Goal: Communication & Community: Answer question/provide support

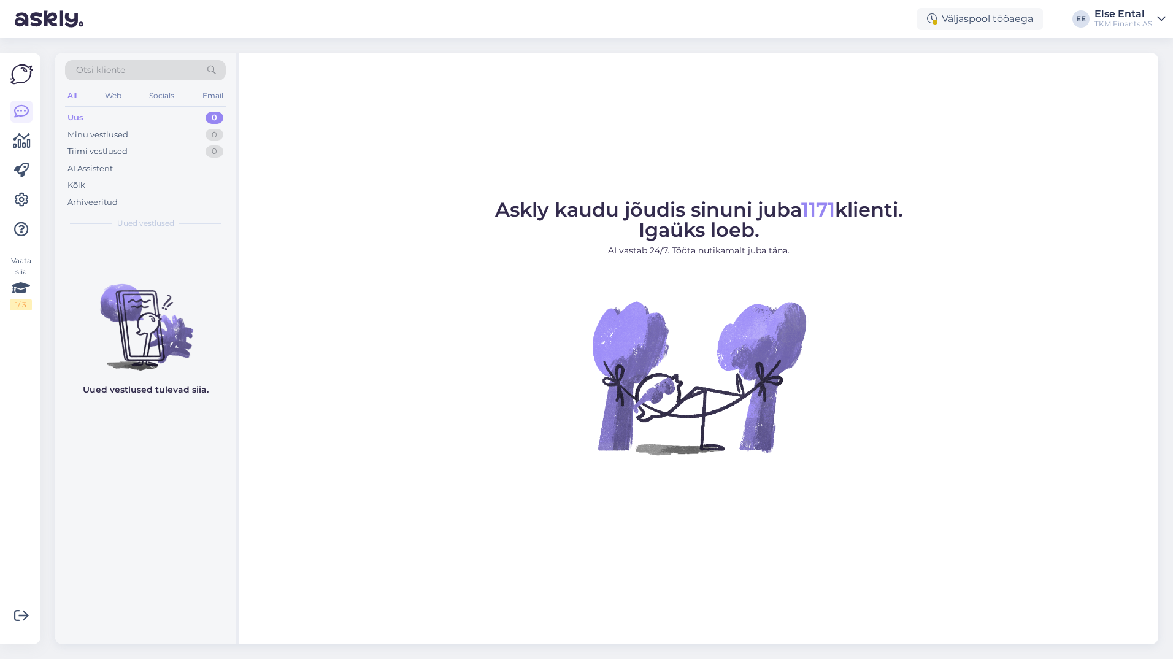
click at [85, 117] on div "Uus 0" at bounding box center [145, 117] width 161 height 17
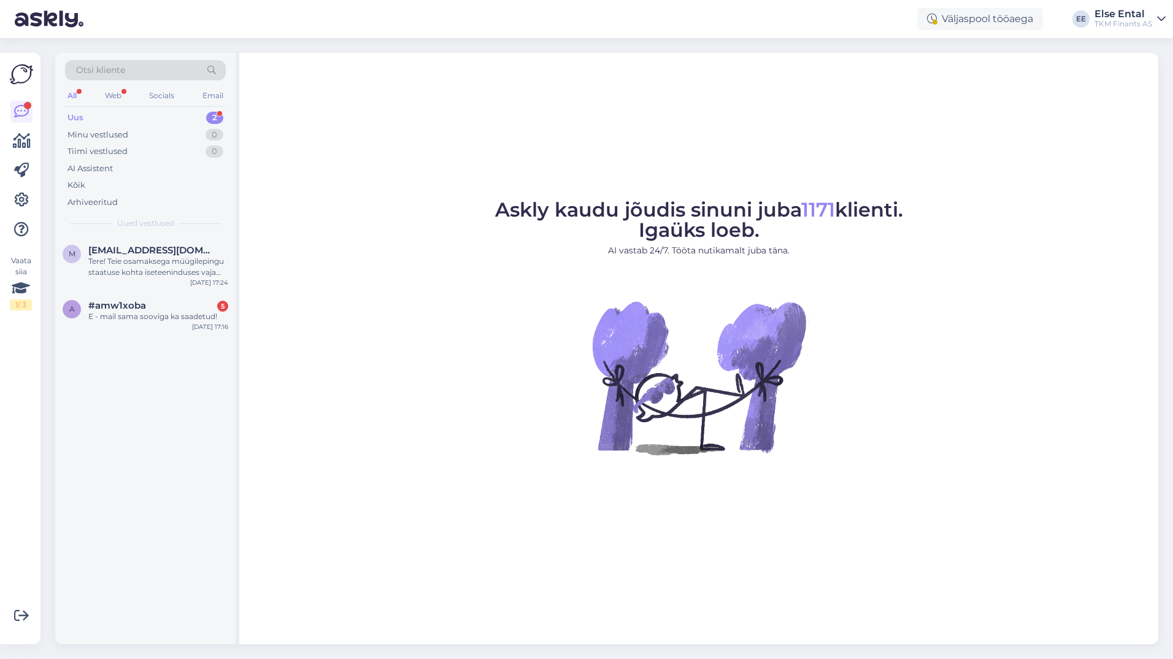
click at [83, 113] on div "Uus" at bounding box center [75, 118] width 16 height 12
click at [148, 273] on div "Tere! Teie osamaksega müügilepingu staatuse kohta iseteeninduses vajame täpsema…" at bounding box center [158, 267] width 140 height 22
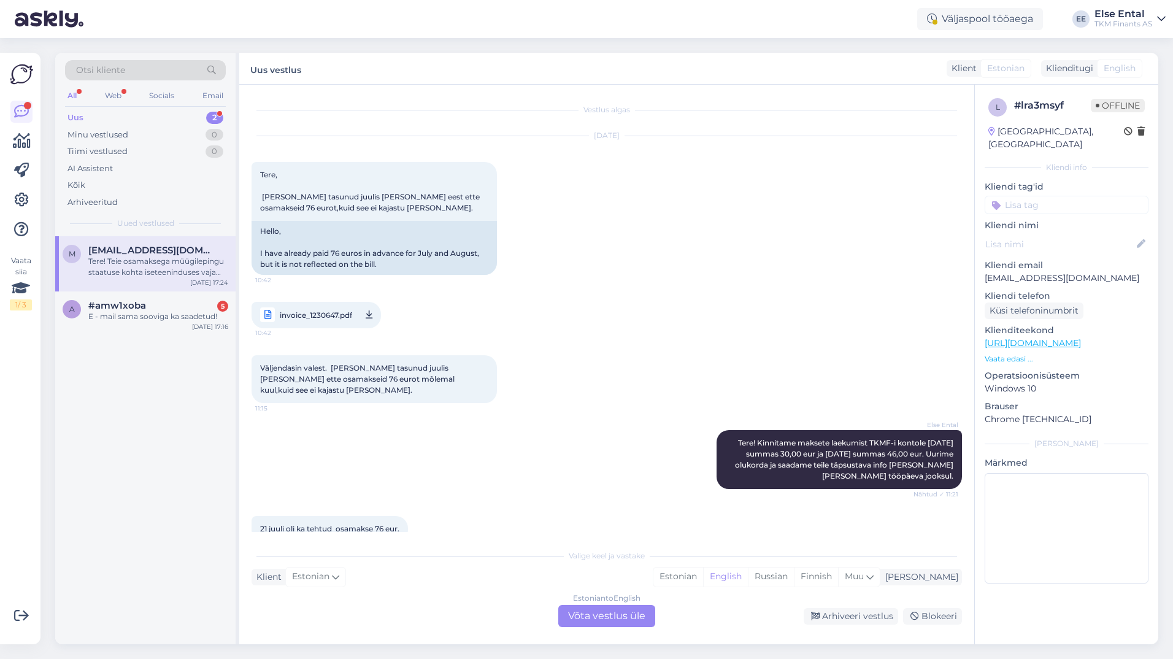
scroll to position [1296, 0]
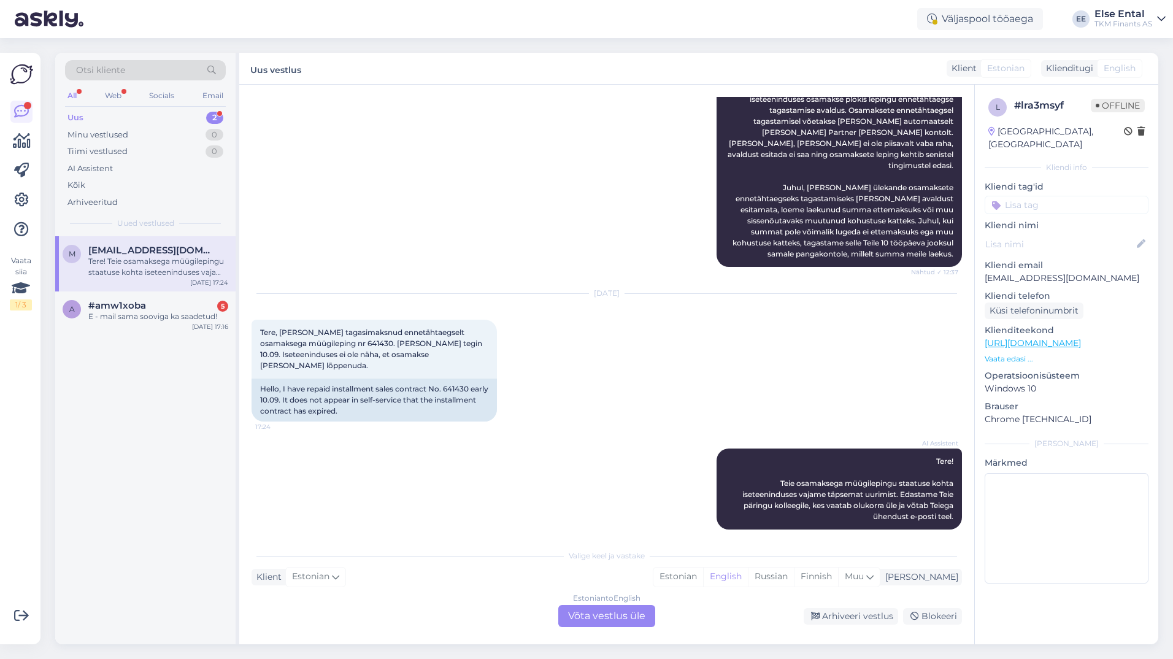
click at [603, 620] on div "Estonian to English Võta vestlus üle" at bounding box center [606, 616] width 97 height 22
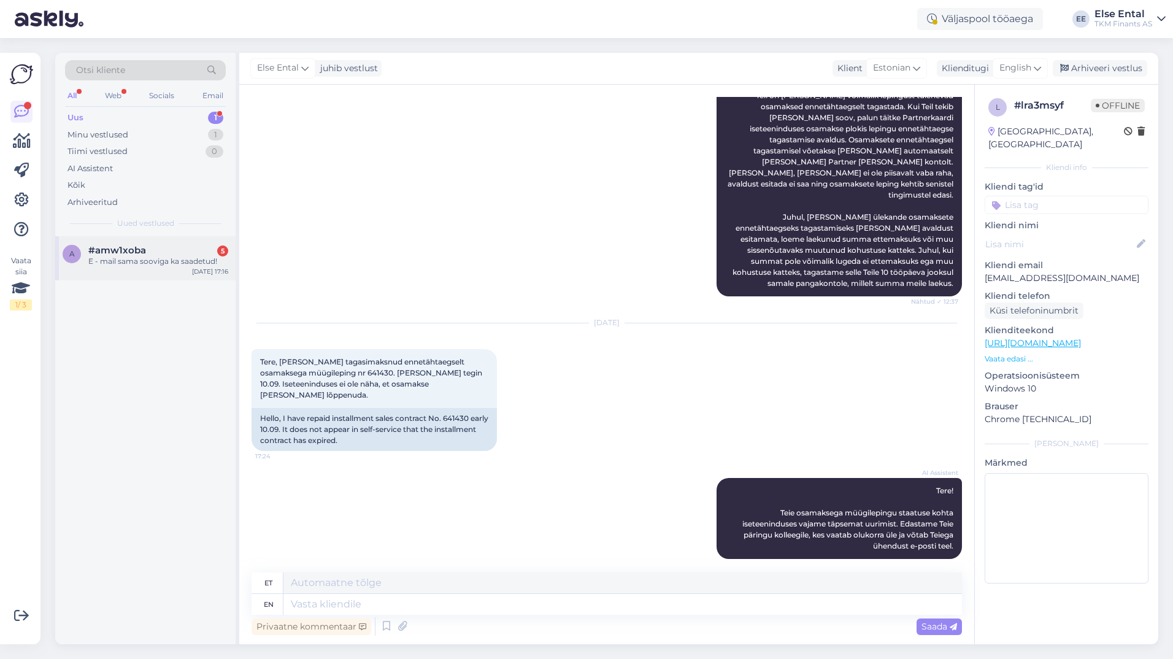
click at [151, 265] on div "E - mail sama sooviga ka saadetud!" at bounding box center [158, 261] width 140 height 11
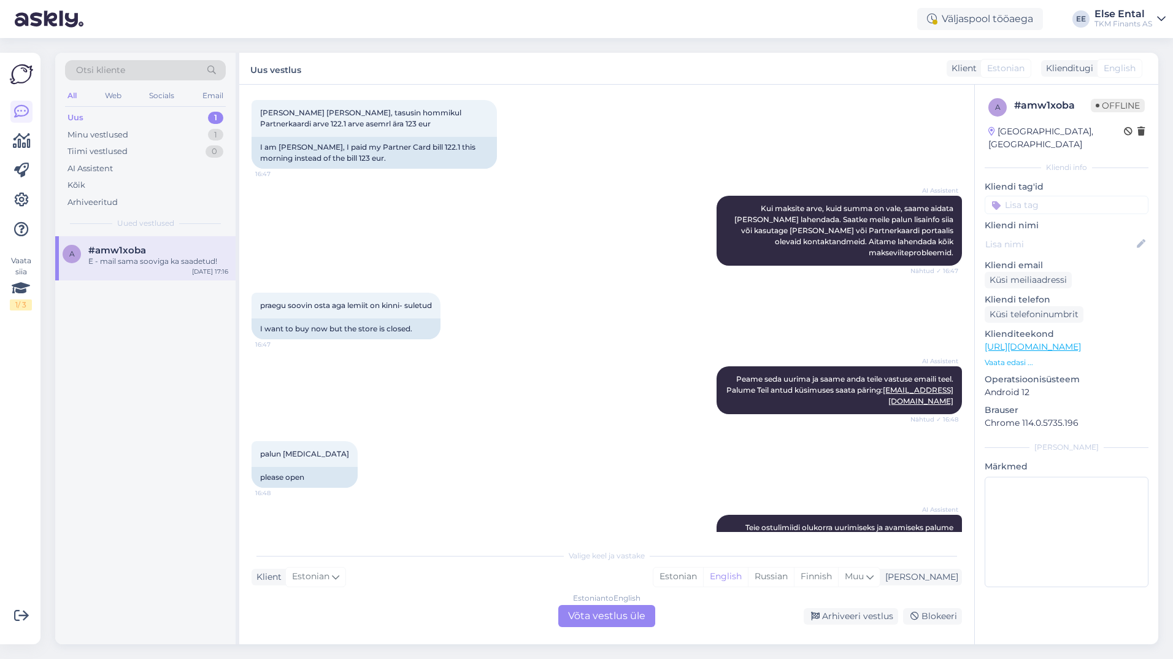
scroll to position [495, 0]
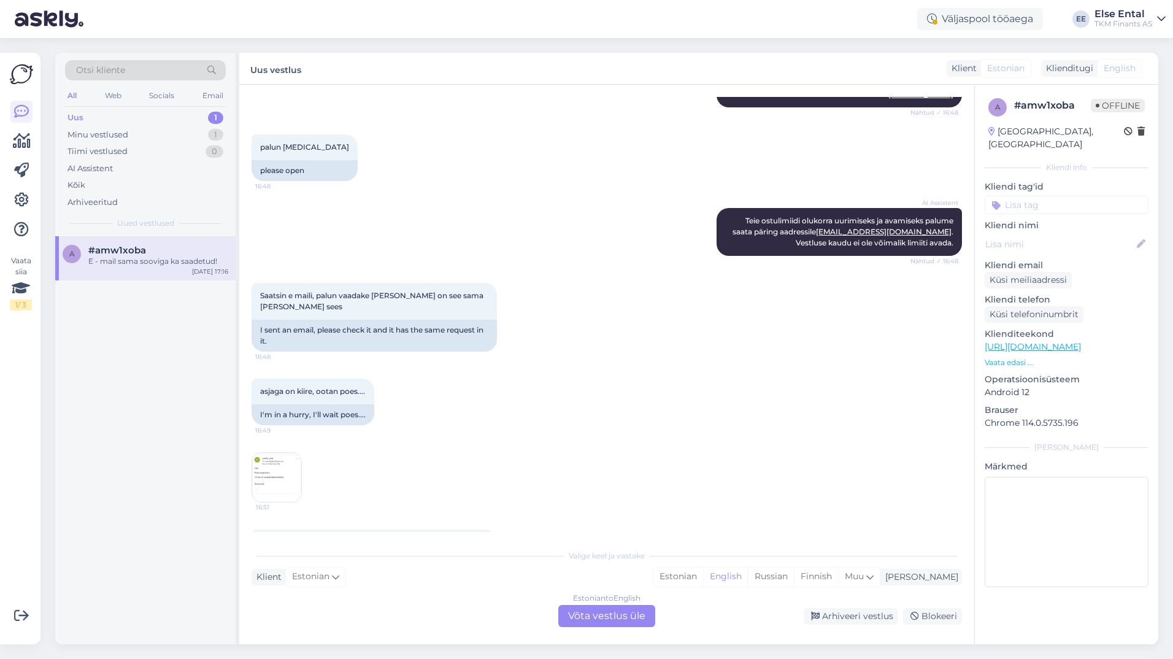
click at [285, 453] on img at bounding box center [276, 477] width 49 height 49
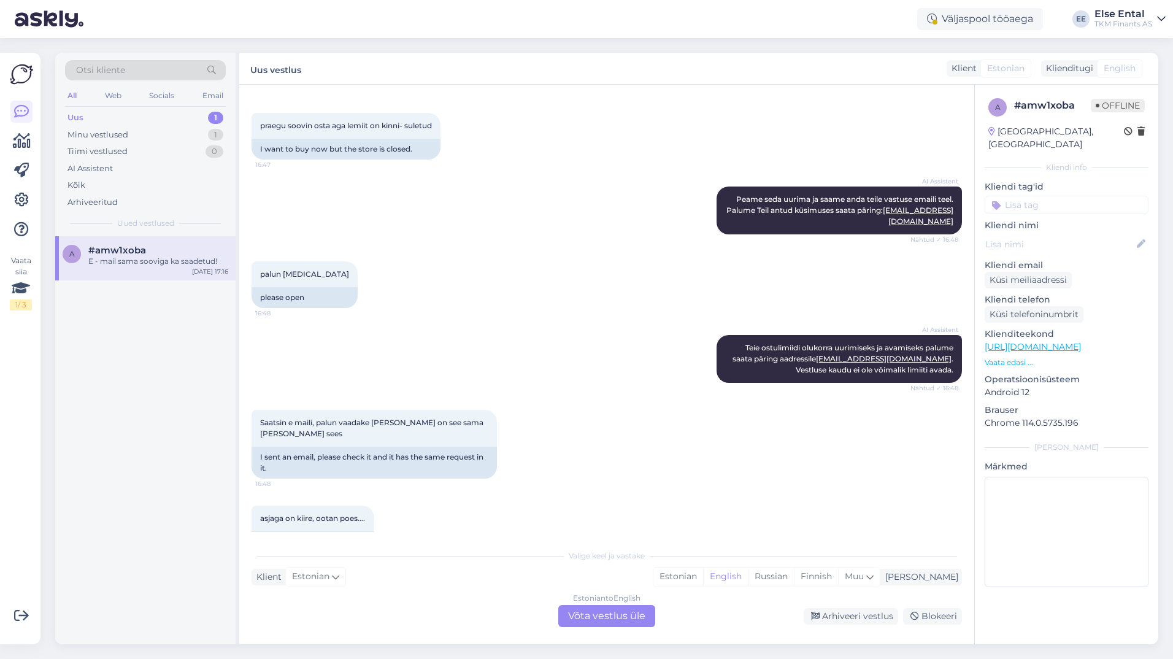
scroll to position [552, 0]
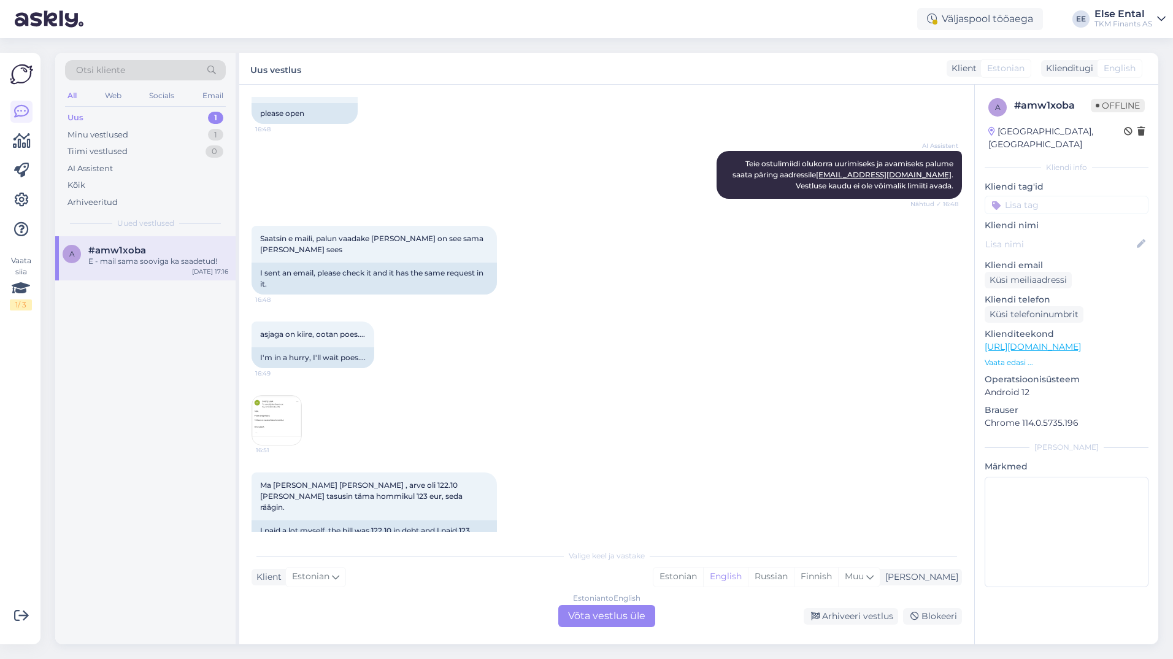
click at [276, 405] on img at bounding box center [276, 420] width 49 height 49
click at [284, 405] on img at bounding box center [276, 420] width 49 height 49
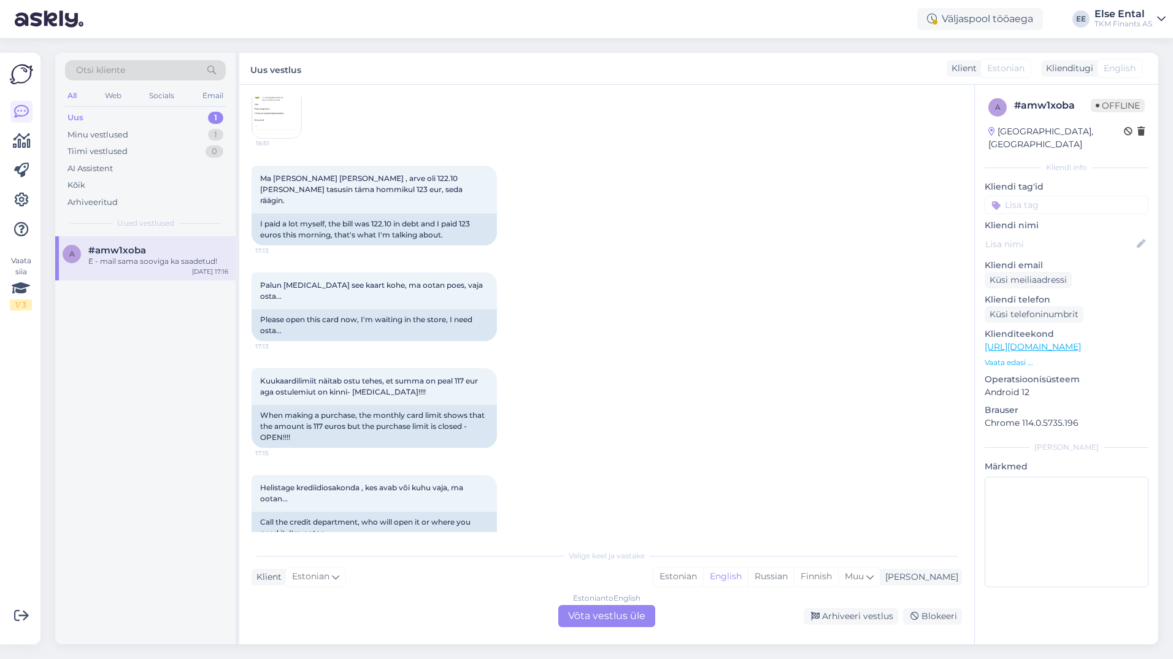
scroll to position [924, 0]
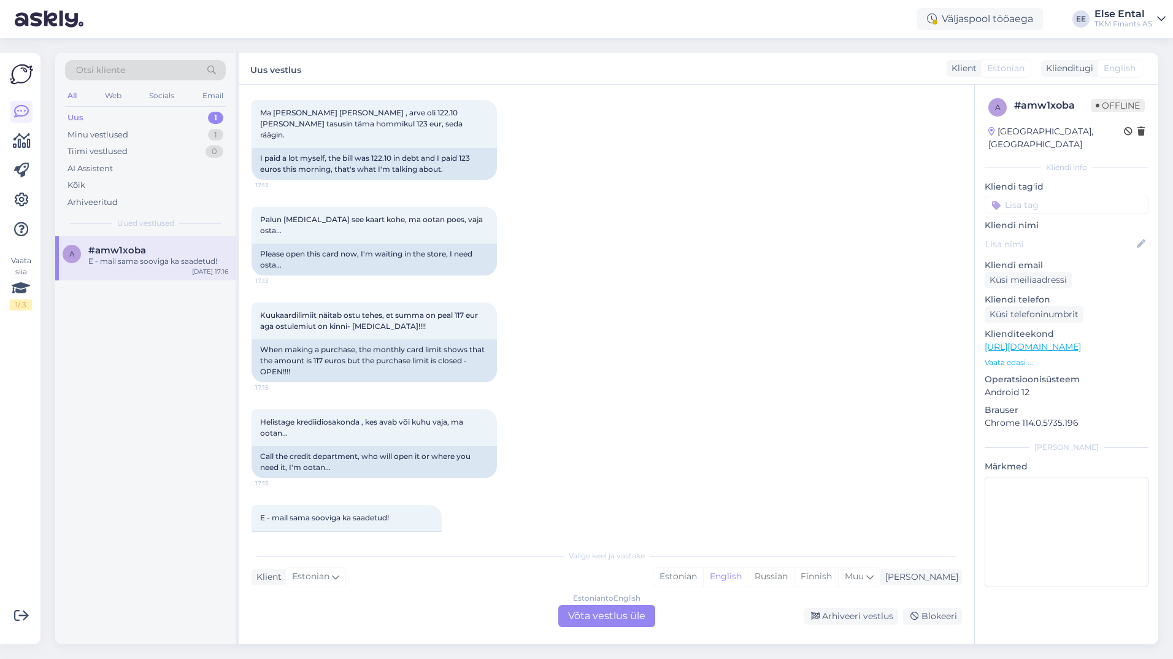
click at [602, 622] on div "Estonian to English Võta vestlus üle" at bounding box center [606, 616] width 97 height 22
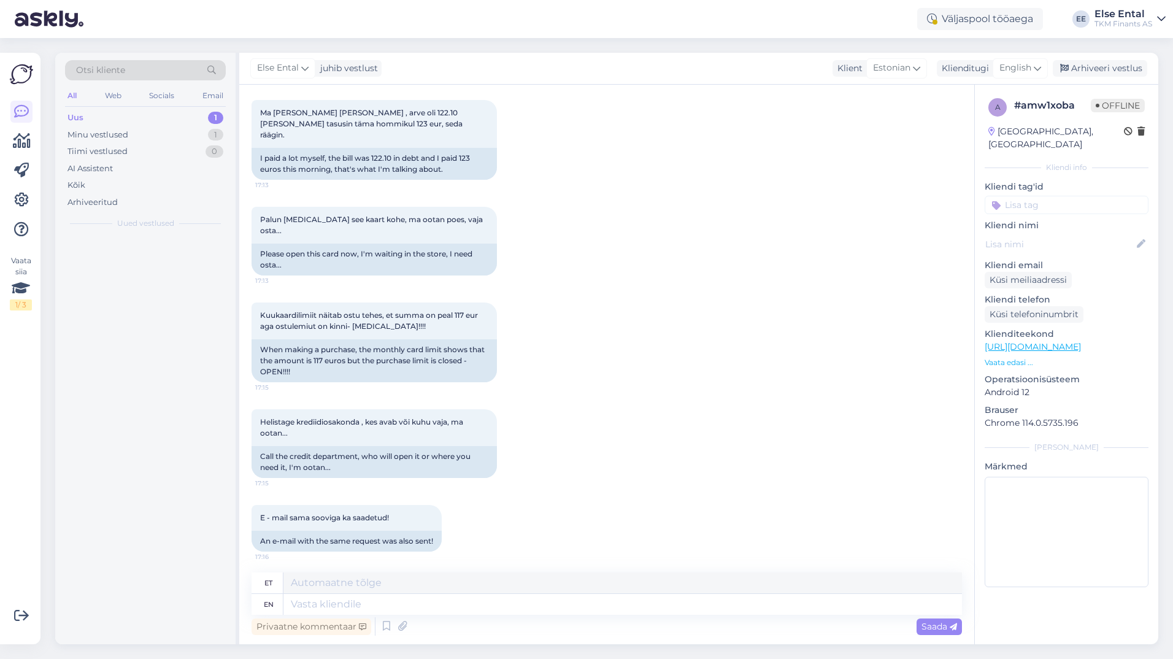
scroll to position [895, 0]
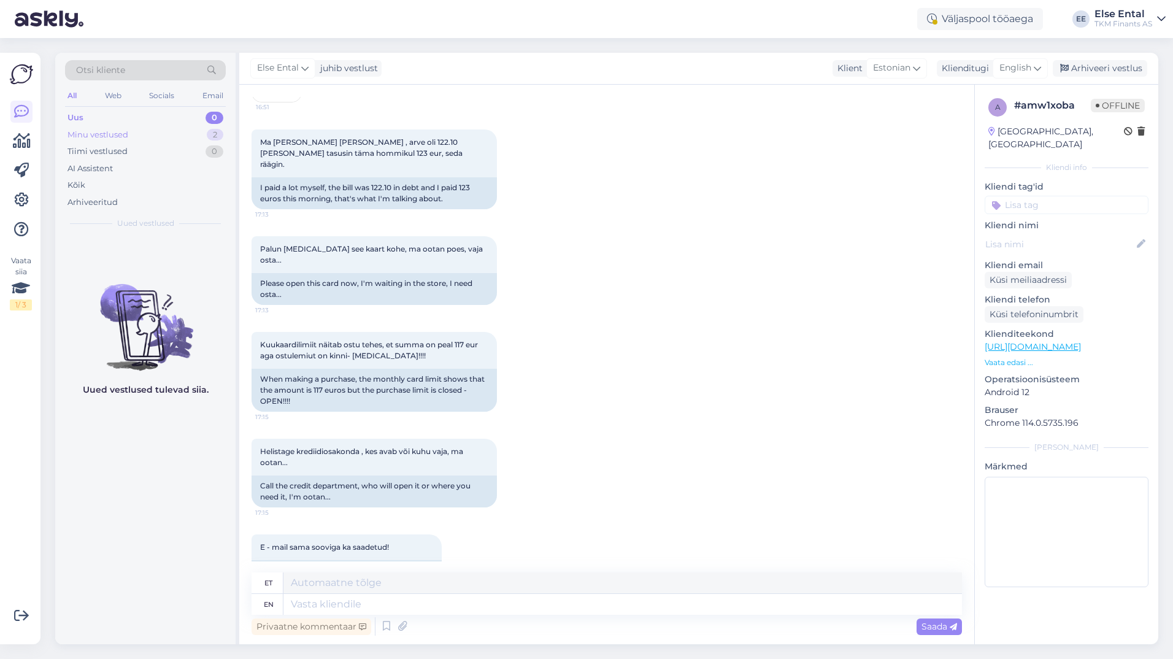
click at [109, 136] on div "Minu vestlused" at bounding box center [97, 135] width 61 height 12
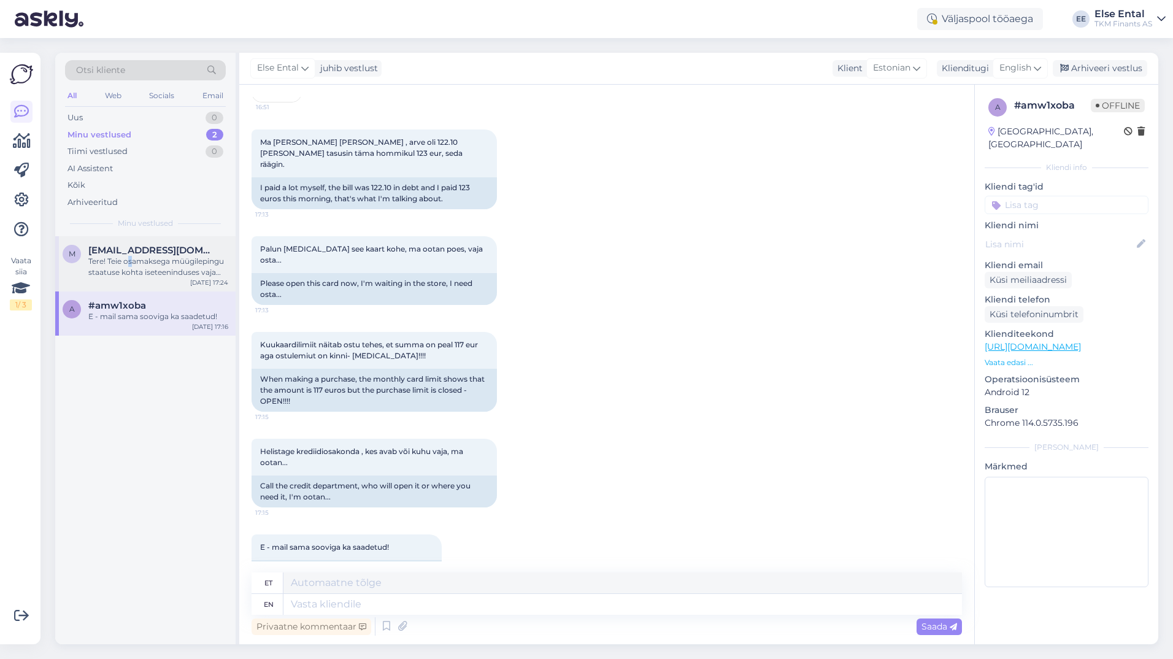
click at [131, 256] on div "Tere! Teie osamaksega müügilepingu staatuse kohta iseteeninduses vajame täpsema…" at bounding box center [158, 267] width 140 height 22
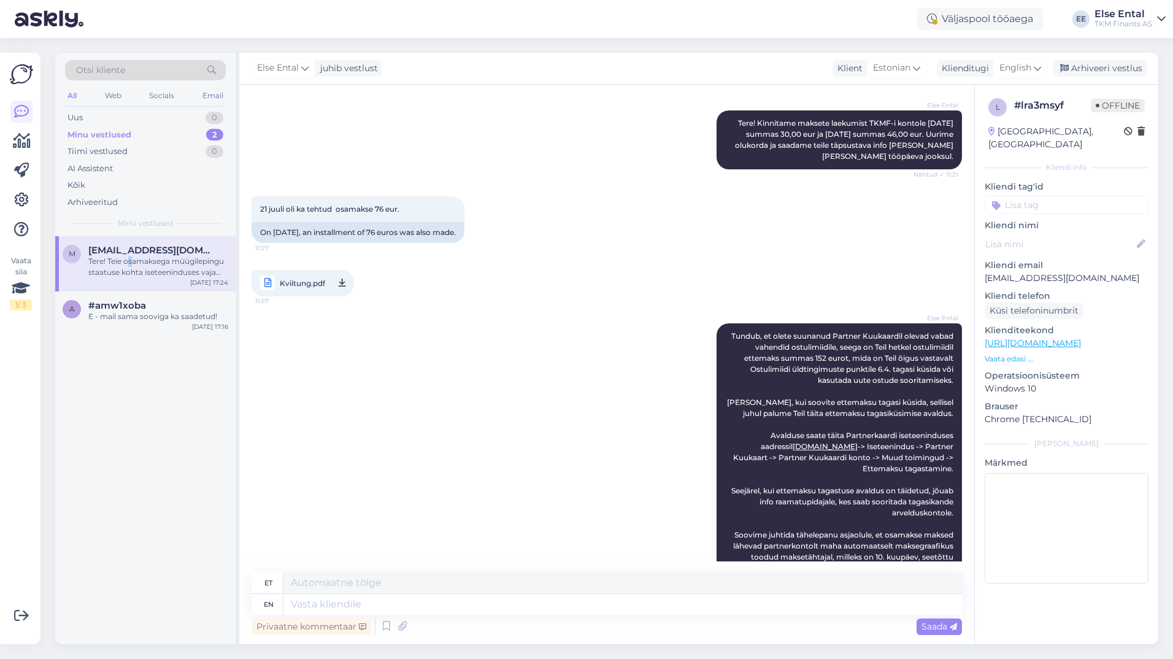
scroll to position [301, 0]
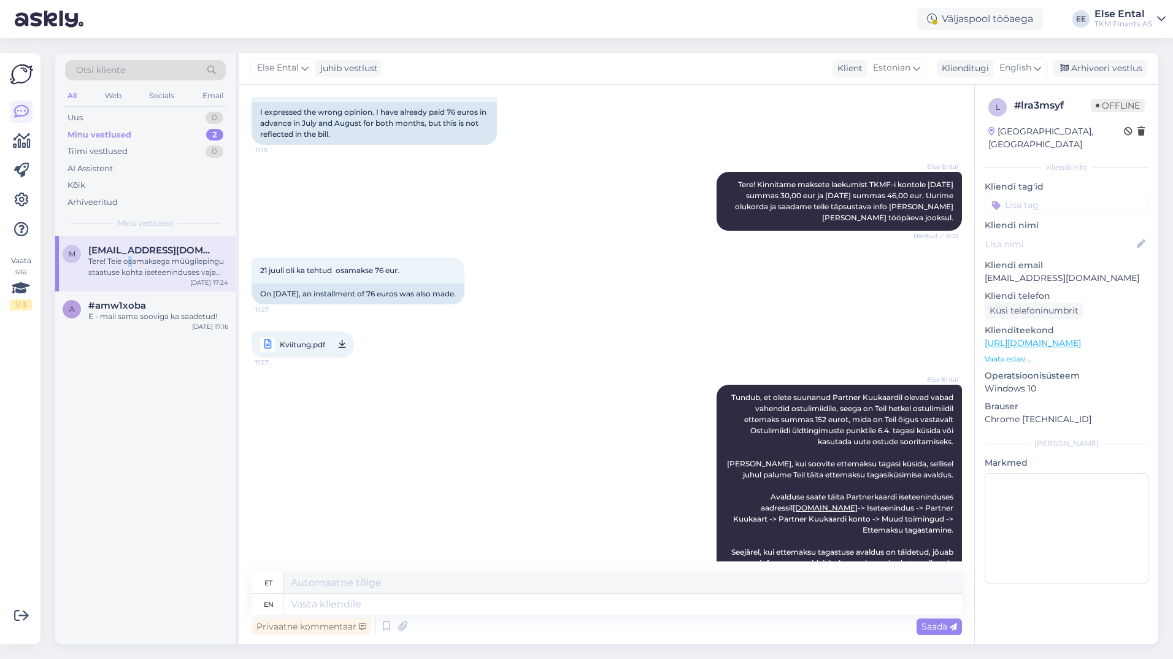
click at [309, 337] on span "Kviitung.pdf" at bounding box center [302, 344] width 45 height 15
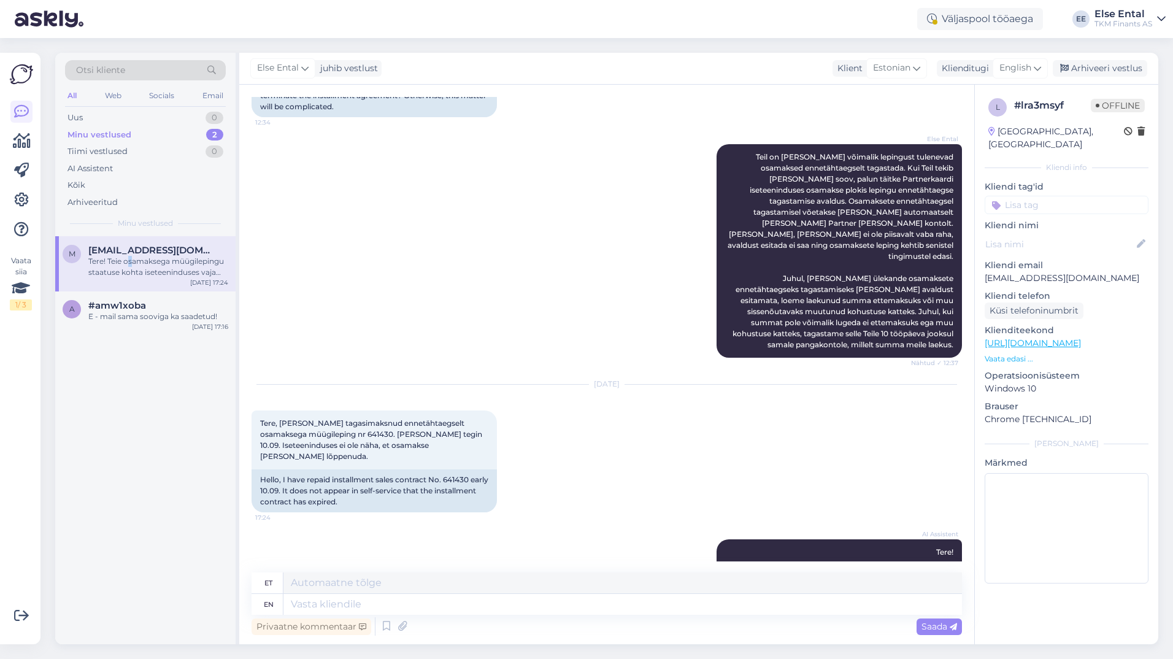
scroll to position [1282, 0]
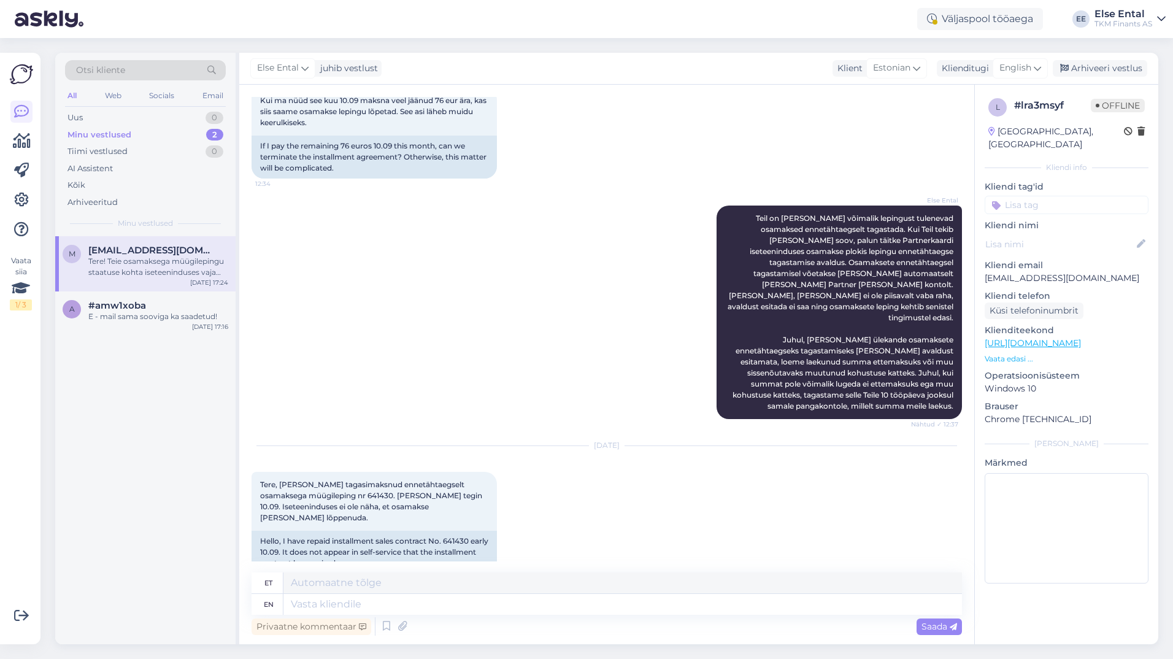
click at [442, 388] on div "Else Ental Teil on [PERSON_NAME] võimalik lepingust tulenevad osamaksed ennetäh…" at bounding box center [606, 312] width 710 height 240
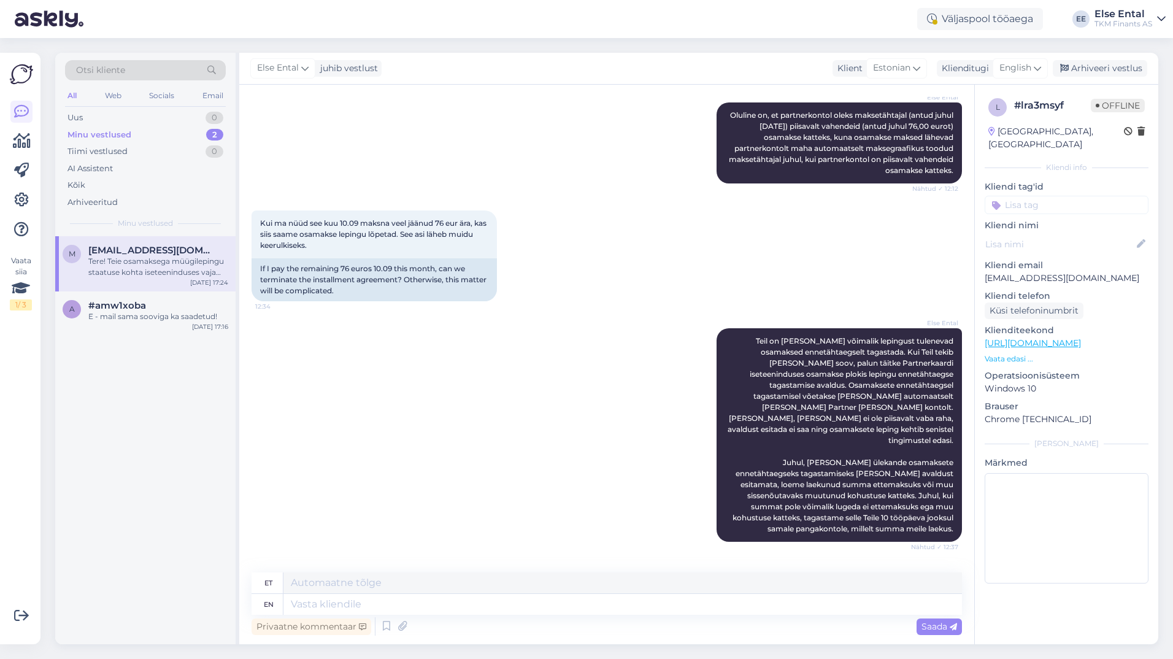
scroll to position [1405, 0]
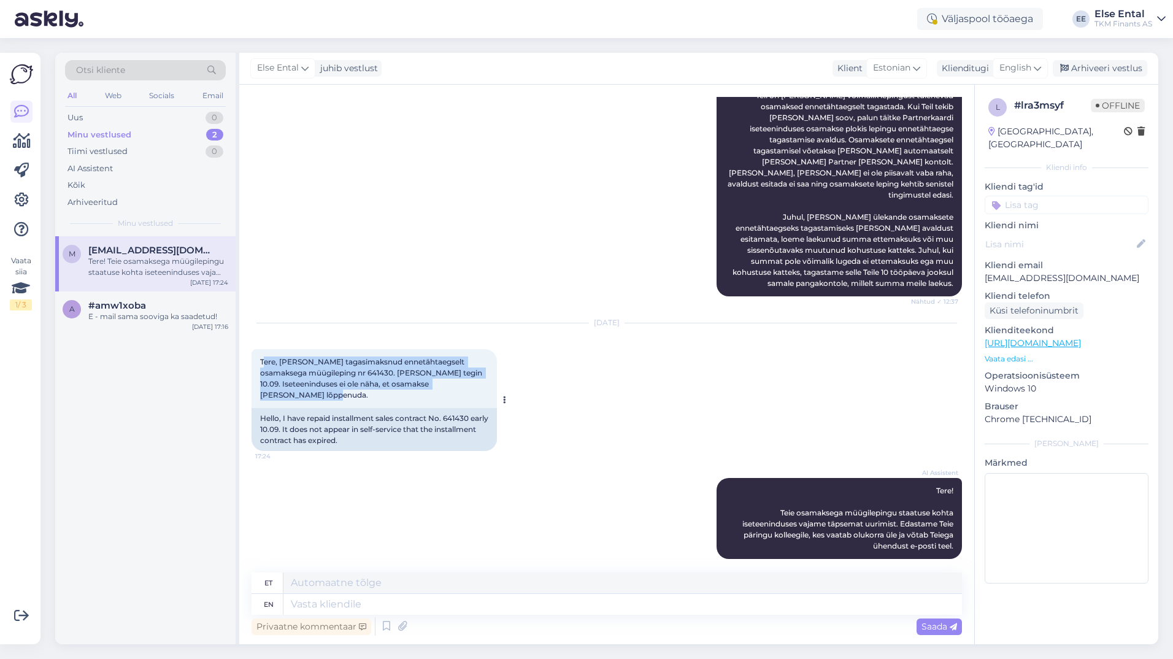
drag, startPoint x: 323, startPoint y: 390, endPoint x: 264, endPoint y: 354, distance: 69.6
click at [264, 354] on div "Tere, [PERSON_NAME] tagasimaksnud ennetähtaegselt osamaksega müügileping nr 641…" at bounding box center [373, 378] width 245 height 59
click at [1013, 64] on span "English" at bounding box center [1015, 67] width 32 height 13
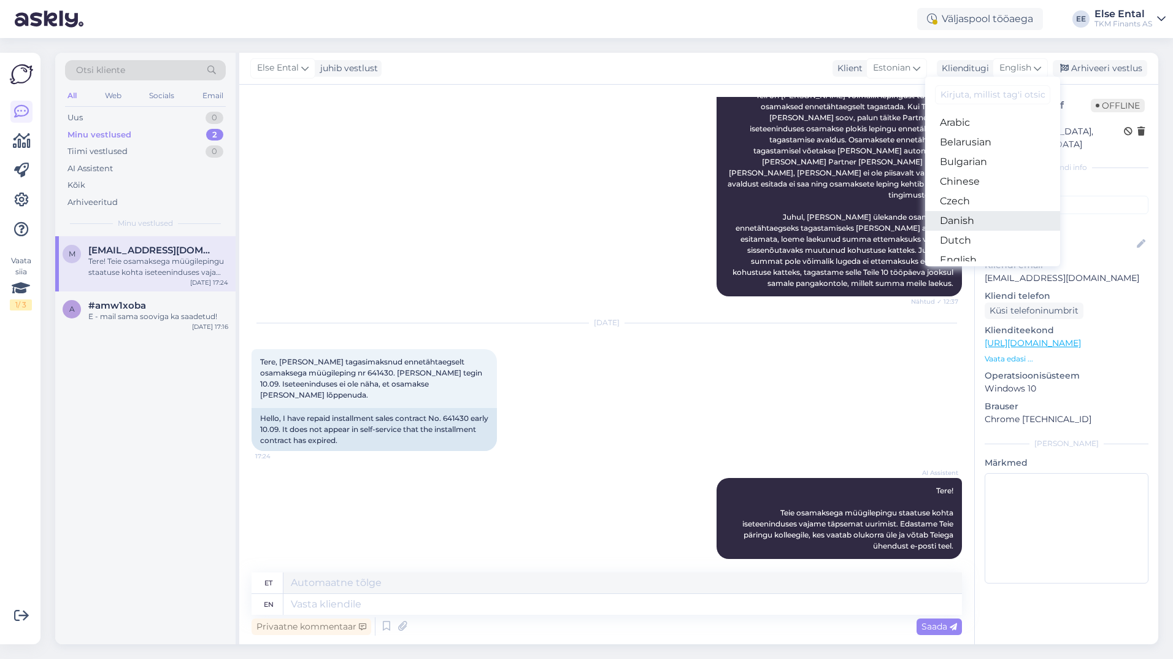
scroll to position [61, 0]
click at [966, 217] on link "Estonian" at bounding box center [992, 219] width 135 height 20
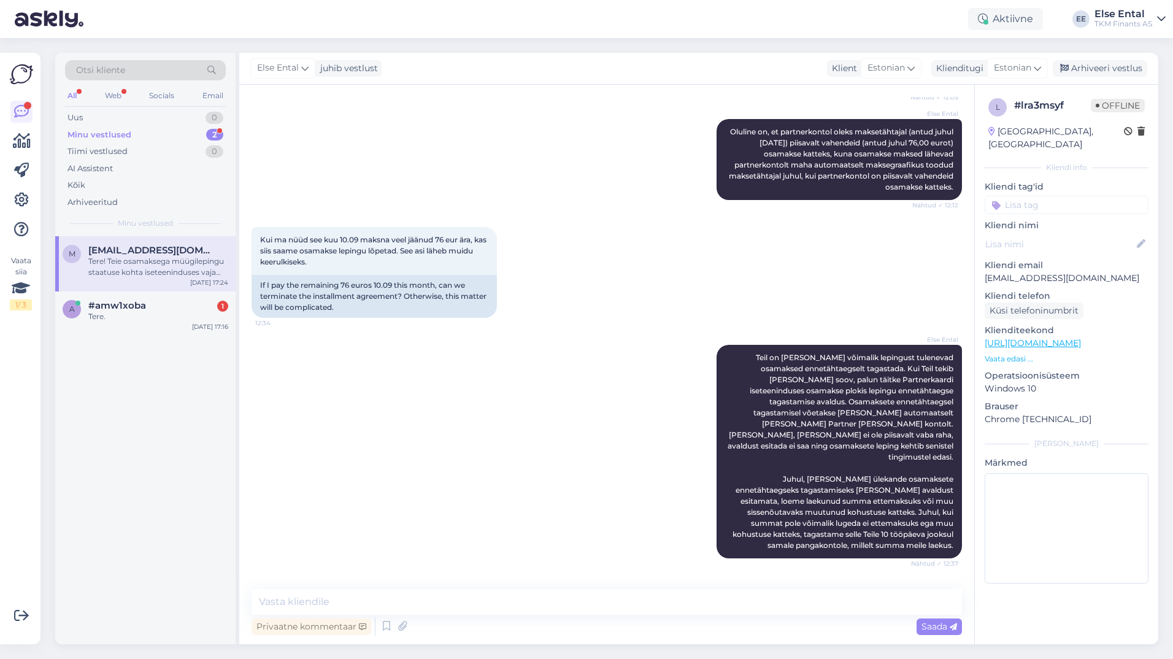
scroll to position [994, 0]
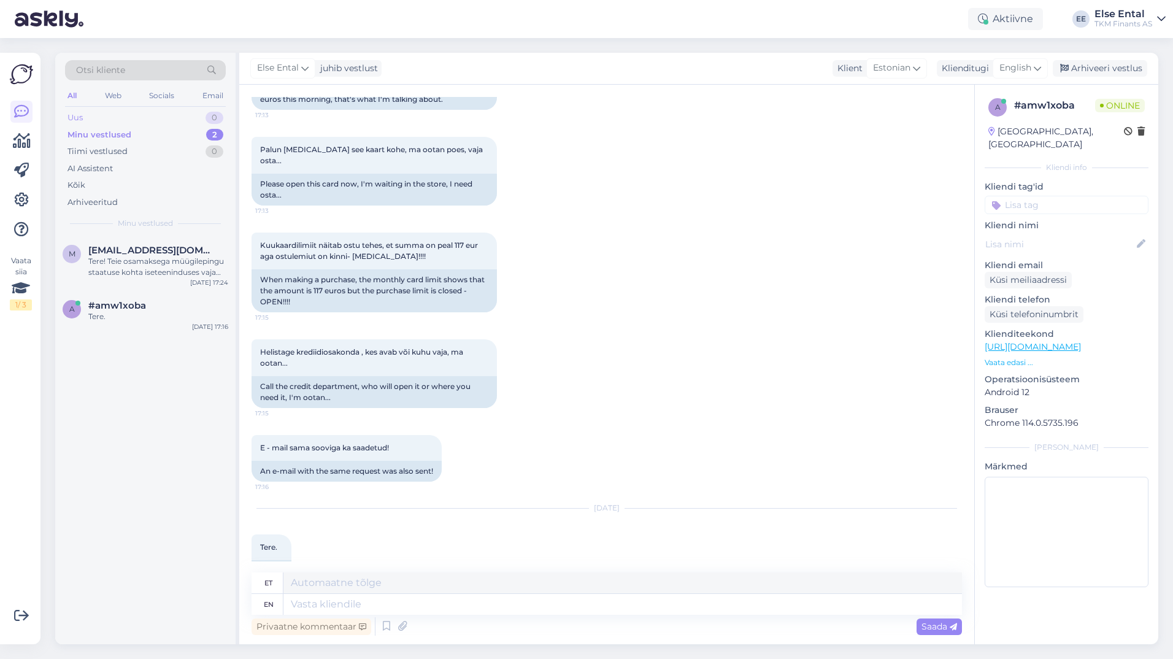
click at [102, 115] on div "Uus 0" at bounding box center [145, 117] width 161 height 17
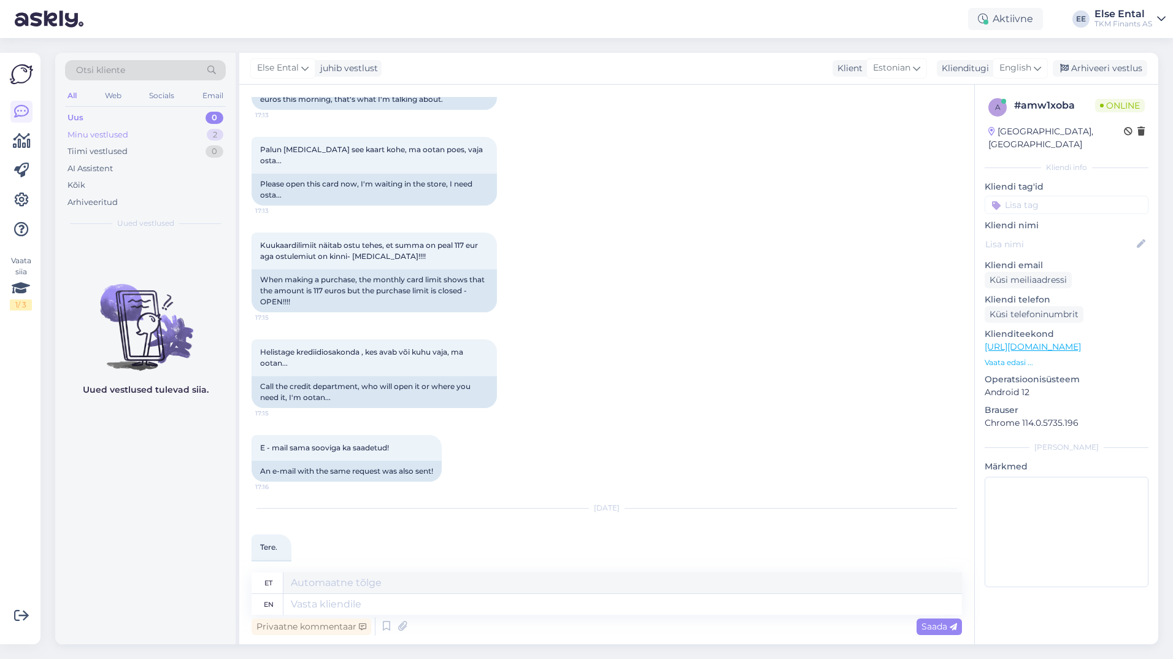
click at [99, 134] on div "Minu vestlused" at bounding box center [97, 135] width 61 height 12
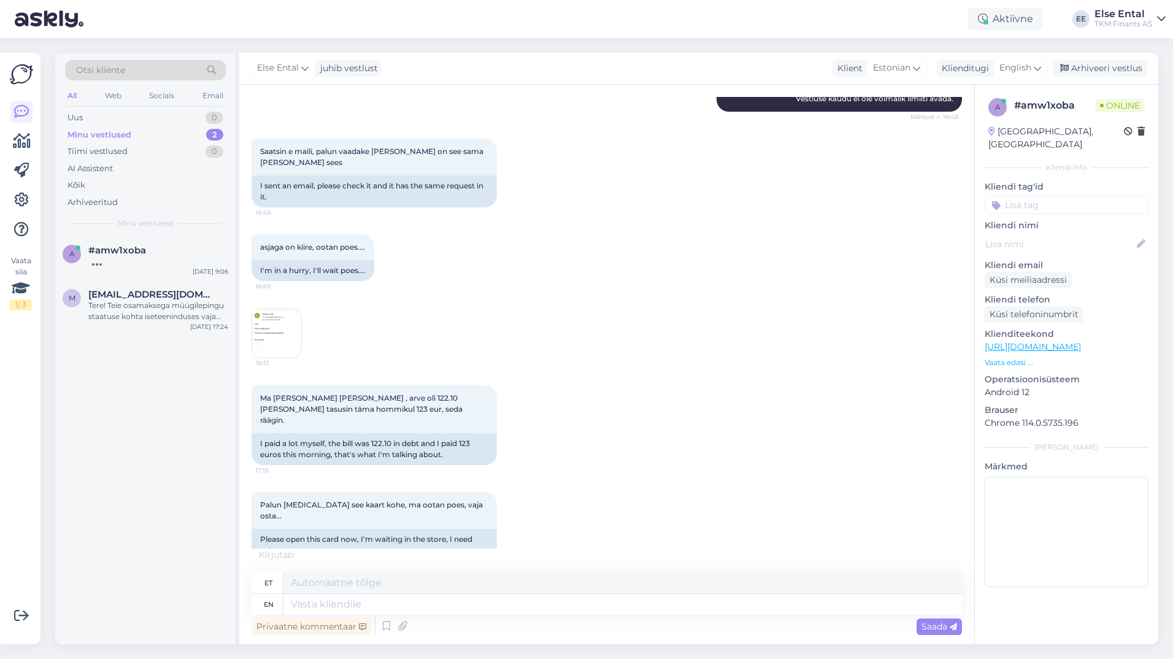
scroll to position [1007, 0]
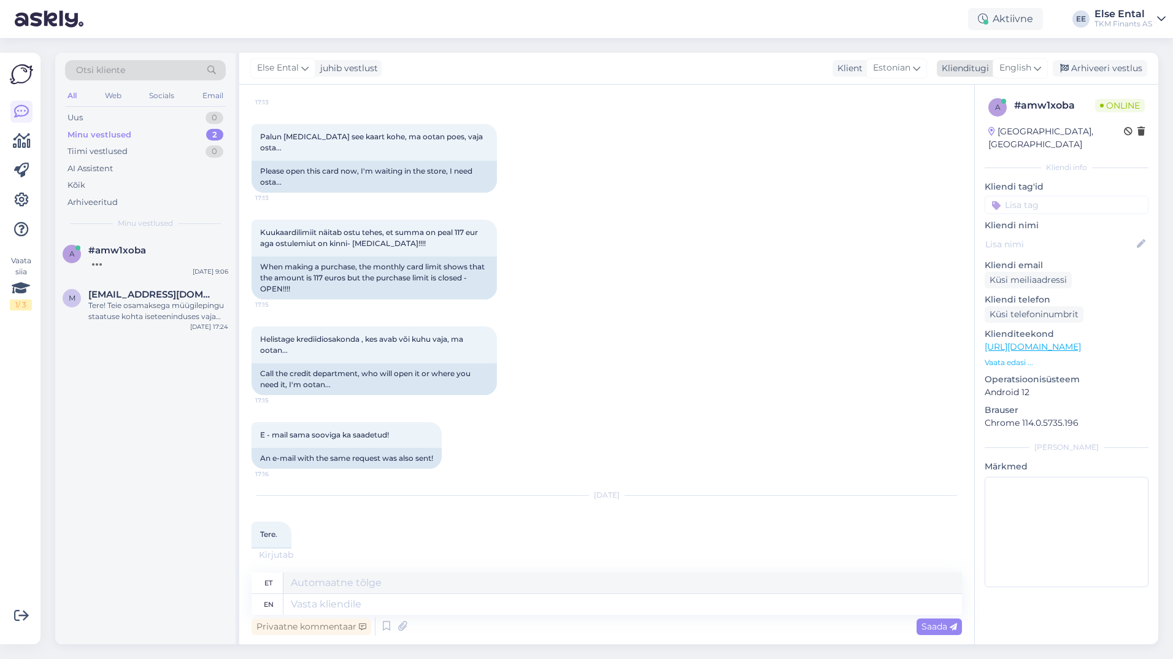
click at [1028, 70] on span "English" at bounding box center [1015, 67] width 32 height 13
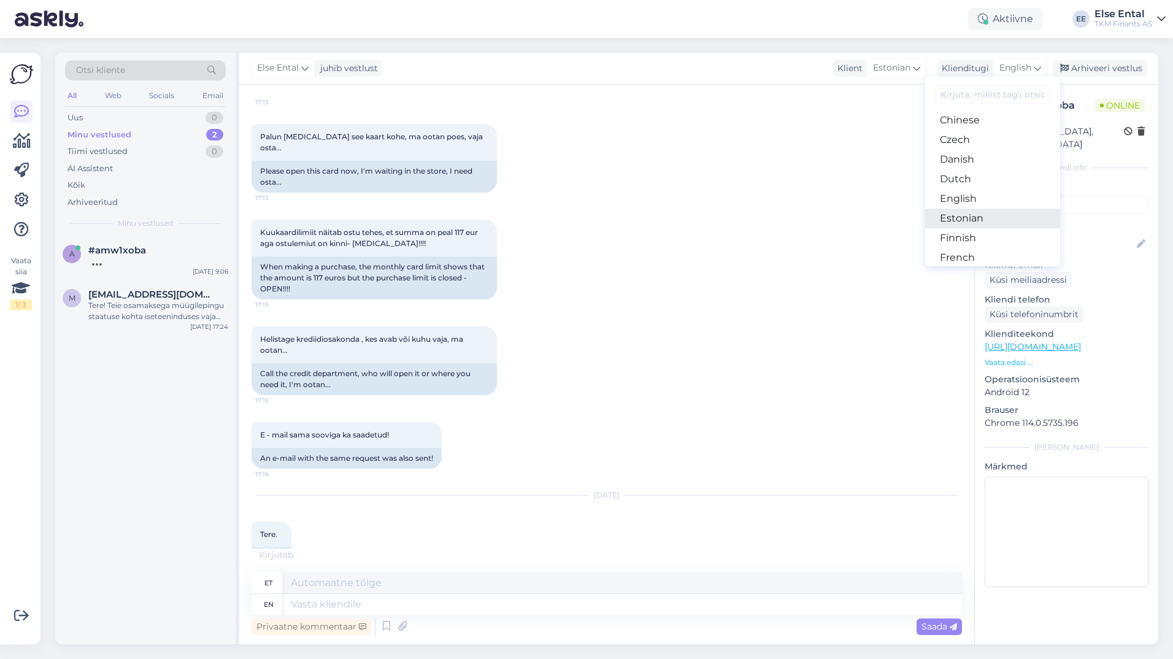
click at [976, 218] on link "Estonian" at bounding box center [992, 219] width 135 height 20
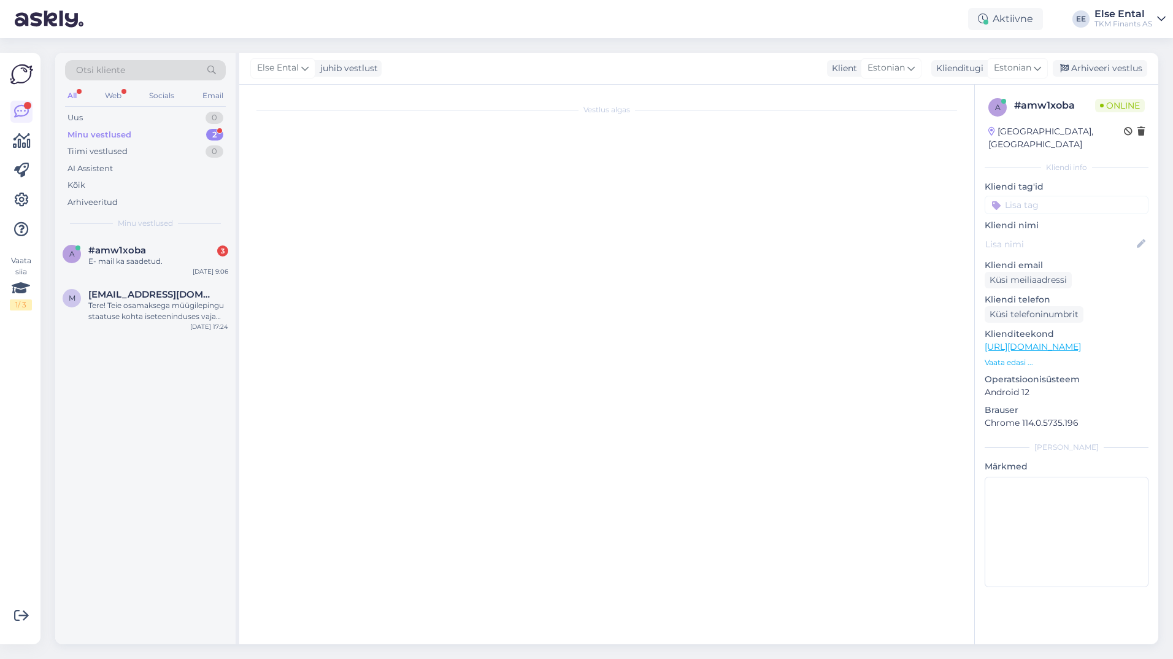
scroll to position [0, 0]
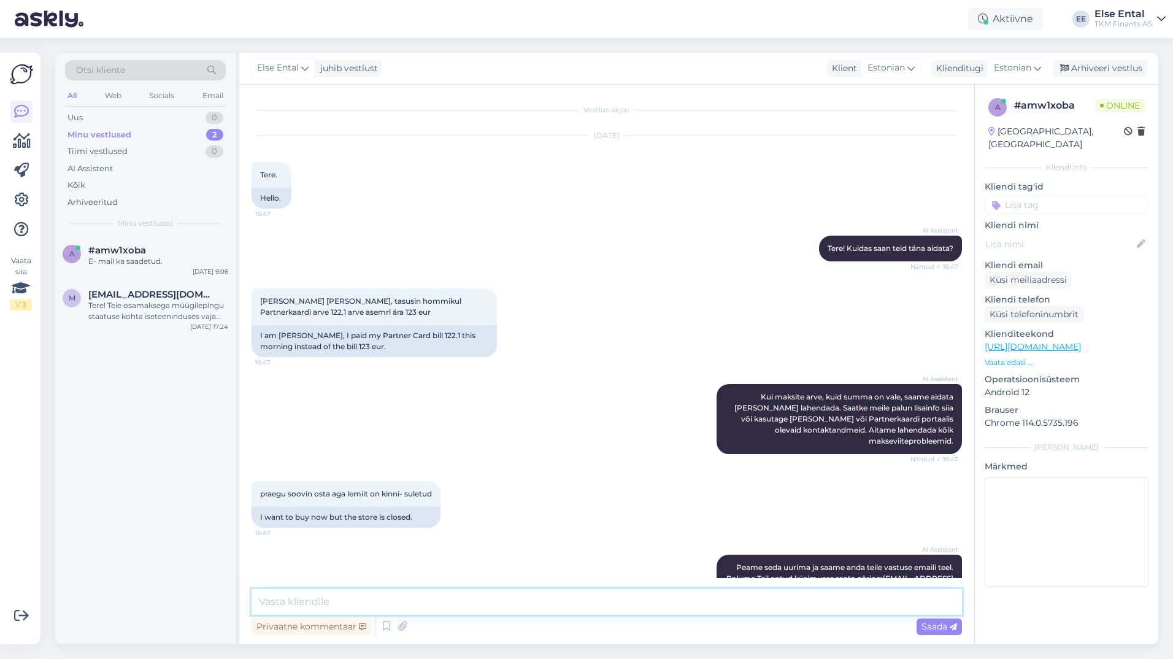
click at [396, 595] on textarea at bounding box center [606, 602] width 710 height 26
click at [417, 414] on div "AI Assistent Kui maksite arve, kuid summa on vale, saame aidata [PERSON_NAME] l…" at bounding box center [606, 418] width 710 height 97
click at [530, 459] on div "AI Assistent Kui maksite arve, kuid summa on vale, saame aidata [PERSON_NAME] l…" at bounding box center [606, 418] width 710 height 97
click at [365, 587] on div "Vestlus algas [DATE] Tere. 16:47 Hello. AI Assistent Tere! Kuidas saan teid [PE…" at bounding box center [606, 364] width 735 height 559
click at [357, 597] on textarea "Tere!" at bounding box center [606, 602] width 710 height 26
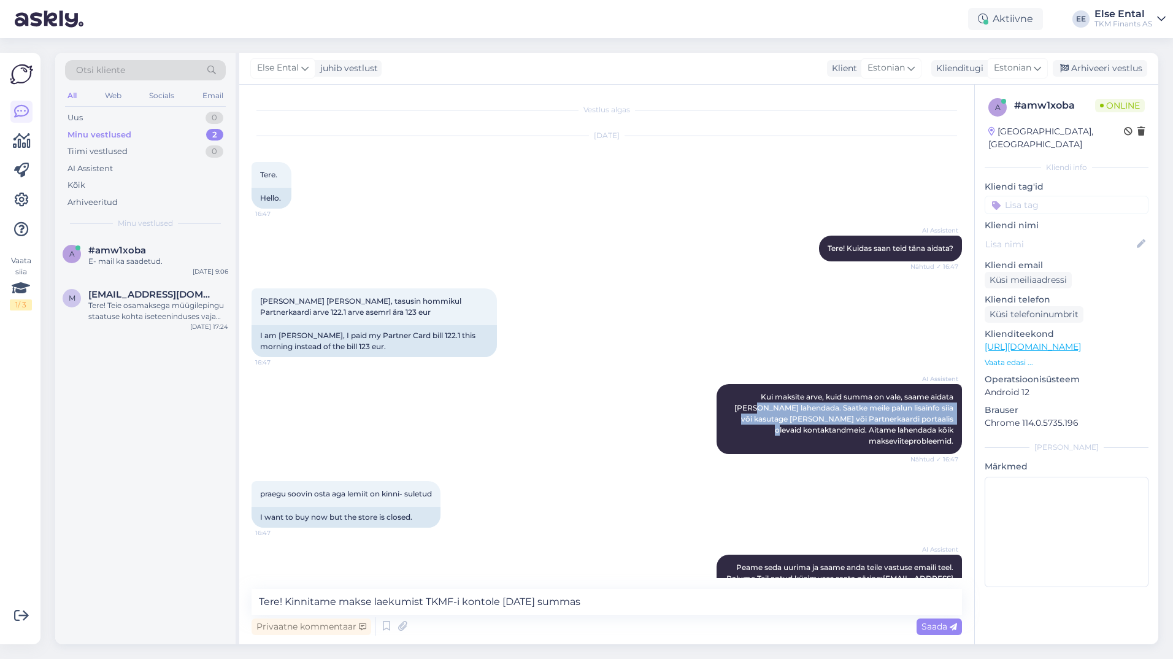
click at [389, 425] on div "AI Assistent Kui maksite arve, kuid summa on vale, saame aidata [PERSON_NAME] l…" at bounding box center [606, 418] width 710 height 97
click at [346, 262] on div "AI Assistent Tere! Kuidas saan teid [PERSON_NAME] aidata? Nähtud ✓ 16:47" at bounding box center [606, 248] width 710 height 53
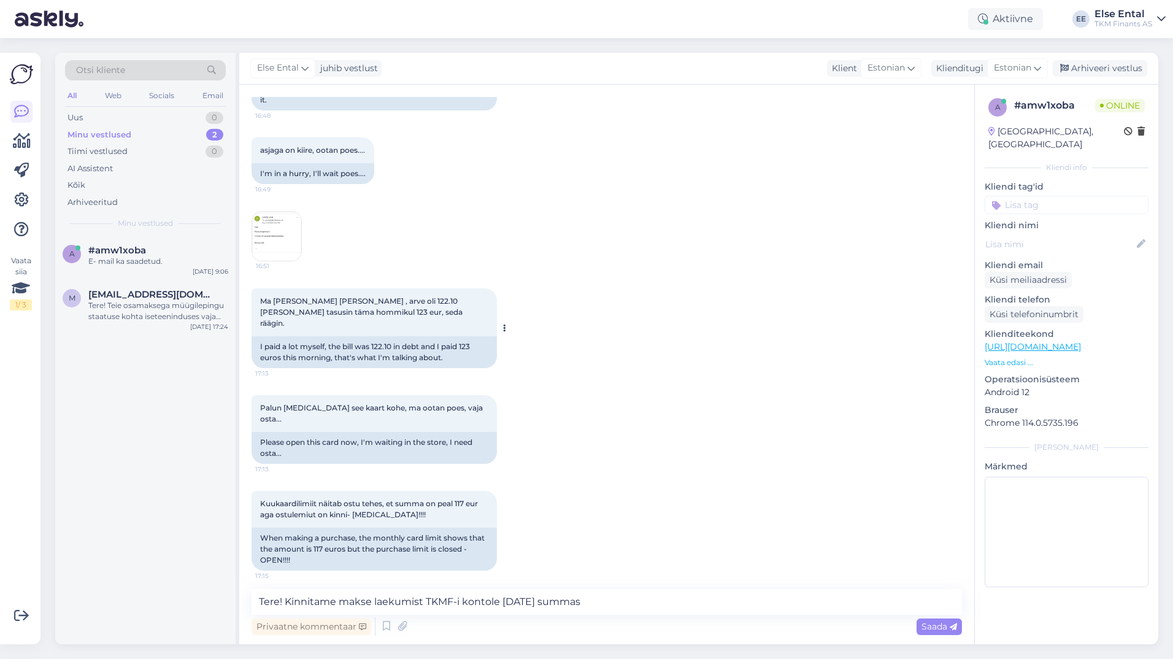
scroll to position [552, 0]
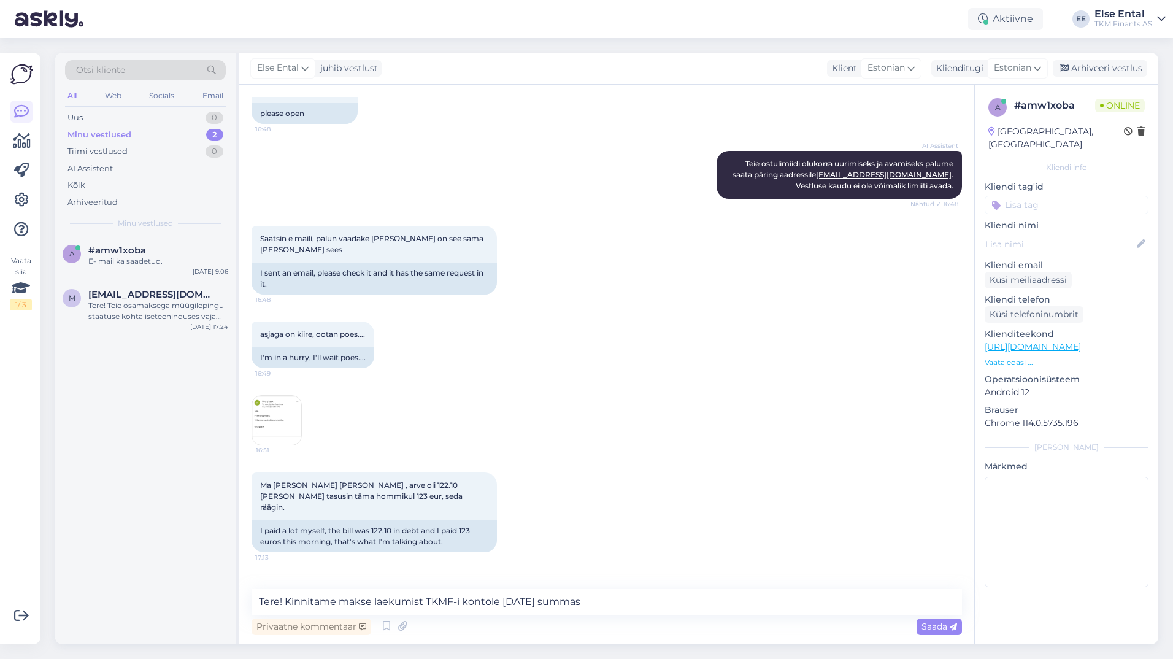
click at [273, 418] on img at bounding box center [276, 420] width 49 height 49
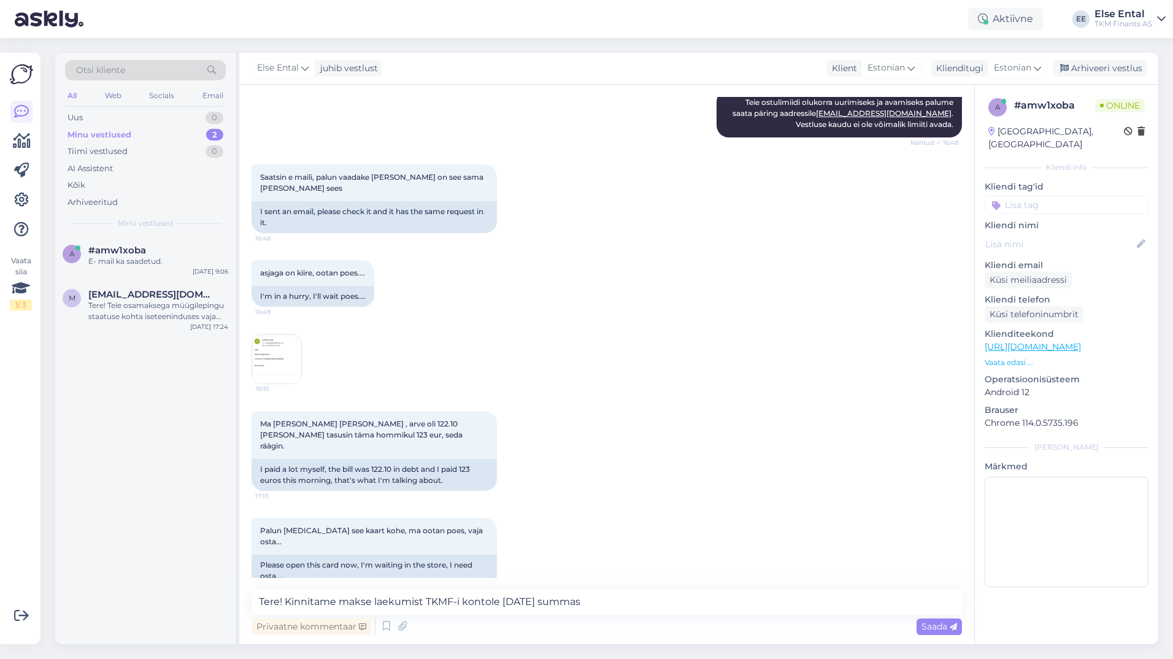
scroll to position [736, 0]
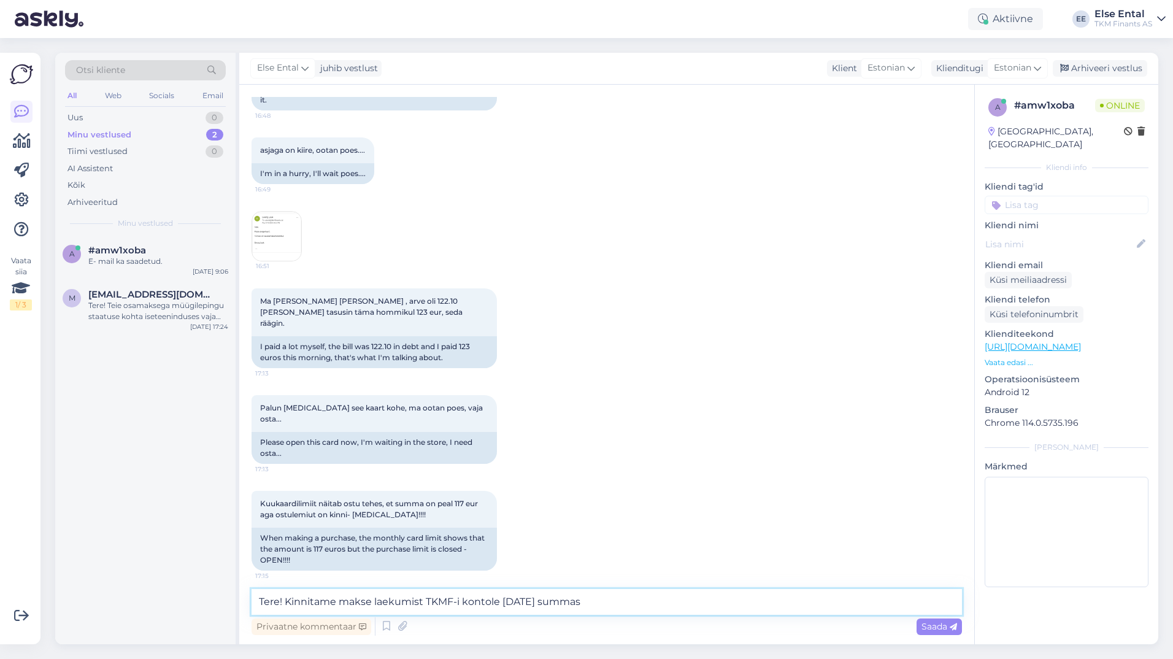
click at [608, 600] on textarea "Tere! Kinnitame makse laekumist TKMF-i kontole [DATE] summas" at bounding box center [606, 602] width 710 height 26
paste textarea "124.38"
click at [654, 605] on textarea "Tere! Kinnitame makse laekumist TKMF-i kontole [DATE] summas 124,38" at bounding box center [606, 602] width 710 height 26
drag, startPoint x: 779, startPoint y: 606, endPoint x: 725, endPoint y: 603, distance: 53.4
click at [725, 603] on textarea "Tere! Kinnitame makse laekumist TKMF-i kontole [DATE] summas 124,38 eur. Teie o…" at bounding box center [606, 602] width 710 height 26
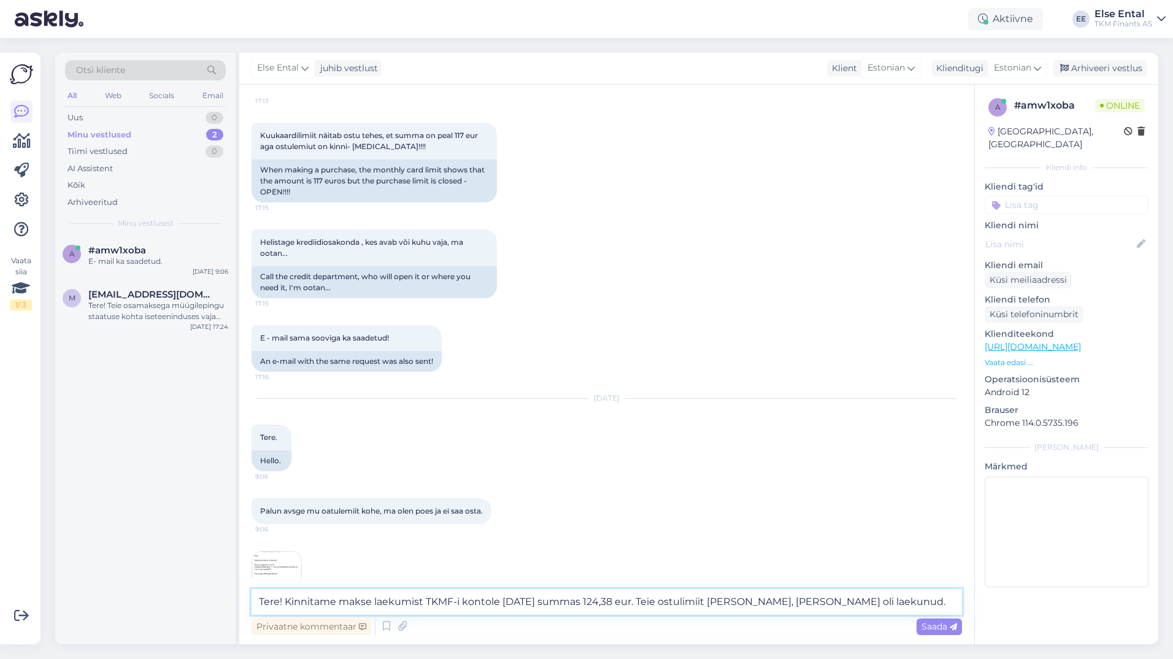
scroll to position [1160, 0]
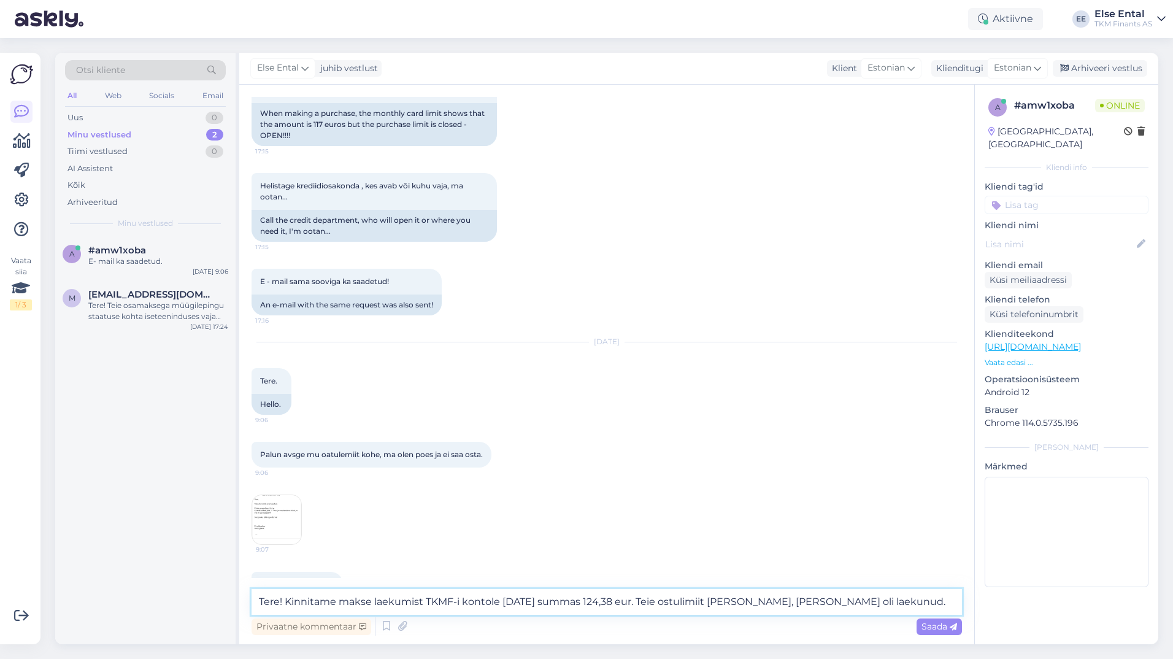
click at [914, 600] on textarea "Tere! Kinnitame makse laekumist TKMF-i kontole [DATE] summas 124,38 eur. Teie o…" at bounding box center [606, 602] width 710 height 26
click at [288, 497] on img at bounding box center [276, 519] width 49 height 49
click at [914, 613] on textarea "Tere! Kinnitame makse laekumist TKMF-i kontole [DATE] summas 124,38 eur. Teie o…" at bounding box center [606, 602] width 710 height 26
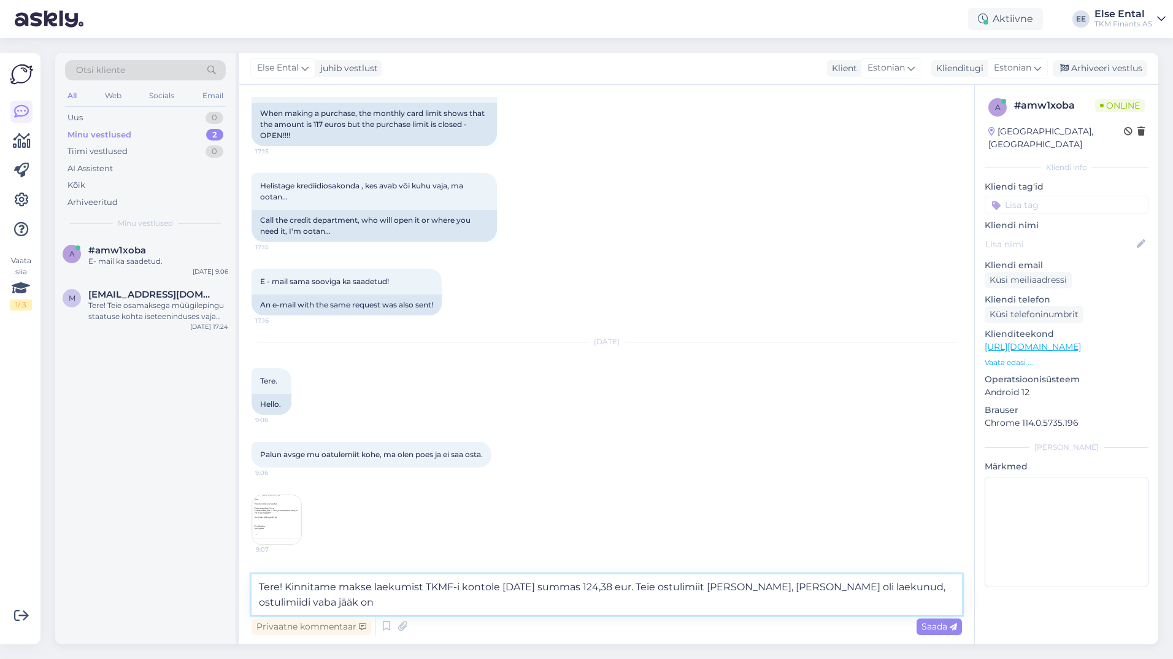
paste textarea "265,23 €"
type textarea "Tere! Kinnitame makse laekumist TKMF-i kontole [DATE] summas 124,38 eur. Teie o…"
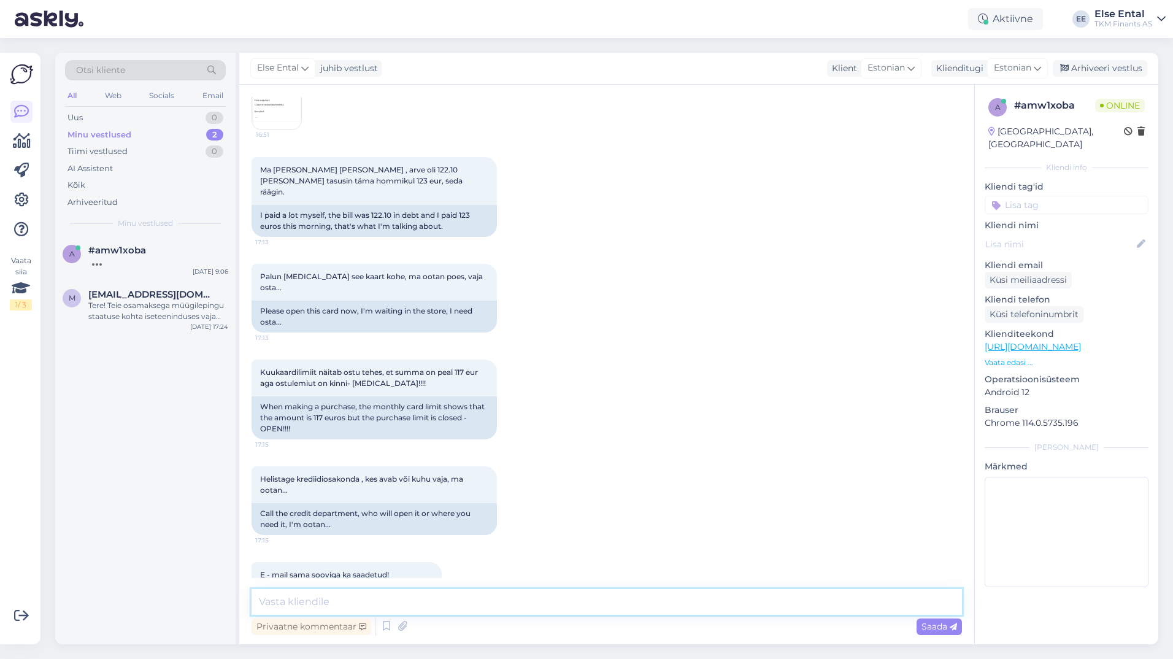
scroll to position [1235, 0]
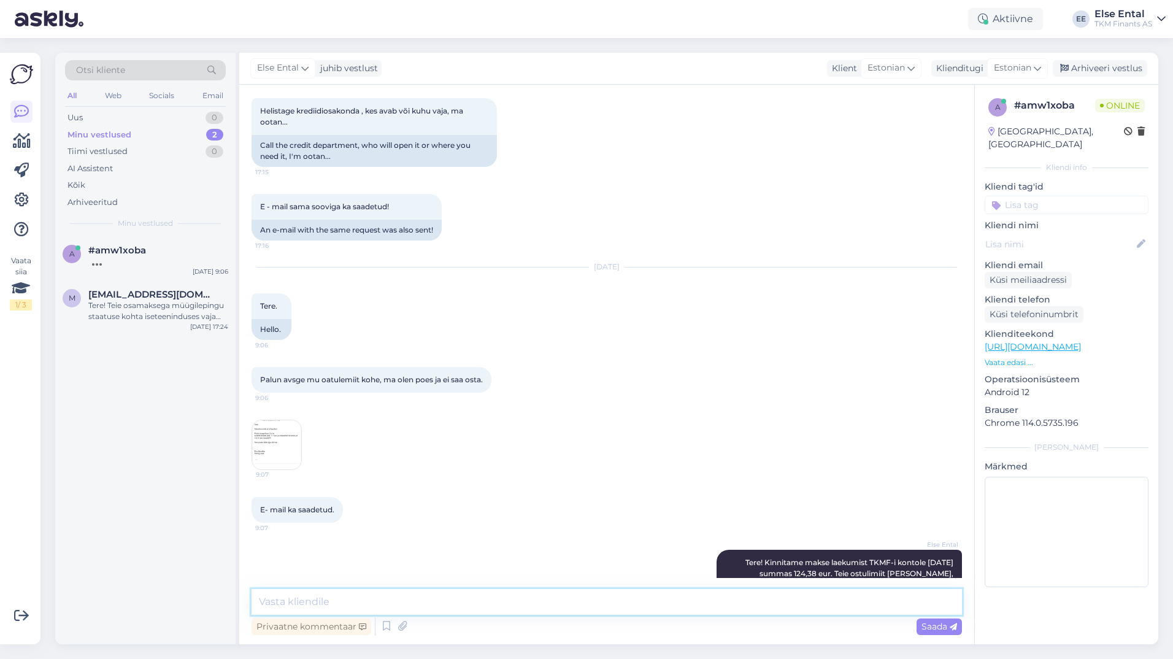
click at [728, 607] on textarea at bounding box center [606, 602] width 710 height 26
type textarea "P"
click at [389, 595] on textarea at bounding box center [606, 602] width 710 height 26
click at [264, 420] on img at bounding box center [276, 444] width 49 height 49
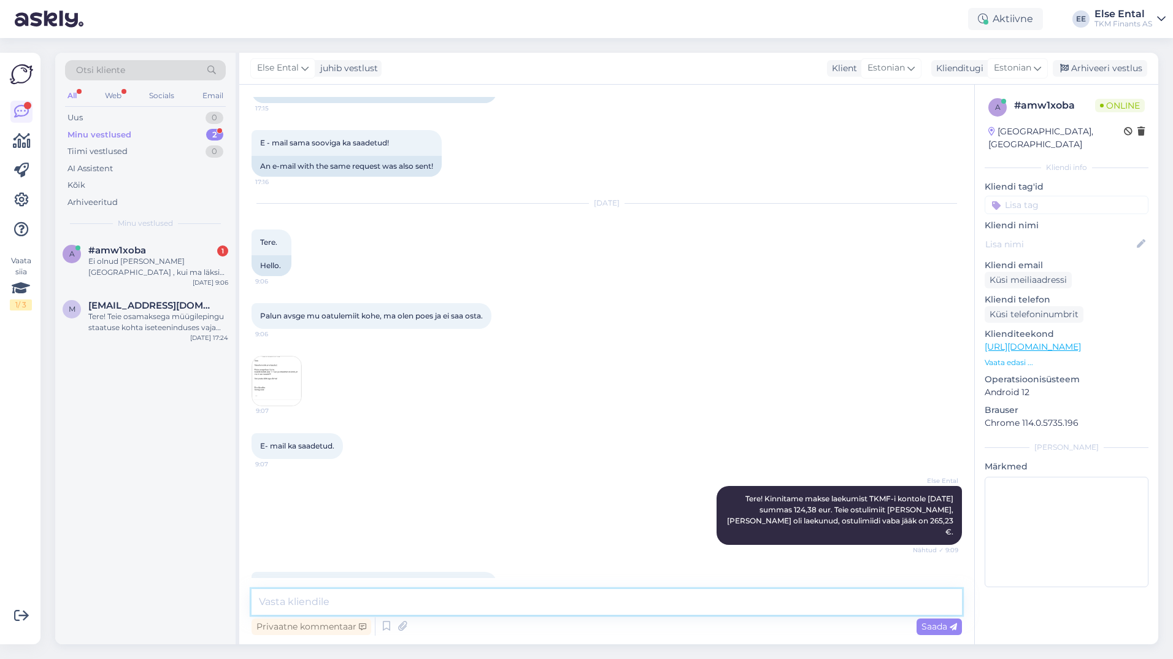
click at [363, 592] on textarea at bounding box center [606, 602] width 710 height 26
click at [623, 603] on textarea "Vabandust, andsin Teile valeinfot, kuna tegemist oli nimekaimuga." at bounding box center [606, 602] width 710 height 26
click at [619, 604] on textarea "Vabandust, andsin Teile valeinfot, kuna tegemist oli nimekaimuga." at bounding box center [606, 602] width 710 height 26
click at [621, 611] on textarea "Vabandust, andsin Teile valeinfot, kuna tegemist oli nimekaimuga." at bounding box center [606, 602] width 710 height 26
click at [618, 594] on textarea "Vabandust, andsin Teile valeinfot, kuna tegemist oli nimekaimuga." at bounding box center [606, 602] width 710 height 26
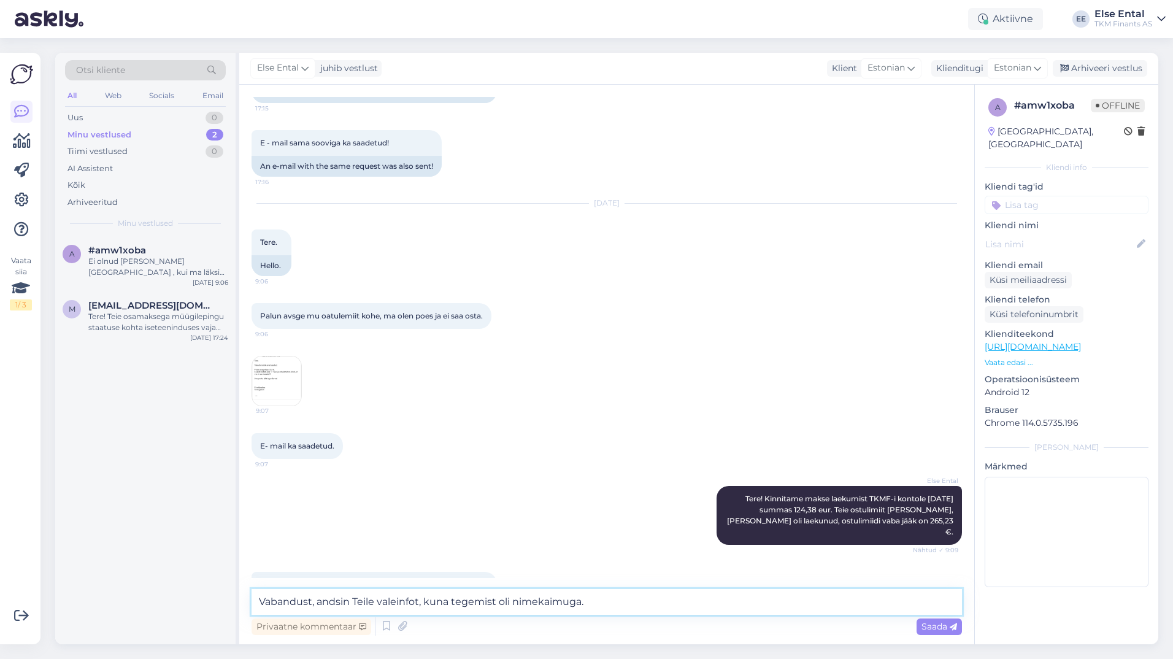
click at [615, 602] on textarea "Vabandust, andsin Teile valeinfot, kuna tegemist oli nimekaimuga." at bounding box center [606, 602] width 710 height 26
type textarea "Vabandust, andsin Teile valeinfot, kuna tegemist oli nimekaimuga. Kohe uurin Te…"
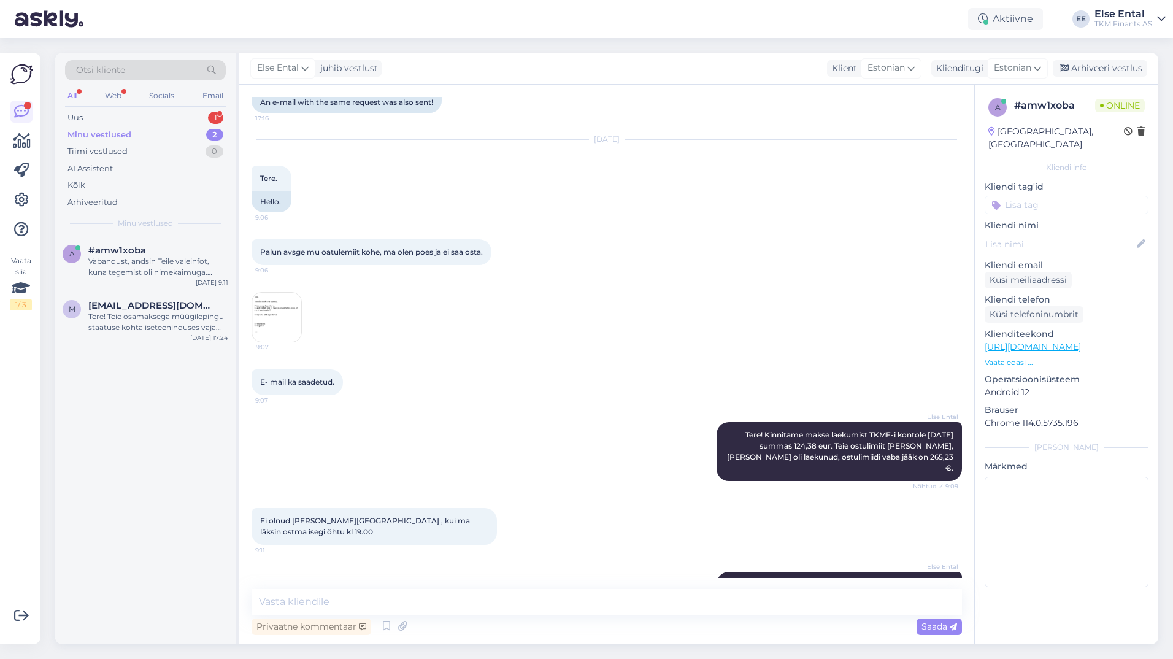
click at [358, 585] on div "Vestlus algas [DATE] Tere. 16:47 Hello. AI Assistent Tere! Kuidas saan teid [PE…" at bounding box center [606, 364] width 735 height 559
click at [361, 600] on textarea at bounding box center [606, 602] width 710 height 26
click at [462, 610] on textarea "TKMF-i kontole on laekunud" at bounding box center [606, 602] width 710 height 26
click at [348, 600] on textarea "TKMF-i kontole on laekunud" at bounding box center [606, 602] width 710 height 26
click at [511, 605] on textarea "TKMF-i kontole on Teie kontolt laekunud" at bounding box center [606, 602] width 710 height 26
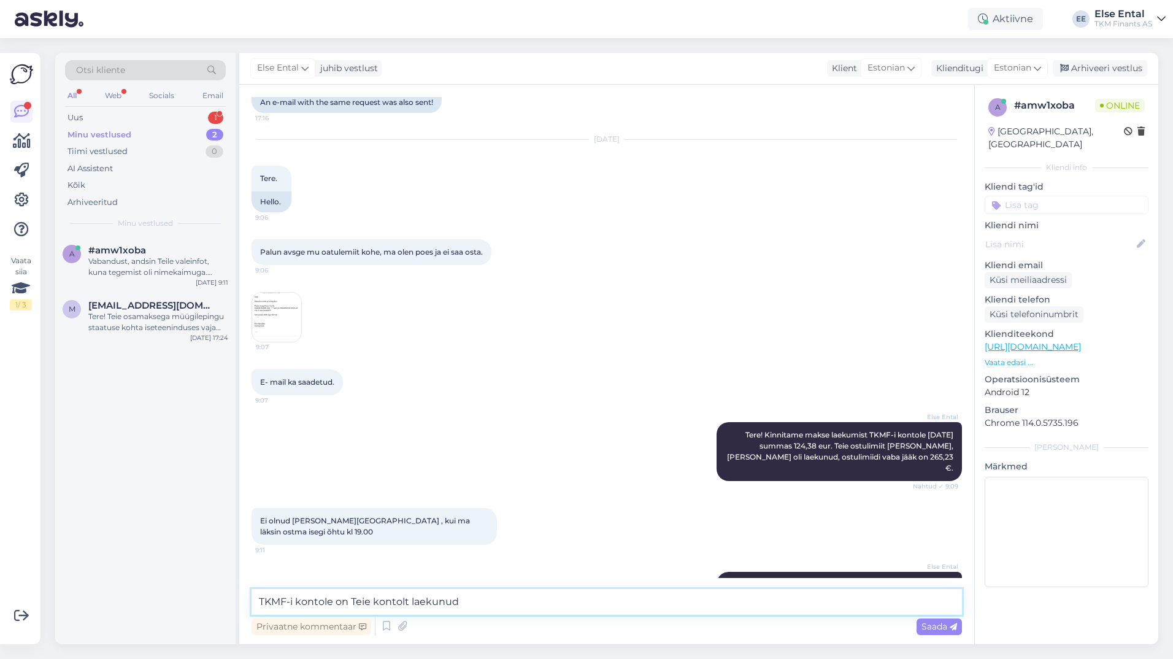
click at [512, 604] on textarea "TKMF-i kontole on Teie kontolt laekunud" at bounding box center [606, 602] width 710 height 26
drag, startPoint x: 410, startPoint y: 602, endPoint x: 375, endPoint y: 603, distance: 34.4
click at [375, 603] on textarea "TKMF-i kontole on Teie kontolt laekunud kaks makset kogusummas 129,00 eur" at bounding box center [606, 602] width 710 height 26
click at [700, 607] on textarea "TKMF-i kontole on Teie poolt [DATE] laekunud kaks makset kogusummas 129,00 eur" at bounding box center [606, 602] width 710 height 26
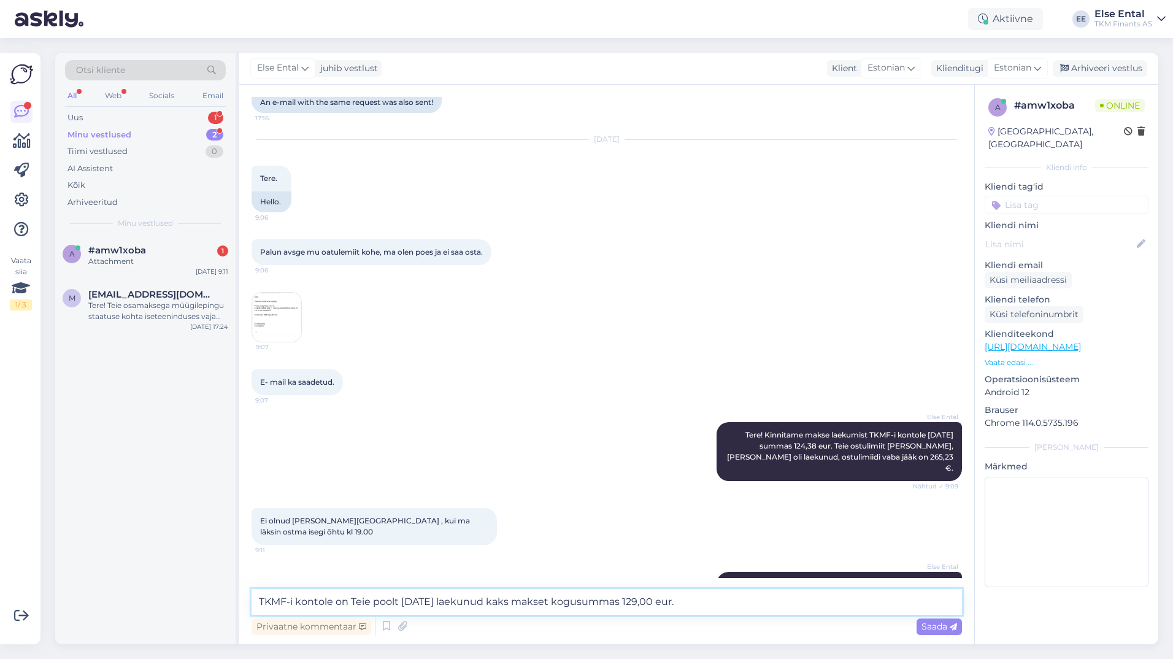
scroll to position [1440, 0]
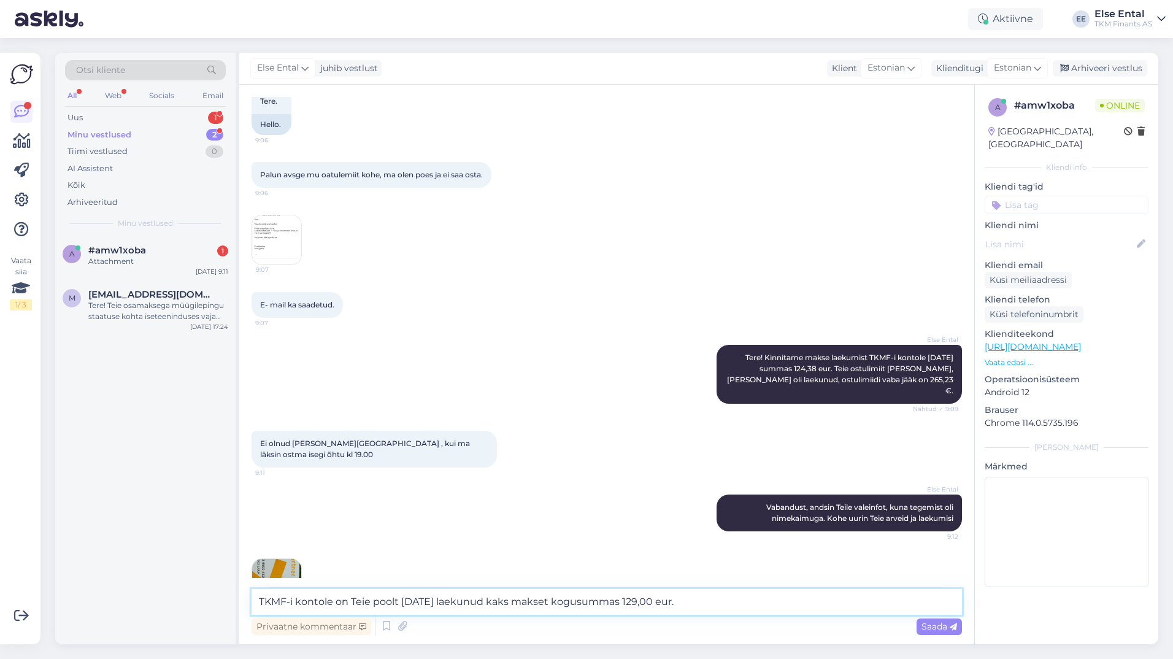
click at [708, 600] on textarea "TKMF-i kontole on Teie poolt [DATE] laekunud kaks makset kogusummas 129,00 eur." at bounding box center [606, 602] width 710 height 26
paste textarea "1240398"
paste textarea "514.71"
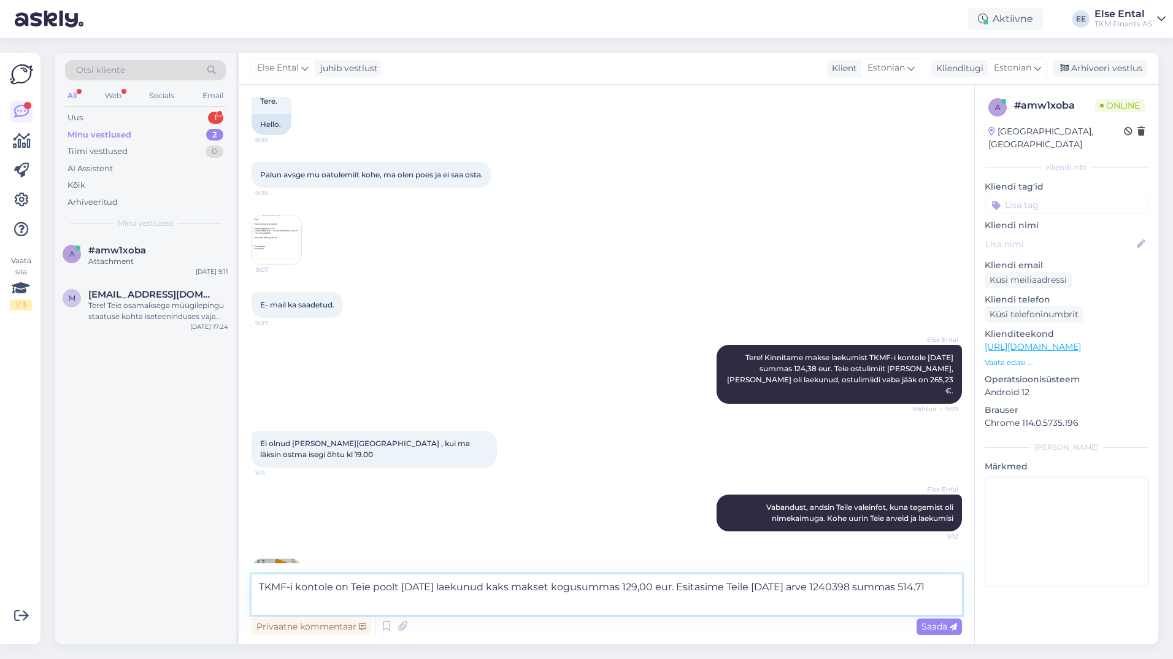
click at [278, 603] on textarea "TKMF-i kontole on Teie poolt [DATE] laekunud kaks makset kogusummas 129,00 eur.…" at bounding box center [606, 594] width 710 height 40
click at [391, 613] on textarea "TKMF-i kontole on Teie poolt [DATE] laekunud kaks makset kogusummas 129,00 eur.…" at bounding box center [606, 594] width 710 height 40
paste textarea "385,71 € ja ostulimiit on suletud!"
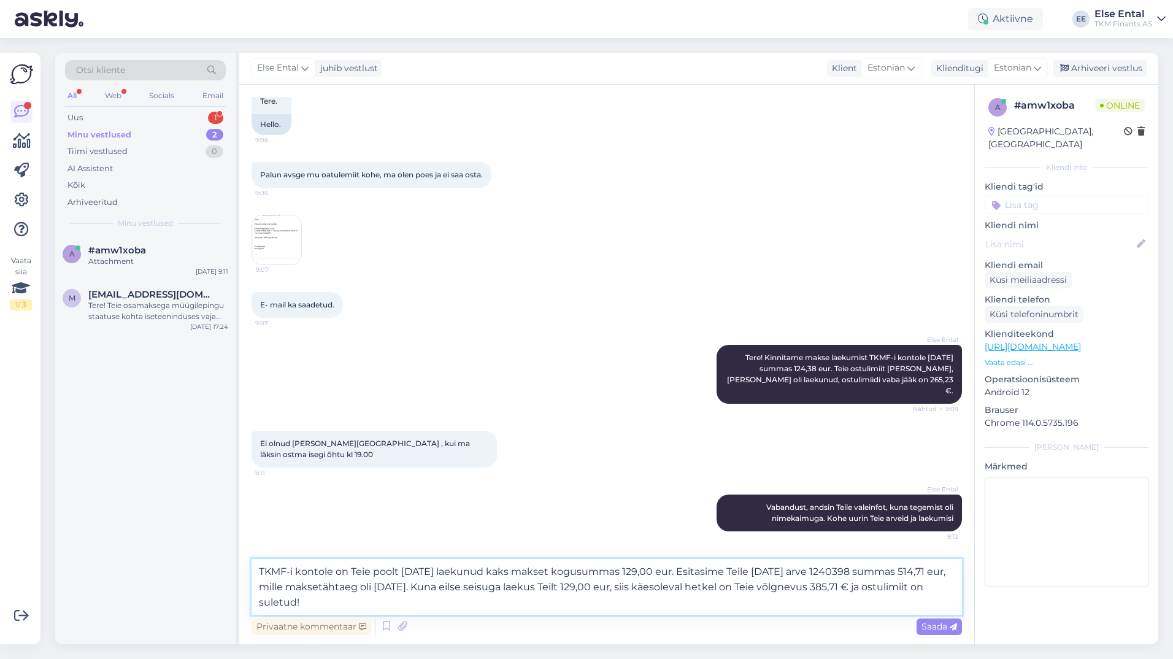
click at [399, 602] on textarea "TKMF-i kontole on Teie poolt [DATE] laekunud kaks makset kogusummas 129,00 eur.…" at bounding box center [606, 587] width 710 height 56
click at [258, 601] on textarea "TKMF-i kontole on Teie poolt [DATE] laekunud kaks makset kogusummas 129,00 eur.…" at bounding box center [606, 587] width 710 height 56
drag, startPoint x: 369, startPoint y: 603, endPoint x: 365, endPoint y: 618, distance: 15.0
click at [369, 604] on textarea "TKMF-i kontole on Teie poolt [DATE] laekunud kaks makset kogusummas 129,00 eur.…" at bounding box center [606, 587] width 710 height 56
click at [435, 606] on textarea "TKMF-i kontole on Teie poolt [DATE] laekunud kaks makset kogusummas 129,00 eur.…" at bounding box center [606, 587] width 710 height 56
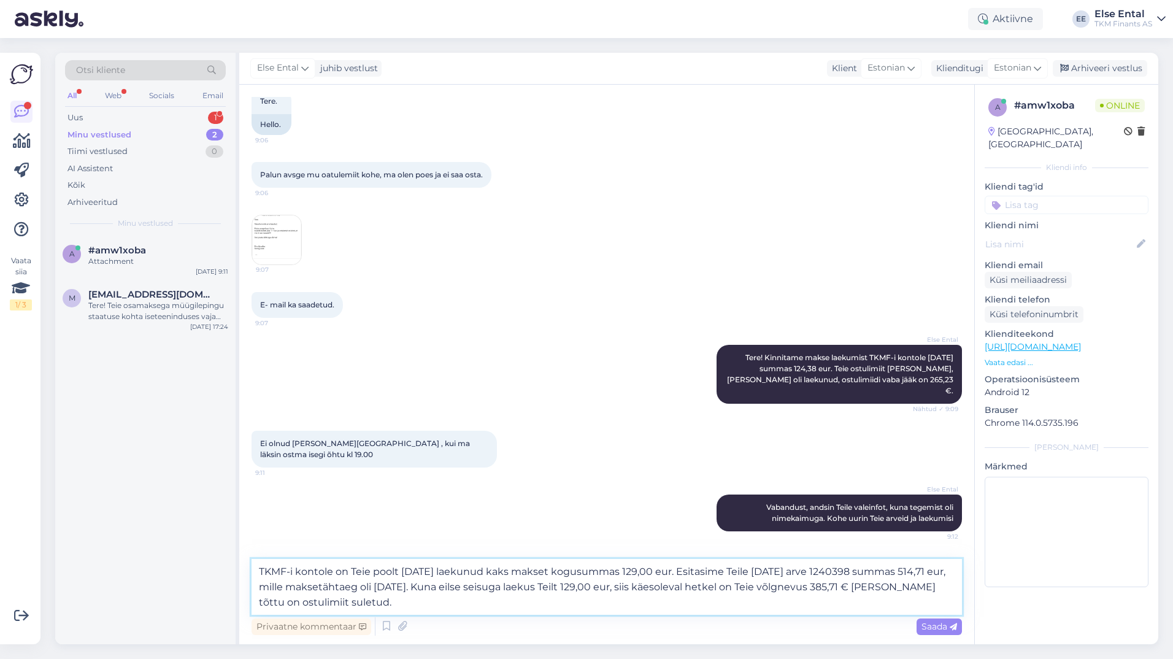
type textarea "TKMF-i kontole on Teie poolt [DATE] laekunud kaks makset kogusummas 129,00 eur.…"
click at [293, 559] on img at bounding box center [276, 583] width 49 height 49
click at [583, 613] on textarea "TKMF-i kontole on Teie poolt [DATE] laekunud kaks makset kogusummas 129,00 eur.…" at bounding box center [606, 587] width 710 height 56
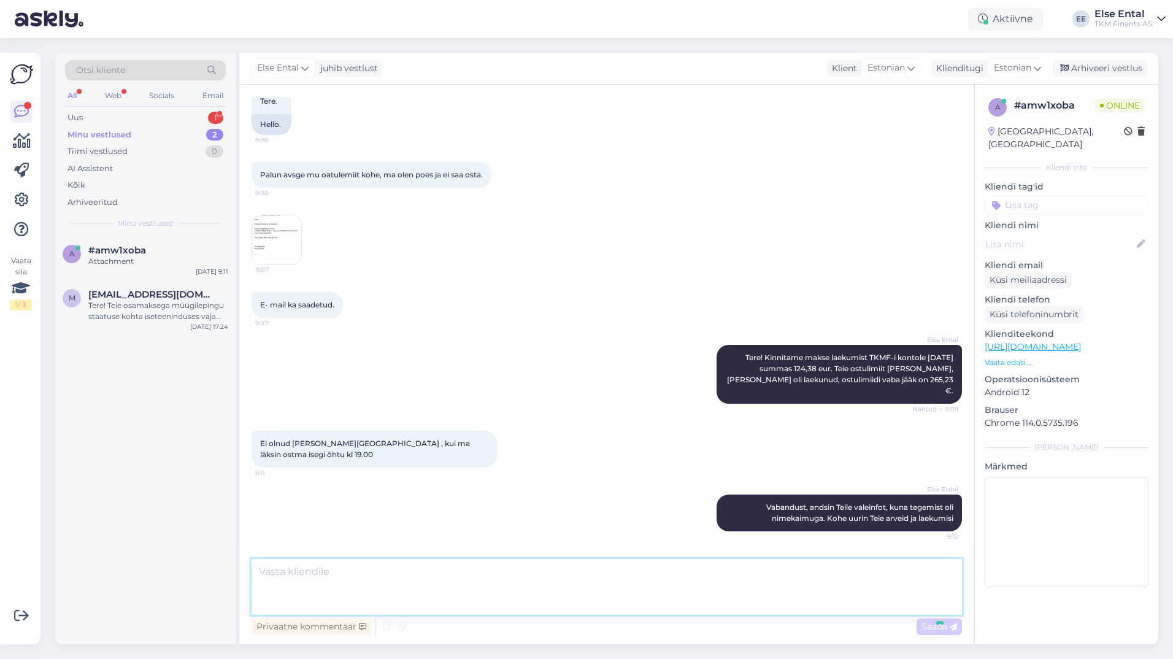
scroll to position [1548, 0]
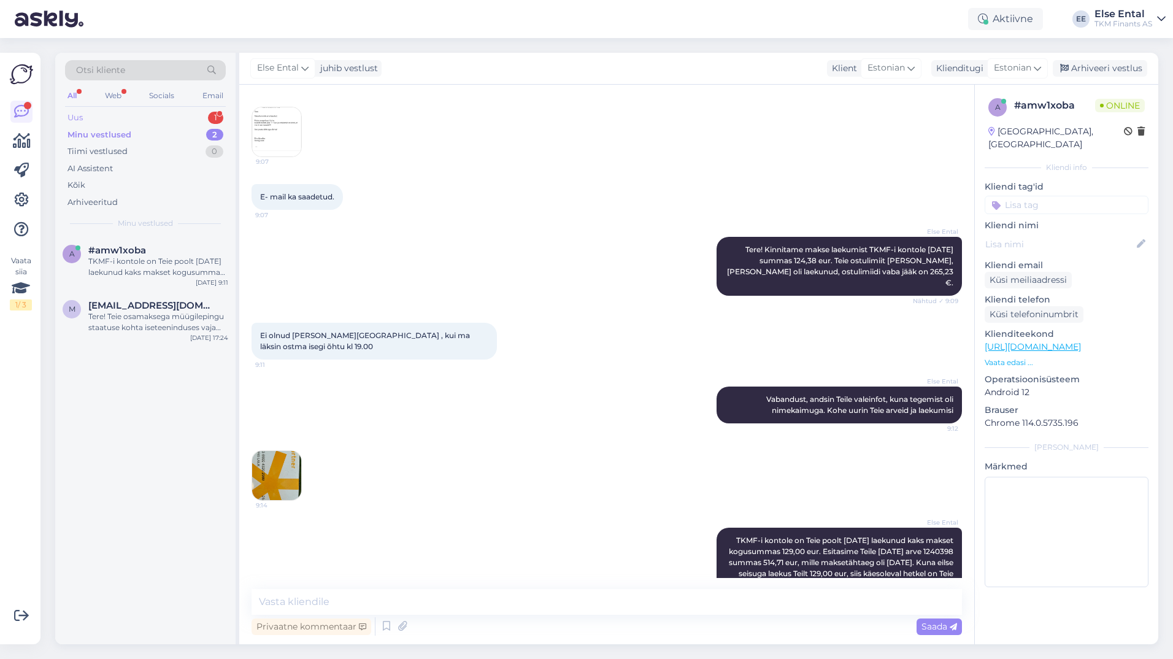
click at [82, 109] on div "Otsi kliente All Web Socials Email Uus 1 Minu vestlused 2 Tiimi vestlused 0 AI …" at bounding box center [145, 144] width 180 height 183
click at [83, 117] on div "Uus" at bounding box center [74, 118] width 15 height 12
click at [142, 261] on div "Minu järelmaksu lepingu nr 671844" at bounding box center [158, 261] width 140 height 11
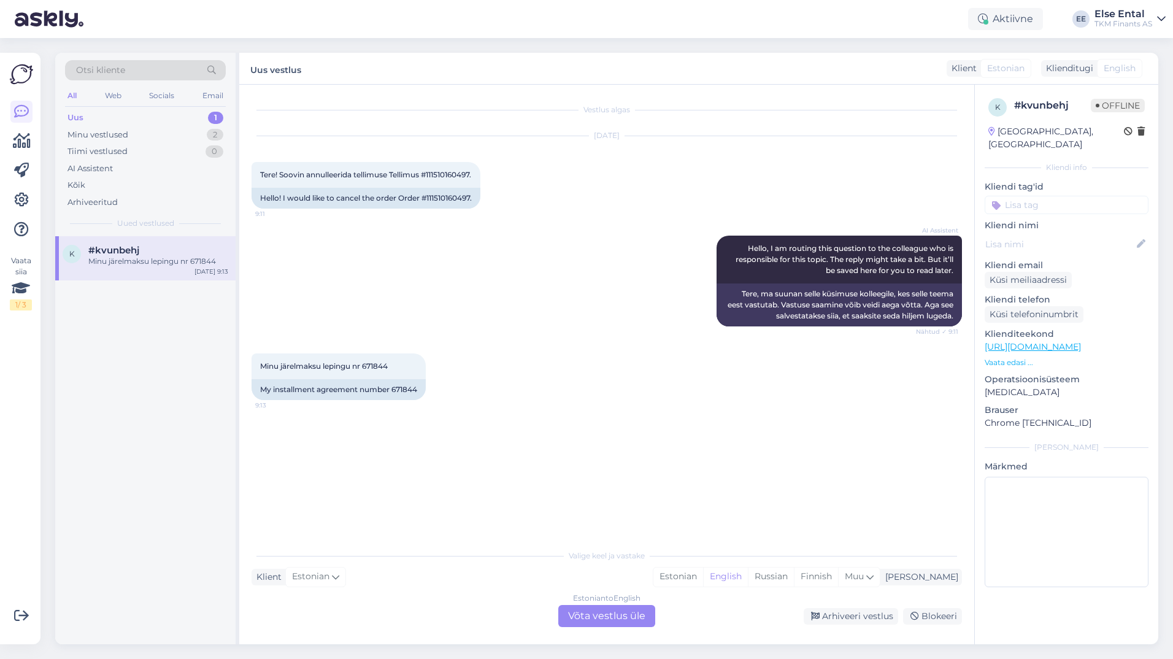
scroll to position [0, 0]
click at [614, 608] on div "Estonian to English Võta vestlus üle" at bounding box center [606, 616] width 97 height 22
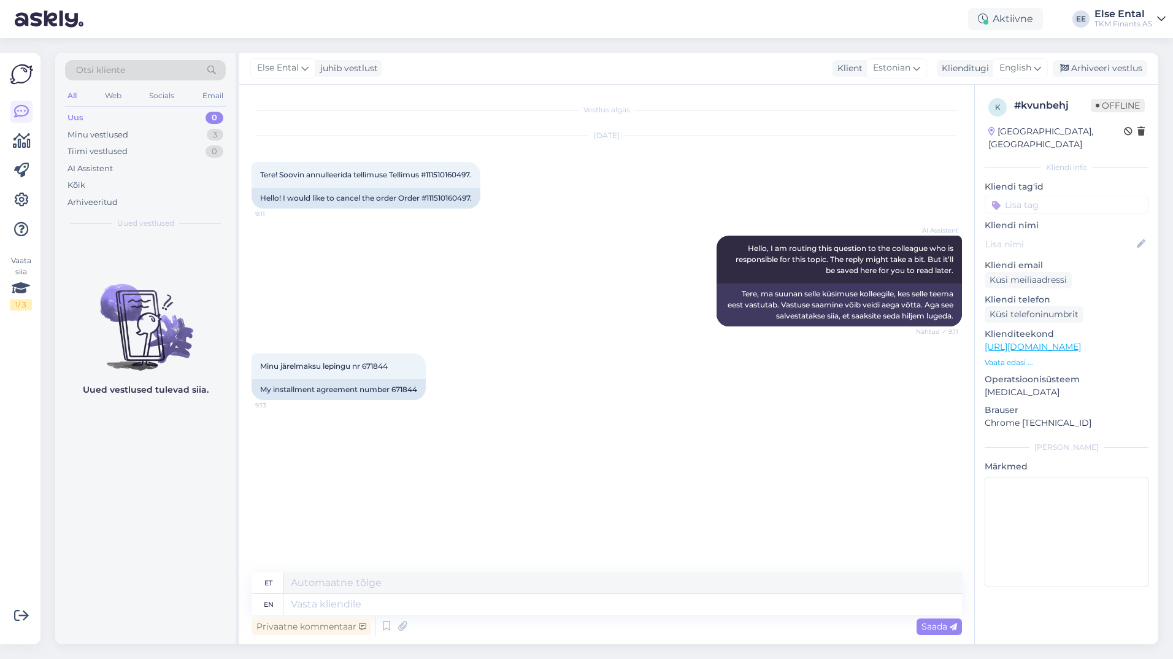
click at [86, 121] on div "Uus 0" at bounding box center [145, 117] width 161 height 17
click at [88, 133] on div "Minu vestlused" at bounding box center [97, 135] width 61 height 12
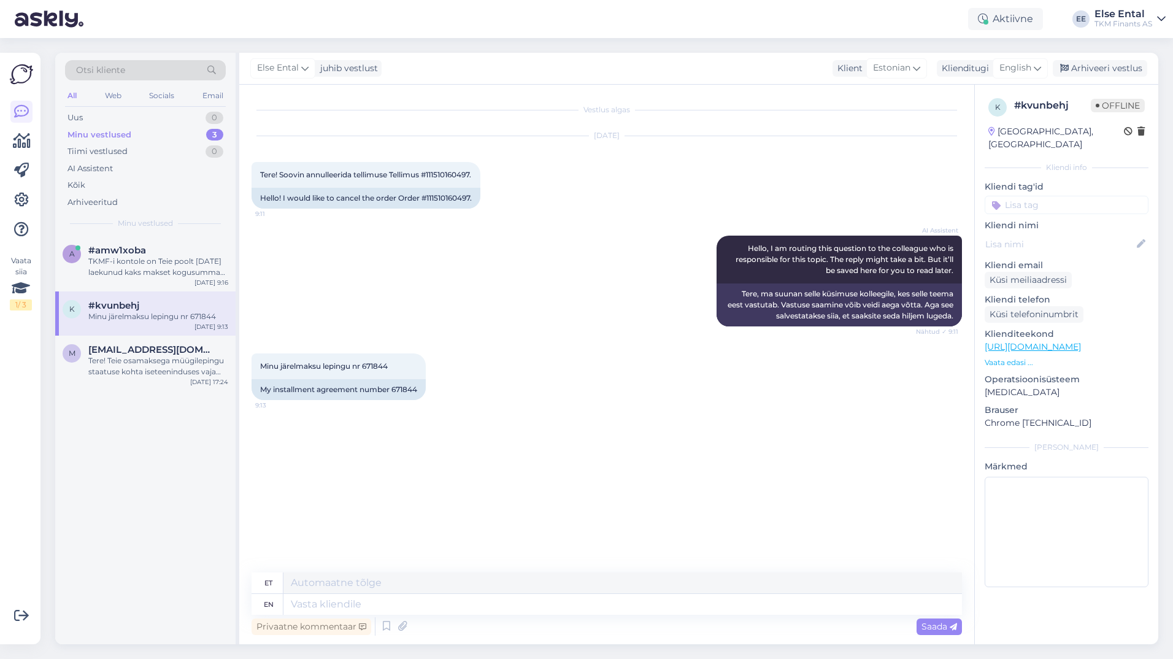
click at [144, 315] on div "Minu järelmaksu lepingu nr 671844" at bounding box center [158, 316] width 140 height 11
click at [137, 281] on div "a #amw1xoba TKMF-i kontole on Teie poolt [DATE] laekunud kaks makset kogusummas…" at bounding box center [145, 263] width 180 height 55
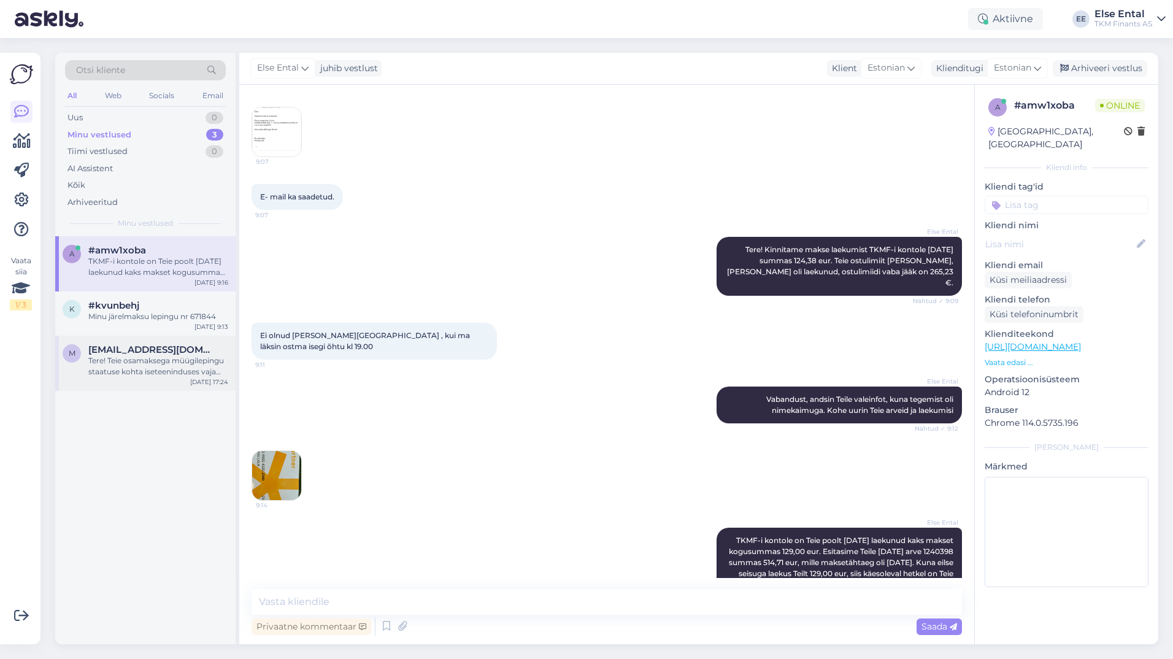
click at [111, 351] on span "[EMAIL_ADDRESS][DOMAIN_NAME]" at bounding box center [152, 349] width 128 height 11
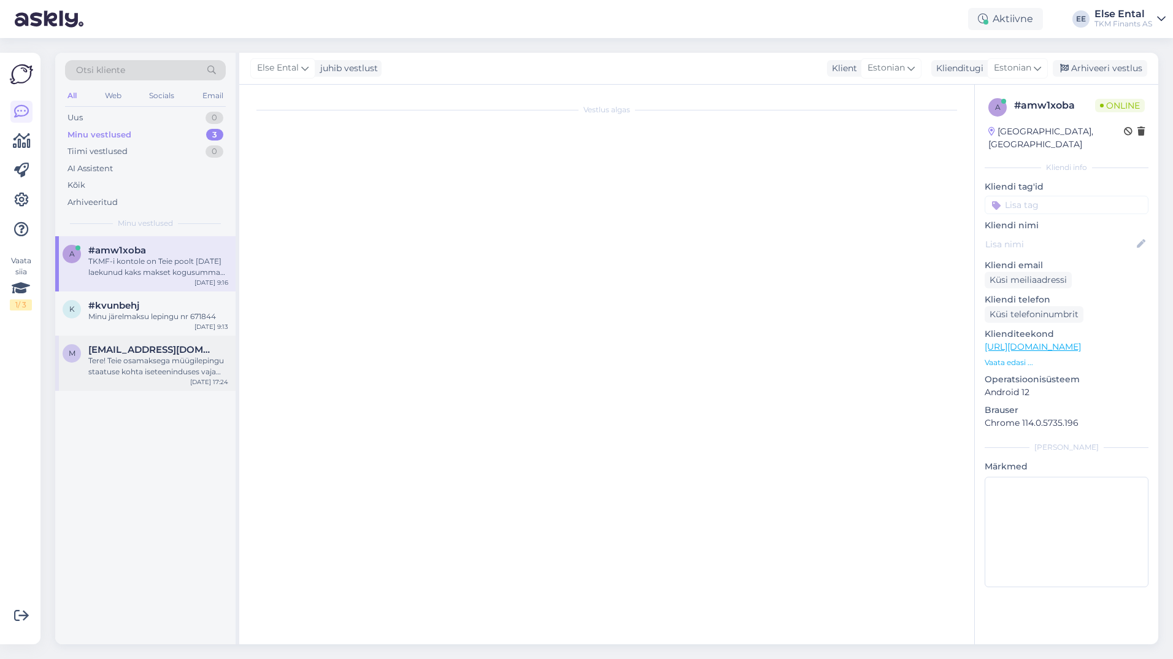
scroll to position [1388, 0]
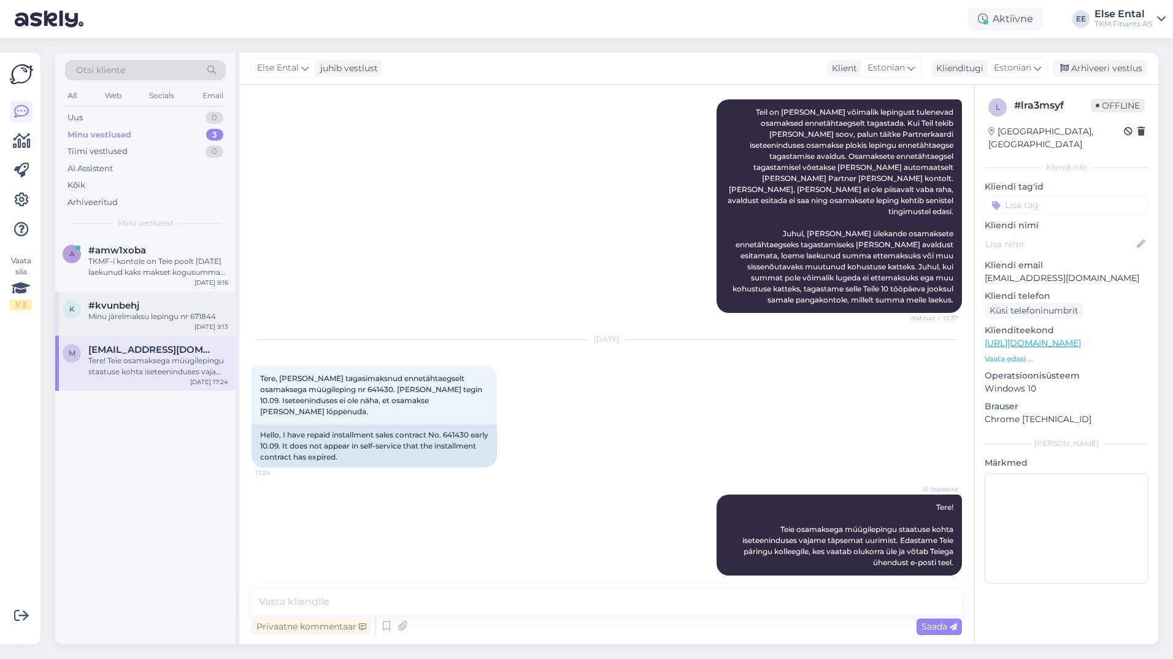
click at [112, 308] on span "#kvunbehj" at bounding box center [113, 305] width 51 height 11
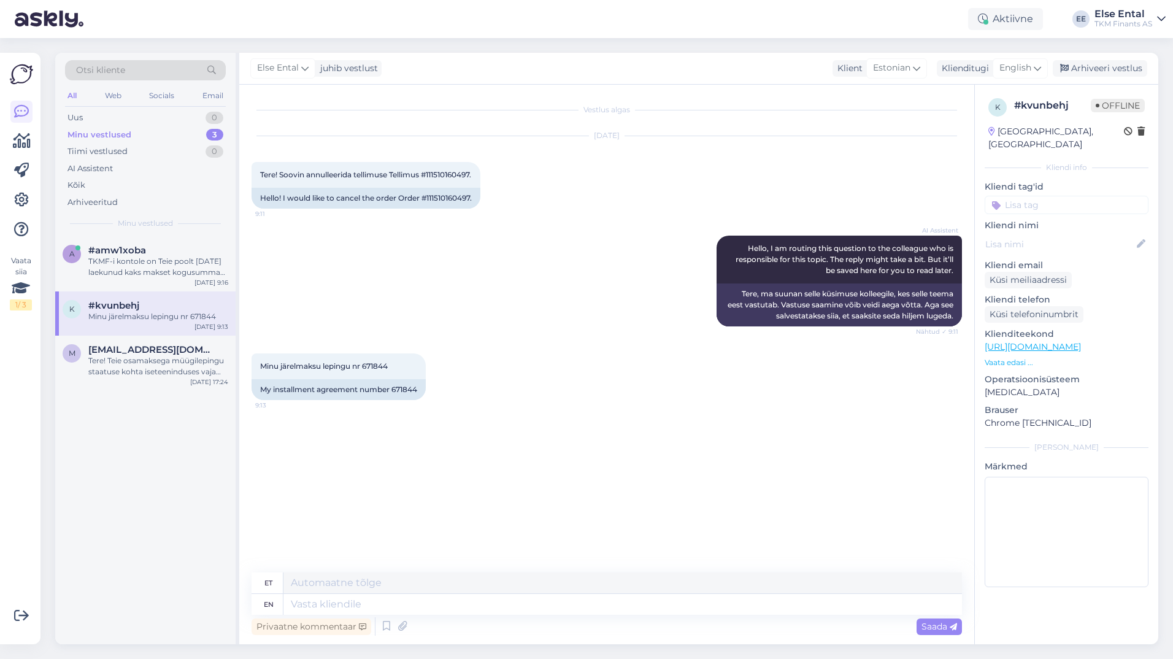
scroll to position [0, 0]
click at [131, 259] on div "TKMF-i kontole on Teie poolt [DATE] laekunud kaks makset kogusummas 129,00 eur.…" at bounding box center [158, 267] width 140 height 22
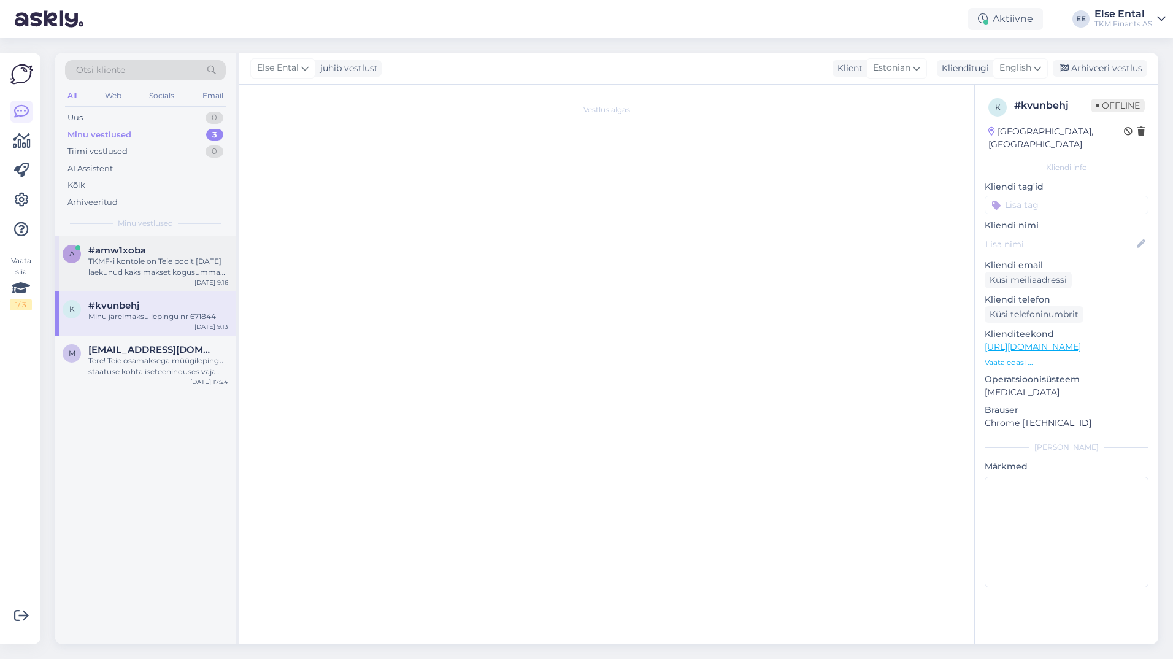
scroll to position [1548, 0]
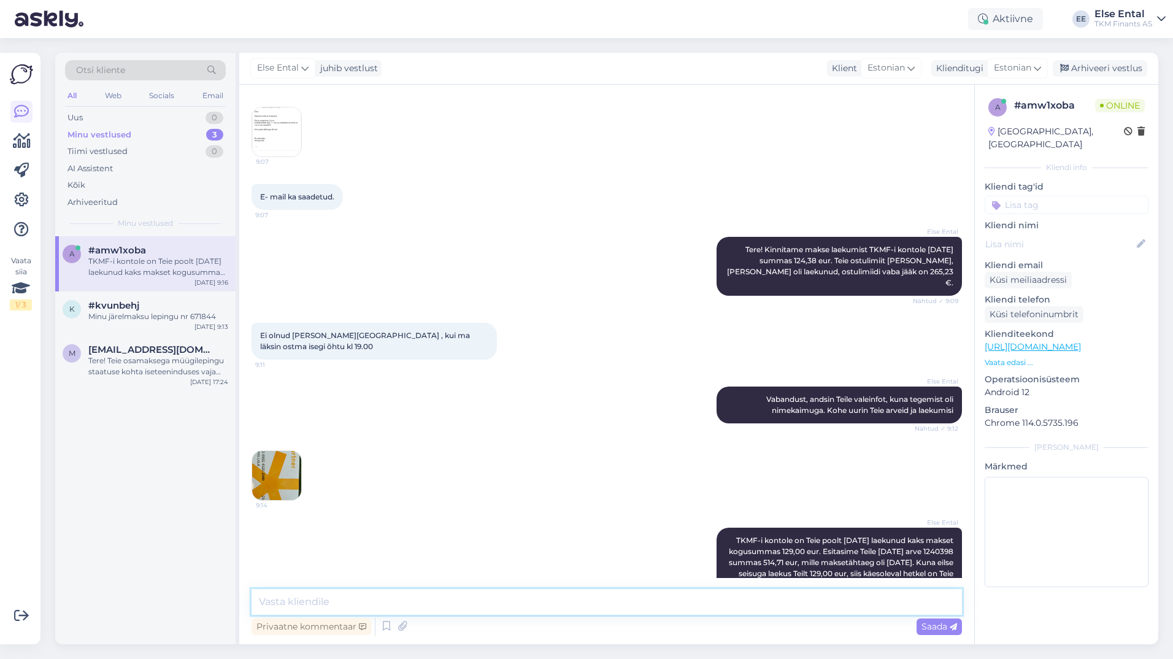
click at [545, 601] on textarea at bounding box center [606, 602] width 710 height 26
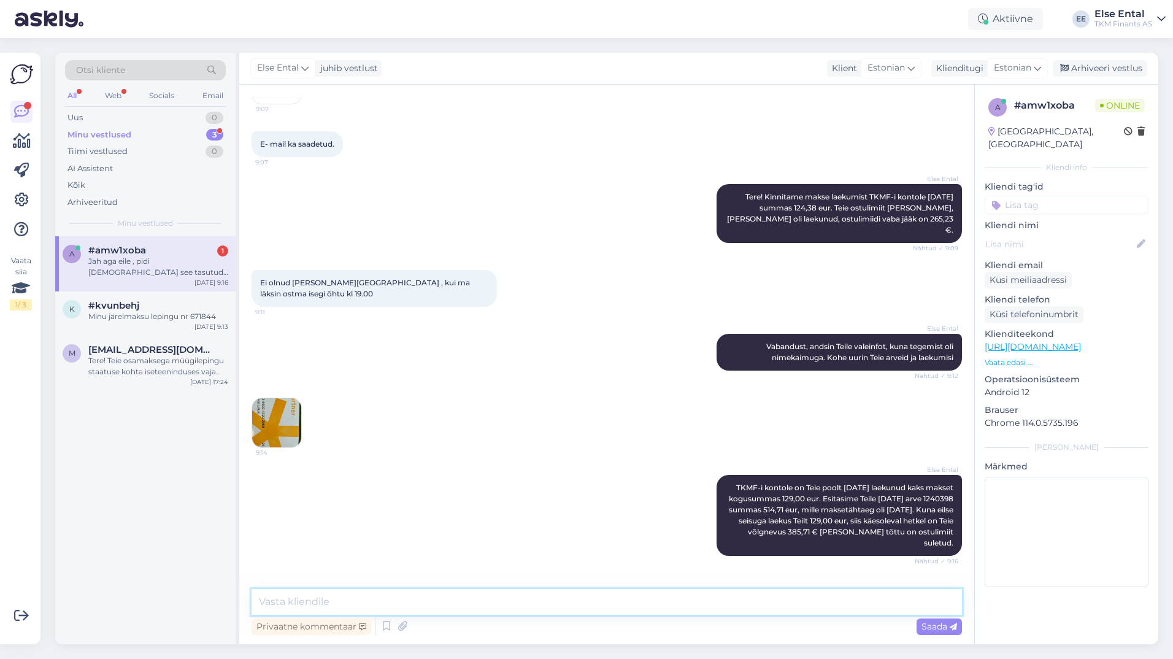
click at [429, 599] on textarea at bounding box center [606, 602] width 710 height 26
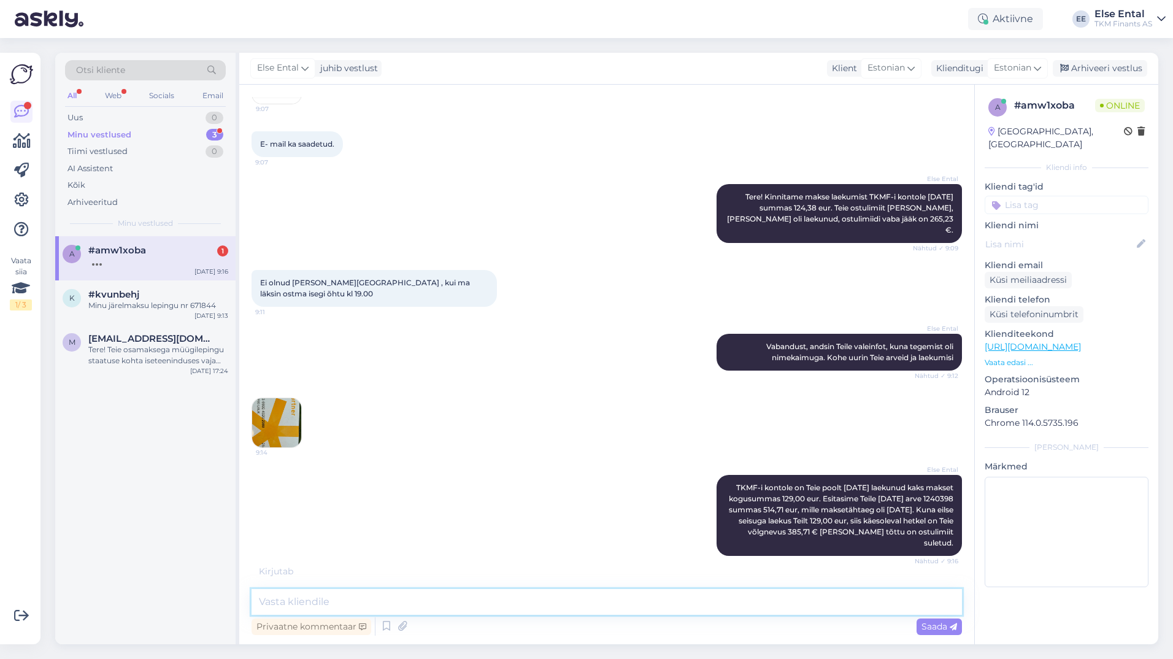
scroll to position [1613, 0]
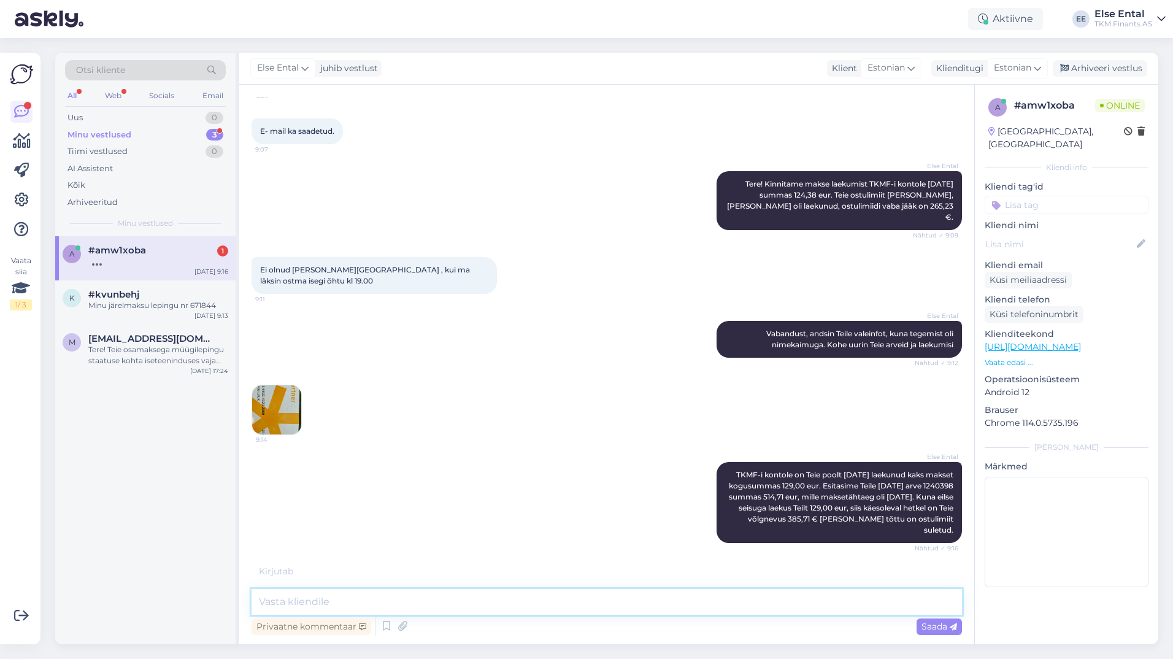
click at [414, 600] on textarea at bounding box center [606, 602] width 710 height 26
click at [413, 600] on textarea at bounding box center [606, 602] width 710 height 26
click at [415, 600] on textarea at bounding box center [606, 602] width 710 height 26
click at [768, 470] on span "TKMF-i kontole on Teie poolt [DATE] laekunud kaks makset kogusummas 129,00 eur.…" at bounding box center [842, 502] width 226 height 64
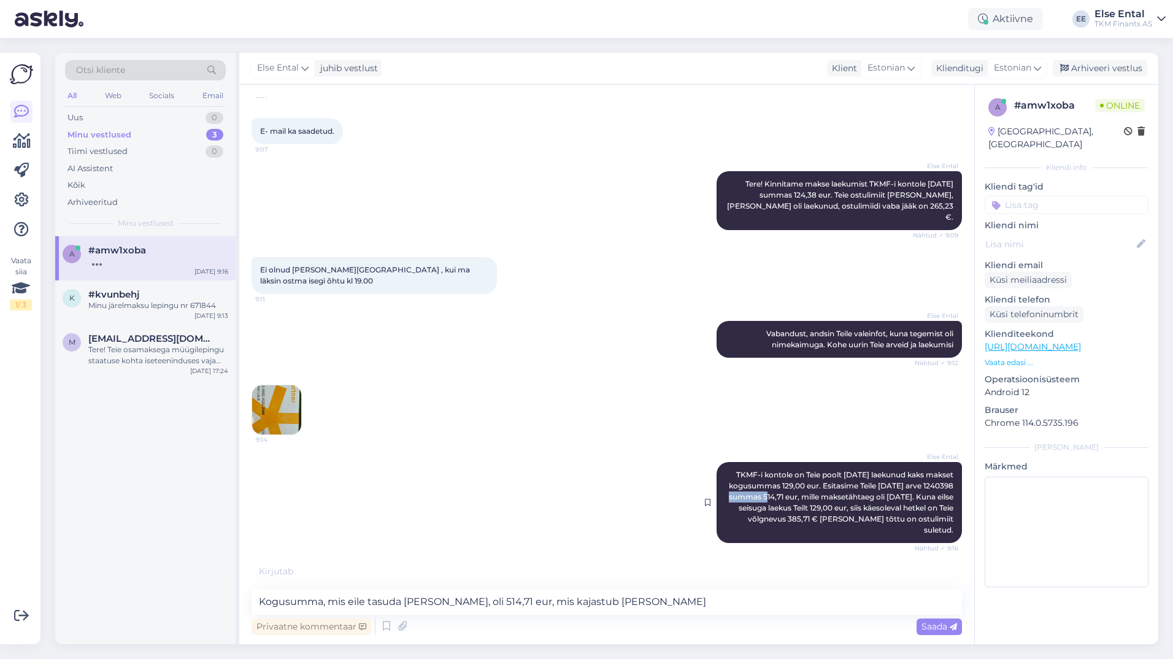
copy span "1240398"
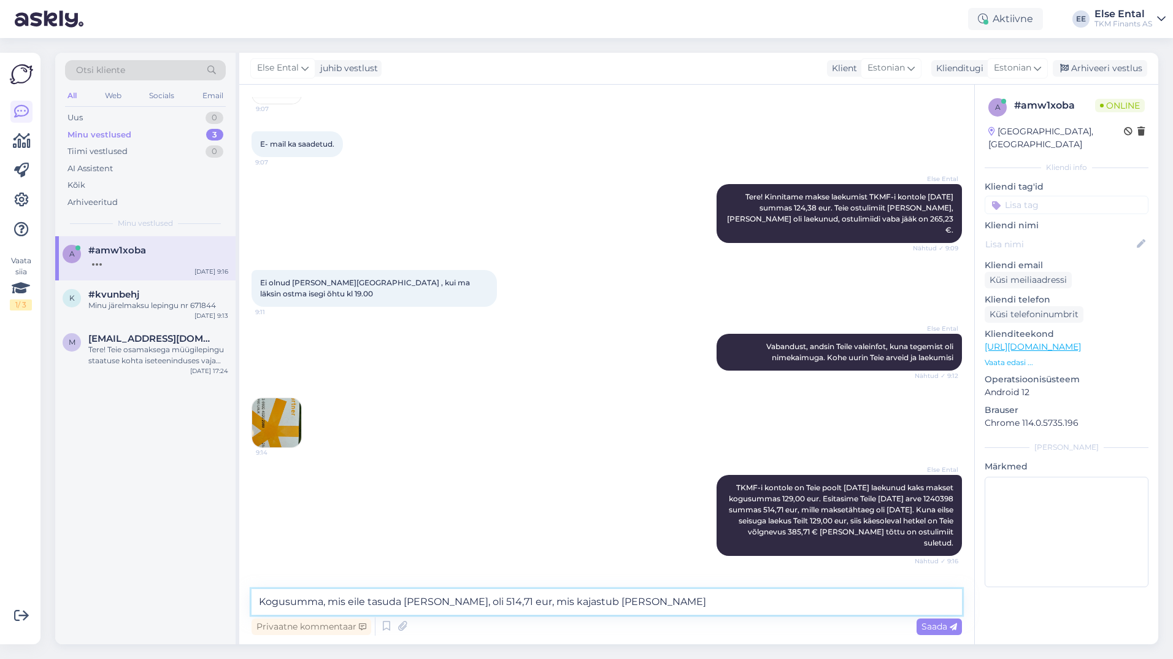
click at [618, 597] on textarea "Kogusumma, mis eile tasuda [PERSON_NAME], oli 514,71 eur, mis kajastub [PERSON_…" at bounding box center [606, 602] width 710 height 26
paste textarea "1240398"
type textarea "Kogusumma, mis eile tasuda [PERSON_NAME], oli 514,71 eur, mis kajastub [PERSON_…"
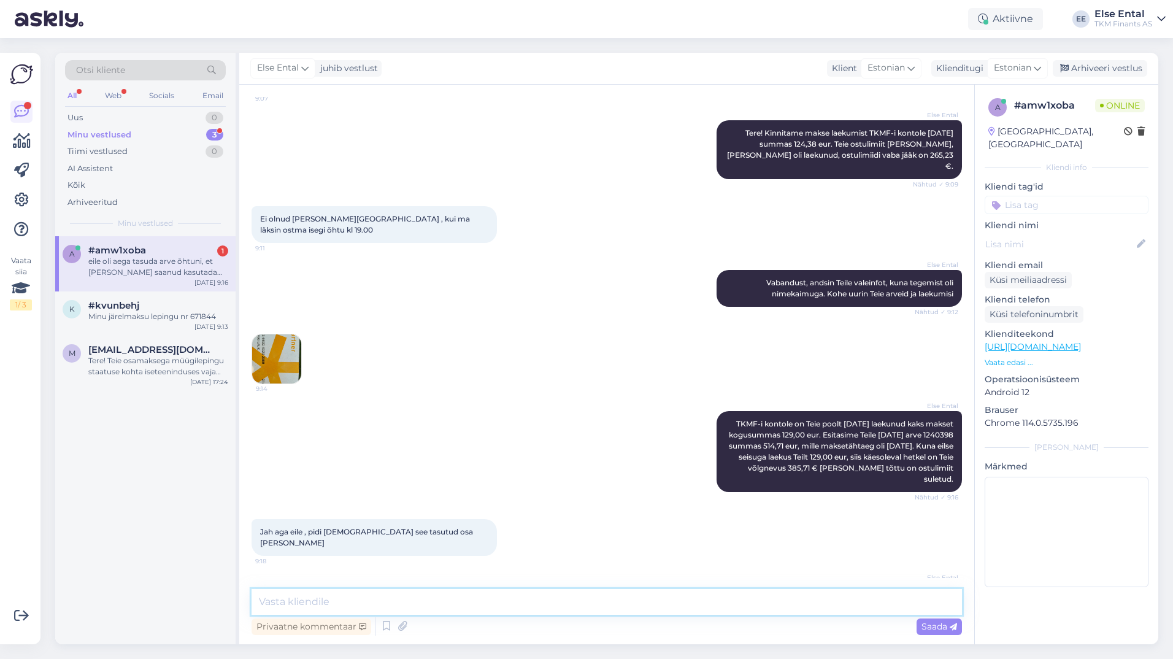
scroll to position [1728, 0]
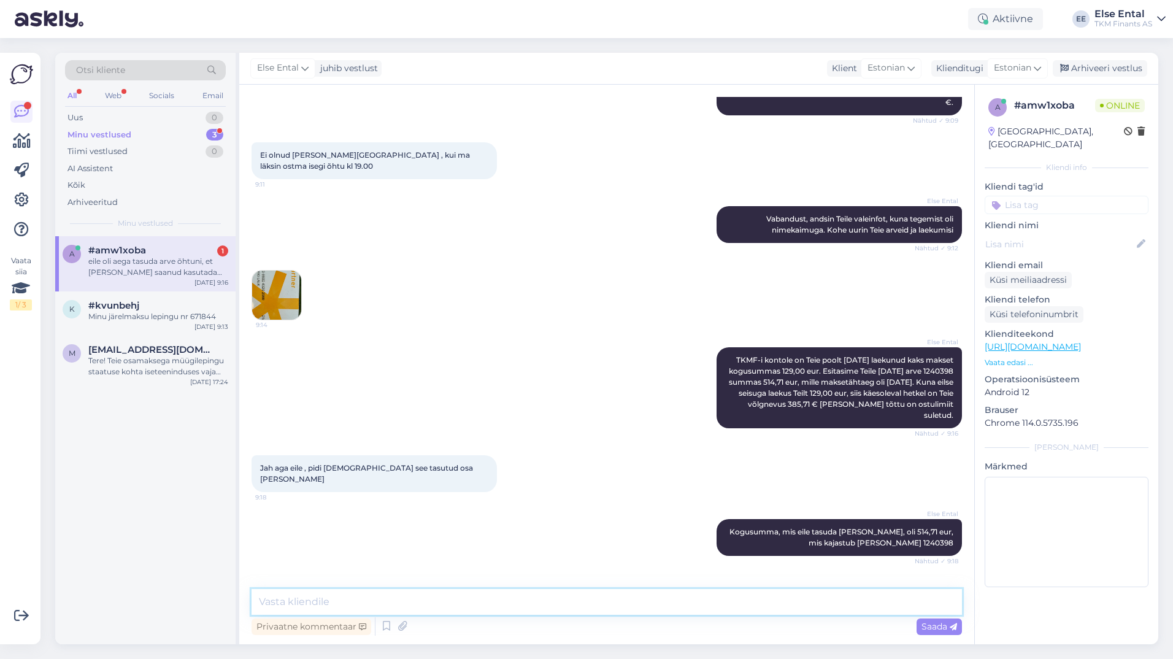
click at [468, 601] on textarea at bounding box center [606, 602] width 710 height 26
click at [470, 595] on textarea at bounding box center [606, 602] width 710 height 26
click at [462, 603] on textarea "Te ei tasunud arvet täies mahus" at bounding box center [606, 602] width 710 height 26
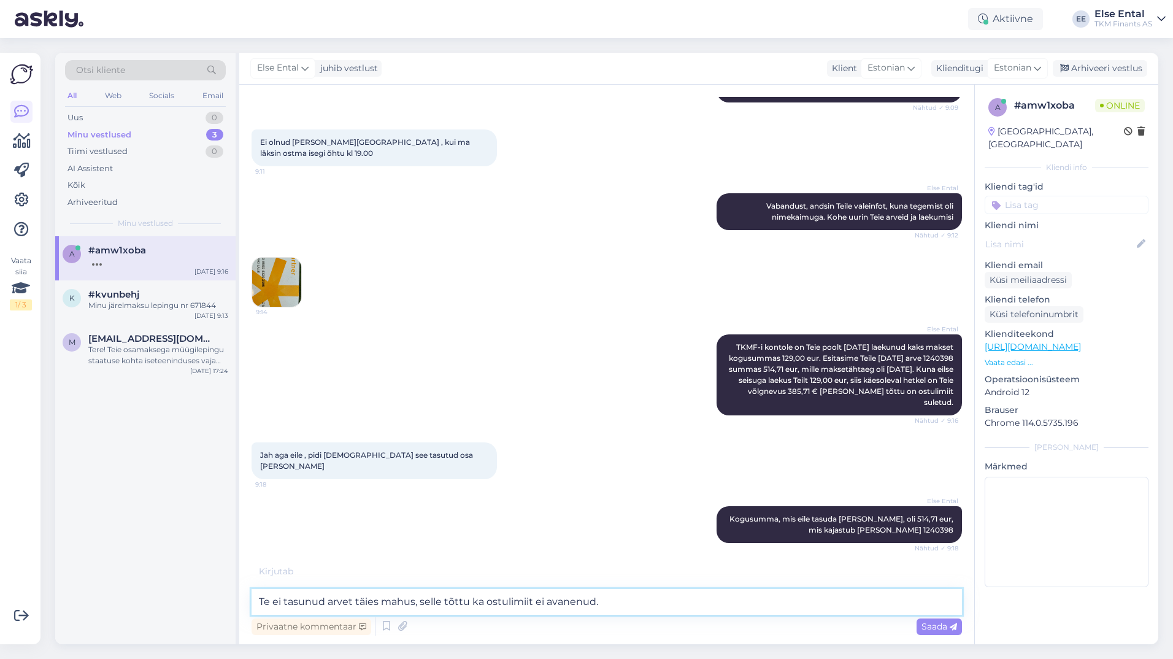
type textarea "Te ei tasunud arvet täies mahus, selle tõttu ka ostulimiit ei avanenud."
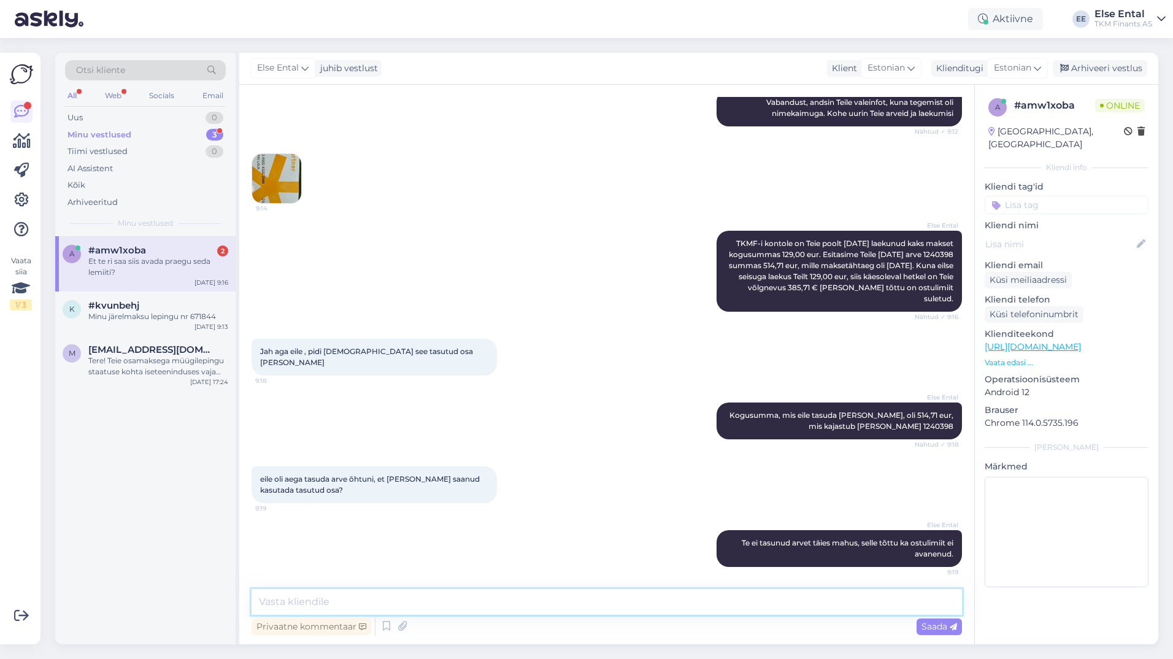
scroll to position [1897, 0]
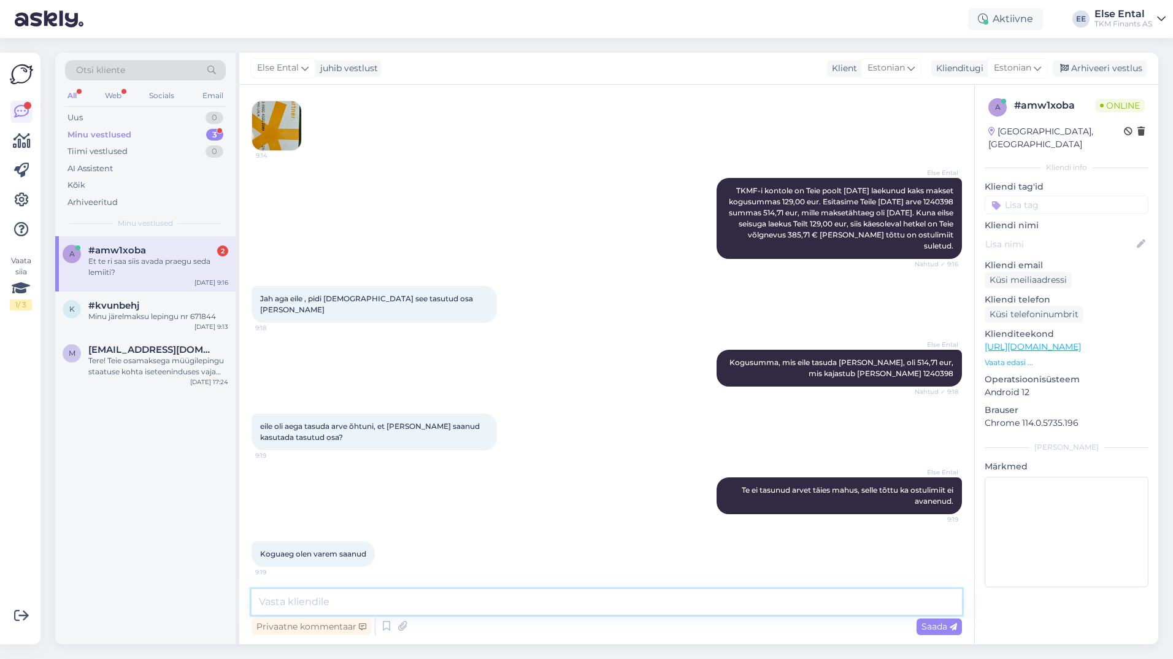
click at [401, 591] on textarea at bounding box center [606, 602] width 710 height 26
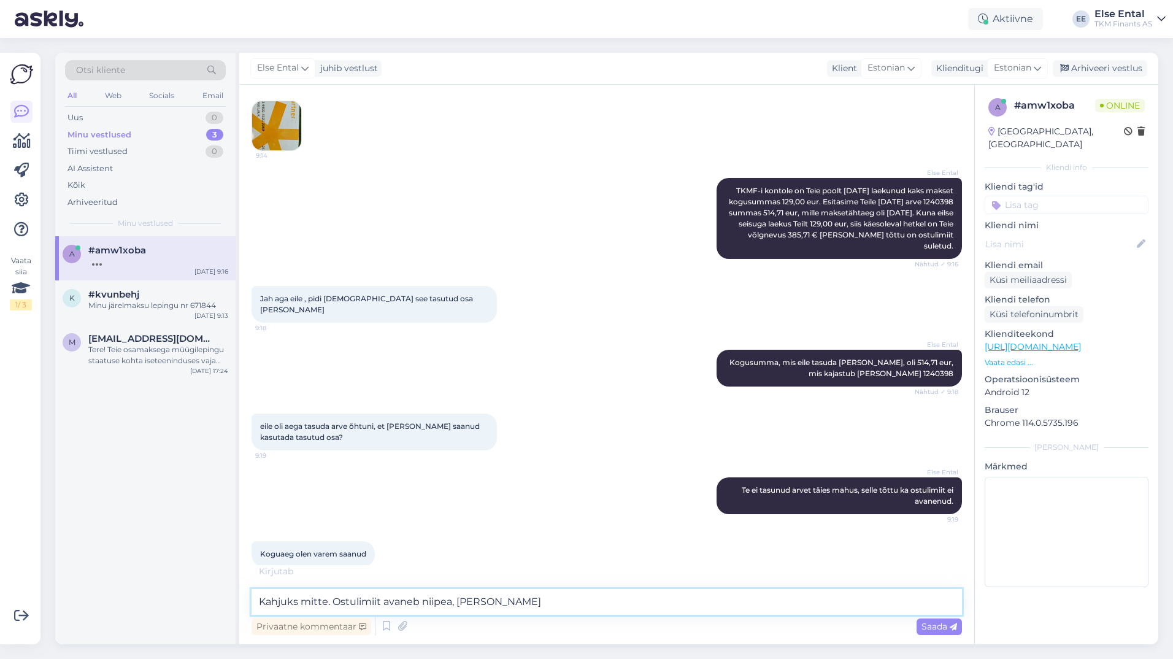
paste textarea "1240398"
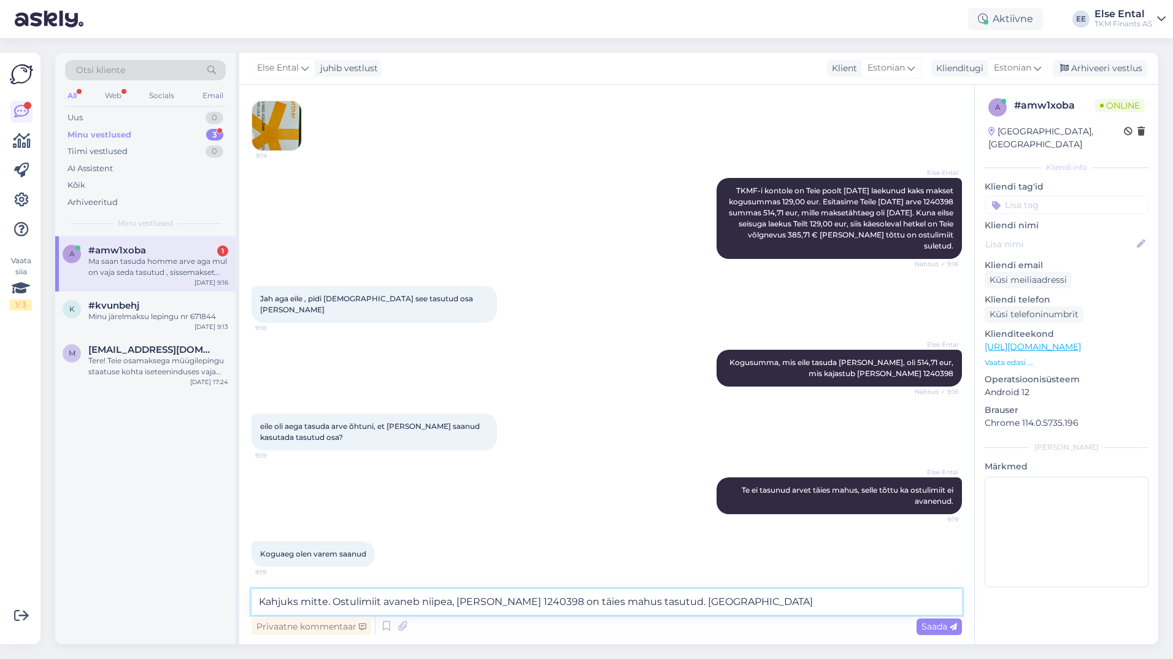
scroll to position [1961, 0]
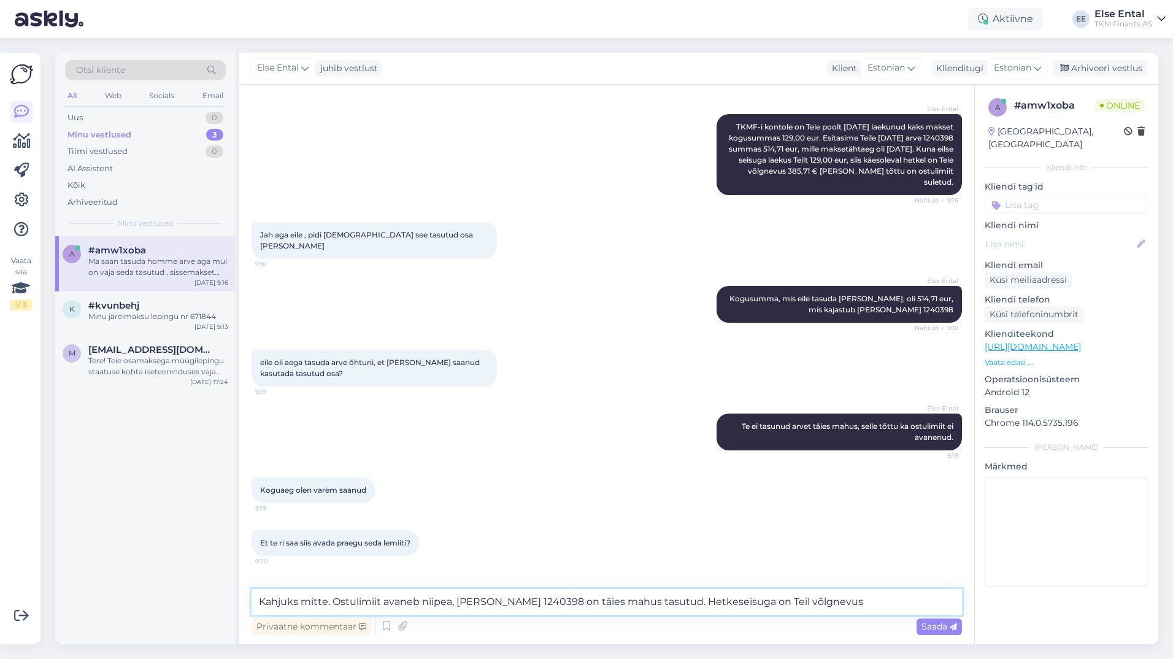
paste textarea "385,71 €"
click at [759, 597] on textarea "Kahjuks mitte. Ostulimiit avaneb niipea, [PERSON_NAME] 1240398 on täies mahus t…" at bounding box center [606, 602] width 710 height 26
click at [882, 602] on textarea "Kahjuks mitte. Ostulimiit avaneb niipea, [PERSON_NAME] 1240398 on täies mahus t…" at bounding box center [606, 602] width 710 height 26
click at [314, 600] on textarea "Kahjuks mitte. Ostulimiit avaneb niipea, [PERSON_NAME] 1240398 on täies mahus t…" at bounding box center [606, 602] width 710 height 26
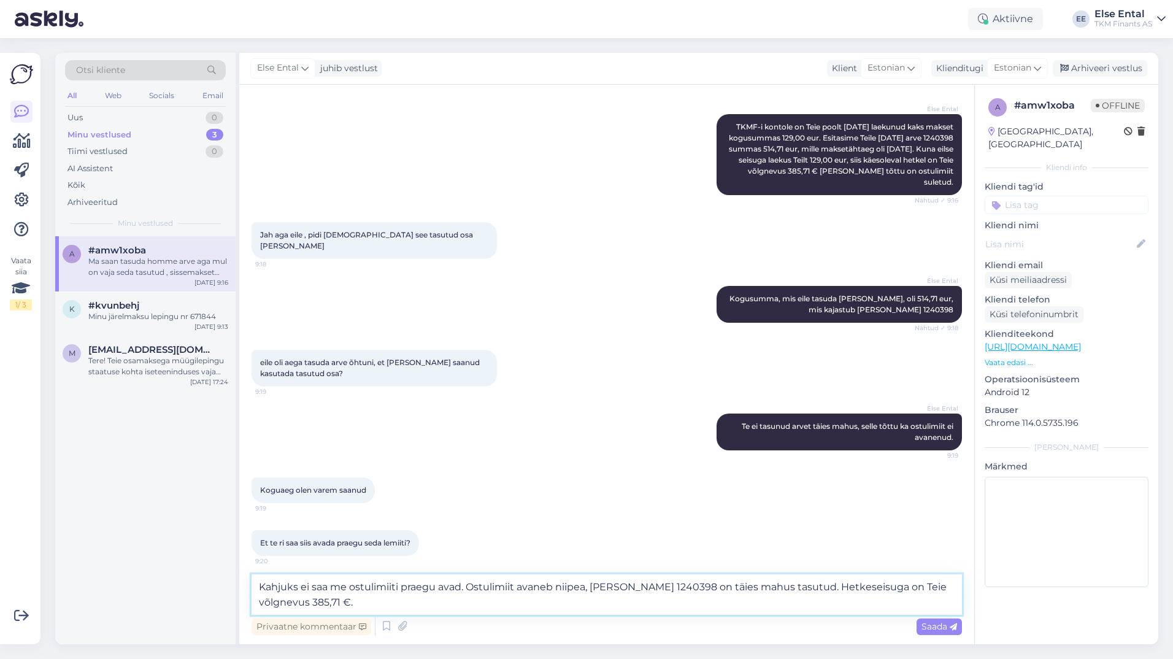
type textarea "Kahjuks ei saa me ostulimiiti praegu avada. Ostulimiit avaneb niipea, kui arve …"
click at [438, 602] on textarea "Kahjuks ei saa me ostulimiiti praegu avada. Ostulimiit avaneb niipea, kui arve …" at bounding box center [606, 594] width 710 height 40
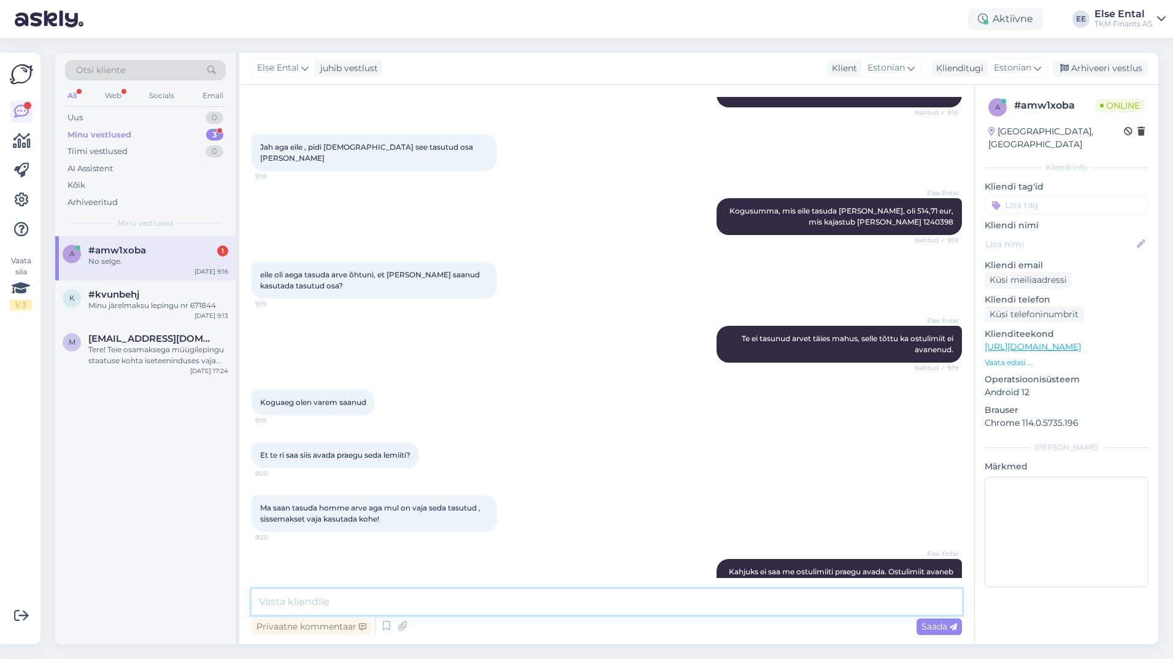
scroll to position [2089, 0]
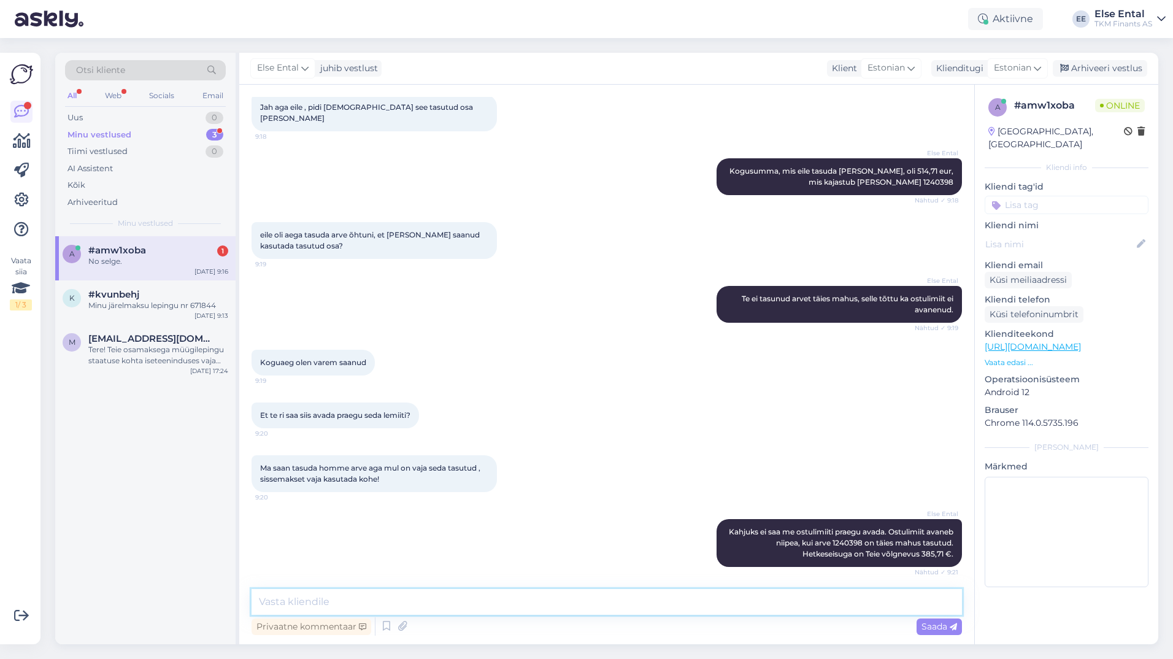
click at [424, 595] on textarea at bounding box center [606, 602] width 710 height 26
click at [129, 262] on div "No selge." at bounding box center [158, 261] width 140 height 11
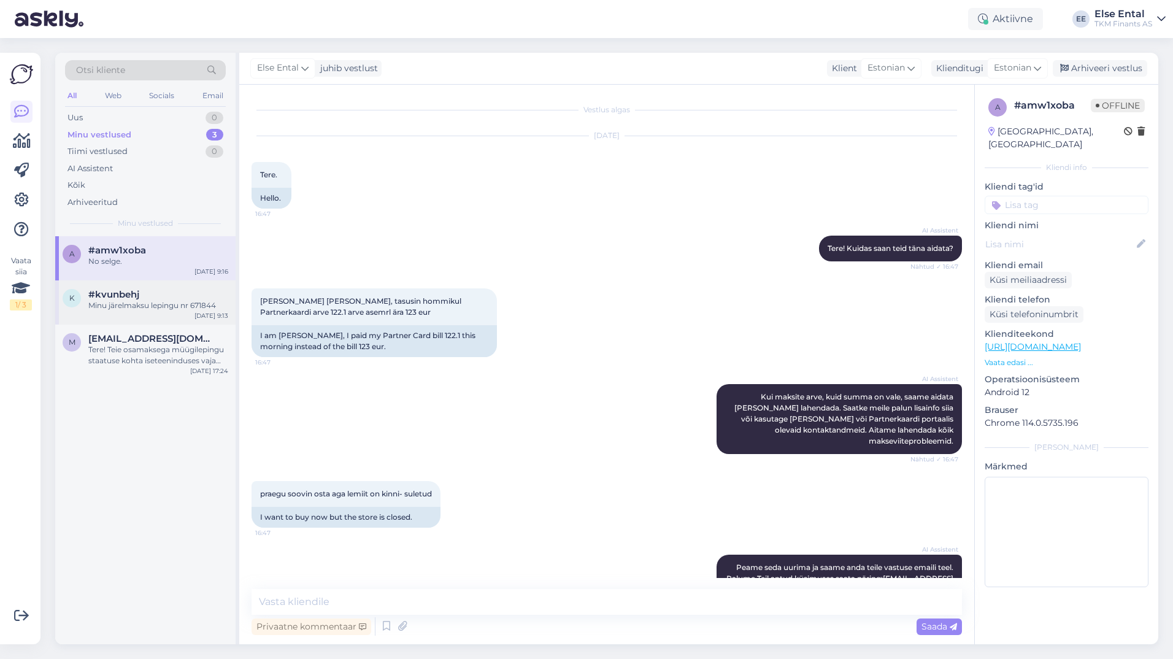
click at [124, 307] on div "Minu järelmaksu lepingu nr 671844" at bounding box center [158, 305] width 140 height 11
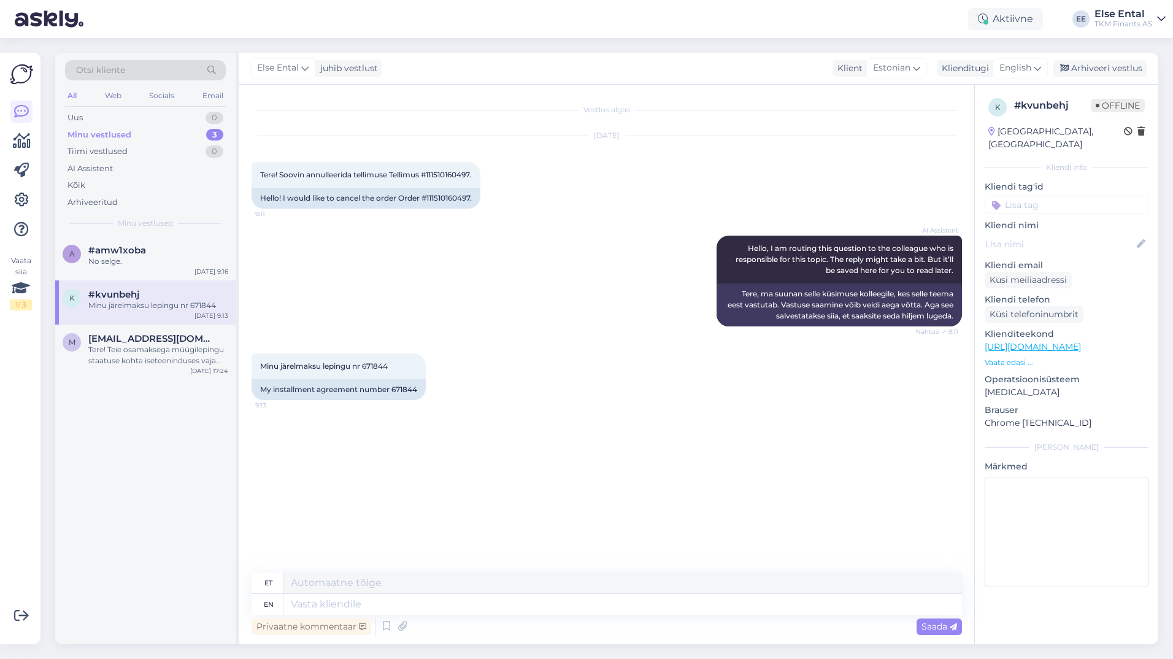
click at [510, 436] on div "Vestlus algas [DATE] Tere! Soovin annulleerida tellimuse Tellimus #111510160497…" at bounding box center [611, 329] width 721 height 464
click at [906, 69] on span "Estonian" at bounding box center [891, 67] width 37 height 13
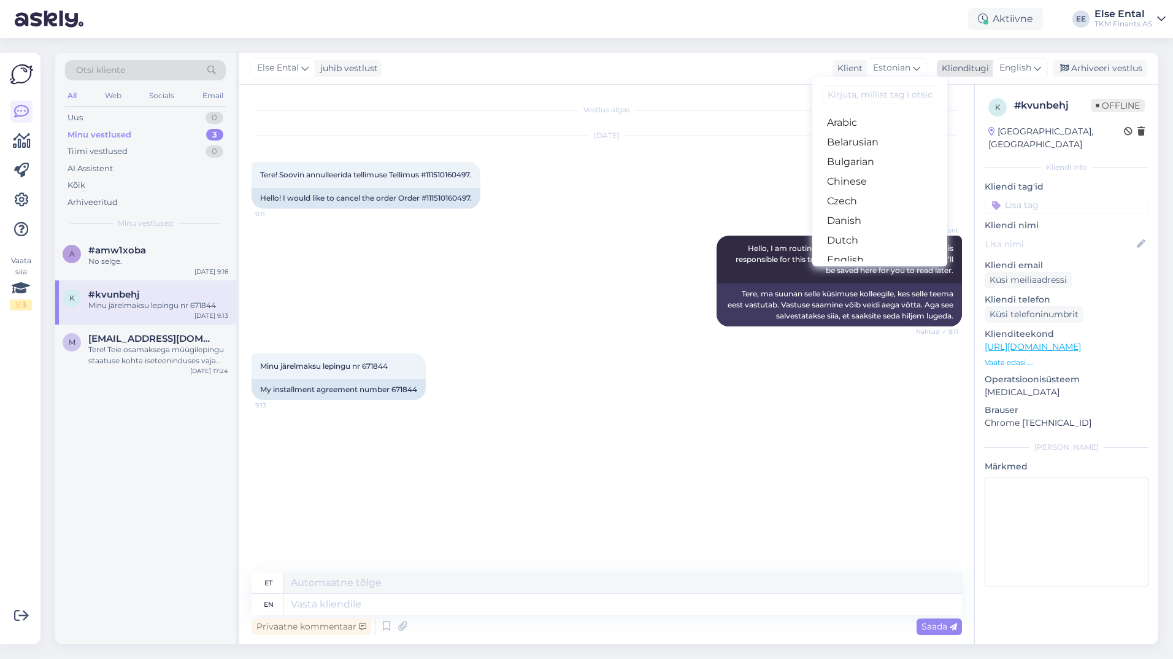
click at [1025, 65] on span "English" at bounding box center [1015, 67] width 32 height 13
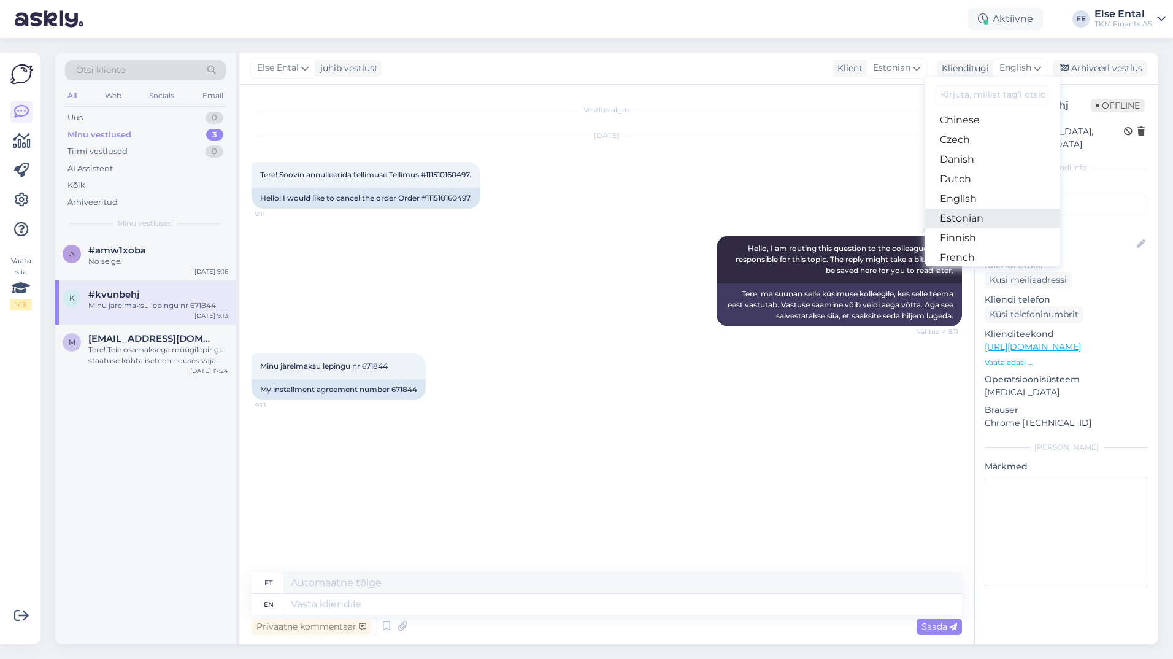
click at [993, 219] on link "Estonian" at bounding box center [992, 219] width 135 height 20
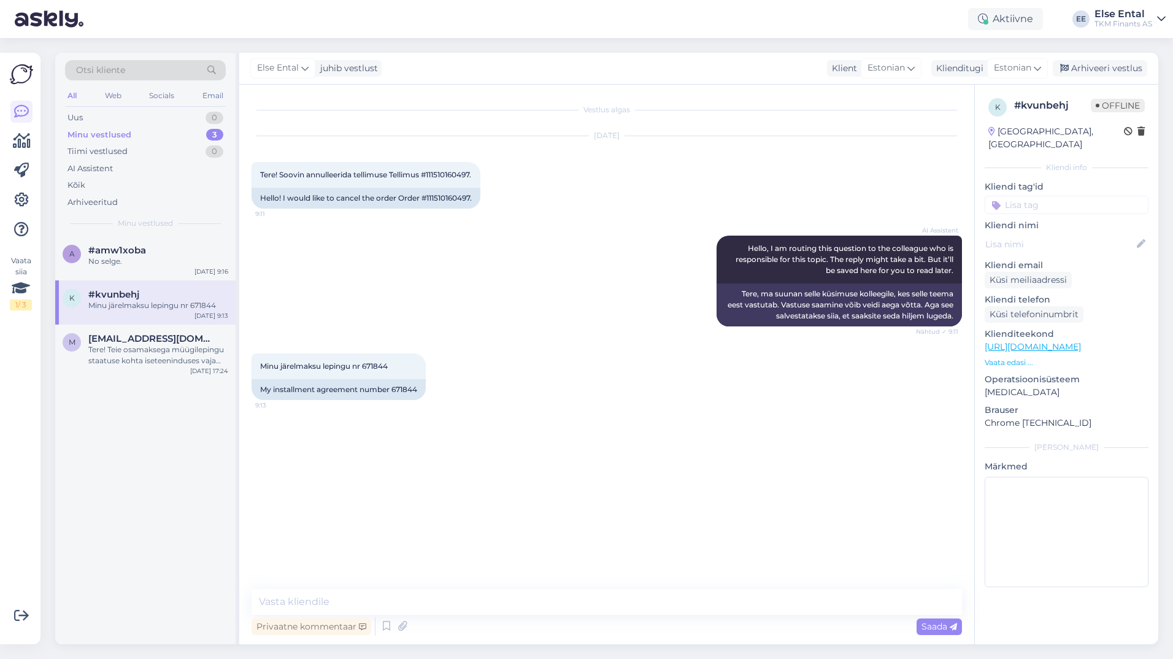
click at [462, 274] on div "AI Assistent Hello, I am routing this question to the colleague who is responsi…" at bounding box center [606, 281] width 710 height 118
click at [386, 600] on textarea at bounding box center [606, 602] width 710 height 26
click at [381, 625] on icon at bounding box center [386, 626] width 15 height 18
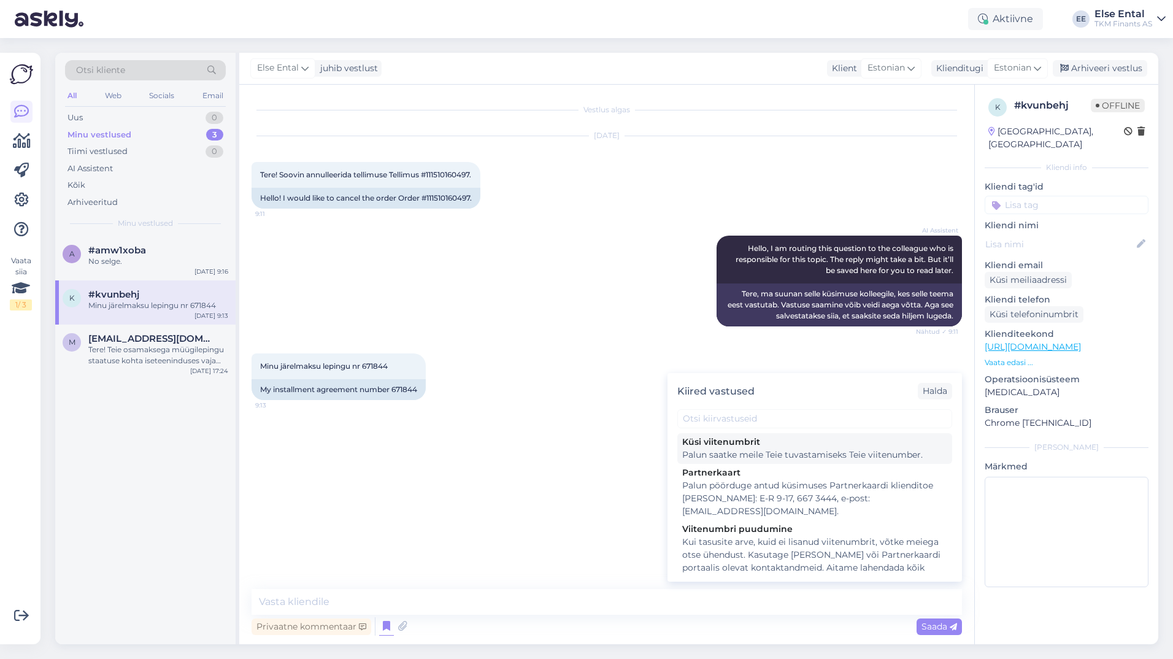
click at [753, 457] on div "Palun saatke meile Teie tuvastamiseks Teie viitenumber." at bounding box center [814, 454] width 265 height 13
type textarea "Palun saatke meile Teie tuvastamiseks Teie viitenumber."
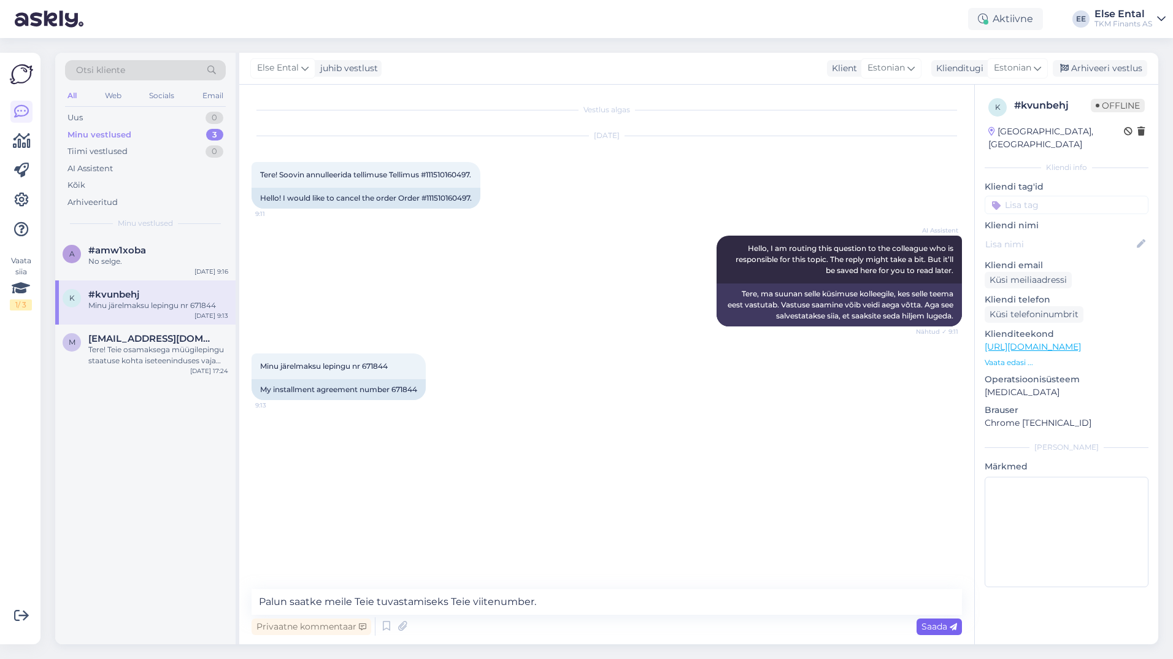
click at [936, 627] on span "Saada" at bounding box center [939, 626] width 36 height 11
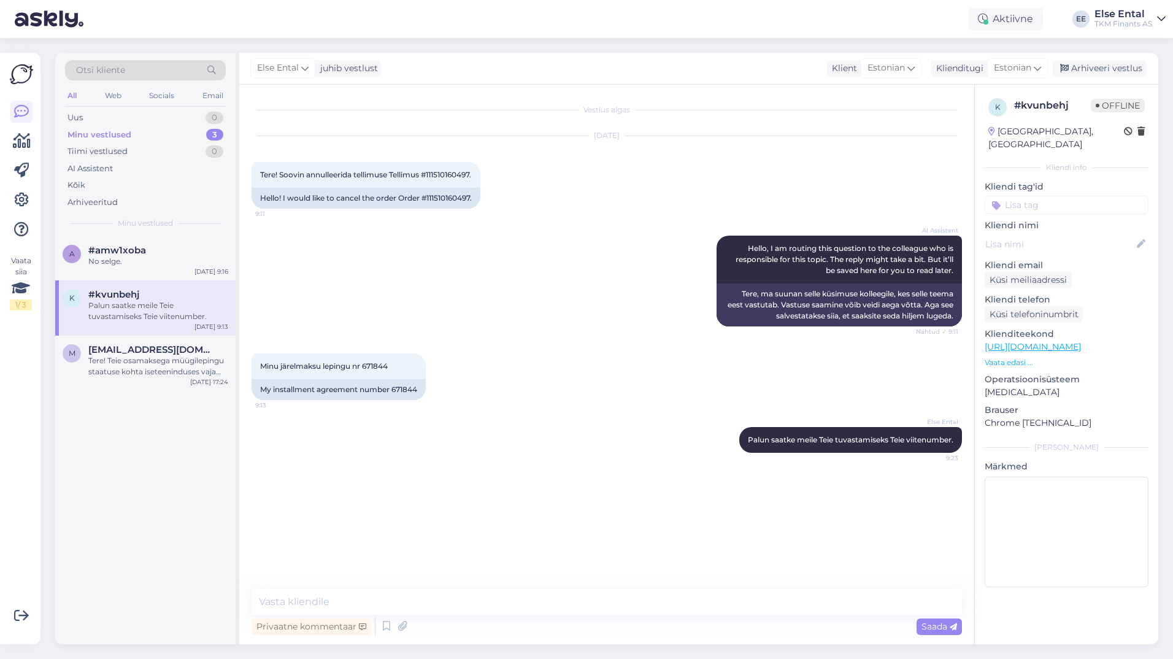
click at [546, 616] on div "Privaatne kommentaar Saada" at bounding box center [606, 625] width 710 height 23
click at [530, 608] on textarea at bounding box center [606, 602] width 710 height 26
click at [151, 355] on div "[EMAIL_ADDRESS][DOMAIN_NAME] Tere! Teie osamaksega müügilepingu staatuse kohta …" at bounding box center [158, 360] width 140 height 33
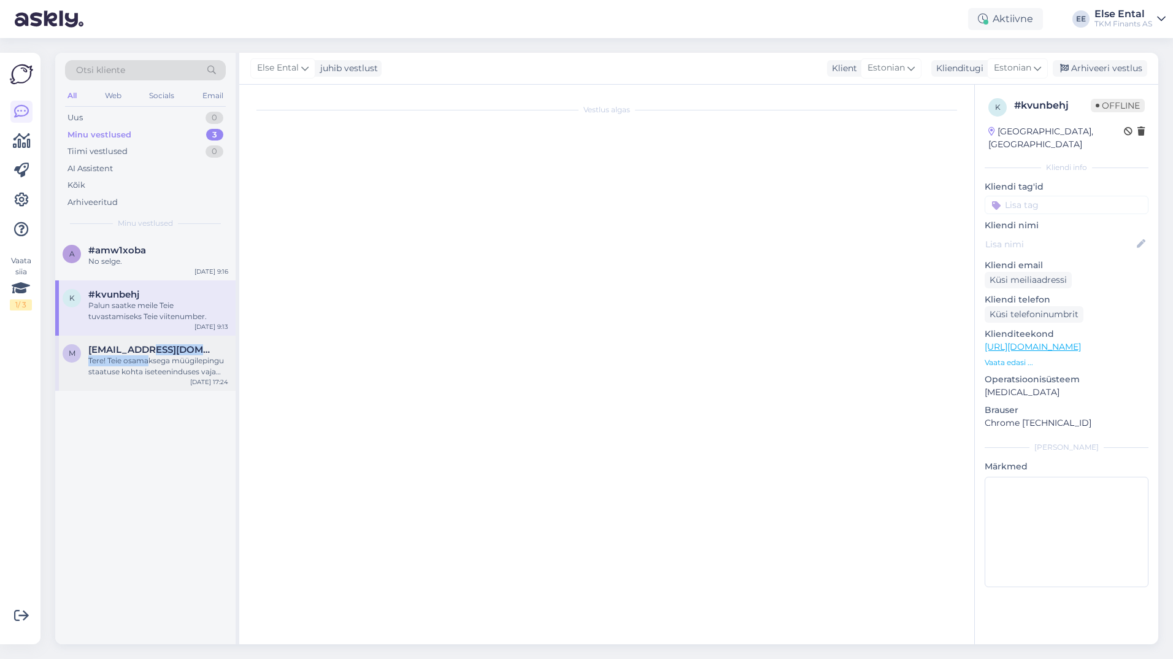
scroll to position [1388, 0]
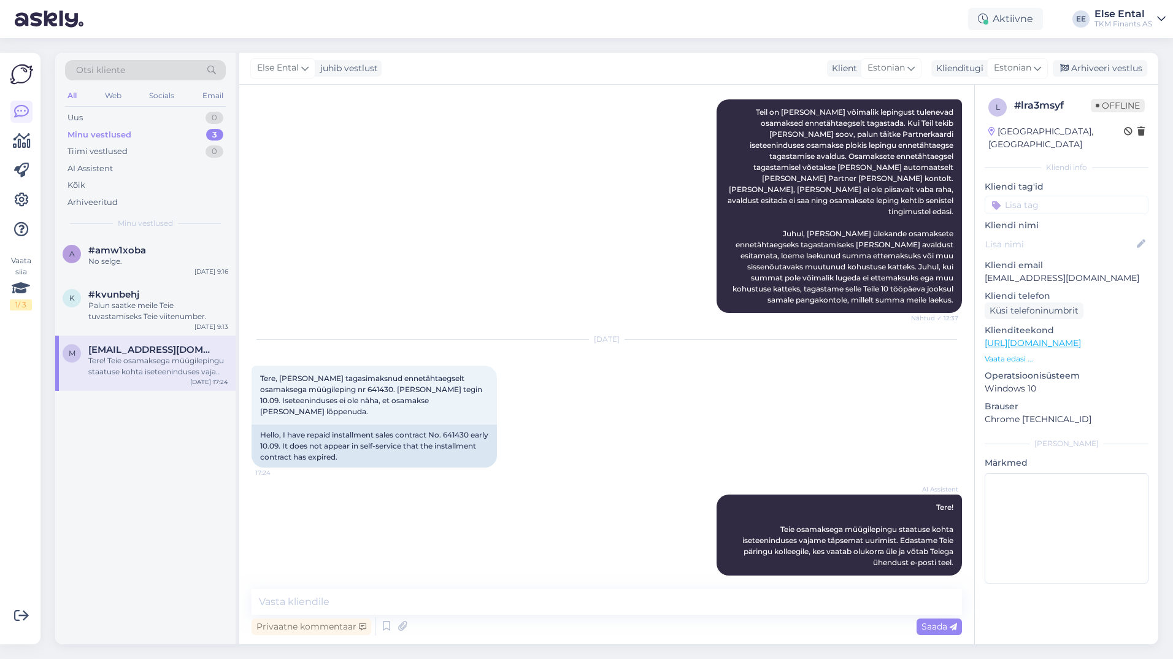
click at [584, 481] on div "AI Assistent Tere! Teie osamaksega müügilepingu staatuse kohta iseteeninduses v…" at bounding box center [606, 535] width 710 height 108
click at [475, 598] on textarea at bounding box center [606, 602] width 710 height 26
click at [430, 608] on textarea at bounding box center [606, 602] width 710 height 26
click at [101, 293] on span "#kvunbehj" at bounding box center [113, 294] width 51 height 11
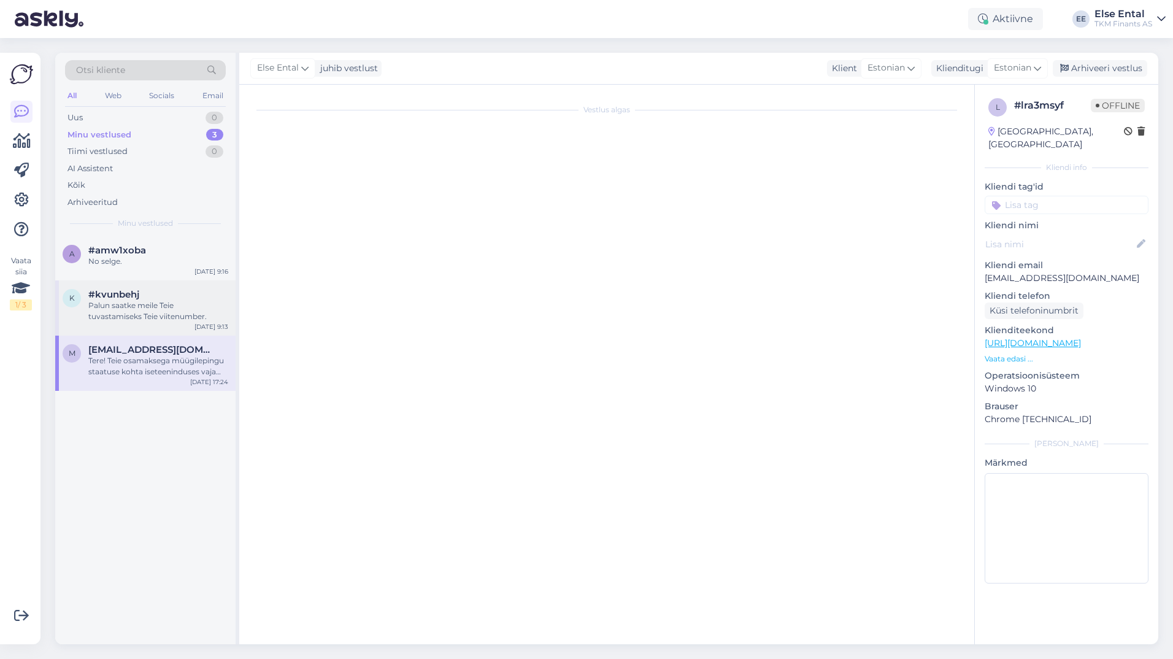
scroll to position [0, 0]
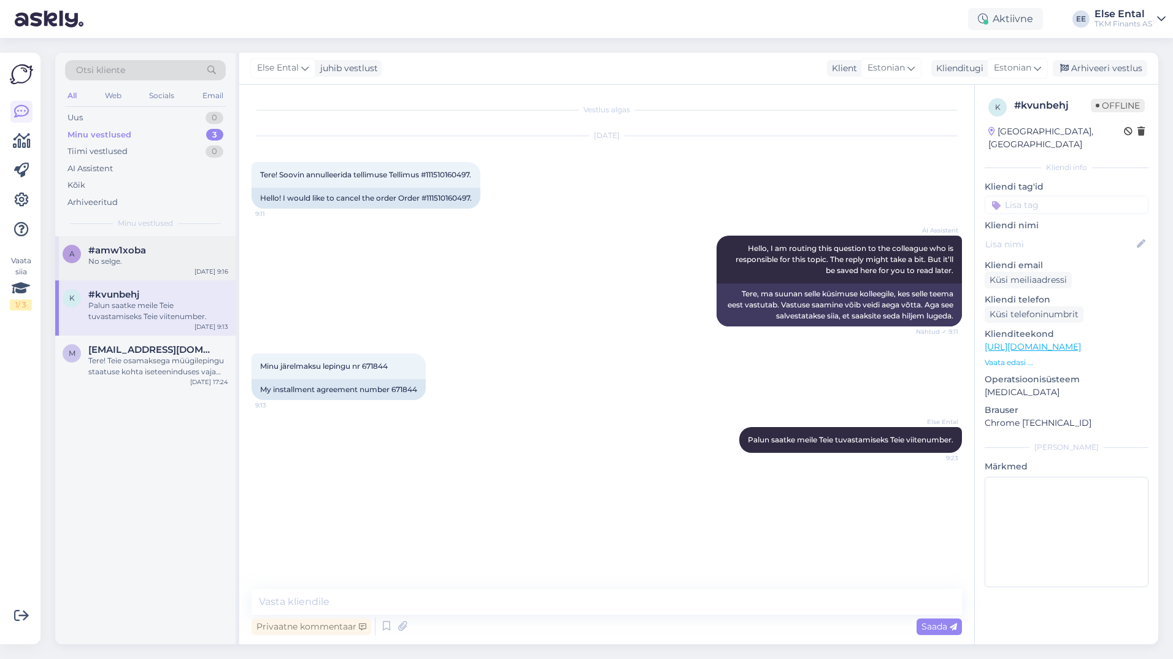
click at [109, 259] on div "No selge." at bounding box center [158, 261] width 140 height 11
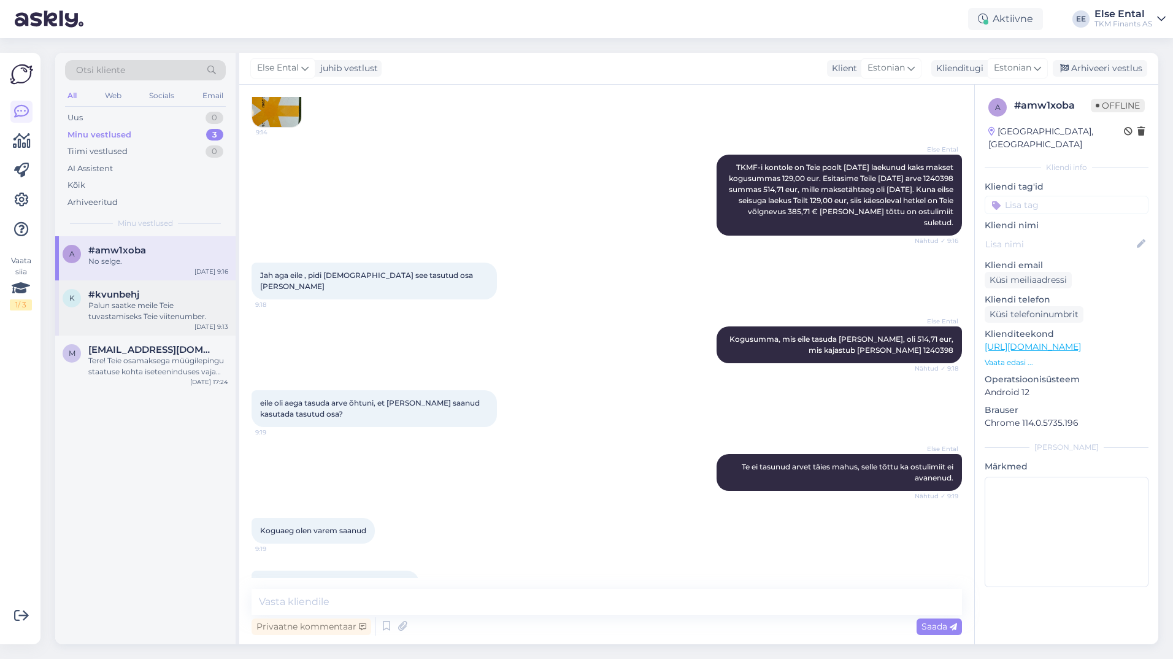
click at [119, 308] on div "Palun saatke meile Teie tuvastamiseks Teie viitenumber." at bounding box center [158, 311] width 140 height 22
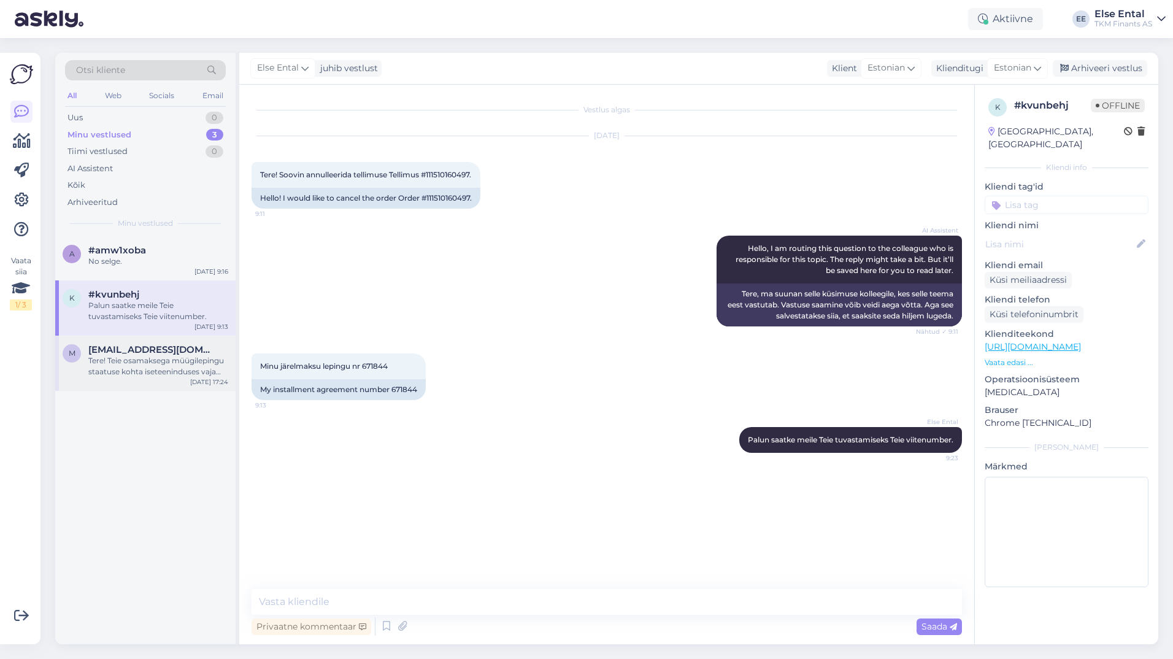
click at [131, 373] on div "Tere! Teie osamaksega müügilepingu staatuse kohta iseteeninduses vajame täpsema…" at bounding box center [158, 366] width 140 height 22
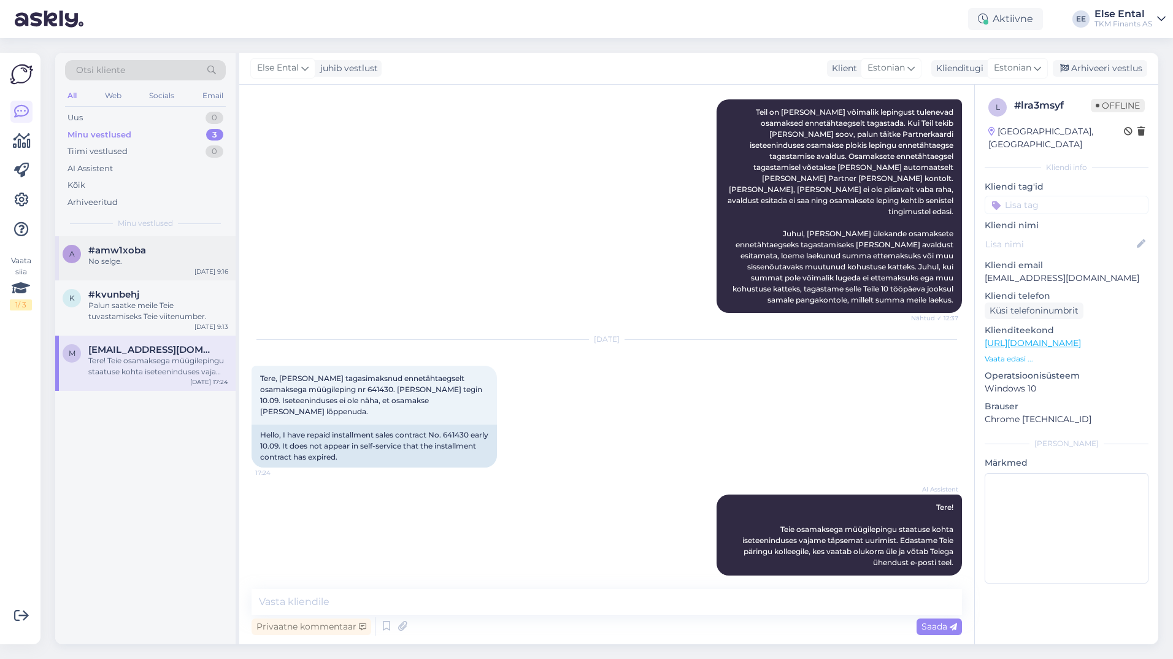
click at [124, 254] on span "#amw1xoba" at bounding box center [117, 250] width 58 height 11
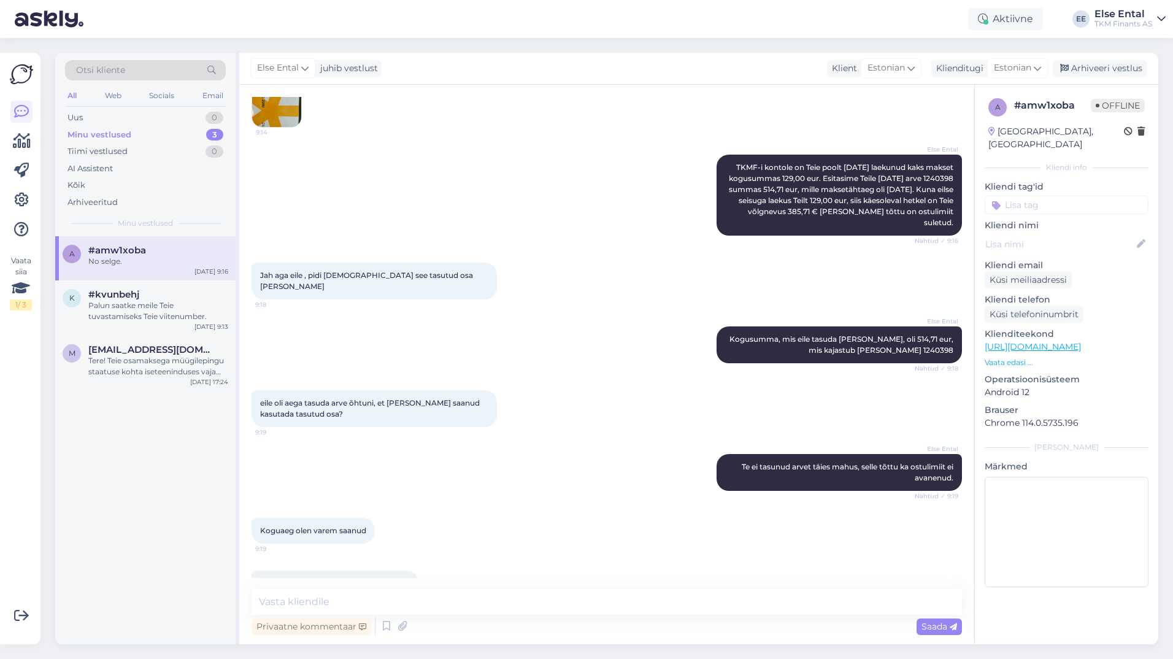
scroll to position [2089, 0]
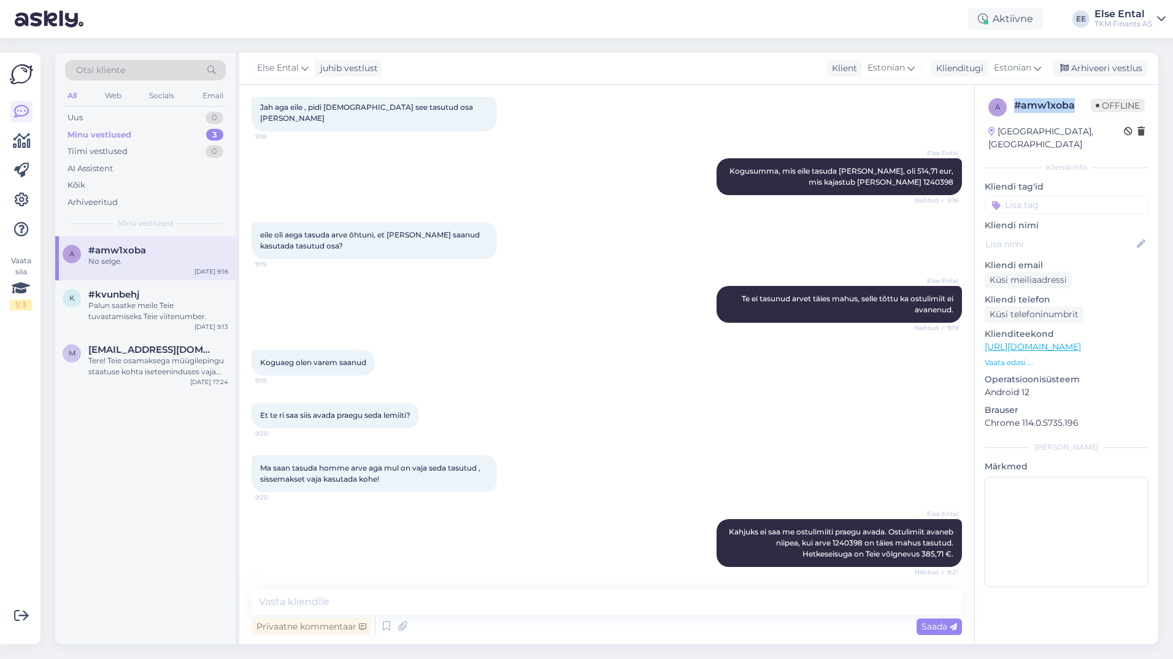
drag, startPoint x: 1077, startPoint y: 105, endPoint x: 1012, endPoint y: 110, distance: 64.6
click at [1012, 110] on div "a # amw1xoba Offline" at bounding box center [1066, 107] width 156 height 18
copy div "# amw1xoba"
click at [1066, 72] on icon at bounding box center [1064, 68] width 9 height 9
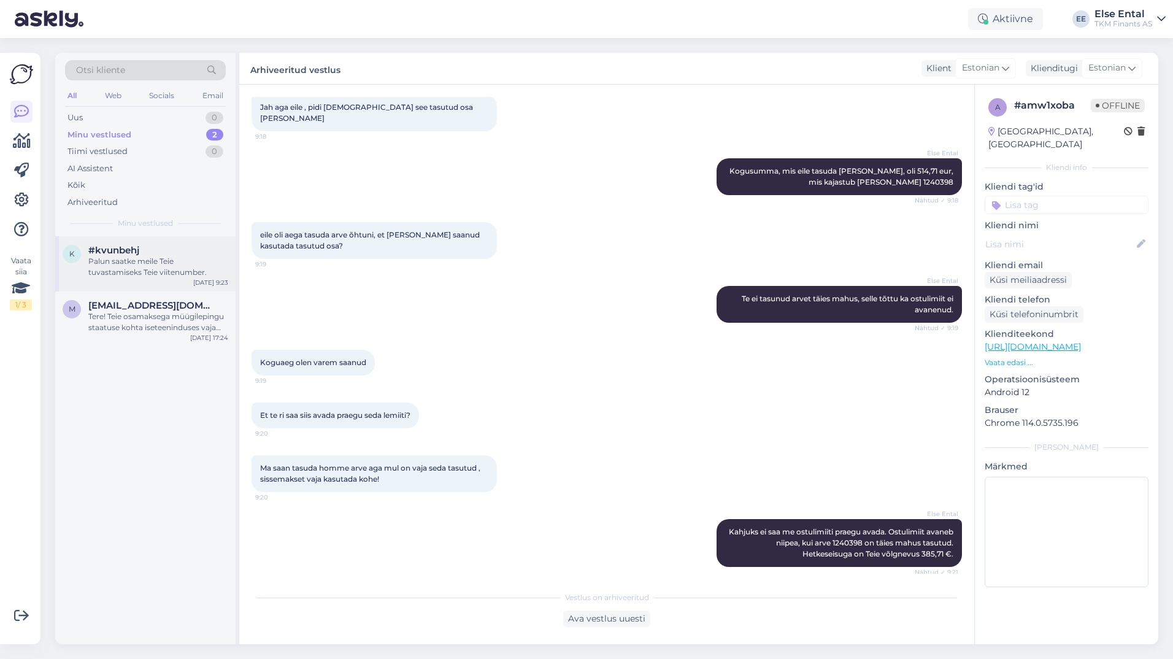
click at [135, 279] on div "k #kvunbehj Palun saatke [PERSON_NAME] tuvastamiseks Teie viitenumber. [DATE] 9…" at bounding box center [145, 263] width 180 height 55
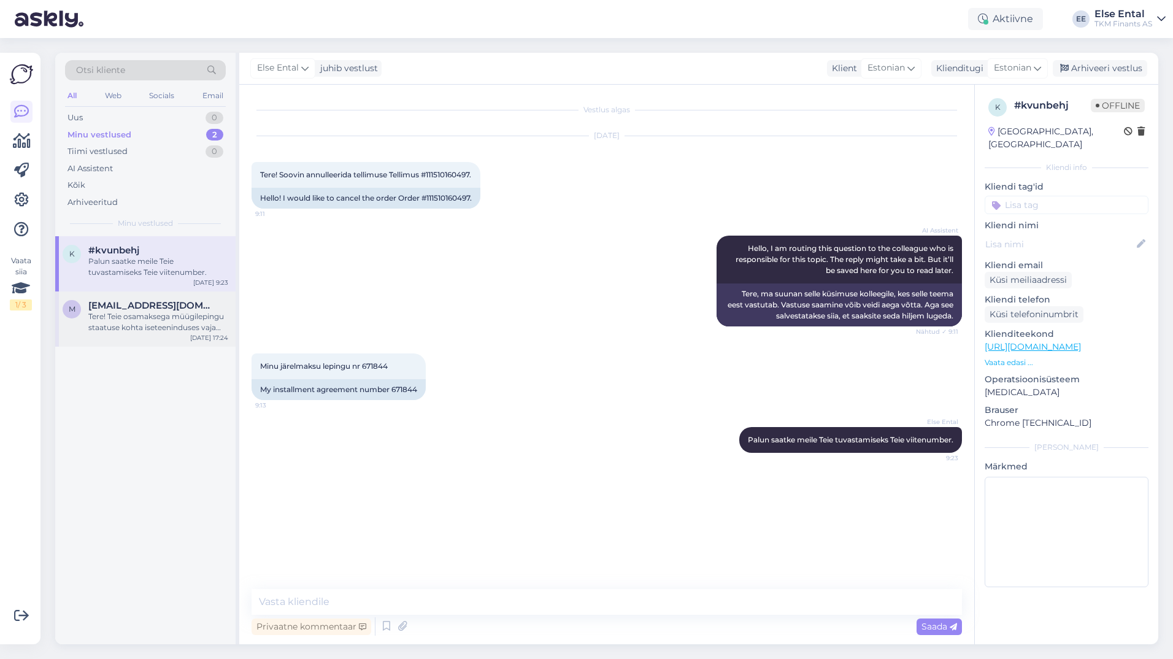
click at [138, 329] on div "Tere! Teie osamaksega müügilepingu staatuse kohta iseteeninduses vajame täpsema…" at bounding box center [158, 322] width 140 height 22
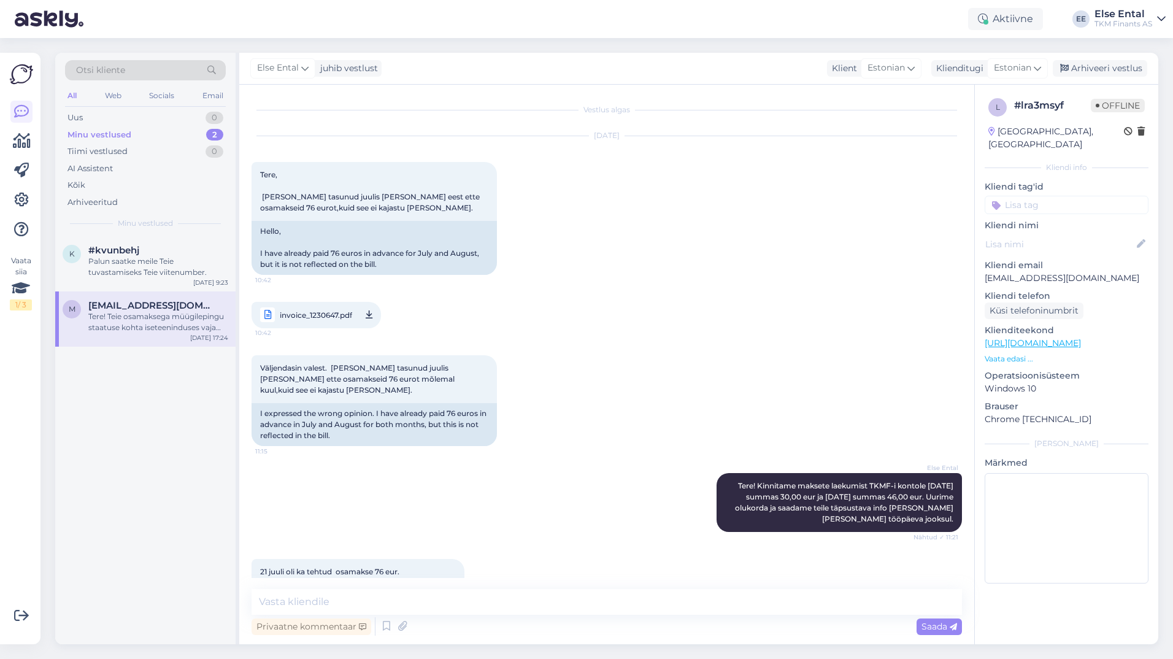
scroll to position [1388, 0]
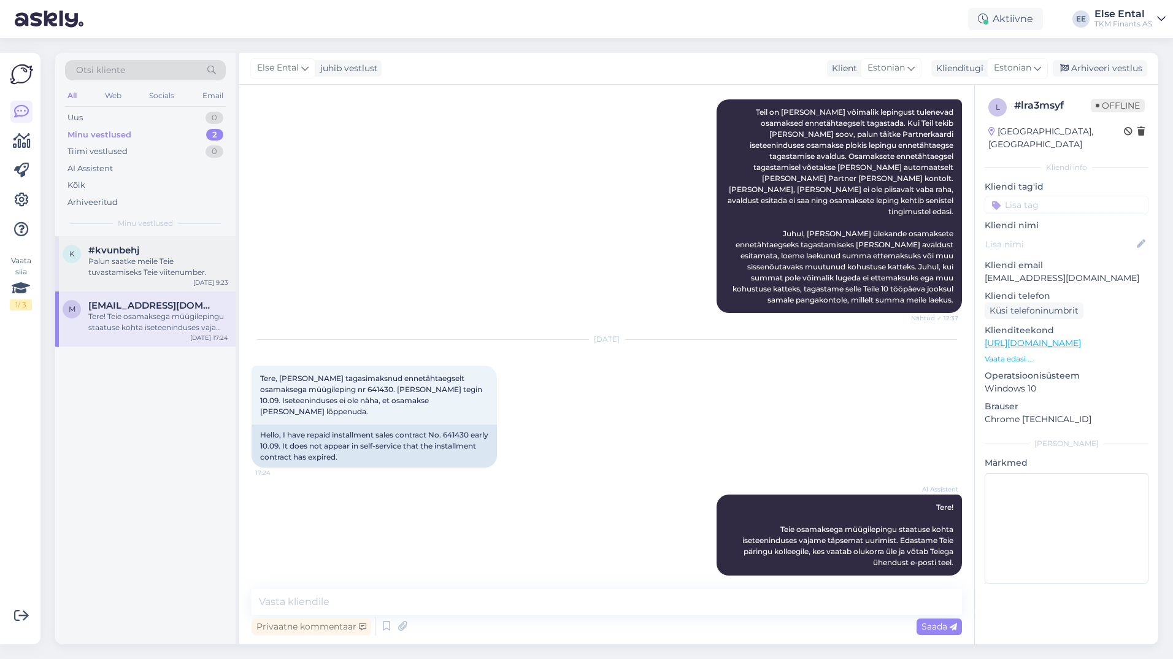
click at [139, 271] on div "Palun saatke meile Teie tuvastamiseks Teie viitenumber." at bounding box center [158, 267] width 140 height 22
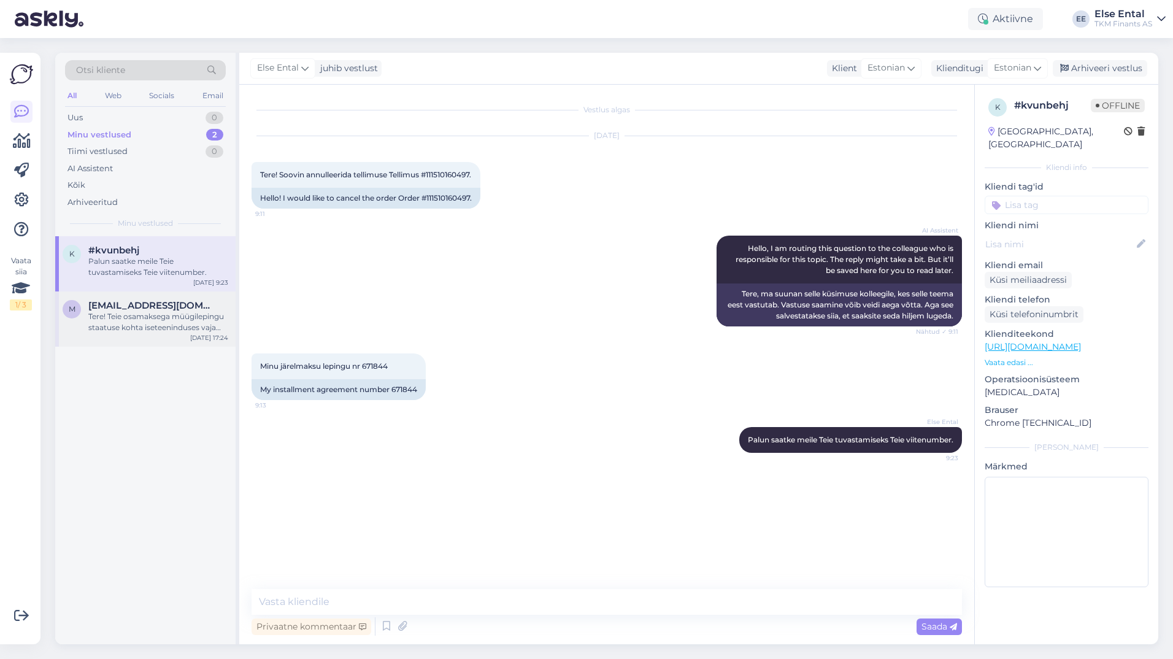
click at [176, 304] on span "[EMAIL_ADDRESS][DOMAIN_NAME]" at bounding box center [152, 305] width 128 height 11
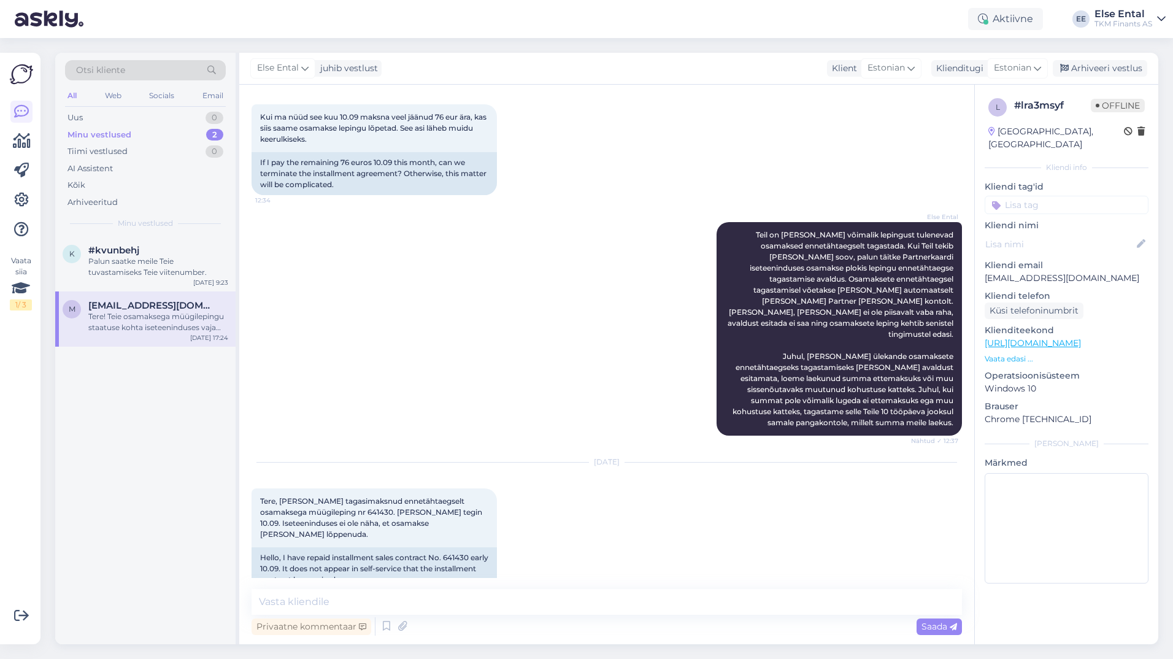
scroll to position [1388, 0]
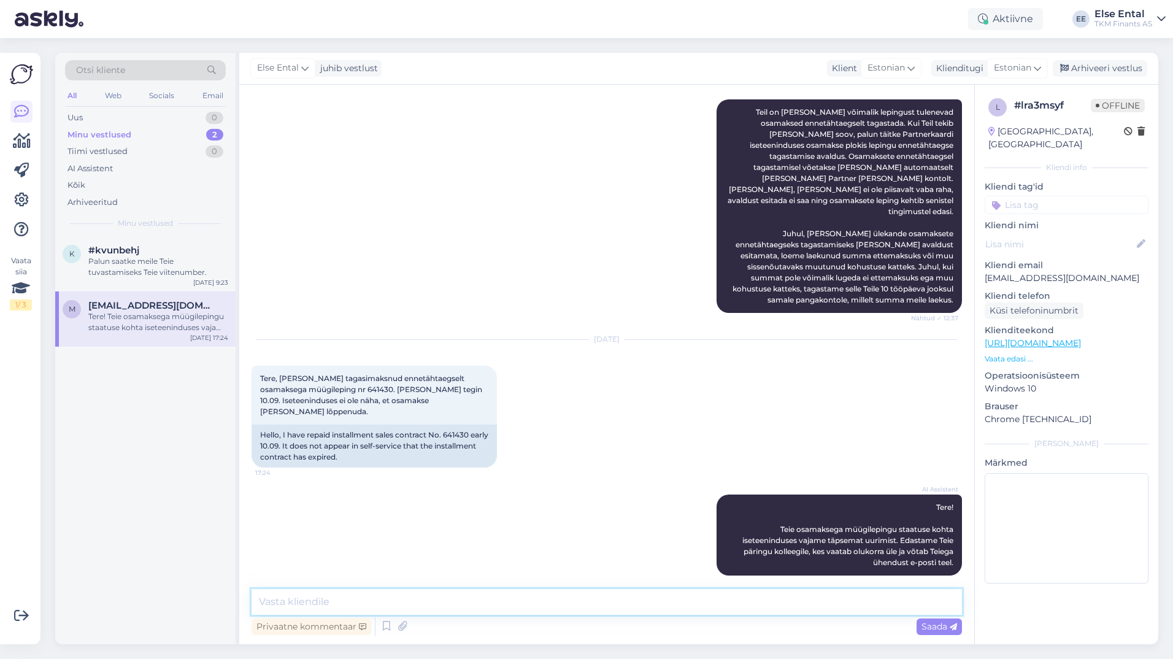
click at [395, 602] on textarea at bounding box center [606, 602] width 710 height 26
click at [78, 518] on div "k #kvunbehj Palun saatke [PERSON_NAME] tuvastamiseks Teie viitenumber. [DATE] 9…" at bounding box center [145, 440] width 180 height 408
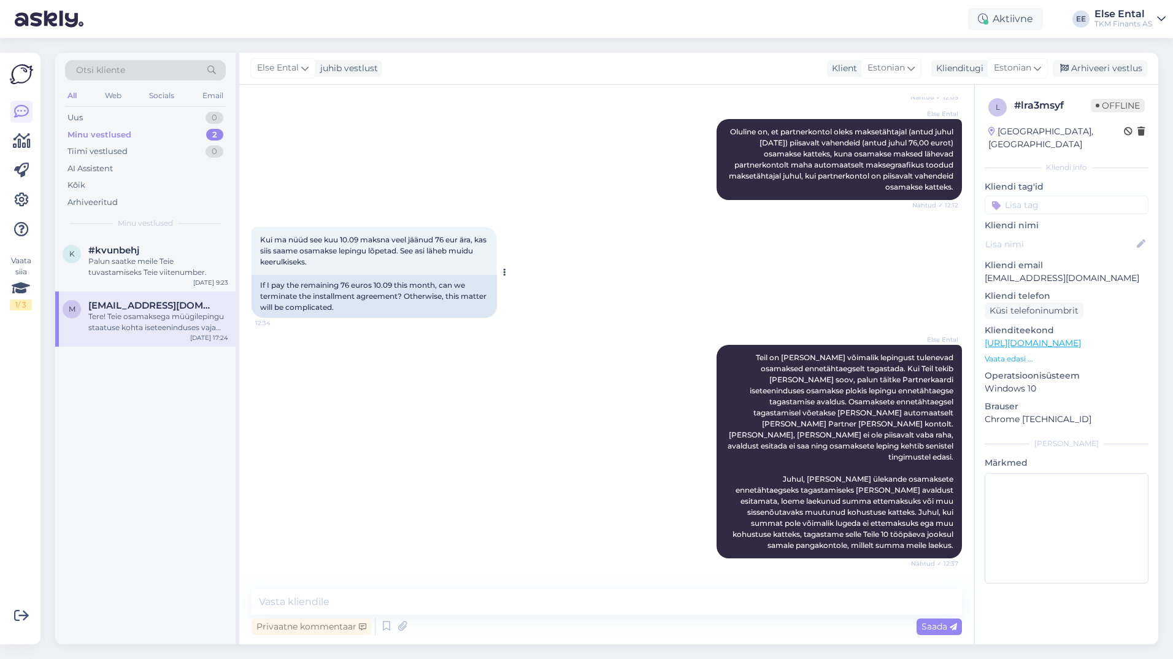
scroll to position [1082, 0]
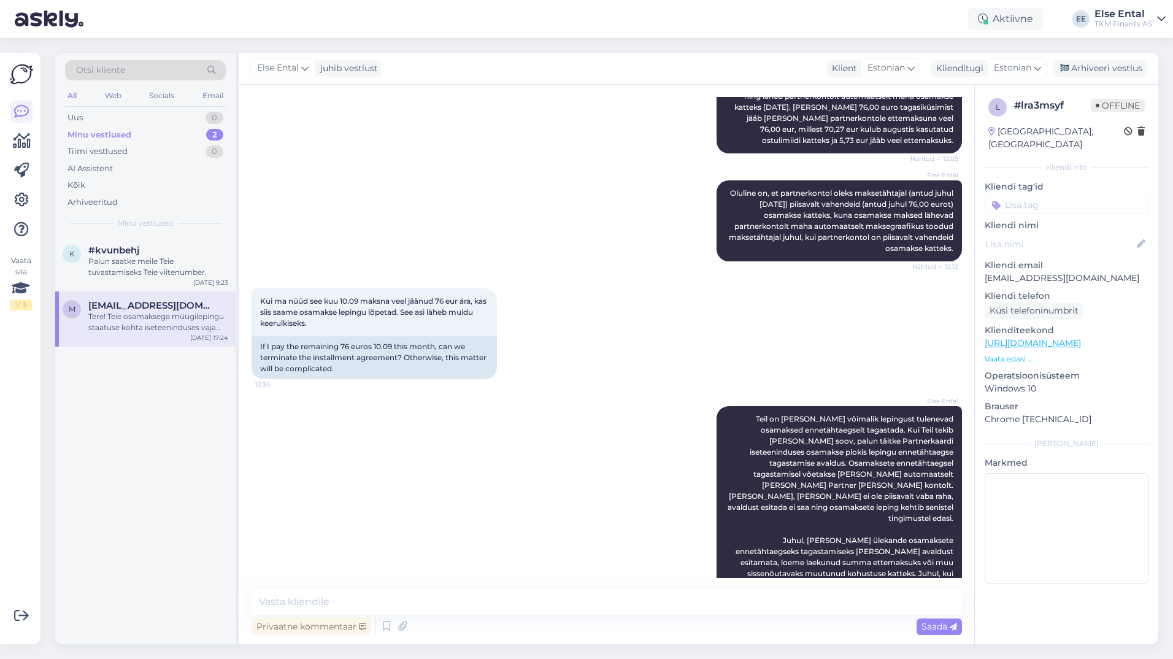
click at [131, 512] on div "k #kvunbehj Palun saatke [PERSON_NAME] tuvastamiseks Teie viitenumber. [DATE] 9…" at bounding box center [145, 440] width 180 height 408
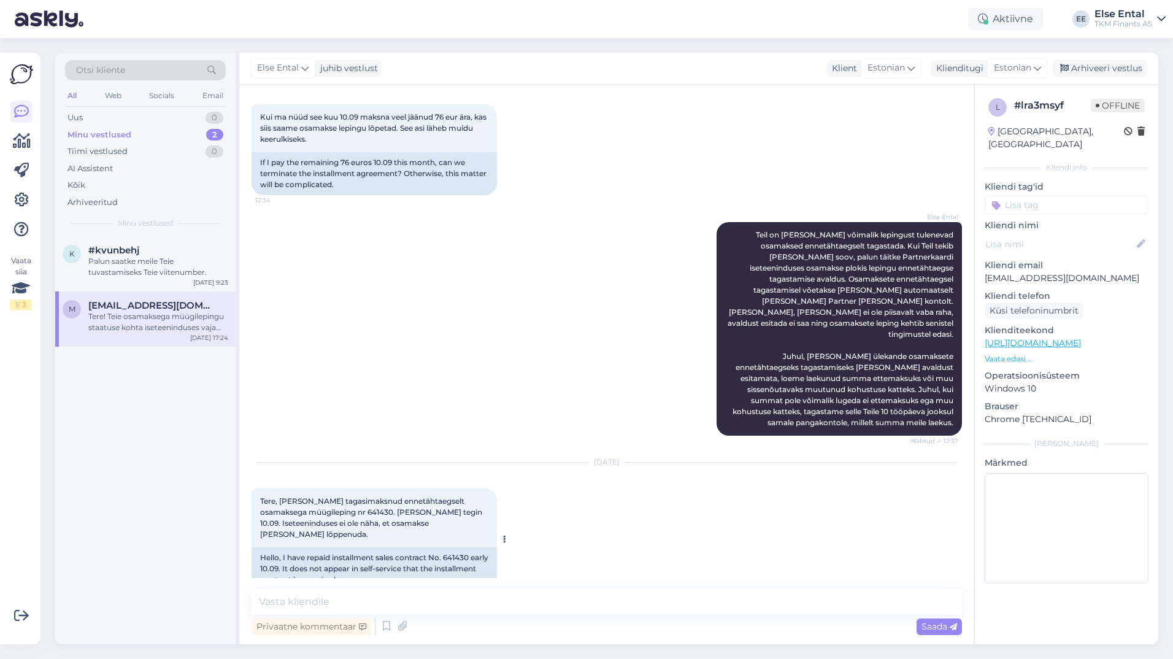
scroll to position [1388, 0]
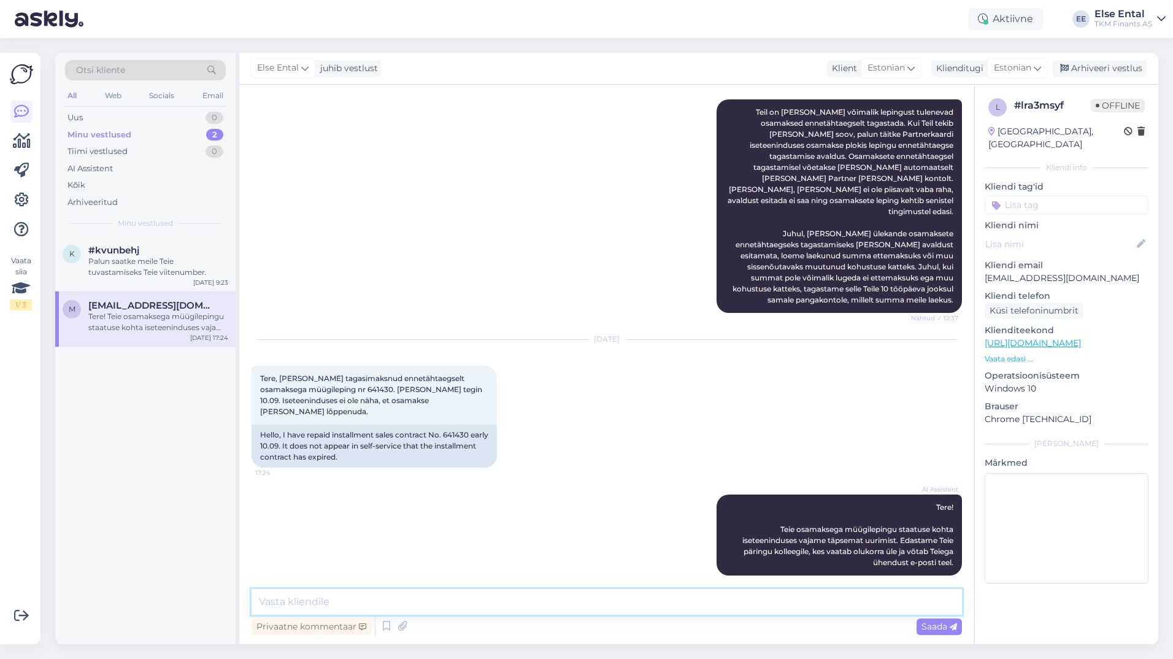
click at [378, 602] on textarea at bounding box center [606, 602] width 710 height 26
click at [324, 591] on textarea at bounding box center [606, 602] width 710 height 26
drag, startPoint x: 455, startPoint y: 600, endPoint x: 293, endPoint y: 601, distance: 161.9
click at [289, 603] on textarea "Tere! Nagu eelnevalt oleme teavitu" at bounding box center [606, 602] width 710 height 26
click at [425, 603] on textarea "Tere! Soovime selgitada, et oleme eelnevalt Teid teavitanud" at bounding box center [606, 602] width 710 height 26
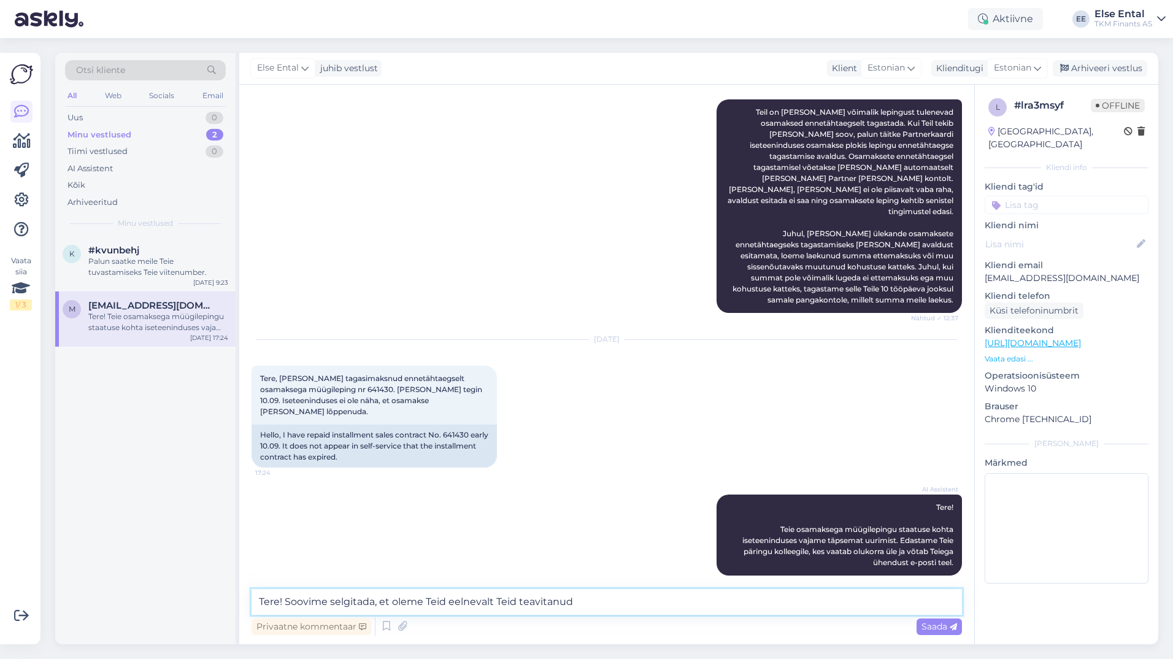
drag, startPoint x: 518, startPoint y: 602, endPoint x: 529, endPoint y: 630, distance: 30.9
click at [518, 602] on textarea "Tere! Soovime selgitada, et oleme Teid eelnevalt Teid teavitanud" at bounding box center [606, 602] width 710 height 26
click at [572, 610] on textarea "Tere! Soovime selgitada, et oleme Teid eelnevalt teavitanud" at bounding box center [606, 602] width 710 height 26
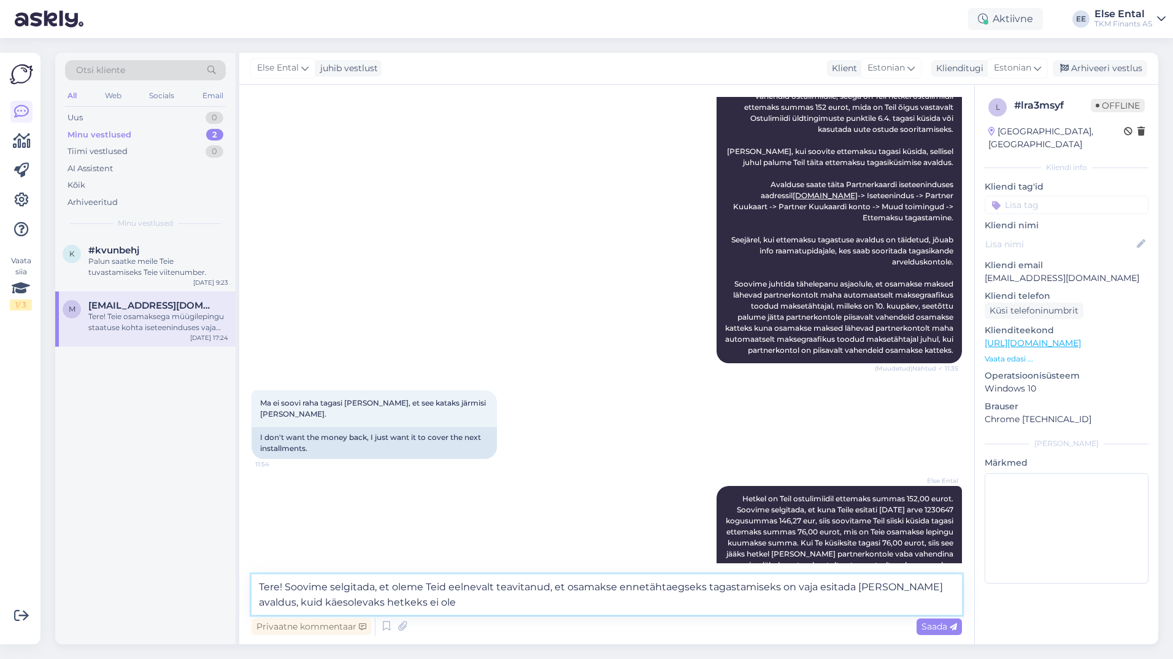
scroll to position [920, 0]
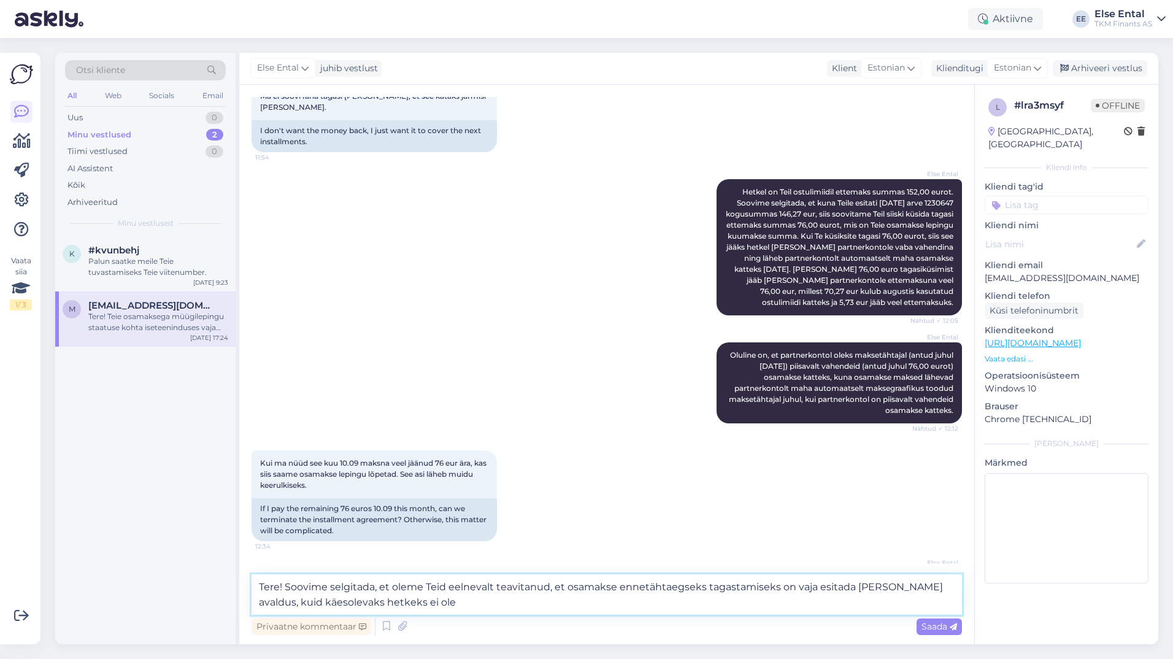
drag, startPoint x: 491, startPoint y: 585, endPoint x: 485, endPoint y: 589, distance: 7.0
click at [485, 589] on textarea "Tere! Soovime selgitada, et oleme Teid eelnevalt teavitanud, et osamakse ennetä…" at bounding box center [606, 594] width 710 height 40
click at [543, 589] on textarea "Tere! Soovime selgitada, et oleme Teid eelnevas vestluses ([DATE]) teavitanud, …" at bounding box center [606, 594] width 710 height 40
click at [524, 603] on textarea "Tere! Soovime selgitada, et oleme Teid eelnevas vestluses ([DATE]) teavitanud, …" at bounding box center [606, 594] width 710 height 40
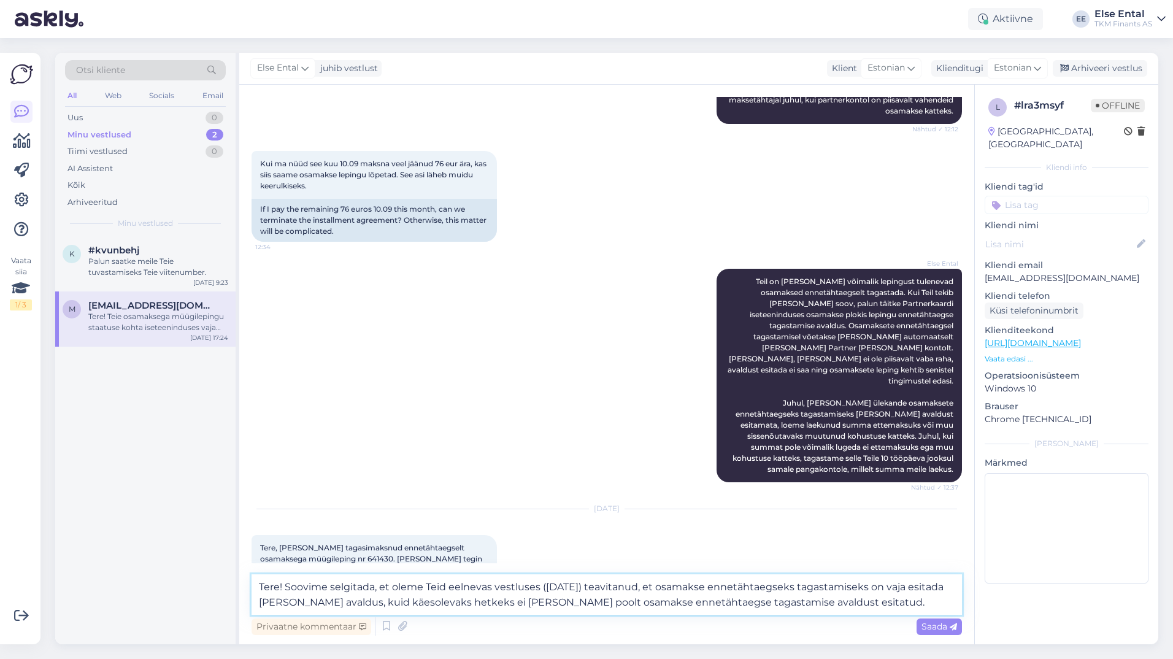
scroll to position [1403, 0]
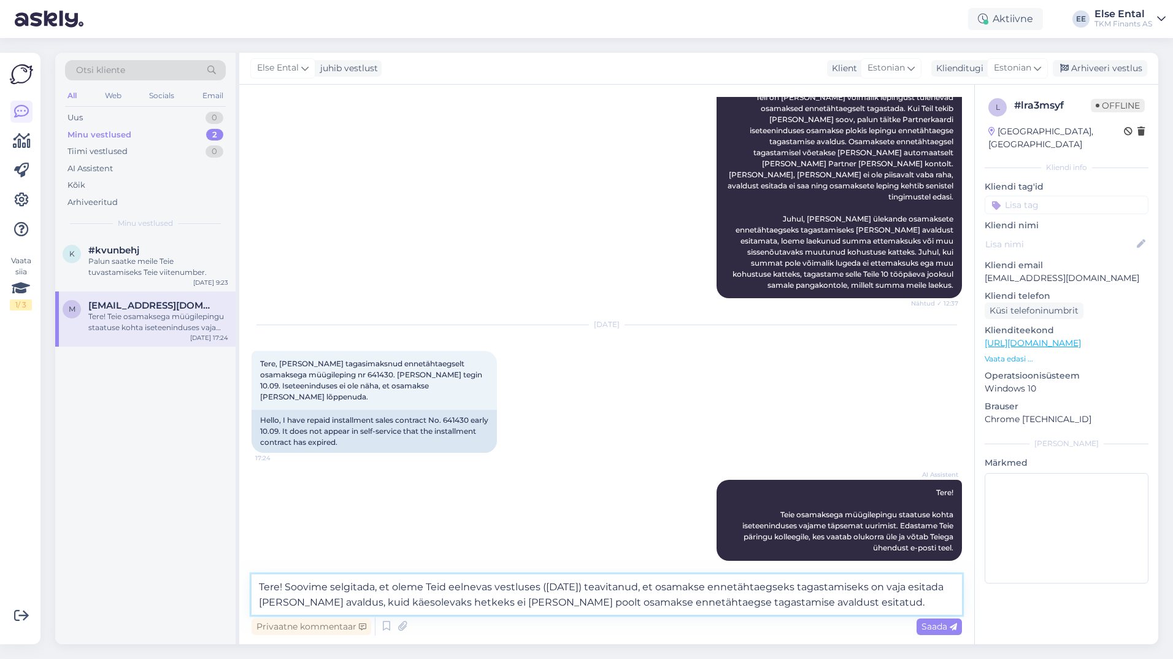
click at [843, 602] on textarea "Tere! Soovime selgitada, et oleme Teid eelnevas vestluses ([DATE]) teavitanud, …" at bounding box center [606, 594] width 710 height 40
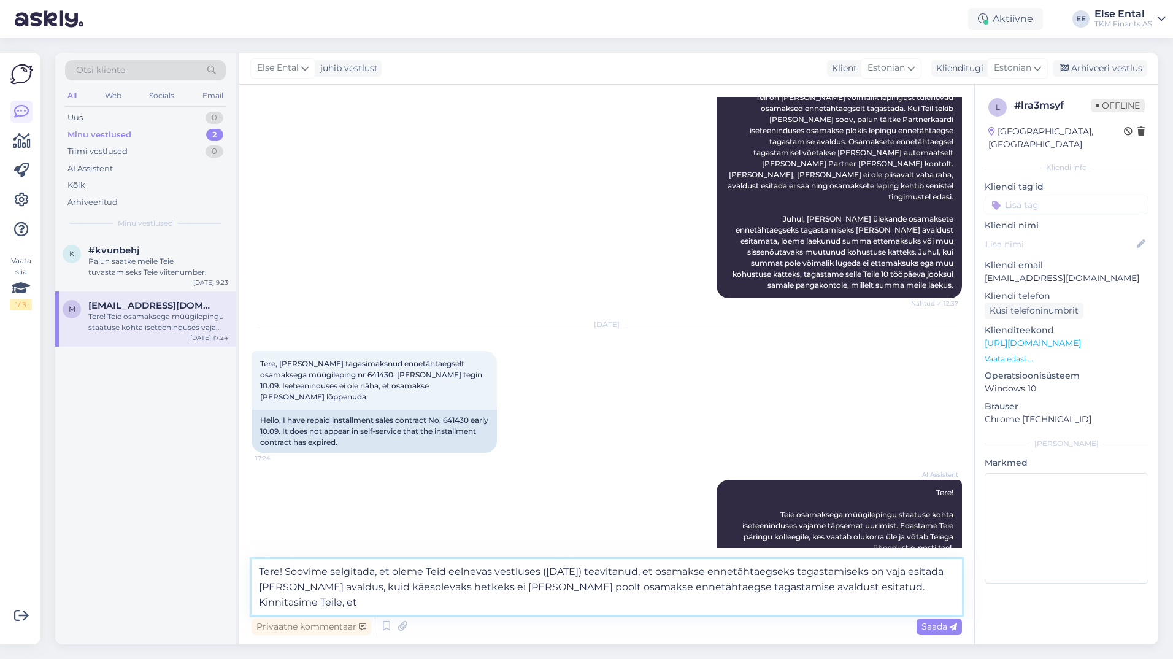
click at [942, 594] on textarea "Tere! Soovime selgitada, et oleme Teid eelnevas vestluses ([DATE]) teavitanud, …" at bounding box center [606, 587] width 710 height 56
click at [741, 604] on textarea "Tere! Soovime selgitada, et oleme Teid eelnevas vestluses ([DATE]) teavitanud, …" at bounding box center [606, 587] width 710 height 56
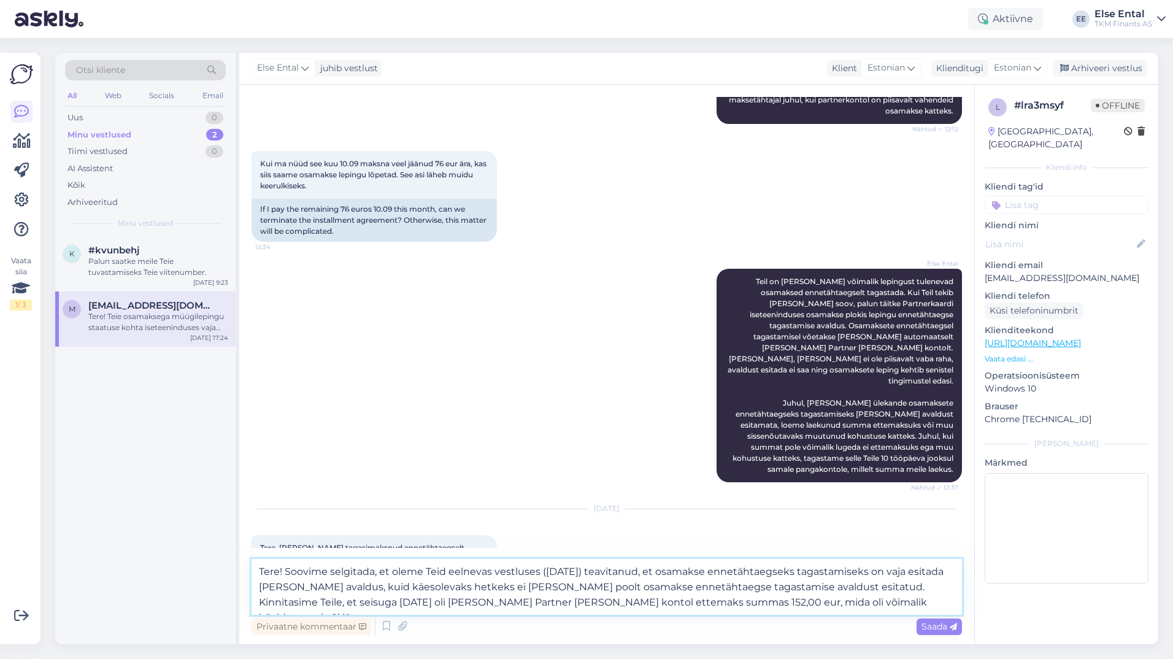
scroll to position [1418, 0]
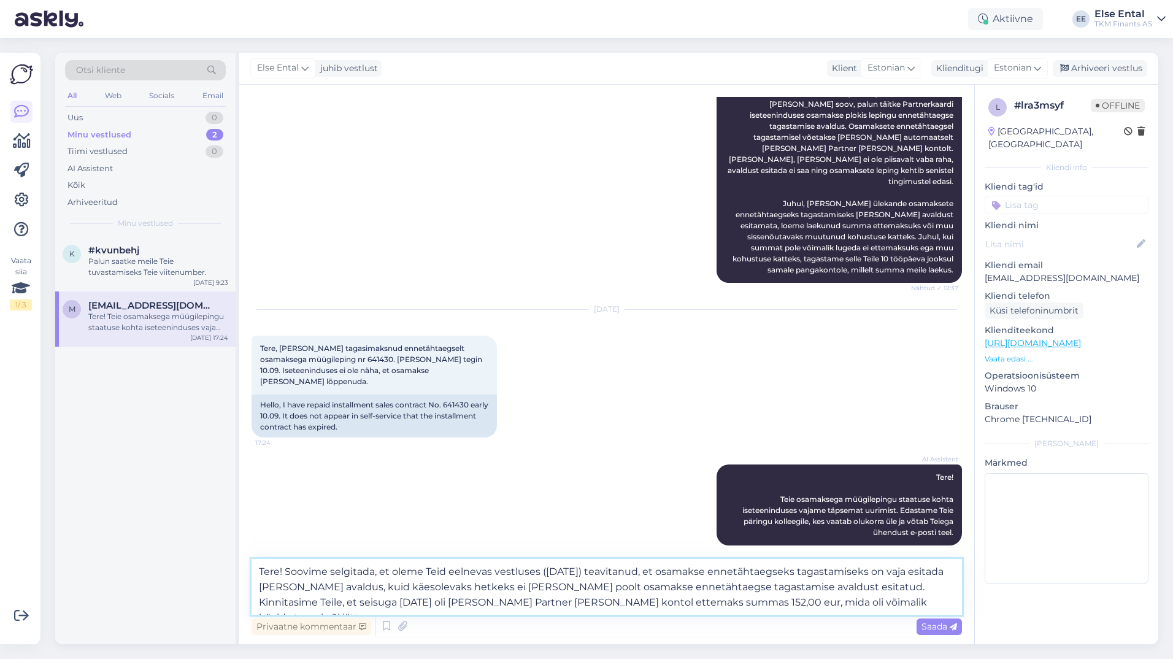
click at [868, 602] on textarea "Tere! Soovime selgitada, et oleme Teid eelnevas vestluses ([DATE]) teavitanud, …" at bounding box center [606, 587] width 710 height 56
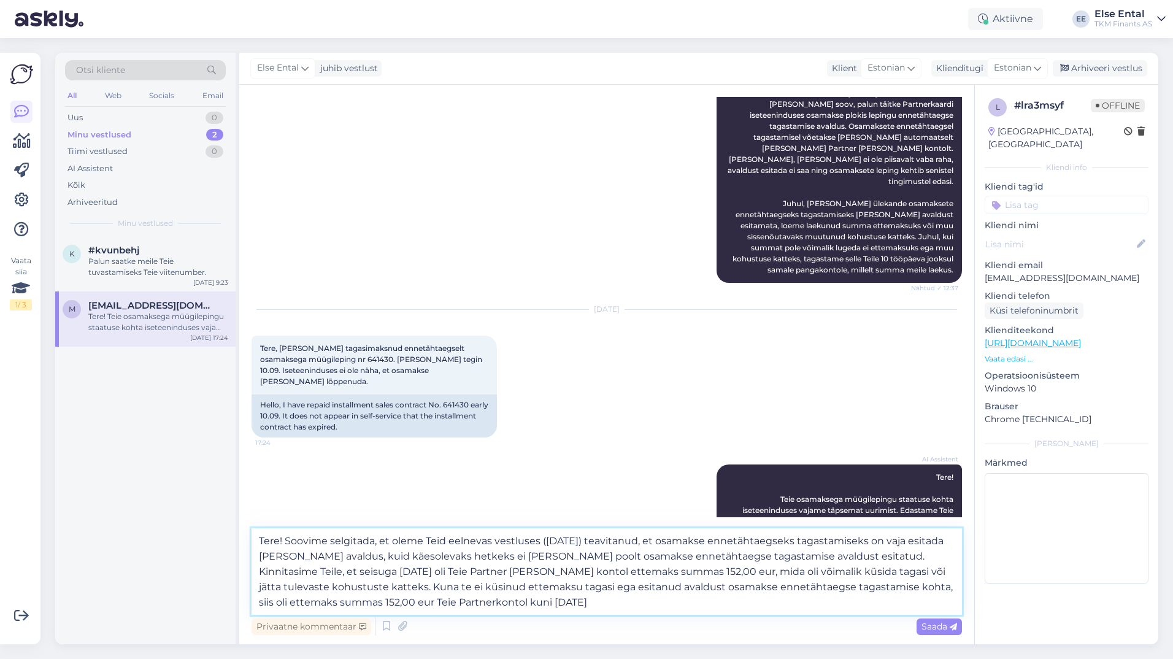
click at [575, 613] on textarea "Tere! Soovime selgitada, et oleme Teid eelnevas vestluses ([DATE]) teavitanud, …" at bounding box center [606, 571] width 710 height 86
click at [570, 604] on textarea "Tere! Soovime selgitada, et oleme Teid eelnevas vestluses ([DATE]) teavitanud, …" at bounding box center [606, 571] width 710 height 86
type textarea "Tere! Soovime selgitada, et oleme Teid eelnevas vestluses ([DATE]) teavitanud, …"
click at [593, 605] on textarea "Tere! Soovime selgitada, et oleme Teid eelnevas vestluses ([DATE]) teavitanud, …" at bounding box center [606, 571] width 710 height 86
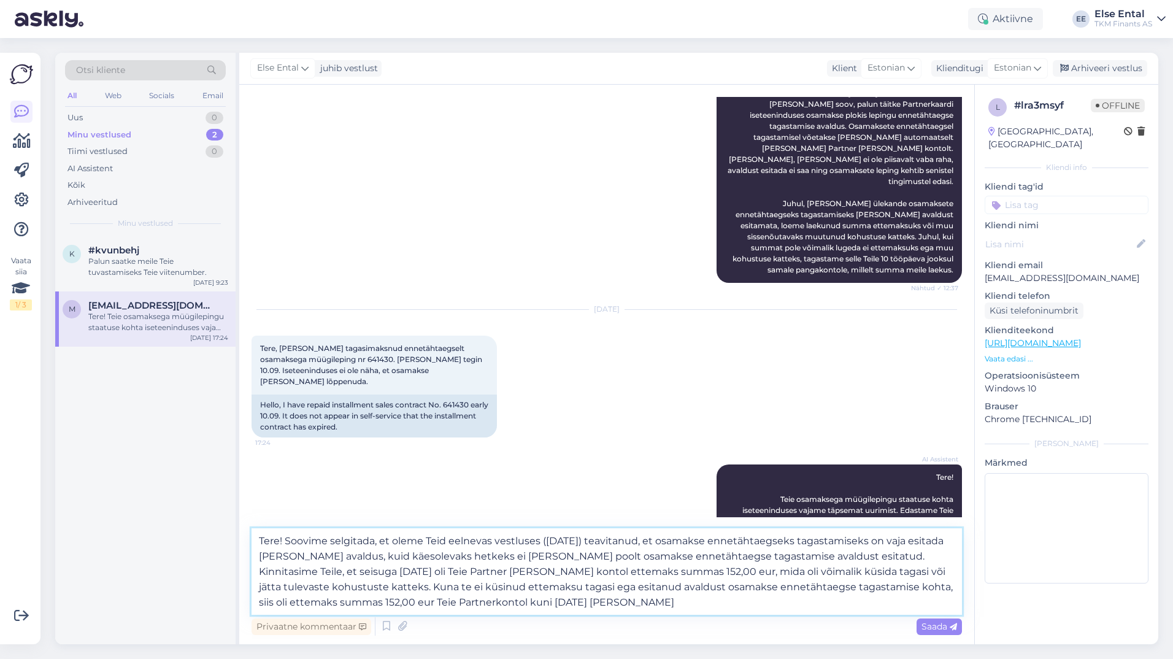
click at [593, 605] on textarea "Tere! Soovime selgitada, et oleme Teid eelnevas vestluses ([DATE]) teavitanud, …" at bounding box center [606, 571] width 710 height 86
drag, startPoint x: 583, startPoint y: 607, endPoint x: 245, endPoint y: 534, distance: 346.4
click at [245, 534] on div "Vestlus algas [DATE] Tere, [PERSON_NAME] tasunud juulis [PERSON_NAME] eest ette…" at bounding box center [606, 364] width 735 height 559
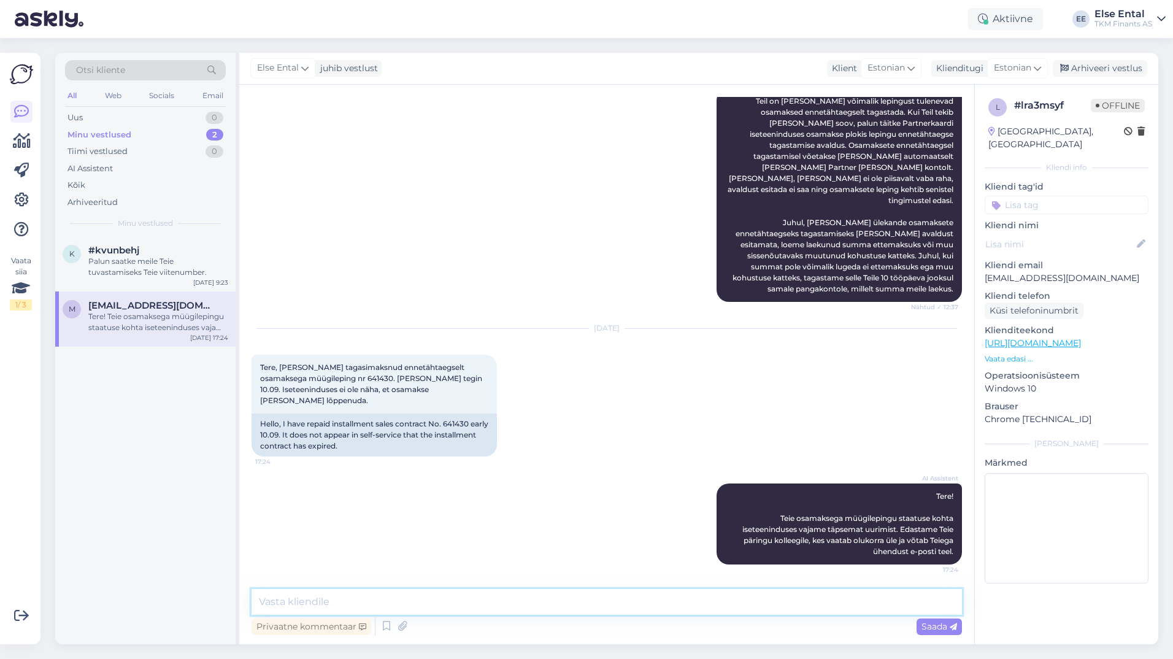
scroll to position [1388, 0]
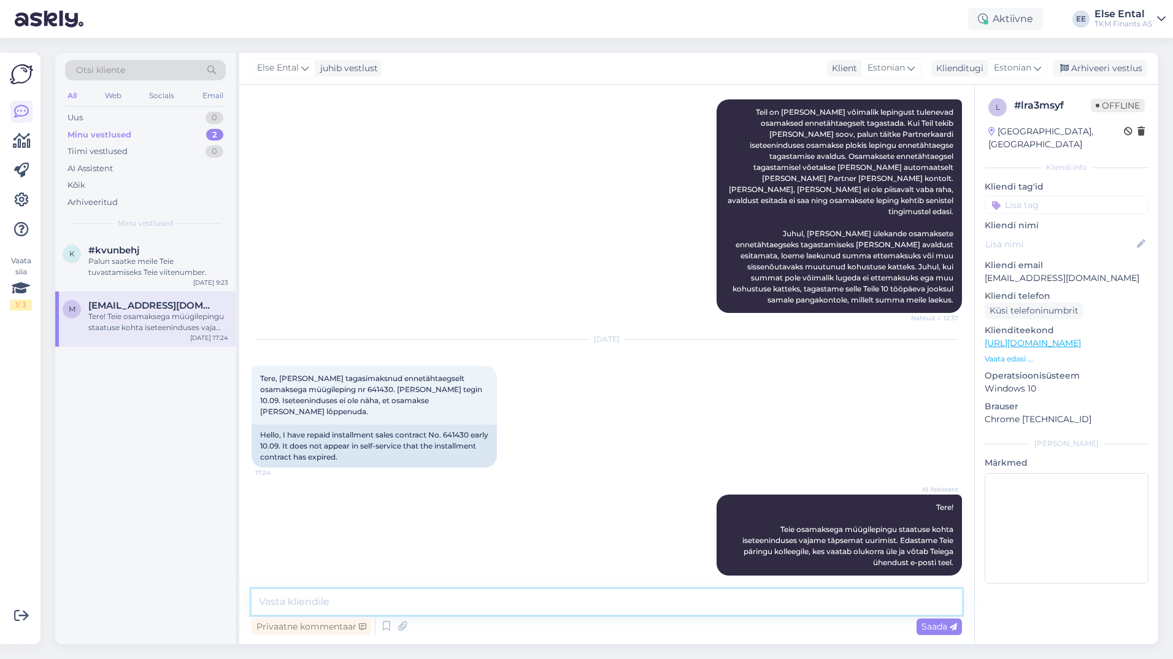
click at [336, 598] on textarea at bounding box center [606, 602] width 710 height 26
paste textarea "Soovime selgitada, et oleme Teid eelnevas vestluses ([DATE]) teavitanud, et osa…"
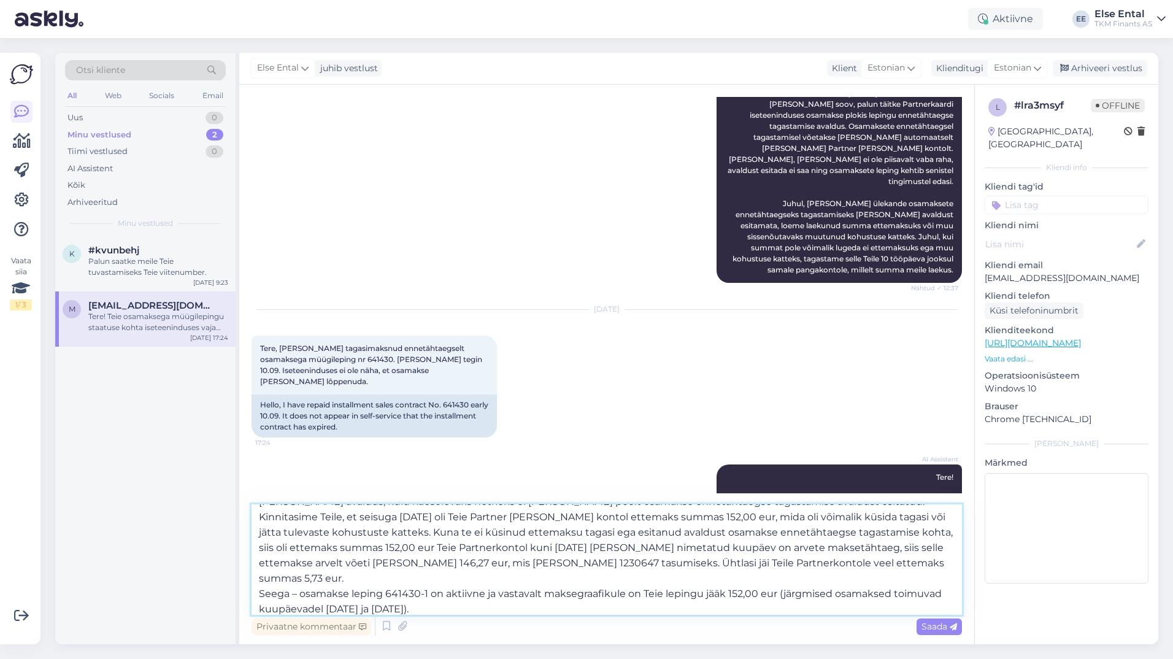
scroll to position [0, 0]
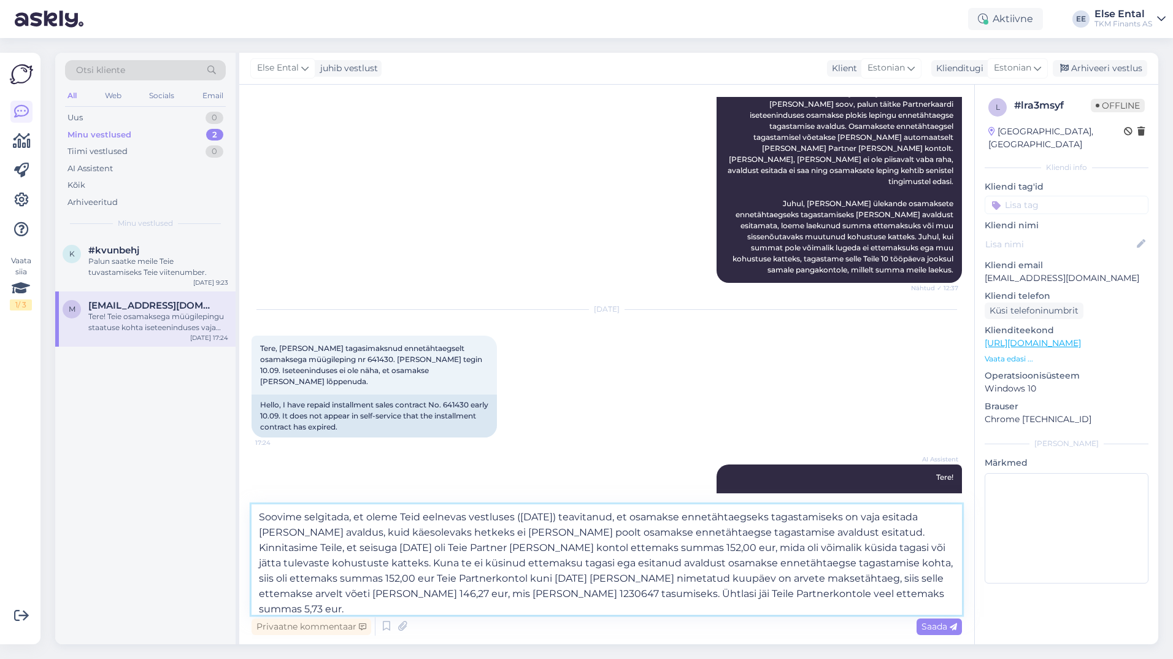
click at [897, 560] on textarea "Soovime selgitada, et oleme Teid eelnevas vestluses ([DATE]) teavitanud, et osa…" at bounding box center [606, 559] width 710 height 110
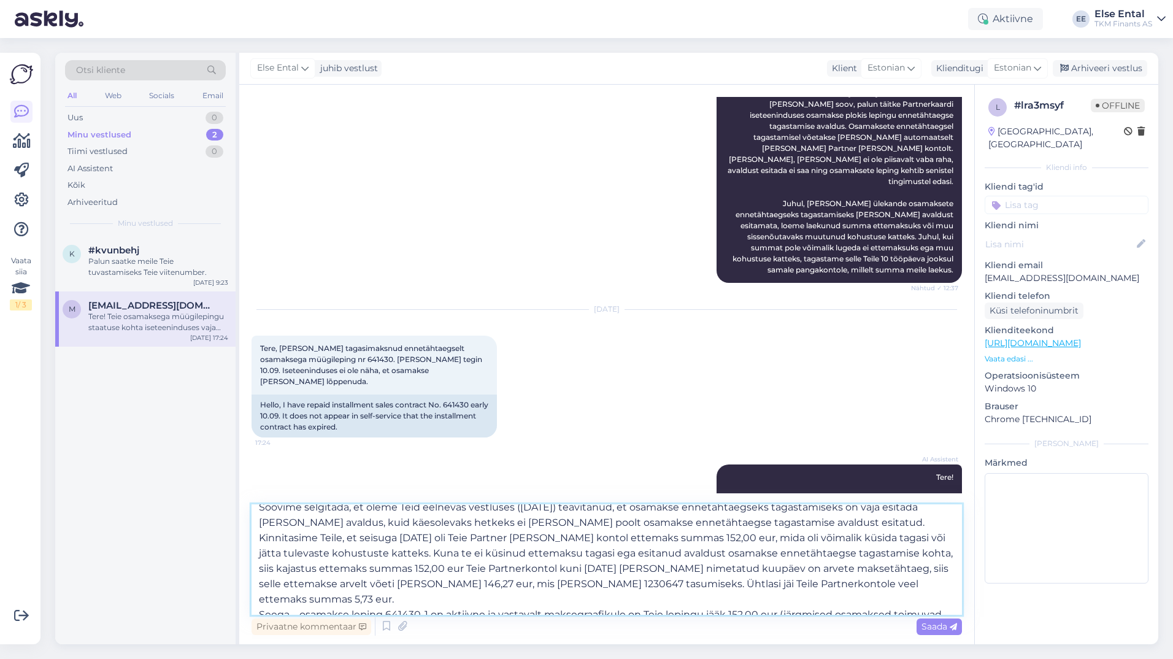
scroll to position [29, 0]
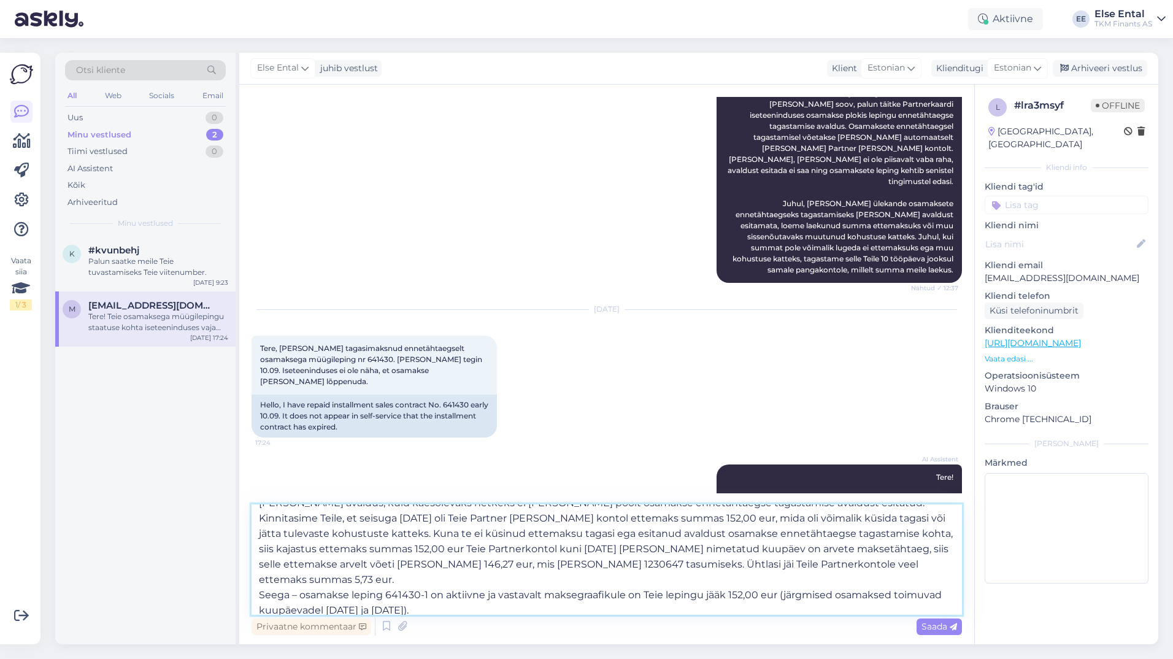
drag, startPoint x: 582, startPoint y: 548, endPoint x: 572, endPoint y: 551, distance: 10.3
click at [572, 551] on textarea "Soovime selgitada, et oleme Teid eelnevas vestluses ([DATE]) teavitanud, et osa…" at bounding box center [606, 559] width 710 height 110
click at [578, 563] on textarea "Soovime selgitada, et oleme Teid eelnevas vestluses ([DATE]) teavitanud, et osa…" at bounding box center [606, 559] width 710 height 110
click at [465, 600] on textarea "Soovime selgitada, et oleme Teid eelnevas vestluses ([DATE]) teavitanud, et osa…" at bounding box center [606, 559] width 710 height 110
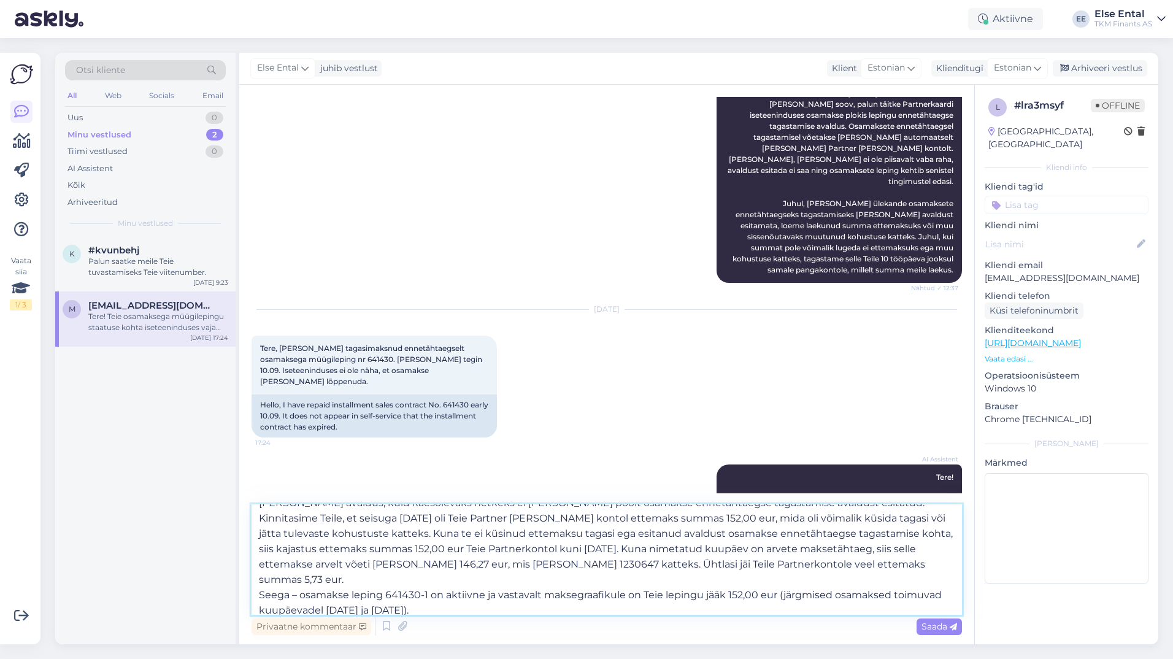
click at [515, 601] on textarea "Soovime selgitada, et oleme Teid eelnevas vestluses ([DATE]) teavitanud, et osa…" at bounding box center [606, 559] width 710 height 110
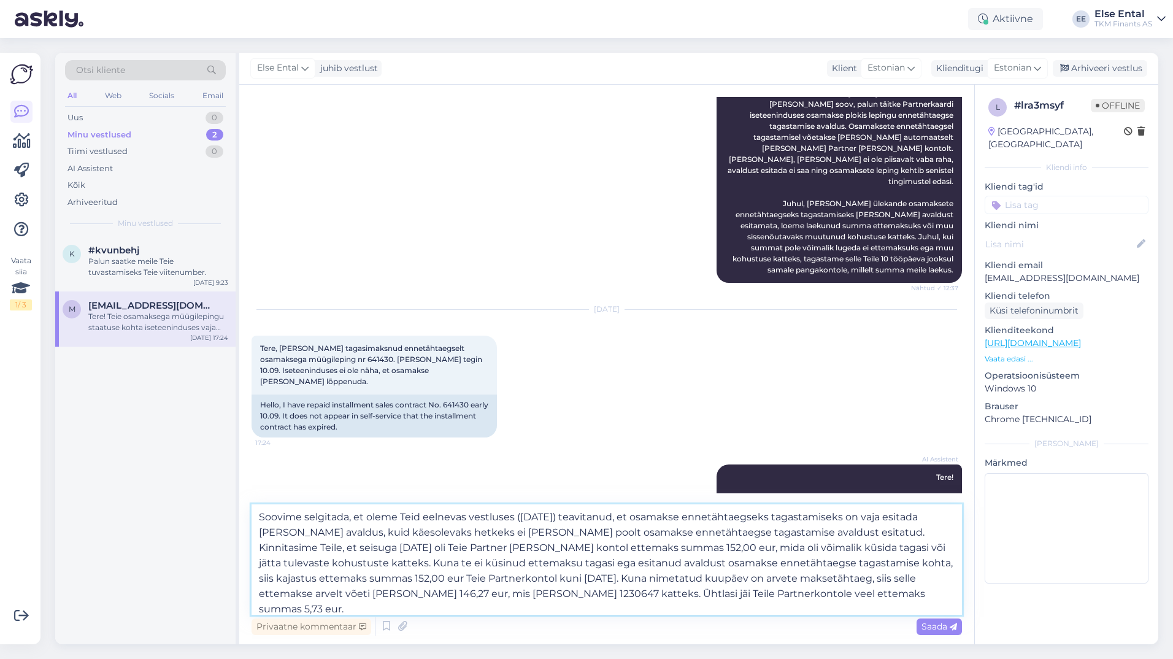
scroll to position [37, 0]
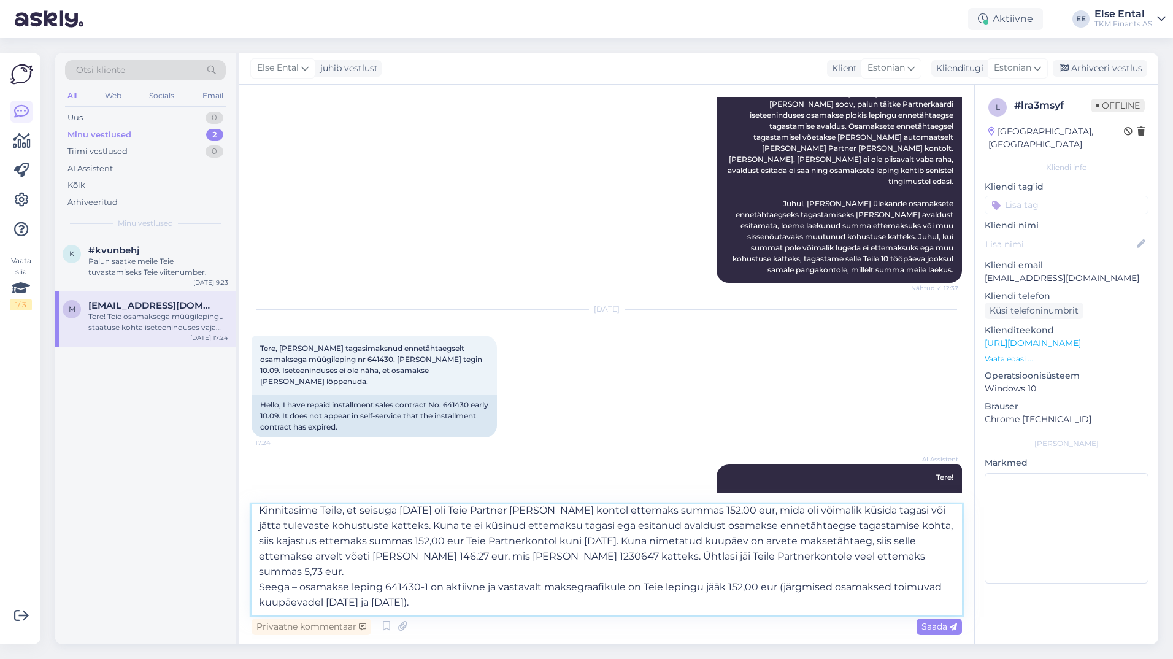
click at [454, 588] on textarea "Soovime selgitada, et oleme Teid eelnevas vestluses ([DATE]) teavitanud, et osa…" at bounding box center [606, 559] width 710 height 110
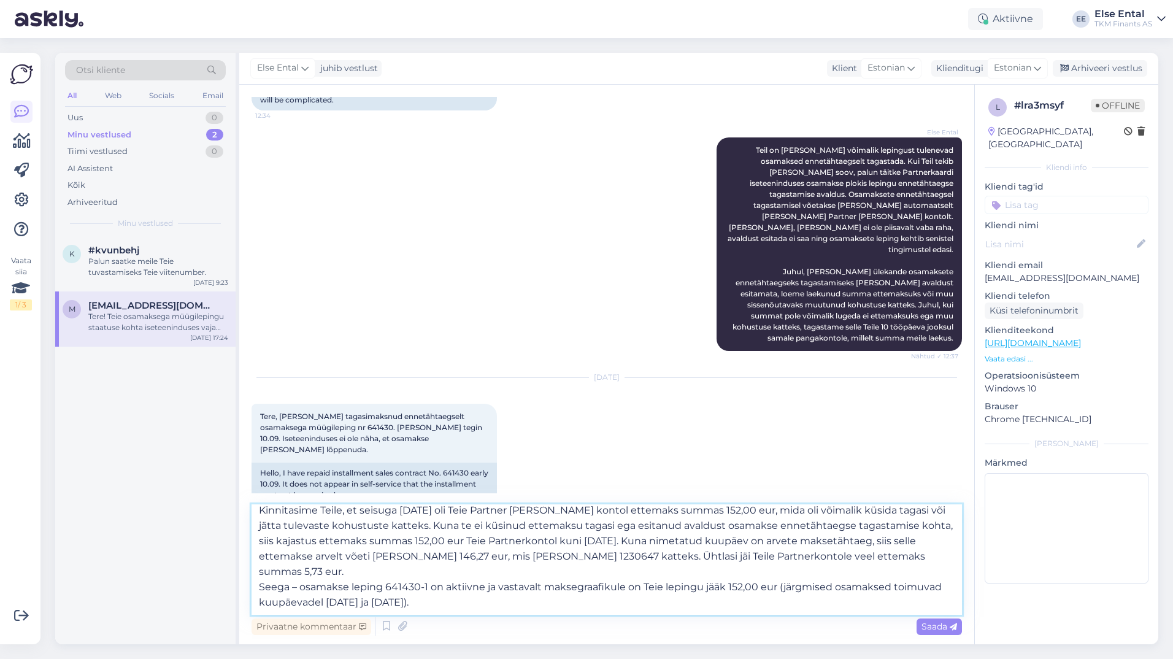
scroll to position [1473, 0]
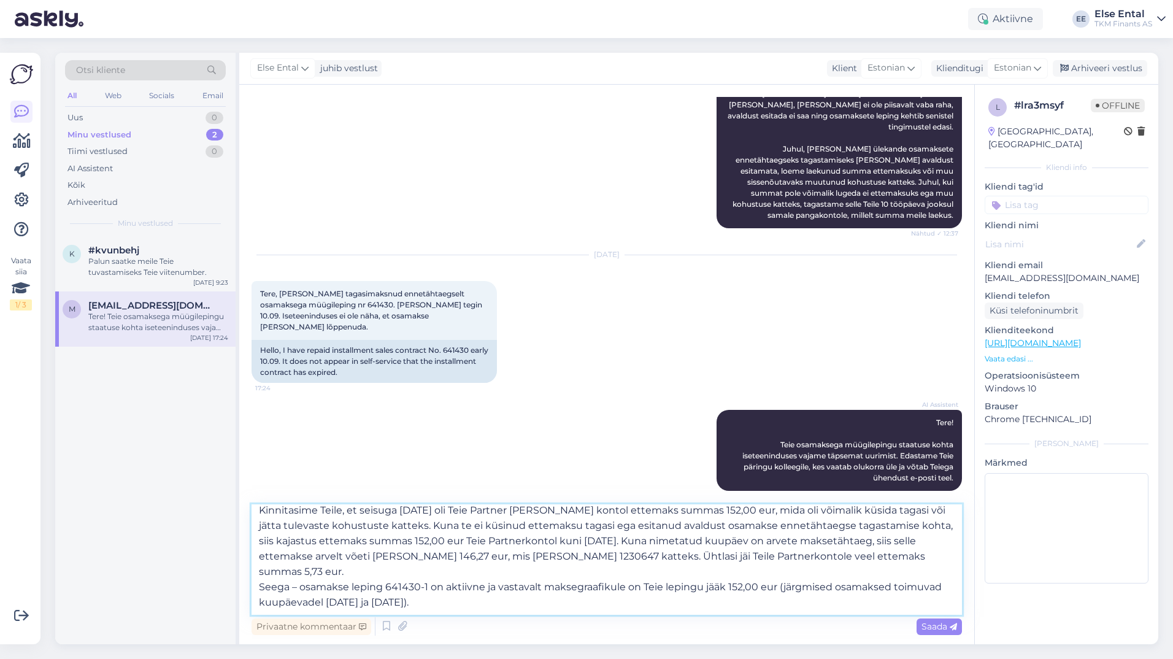
click at [476, 584] on textarea "Soovime selgitada, et oleme Teid eelnevas vestluses ([DATE]) teavitanud, et osa…" at bounding box center [606, 559] width 710 height 110
type textarea "Soovime selgitada, et oleme Teid eelnevas vestluses ([DATE]) teavitanud, et osa…"
click at [919, 622] on div "Saada" at bounding box center [938, 626] width 45 height 17
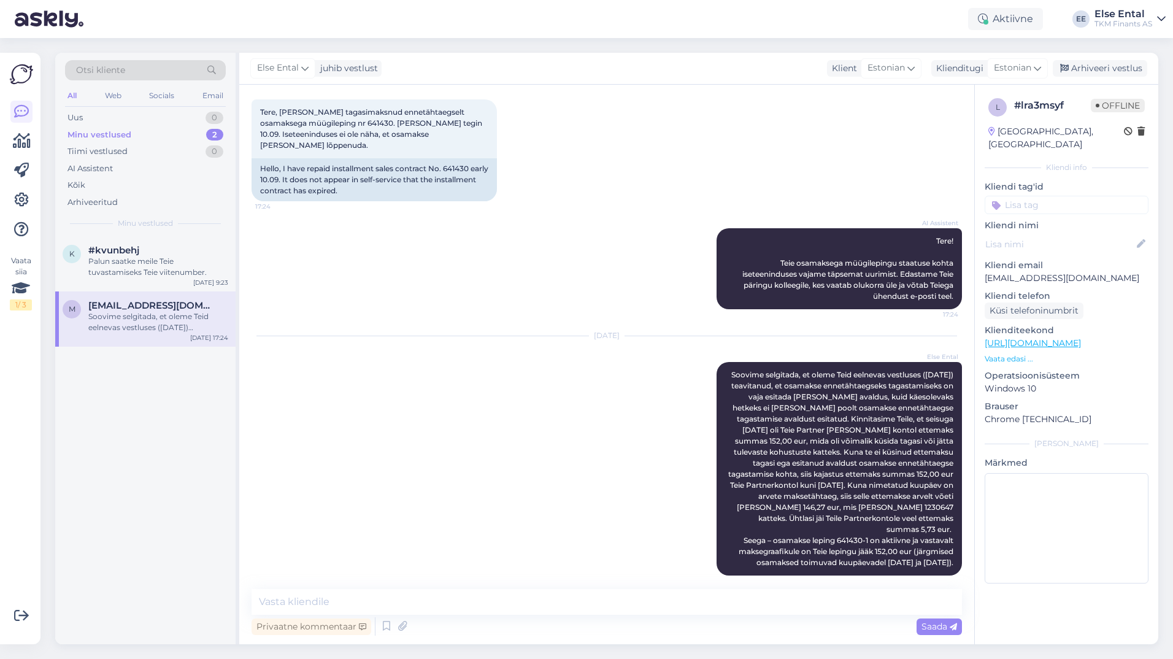
scroll to position [1593, 0]
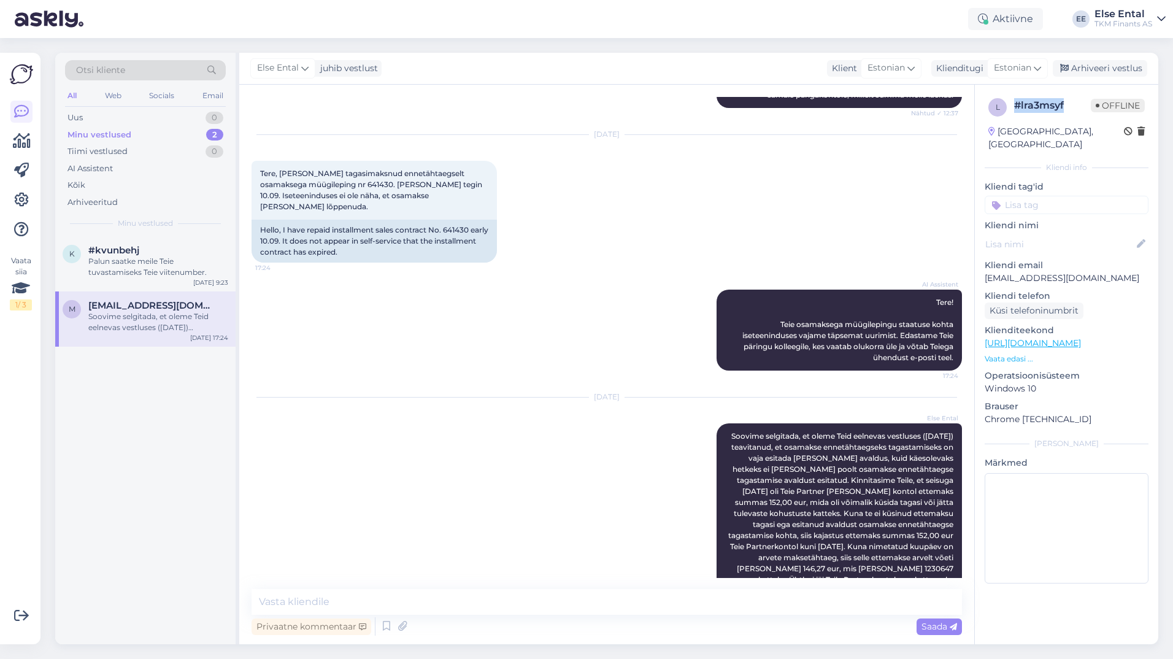
drag, startPoint x: 1065, startPoint y: 108, endPoint x: 1017, endPoint y: 110, distance: 48.5
click at [1017, 110] on div "# lra3msyf" at bounding box center [1052, 105] width 77 height 15
copy div "# lra3msyf"
click at [335, 178] on div "Tere, [PERSON_NAME] tagasimaksnud ennetähtaegselt osamaksega müügileping nr 641…" at bounding box center [373, 190] width 245 height 59
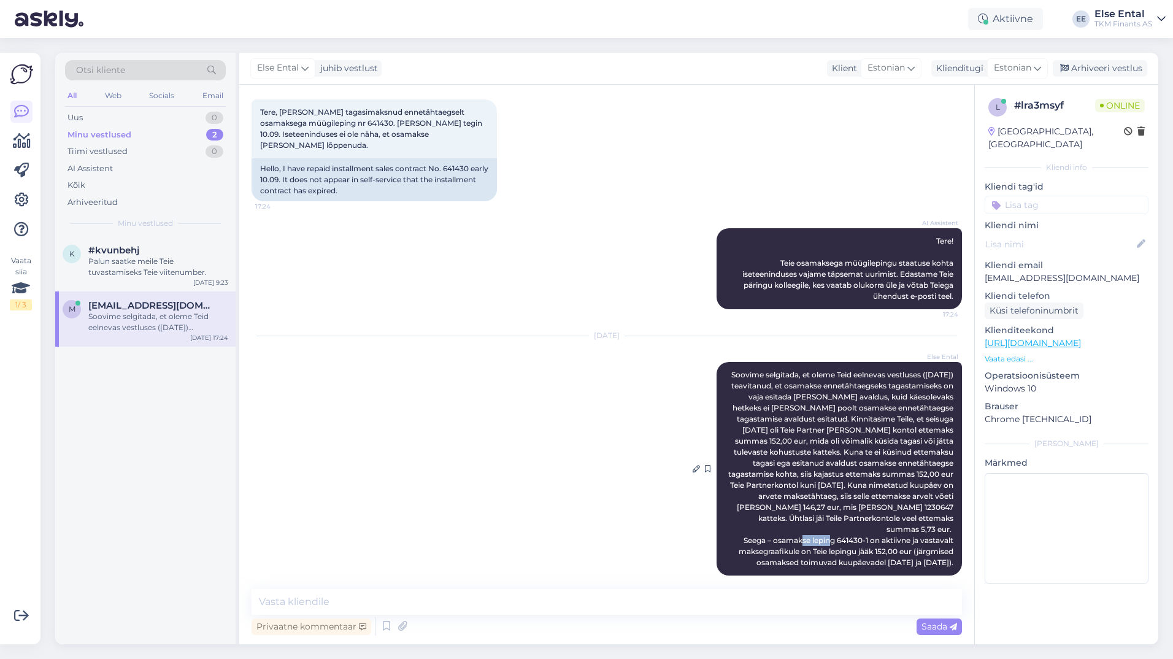
drag, startPoint x: 856, startPoint y: 529, endPoint x: 826, endPoint y: 529, distance: 30.0
click at [826, 529] on span "Soovime selgitada, et oleme Teid eelnevas vestluses ([DATE]) teavitanud, et osa…" at bounding box center [841, 468] width 227 height 197
copy span "641430-1"
click at [651, 538] on div "[DATE] Else Ental Soovime selgitada, et oleme Teid eelnevas vestluses ([DATE]) …" at bounding box center [606, 456] width 710 height 266
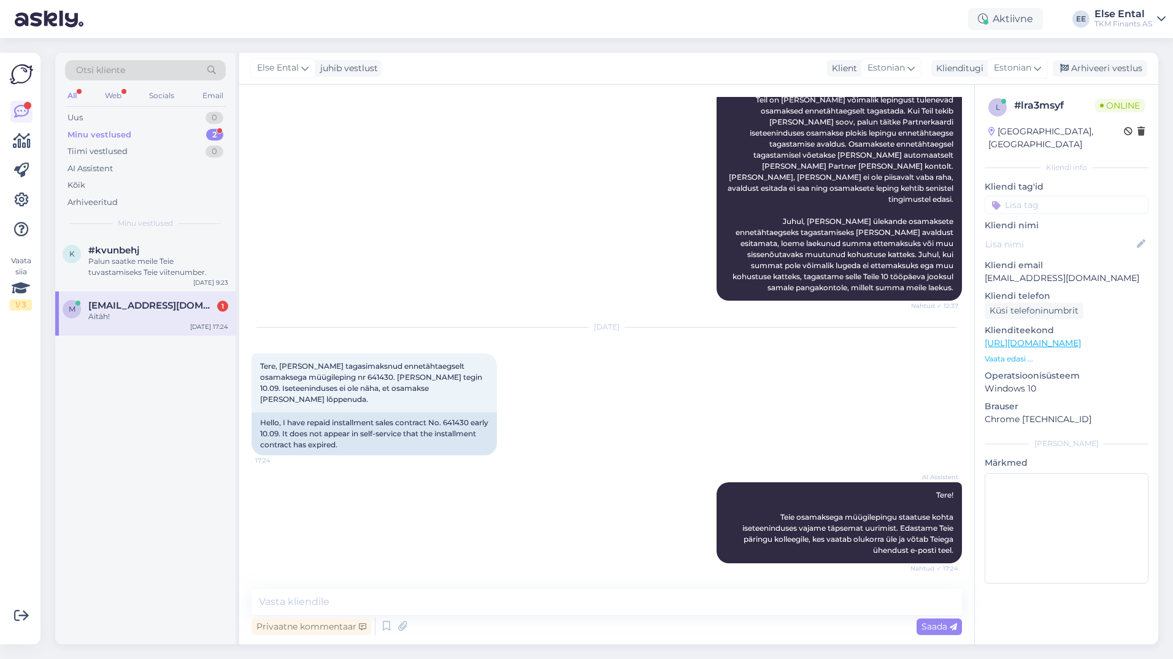
scroll to position [1707, 0]
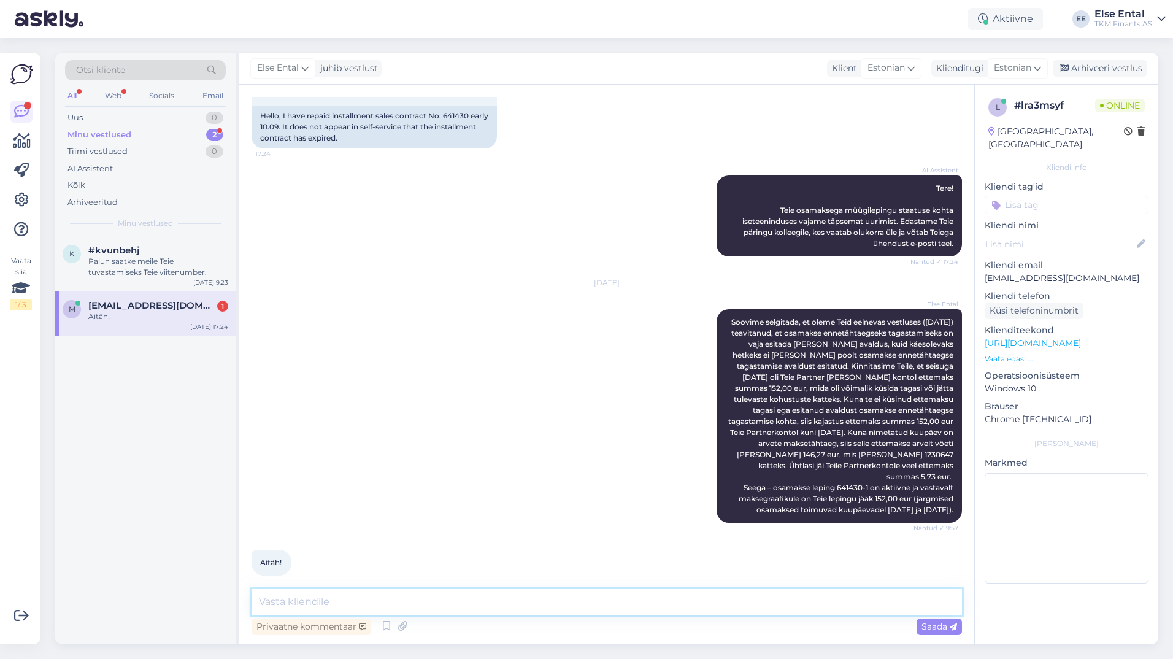
click at [476, 599] on textarea at bounding box center [606, 602] width 710 height 26
type textarea "Loodan, et saite olukorrale arusaadava selgituse. Kena päeva Teile!"
click at [640, 600] on textarea "Loodan, et saite olukorrale arusaadava selgituse. Kena päeva Teile!" at bounding box center [606, 602] width 710 height 26
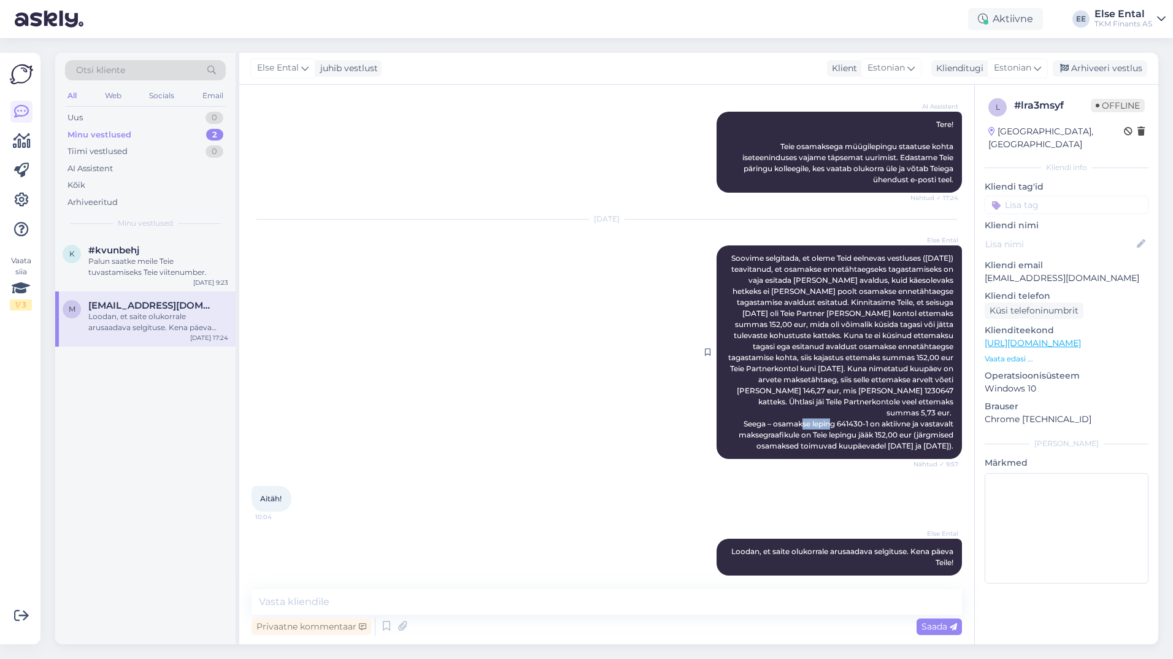
drag, startPoint x: 827, startPoint y: 411, endPoint x: 857, endPoint y: 413, distance: 30.7
click at [857, 413] on span "Soovime selgitada, et oleme Teid eelnevas vestluses ([DATE]) teavitanud, et osa…" at bounding box center [841, 351] width 227 height 197
copy span "641430-1"
click at [1095, 66] on div "Arhiveeri vestlus" at bounding box center [1099, 68] width 94 height 17
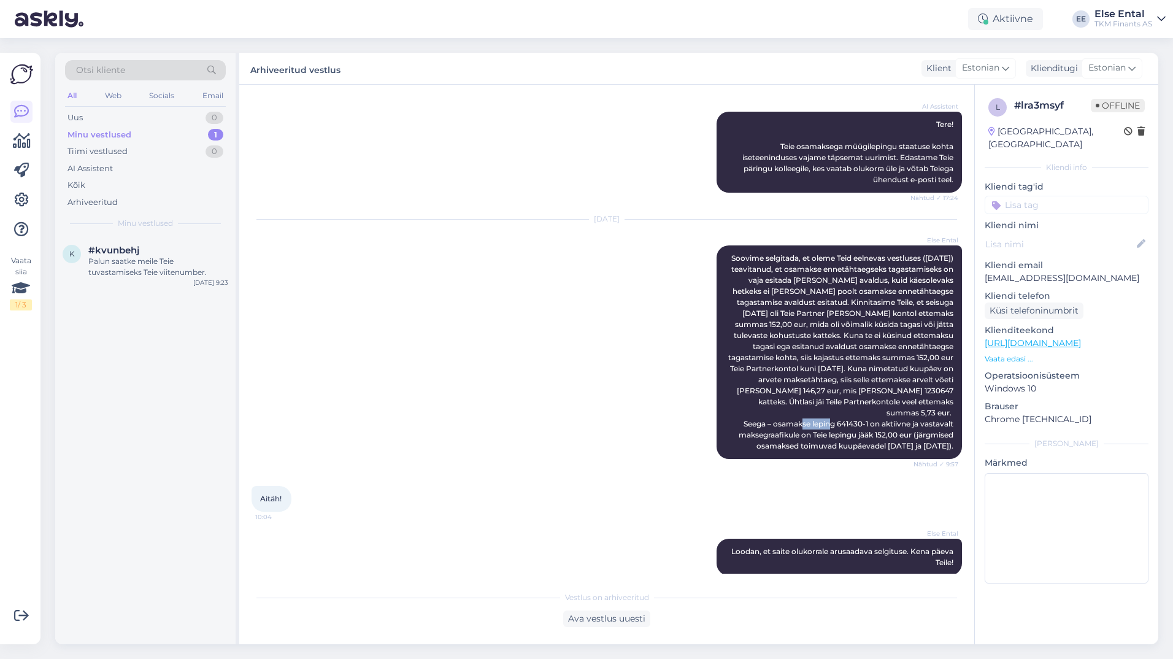
click at [128, 133] on div "Minu vestlused" at bounding box center [99, 135] width 64 height 12
click at [129, 267] on div "Palun saatke meile Teie tuvastamiseks Teie viitenumber." at bounding box center [158, 267] width 140 height 22
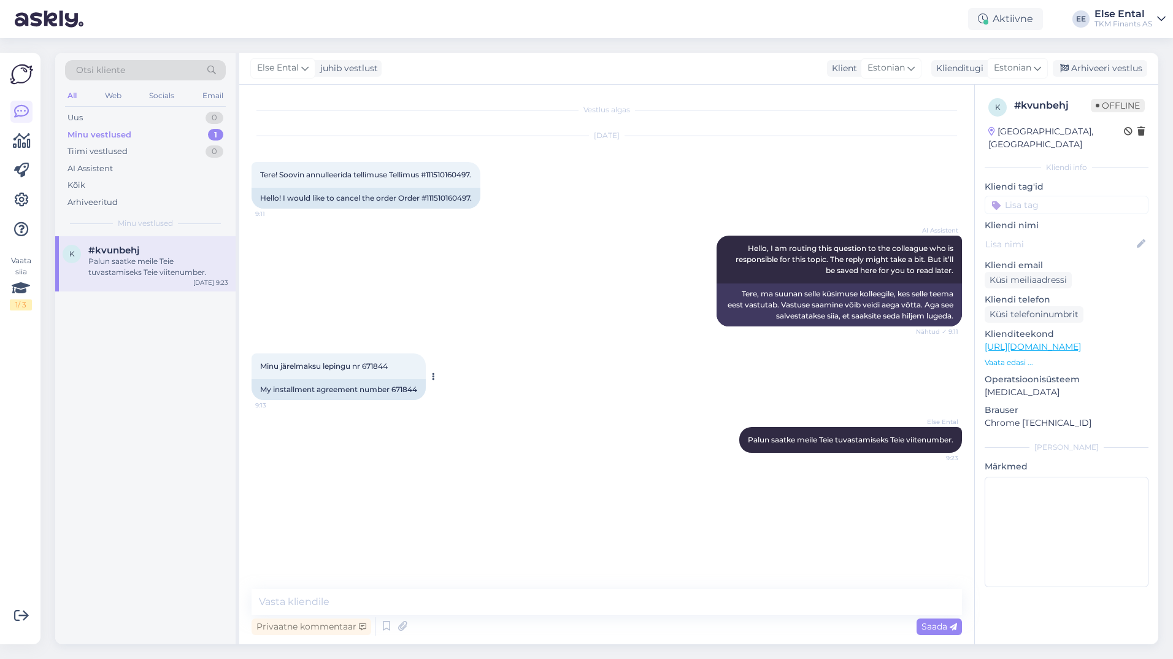
click at [381, 365] on span "Minu järelmaksu lepingu nr 671844" at bounding box center [324, 365] width 128 height 9
copy div "671844 9:13"
click at [101, 122] on div "Uus 0" at bounding box center [145, 117] width 161 height 17
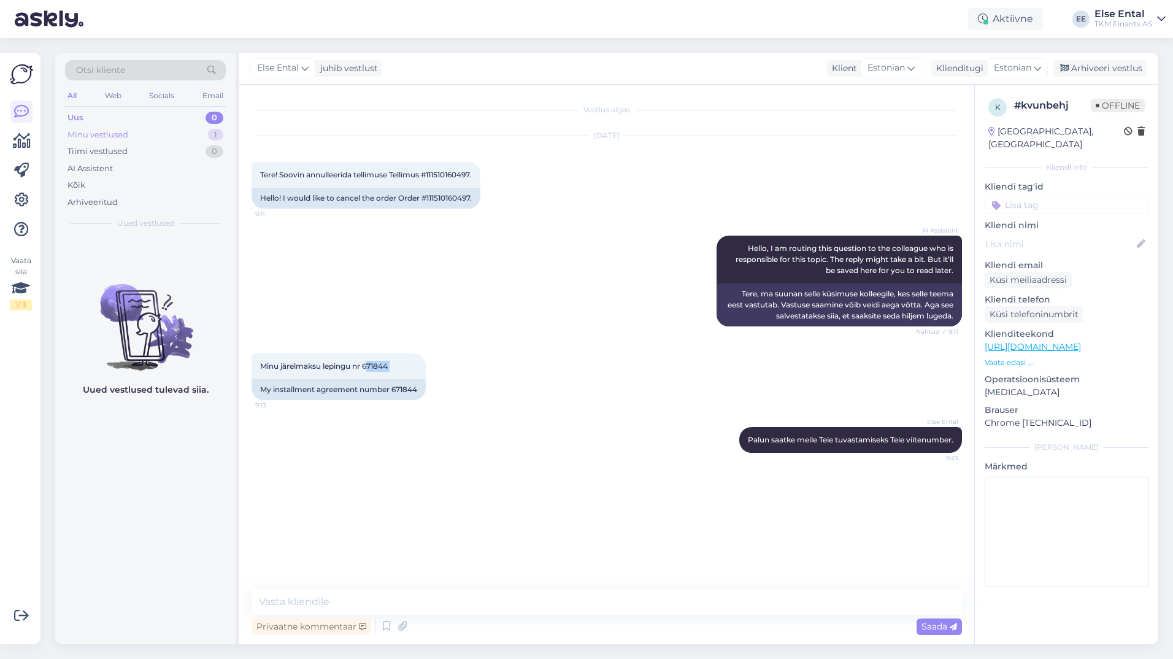
click at [92, 134] on div "Minu vestlused" at bounding box center [97, 135] width 61 height 12
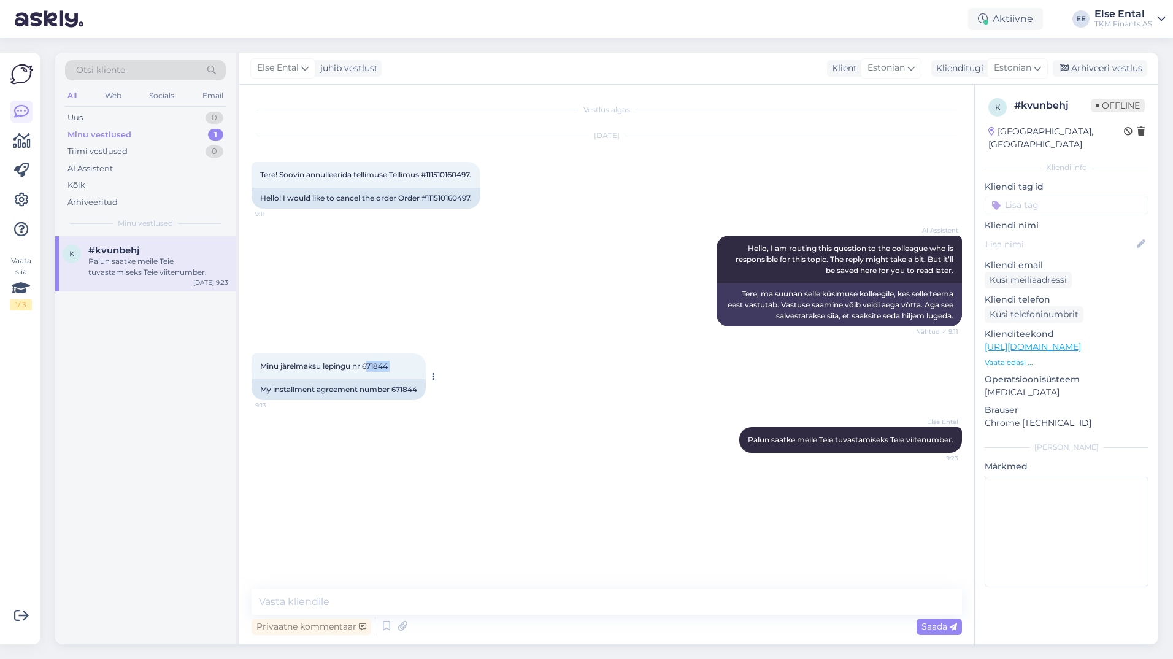
click at [382, 370] on span "Minu järelmaksu lepingu nr 671844" at bounding box center [324, 365] width 128 height 9
drag, startPoint x: 475, startPoint y: 175, endPoint x: 431, endPoint y: 177, distance: 43.6
click at [431, 177] on span "Tere! Soovin annulleerida tellimuse Tellimus #111510160497." at bounding box center [365, 174] width 211 height 9
copy span "111510160497"
click at [491, 193] on div at bounding box center [485, 185] width 11 height 47
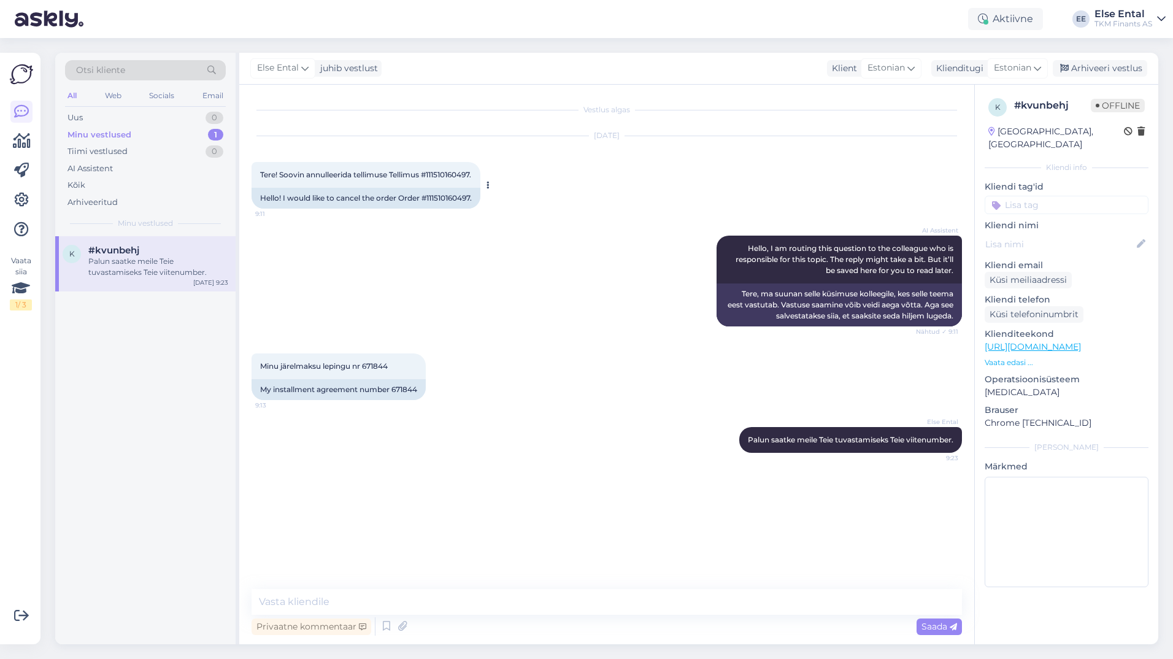
click at [459, 174] on span "Tere! Soovin annulleerida tellimuse Tellimus #111510160497." at bounding box center [365, 174] width 211 height 9
copy div "111510160497. 9:11"
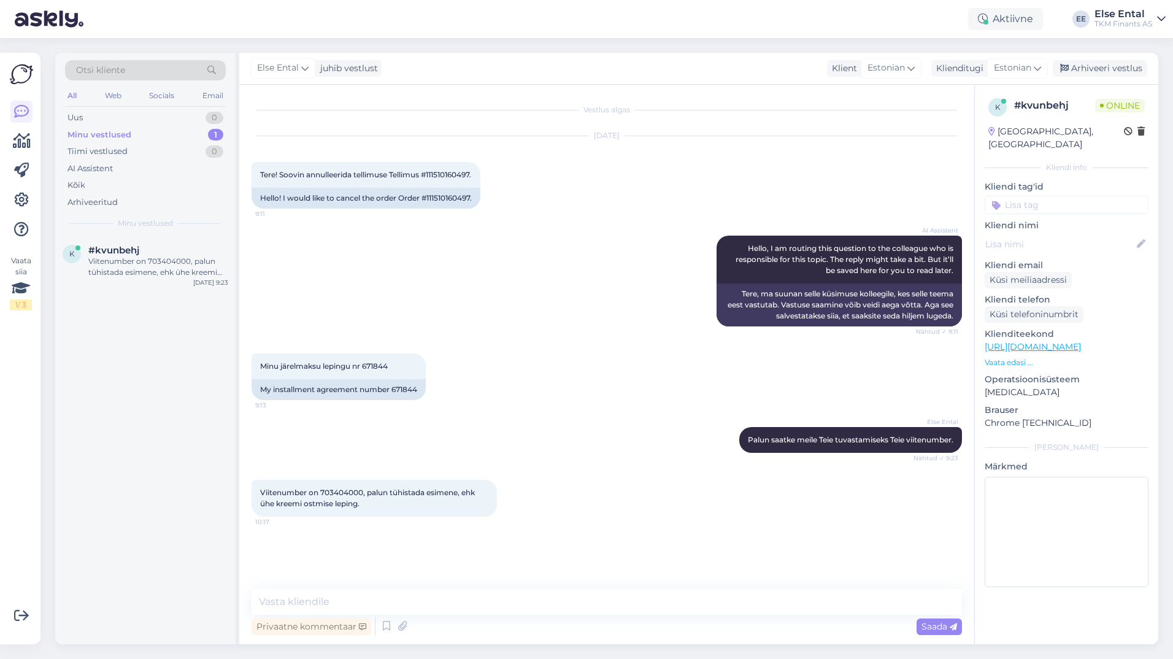
click at [400, 587] on div "Vestlus algas [DATE] Tere! Soovin annulleerida tellimuse Tellimus #111510160497…" at bounding box center [606, 364] width 735 height 559
click at [390, 592] on textarea at bounding box center [606, 602] width 710 height 26
click at [452, 595] on textarea at bounding box center [606, 602] width 710 height 26
paste textarea "Kaubamaja Klienditeenindus Tel [PHONE_NUMBER] [EMAIL_ADDRESS][DOMAIN_NAME] Kaub…"
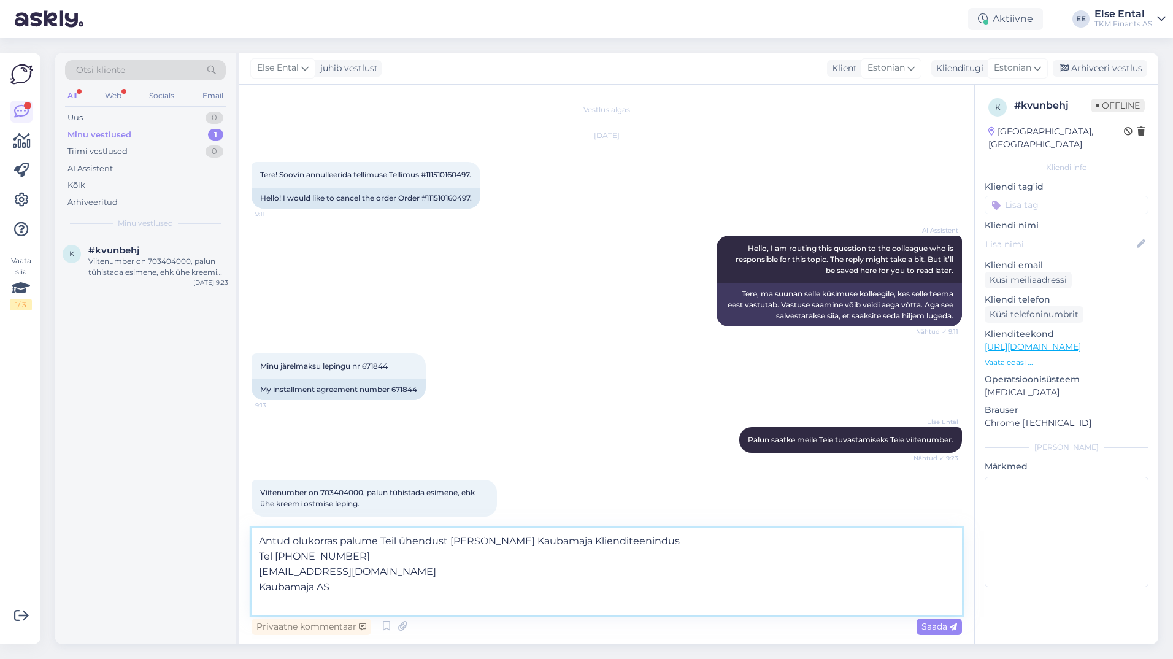
click at [626, 537] on textarea "Antud olukorras palume Teil ühendust [PERSON_NAME] Kaubamaja Klienditeenindus T…" at bounding box center [606, 571] width 710 height 86
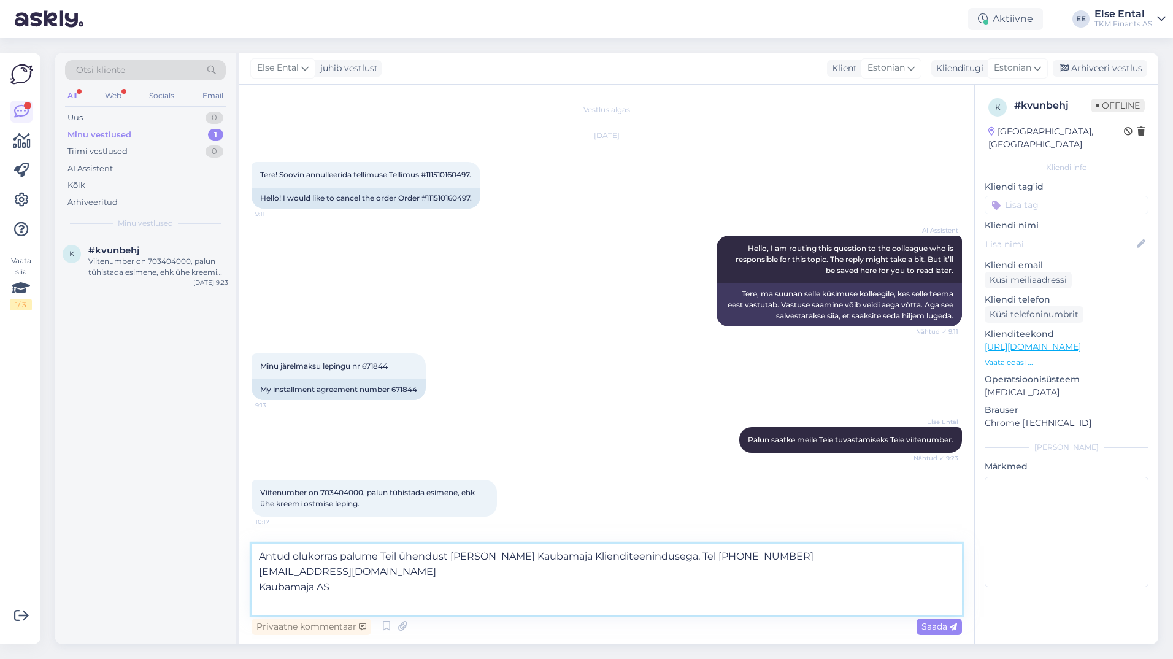
click at [647, 554] on textarea "Antud olukorras palume Teil ühendust [PERSON_NAME] Kaubamaja Klienditeeninduseg…" at bounding box center [606, 578] width 710 height 71
click at [743, 561] on textarea "Antud olukorras palume Teil ühendust [PERSON_NAME] Kaubamaja Klienditeeninduseg…" at bounding box center [606, 578] width 710 height 71
click at [654, 558] on textarea "Antud olukorras palume Teil ühendust [PERSON_NAME] Kaubamaja Klienditeeninduseg…" at bounding box center [606, 578] width 710 height 71
click at [836, 559] on textarea "Antud olukorras palume Teil ühendust [PERSON_NAME] Kaubamaja Klienditeeninduseg…" at bounding box center [606, 578] width 710 height 71
drag, startPoint x: 441, startPoint y: 573, endPoint x: 843, endPoint y: 560, distance: 402.5
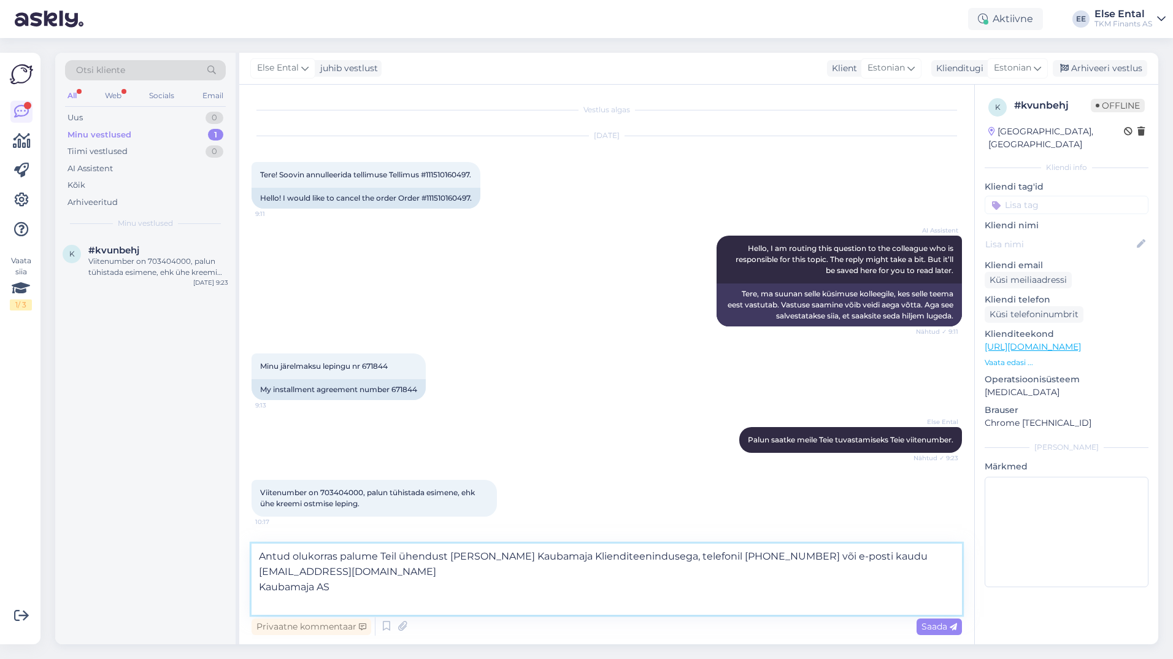
click at [843, 559] on textarea "Antud olukorras palume Teil ühendust [PERSON_NAME] Kaubamaja Klienditeeninduseg…" at bounding box center [606, 578] width 710 height 71
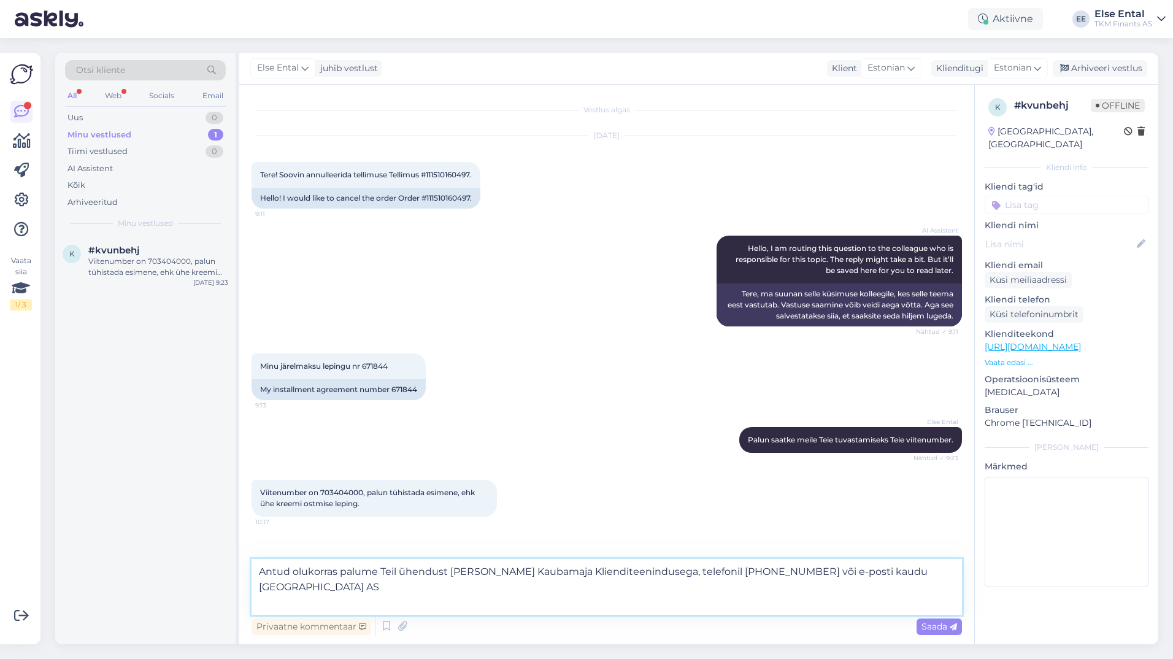
paste textarea "[EMAIL_ADDRESS][DOMAIN_NAME]"
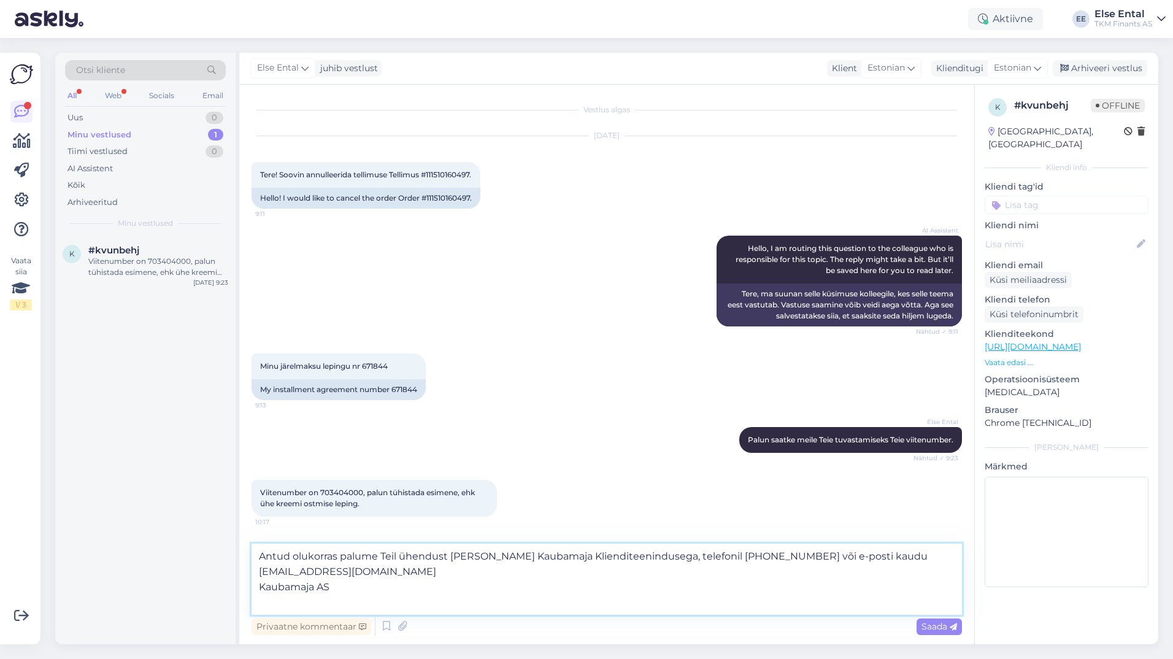
click at [256, 572] on textarea "Antud olukorras palume Teil ühendust [PERSON_NAME] Kaubamaja Klienditeeninduseg…" at bounding box center [606, 578] width 710 height 71
drag, startPoint x: 875, startPoint y: 549, endPoint x: 875, endPoint y: 563, distance: 14.1
click at [875, 550] on textarea "Antud olukorras palume Teil ühendust [PERSON_NAME] Kaubamaja Klienditeeninduseg…" at bounding box center [606, 578] width 710 height 71
drag, startPoint x: 367, startPoint y: 597, endPoint x: 251, endPoint y: 585, distance: 116.6
click at [251, 589] on textarea "Antud olukorras palume Teil ühendust [PERSON_NAME] Kaubamaja Klienditeeninduseg…" at bounding box center [606, 578] width 710 height 71
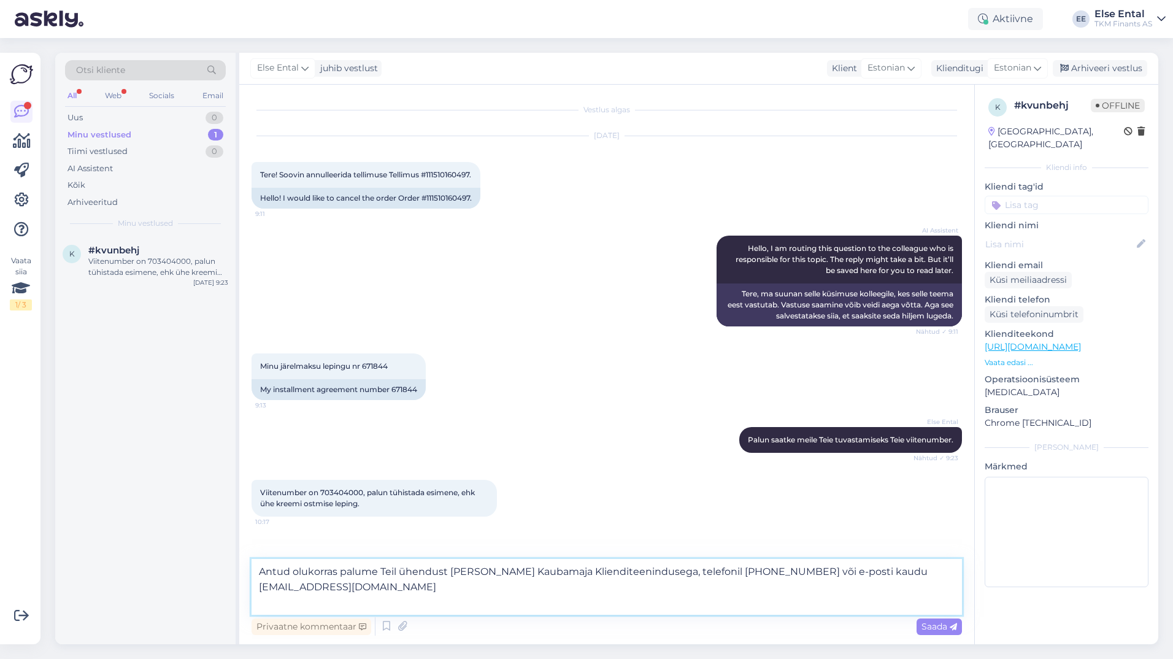
click at [484, 580] on textarea "Antud olukorras palume Teil ühendust [PERSON_NAME] Kaubamaja Klienditeeninduseg…" at bounding box center [606, 587] width 710 height 56
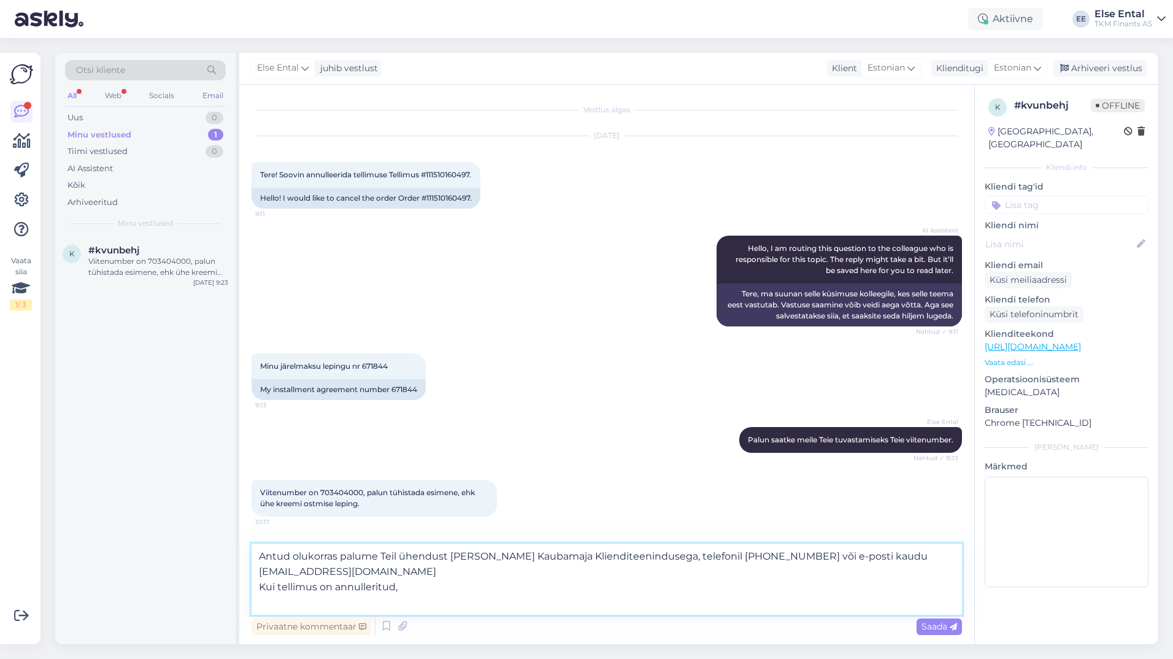
click at [425, 591] on textarea "Antud olukorras palume Teil ühendust [PERSON_NAME] Kaubamaja Klienditeeninduseg…" at bounding box center [606, 578] width 710 height 71
click at [583, 587] on textarea "Antud olukorras palume Teil ühendust [PERSON_NAME] Kaubamaja Klienditeeninduseg…" at bounding box center [606, 578] width 710 height 71
paste textarea "671844-1"
click at [368, 591] on textarea "Antud olukorras palume Teil ühendust [PERSON_NAME] Kaubamaja Klienditeeninduseg…" at bounding box center [606, 578] width 710 height 71
click at [695, 580] on textarea "Antud olukorras palume Teil ühendust [PERSON_NAME] Kaubamaja Klienditeeninduseg…" at bounding box center [606, 578] width 710 height 71
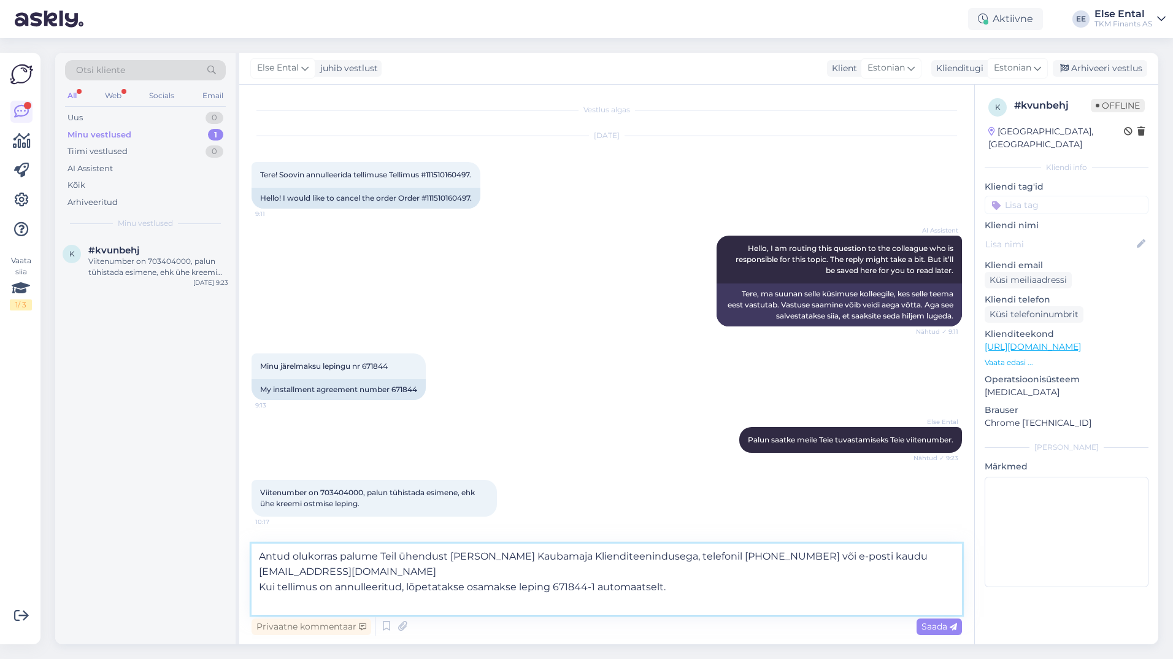
click at [716, 594] on textarea "Antud olukorras palume Teil ühendust [PERSON_NAME] Kaubamaja Klienditeeninduseg…" at bounding box center [606, 578] width 710 height 71
click at [668, 592] on textarea "Antud olukorras palume Teil ühendust [PERSON_NAME] Kaubamaja Klienditeeninduseg…" at bounding box center [606, 578] width 710 height 71
click at [703, 589] on textarea "Antud olukorras palume Teil ühendust [PERSON_NAME] Kaubamaja Klienditeeninduseg…" at bounding box center [606, 578] width 710 height 71
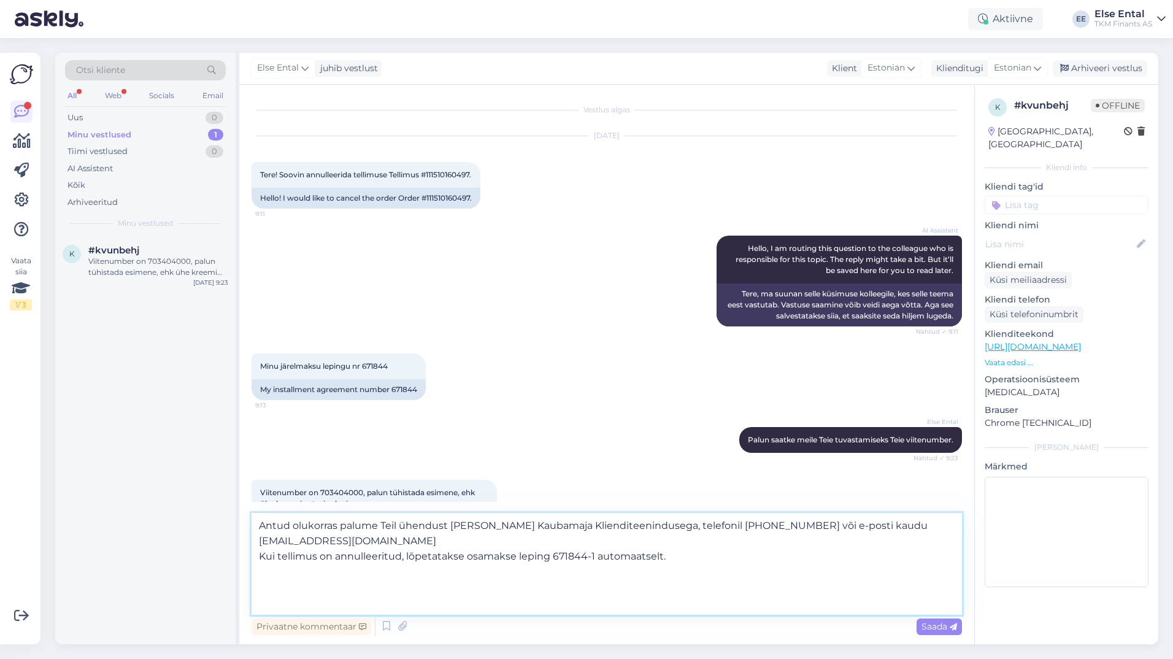
paste textarea "667 3100 [EMAIL_ADDRESS][DOMAIN_NAME]"
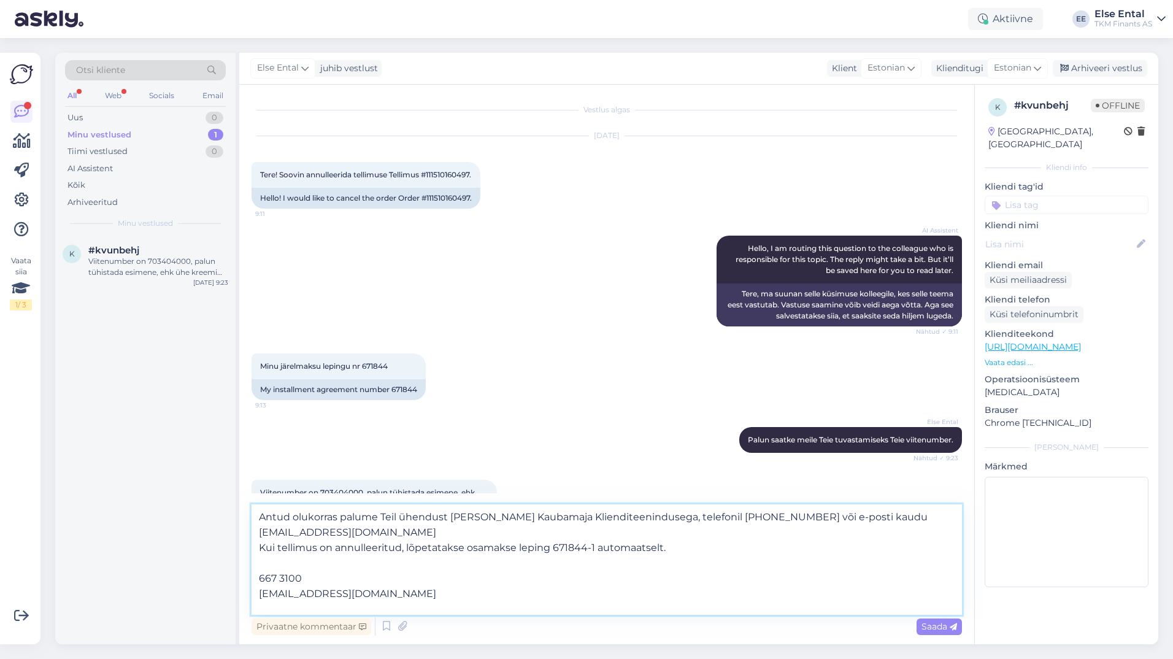
drag, startPoint x: 394, startPoint y: 597, endPoint x: 251, endPoint y: 597, distance: 142.9
click at [251, 597] on div "Vestlus algas [DATE] Tere! Soovin annulleerida tellimuse Tellimus #111510160497…" at bounding box center [606, 364] width 735 height 559
click at [415, 532] on textarea "Antud olukorras palume Teil ühendust [PERSON_NAME] Kaubamaja Klienditeeninduseg…" at bounding box center [606, 559] width 710 height 110
drag, startPoint x: 438, startPoint y: 533, endPoint x: 258, endPoint y: 531, distance: 179.7
click at [258, 531] on textarea "Antud olukorras palume Teil ühendust [PERSON_NAME] Kaubamaja Klienditeeninduseg…" at bounding box center [606, 559] width 710 height 110
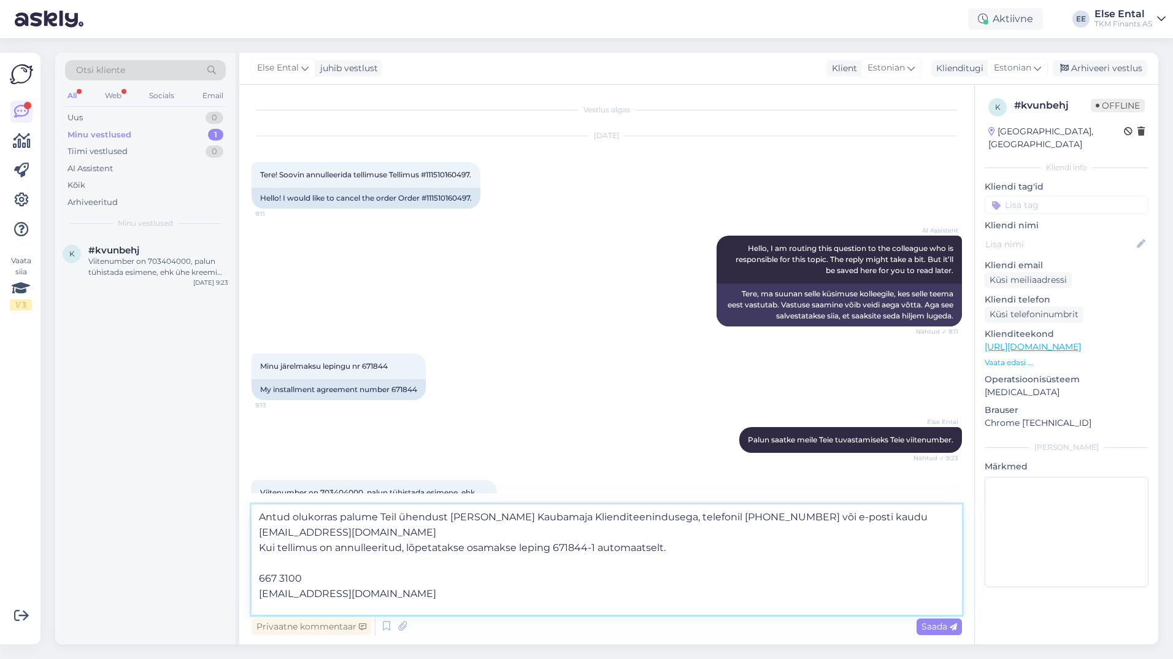
paste textarea "e-pood"
drag, startPoint x: 408, startPoint y: 601, endPoint x: 228, endPoint y: 582, distance: 180.7
click at [229, 582] on div "Otsi kliente All Web Socials Email Uus 0 Minu vestlused 1 Tiimi vestlused 0 AI …" at bounding box center [606, 348] width 1103 height 591
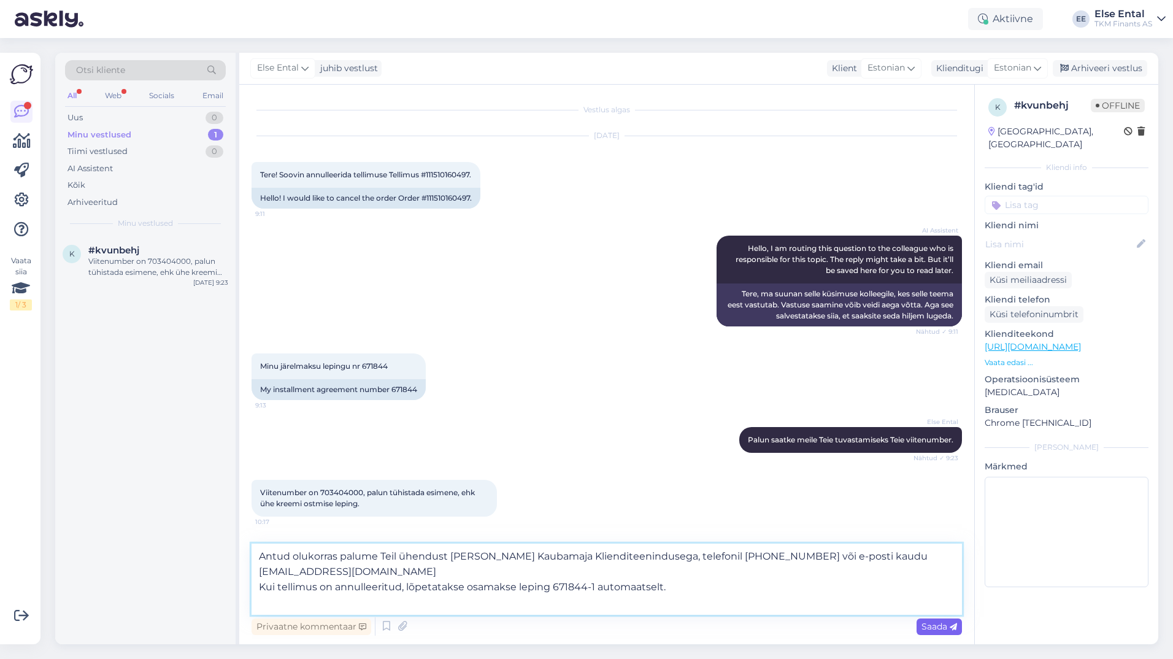
type textarea "Antud olukorras palume Teil ühendust [PERSON_NAME] Kaubamaja Klienditeeninduseg…"
click at [943, 628] on span "Saada" at bounding box center [939, 626] width 36 height 11
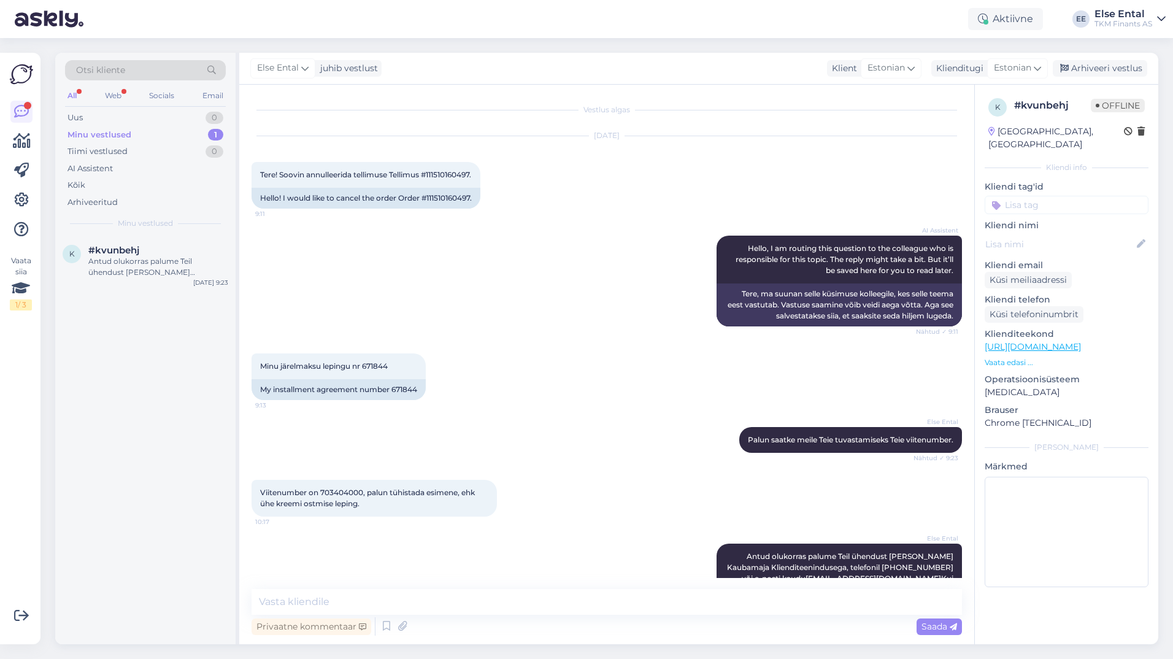
scroll to position [49, 0]
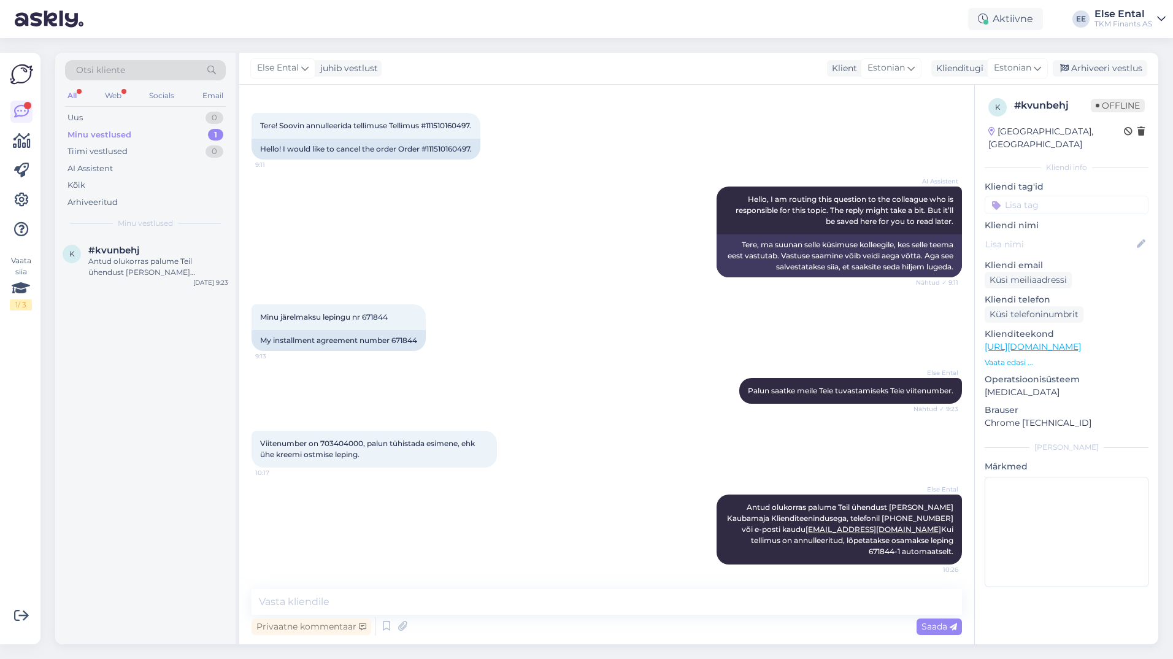
click at [601, 636] on div "Privaatne kommentaar Saada" at bounding box center [606, 625] width 710 height 23
click at [115, 86] on div "Otsi kliente" at bounding box center [145, 74] width 161 height 28
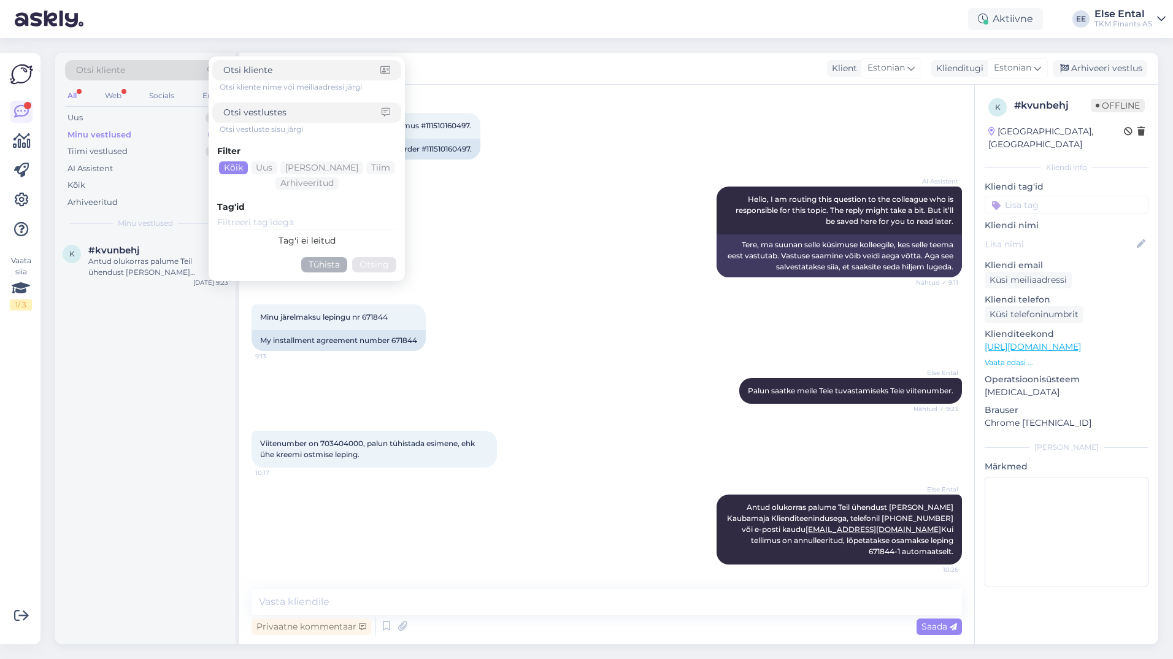
click at [117, 104] on div "All Web Socials Email" at bounding box center [145, 97] width 161 height 19
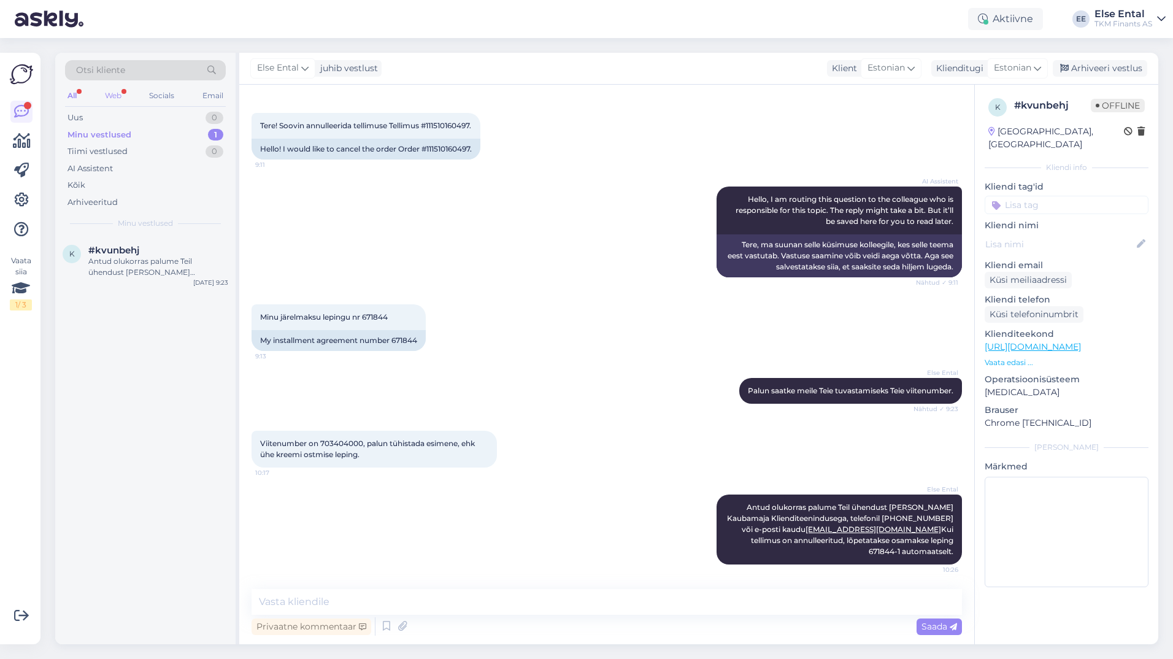
click at [113, 92] on div "Web" at bounding box center [112, 96] width 21 height 16
click at [113, 136] on div "Minu vestlused" at bounding box center [99, 135] width 64 height 12
drag, startPoint x: 1066, startPoint y: 108, endPoint x: 1017, endPoint y: 109, distance: 49.1
click at [1017, 109] on div "# kvunbehj" at bounding box center [1052, 105] width 77 height 15
drag, startPoint x: 1017, startPoint y: 109, endPoint x: 1066, endPoint y: 110, distance: 49.1
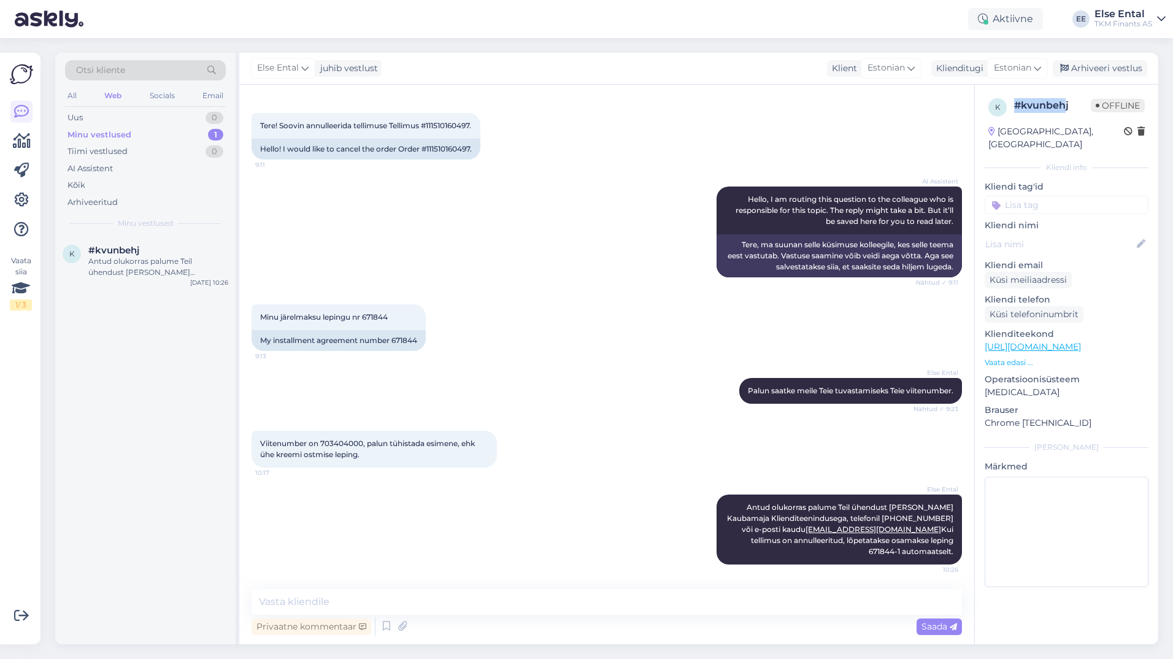
click at [1063, 112] on div "# kvunbehj" at bounding box center [1052, 105] width 77 height 15
drag, startPoint x: 1069, startPoint y: 107, endPoint x: 1015, endPoint y: 112, distance: 54.2
click at [1015, 112] on div "# kvunbehj" at bounding box center [1052, 105] width 77 height 15
copy div "# kvunbehj"
click at [462, 128] on span "Tere! Soovin annulleerida tellimuse Tellimus #111510160497." at bounding box center [365, 125] width 211 height 9
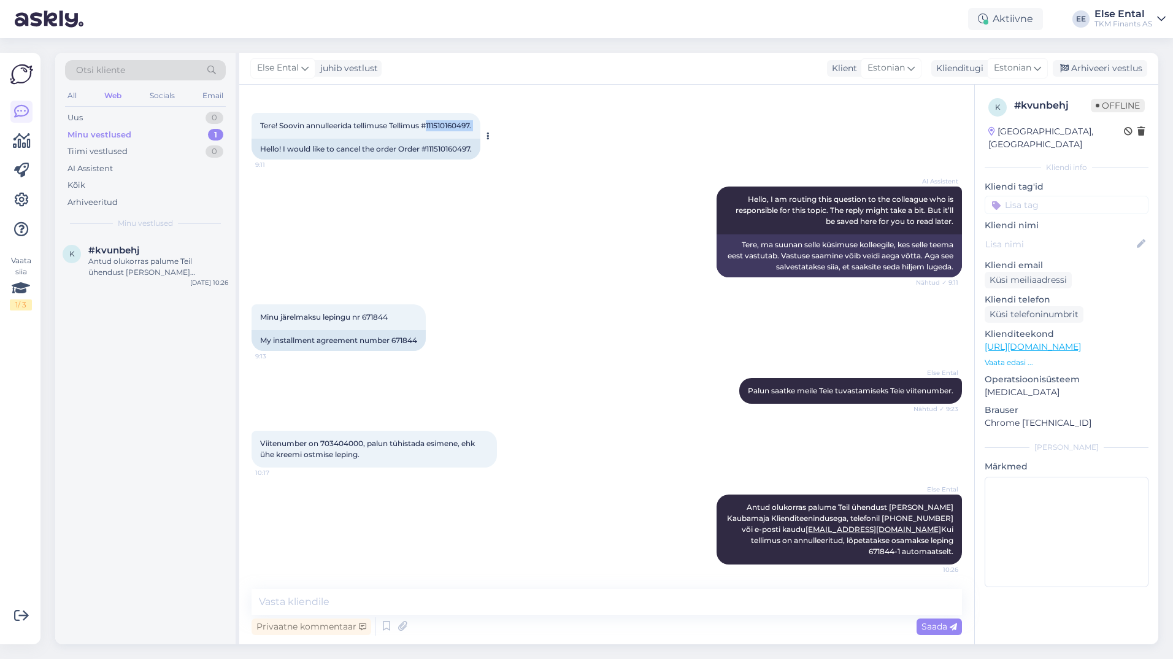
click at [462, 128] on span "Tere! Soovin annulleerida tellimuse Tellimus #111510160497." at bounding box center [365, 125] width 211 height 9
drag, startPoint x: 462, startPoint y: 128, endPoint x: 470, endPoint y: 128, distance: 7.4
click at [470, 128] on span "Tere! Soovin annulleerida tellimuse Tellimus #111510160497." at bounding box center [365, 125] width 211 height 9
drag, startPoint x: 475, startPoint y: 123, endPoint x: 426, endPoint y: 127, distance: 49.2
click at [426, 127] on span "Tere! Soovin annulleerida tellimuse Tellimus #111510160497." at bounding box center [365, 125] width 211 height 9
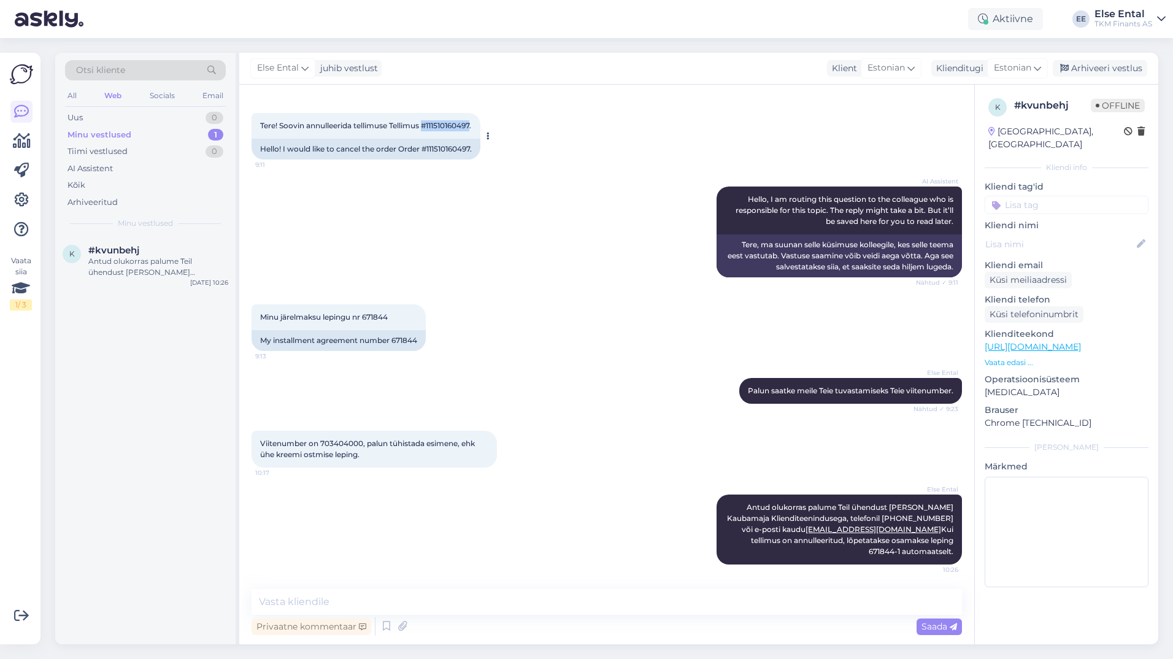
copy span "#111510160497"
click at [440, 597] on textarea at bounding box center [606, 602] width 710 height 26
click at [1087, 68] on div "Arhiveeri vestlus" at bounding box center [1099, 68] width 94 height 17
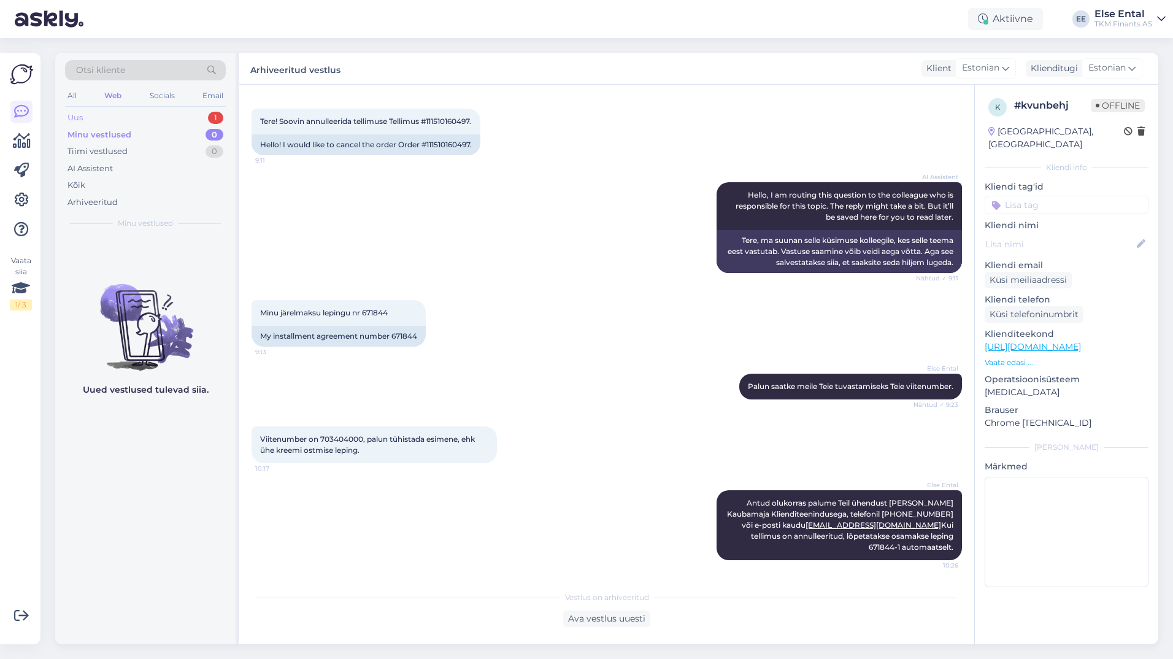
click at [115, 112] on div "Uus 1" at bounding box center [145, 117] width 161 height 17
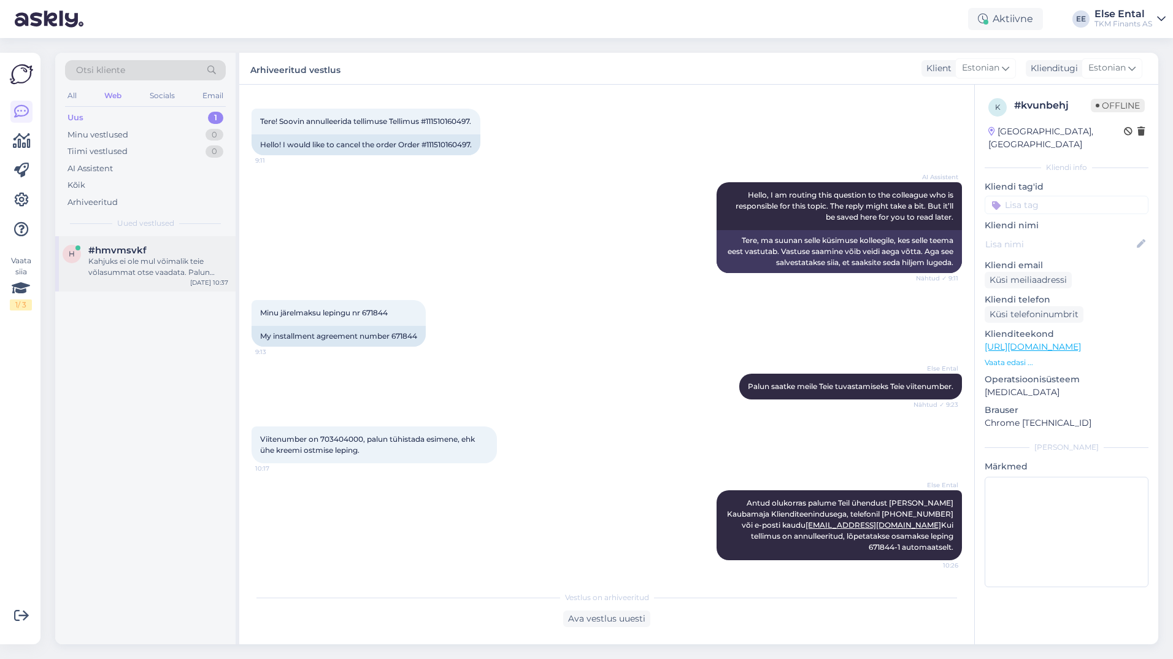
click at [109, 268] on div "Kahjuks ei ole mul võimalik teie võlasummat otse vaadata. Palun saatke oma päri…" at bounding box center [158, 267] width 140 height 22
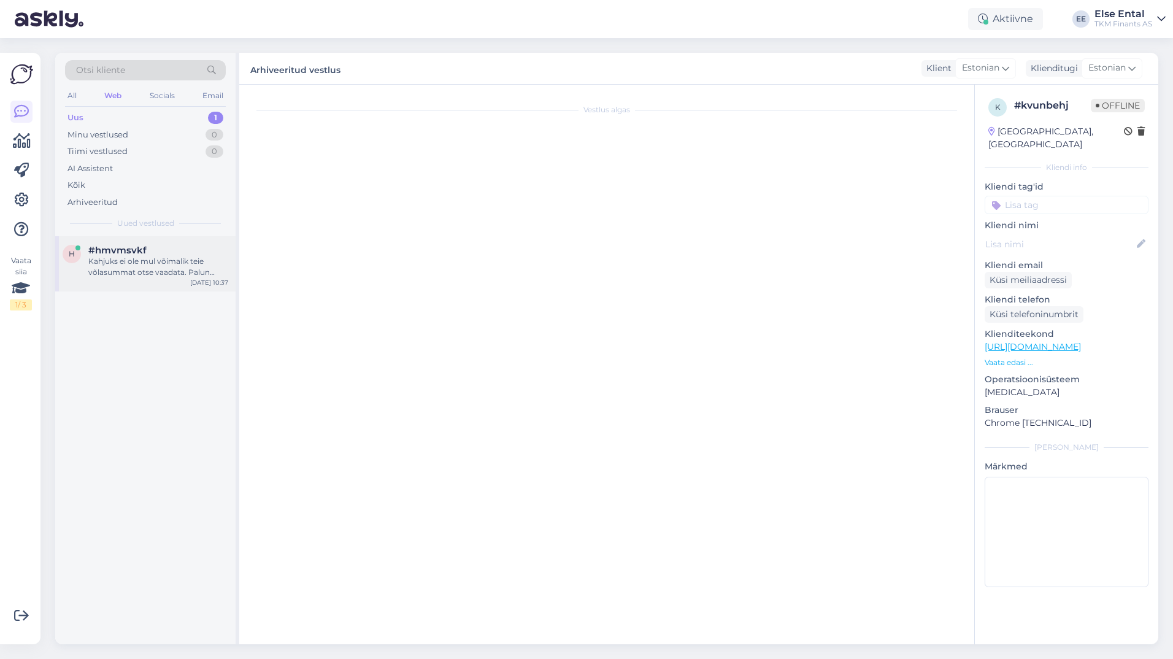
scroll to position [0, 0]
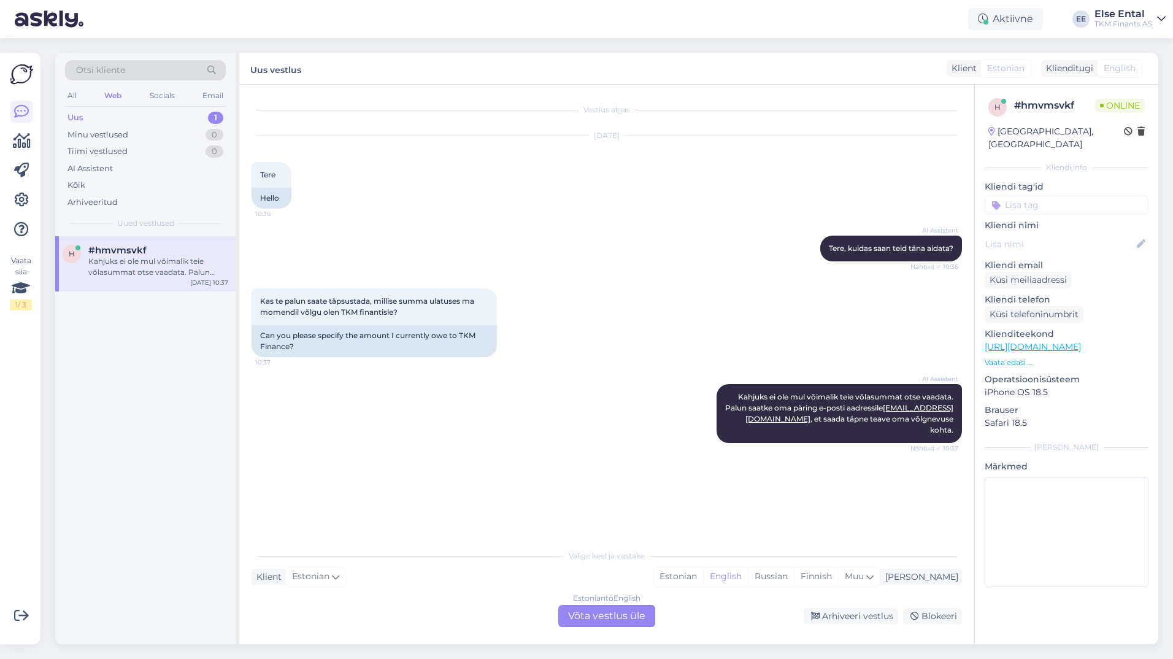
click at [605, 618] on div "Estonian to English Võta vestlus üle" at bounding box center [606, 616] width 97 height 22
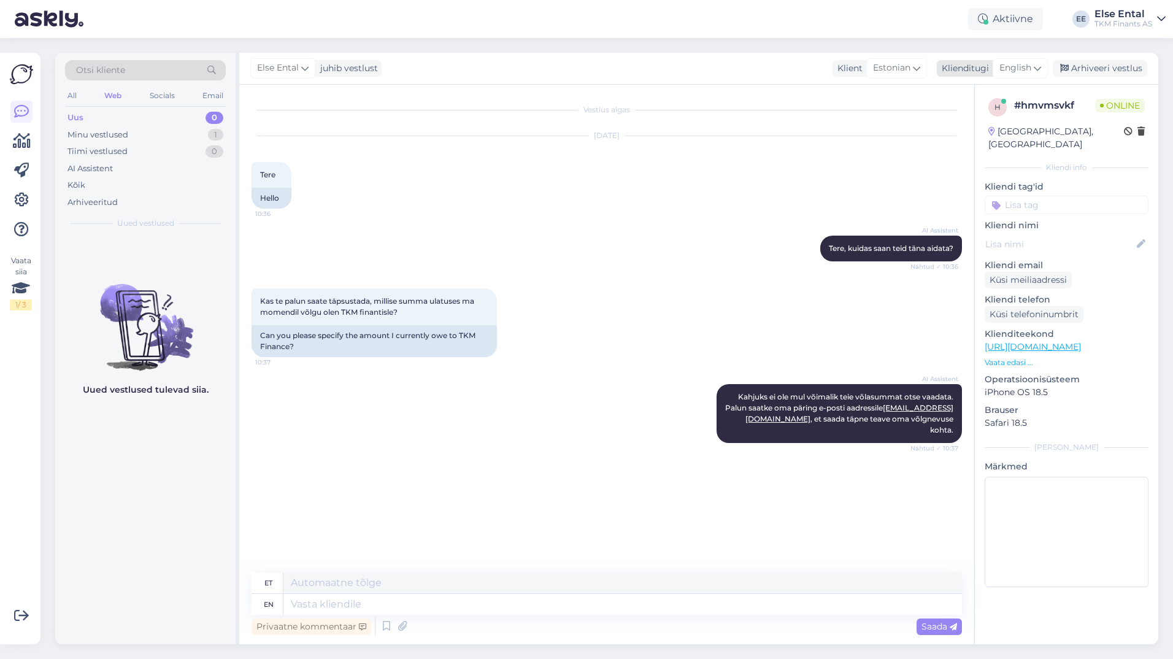
click at [1009, 63] on span "English" at bounding box center [1015, 67] width 32 height 13
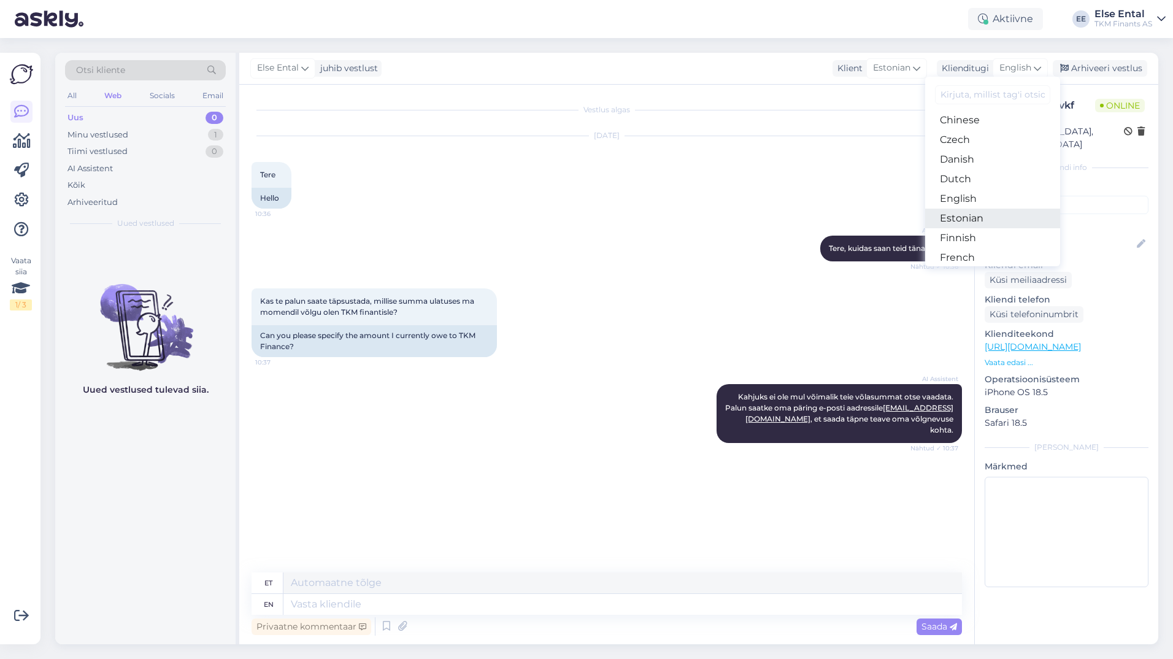
click at [968, 218] on link "Estonian" at bounding box center [992, 219] width 135 height 20
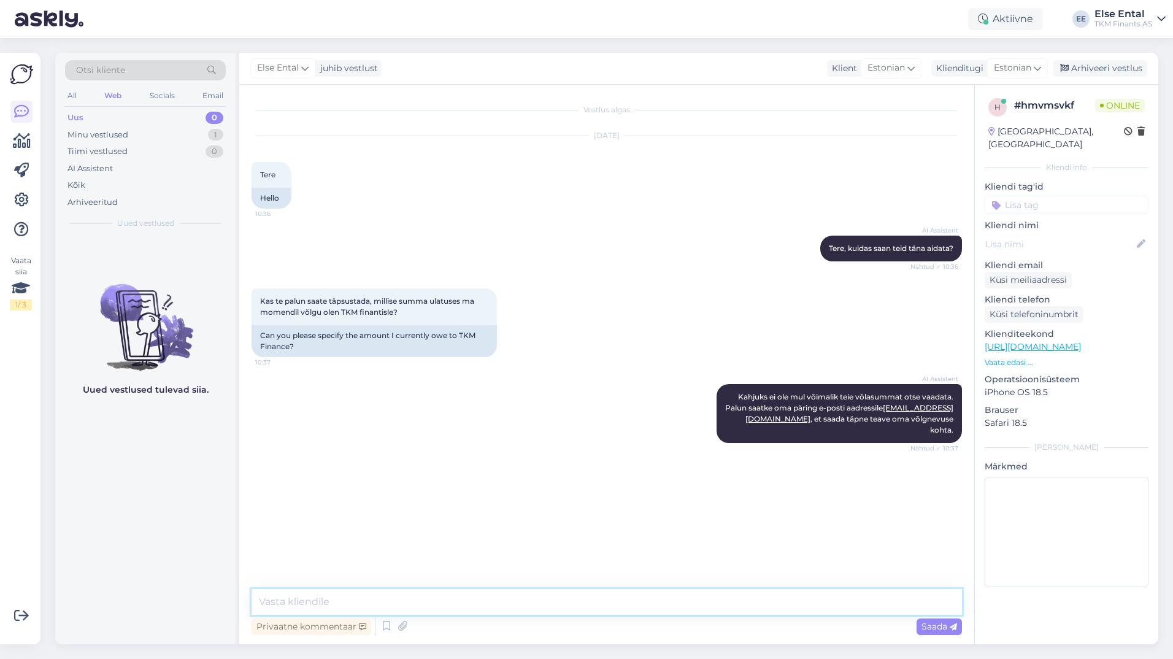
click at [374, 607] on textarea at bounding box center [606, 602] width 710 height 26
type textarea "T"
click at [388, 626] on icon at bounding box center [386, 626] width 15 height 18
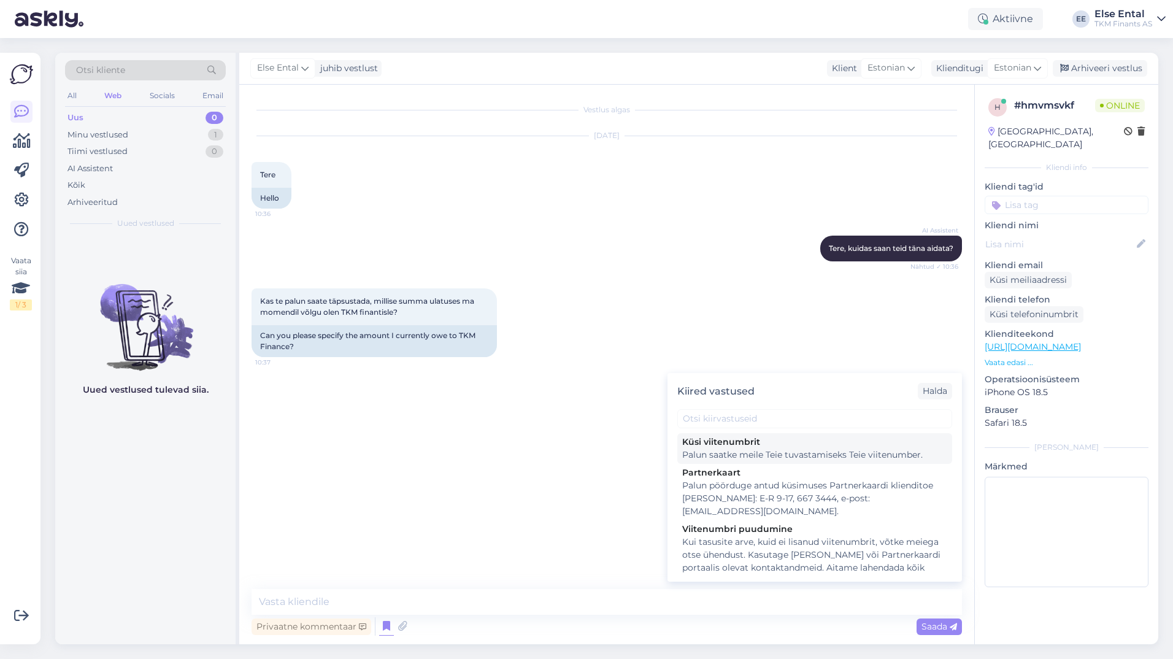
click at [731, 453] on div "Palun saatke meile Teie tuvastamiseks Teie viitenumber." at bounding box center [814, 454] width 265 height 13
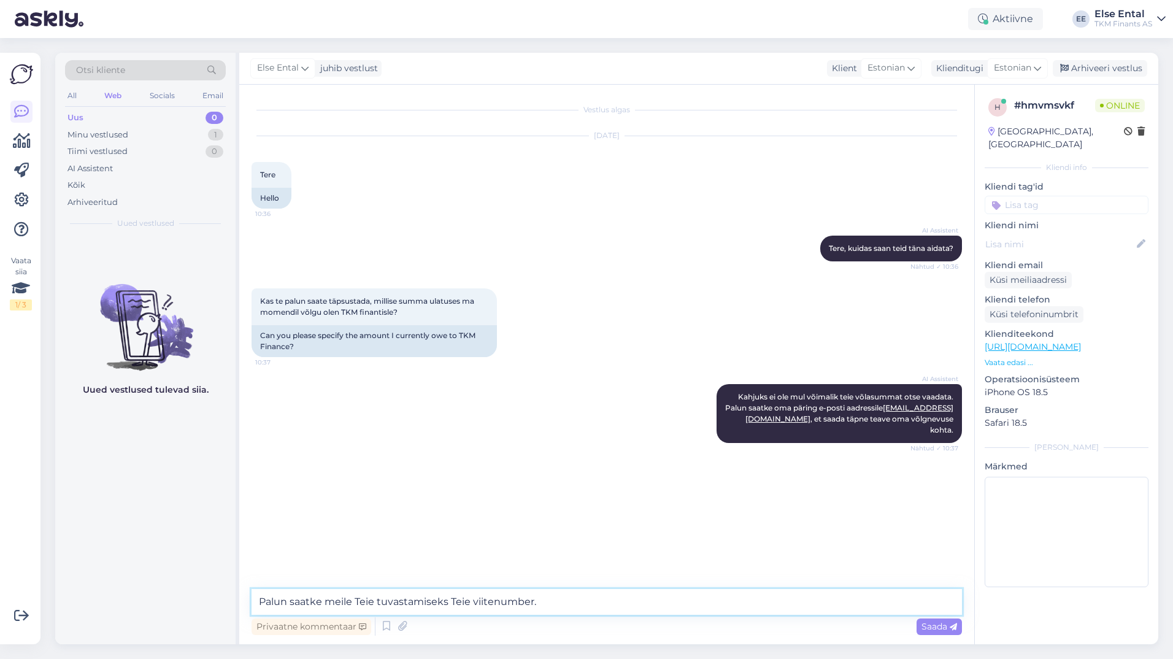
click at [572, 600] on textarea "Palun saatke meile Teie tuvastamiseks Teie viitenumber." at bounding box center [606, 602] width 710 height 26
type textarea "Palun saatke meile Teie tuvastamiseks Teie viitenumber, siis saame Teie võlgnev…"
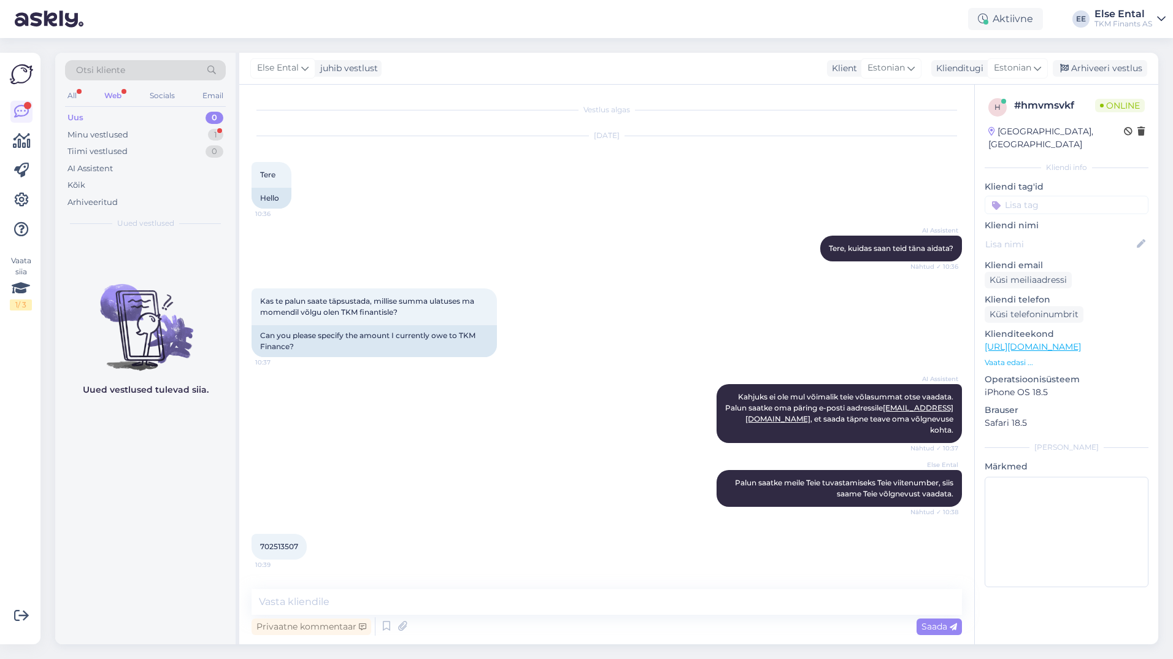
click at [288, 548] on span "702513507" at bounding box center [279, 546] width 38 height 9
click at [269, 543] on span "702513507" at bounding box center [279, 546] width 38 height 9
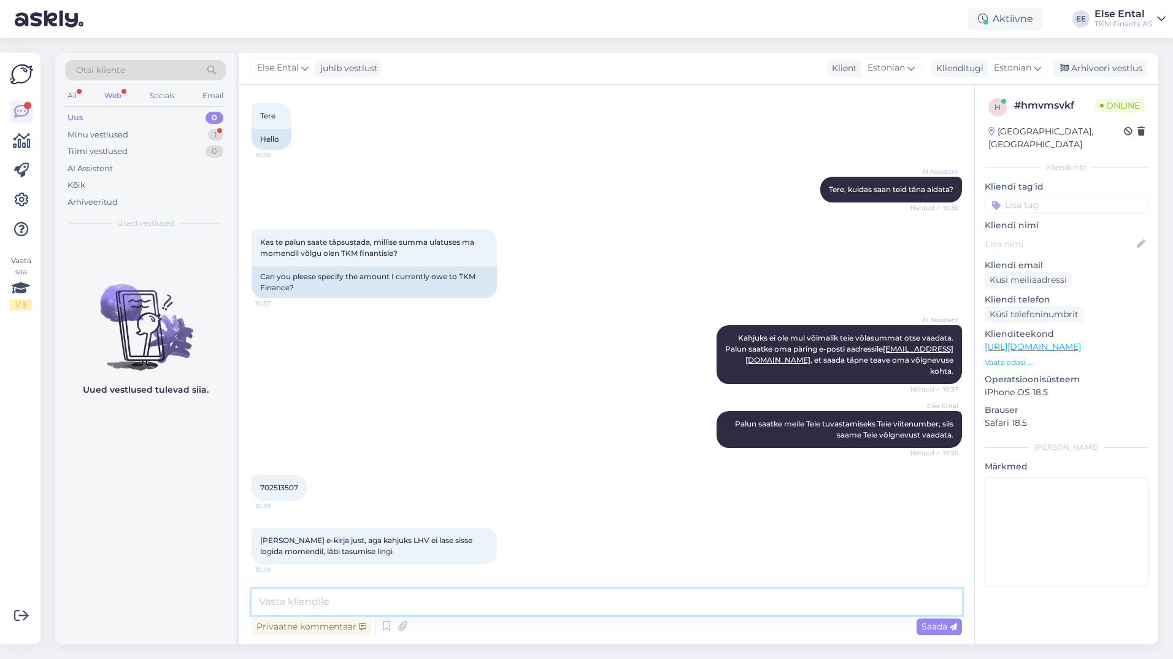
click at [373, 600] on textarea at bounding box center [606, 602] width 710 height 26
type textarea "Üks hetk, kohe vaatame"
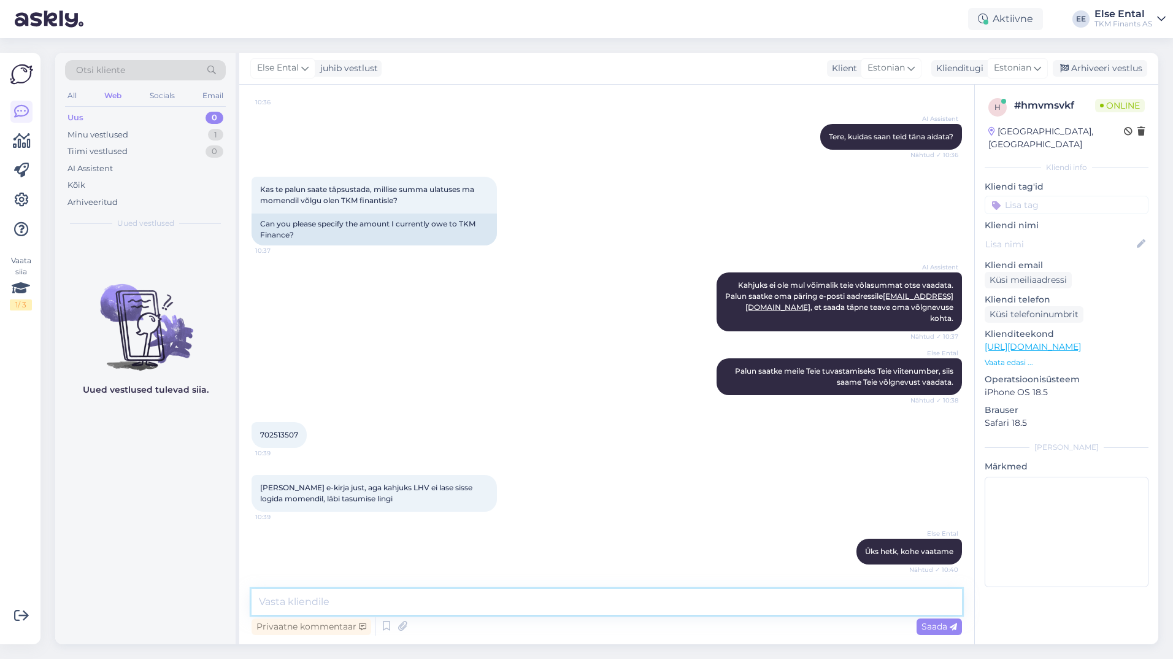
click at [301, 598] on textarea at bounding box center [606, 602] width 710 height 26
paste textarea "150.49"
click at [588, 601] on textarea "Kinnitame makse laekumist TKMF-i kontole [DATE] summas 150.49" at bounding box center [606, 602] width 710 height 26
click at [632, 603] on textarea "Kinnitame makse laekumist TKMF-i kontole [DATE] summas 150,49" at bounding box center [606, 602] width 710 height 26
click at [647, 600] on textarea "Kinnitame makse laekumist TKMF-i kontole [DATE] summas 150,49 eur." at bounding box center [606, 602] width 710 height 26
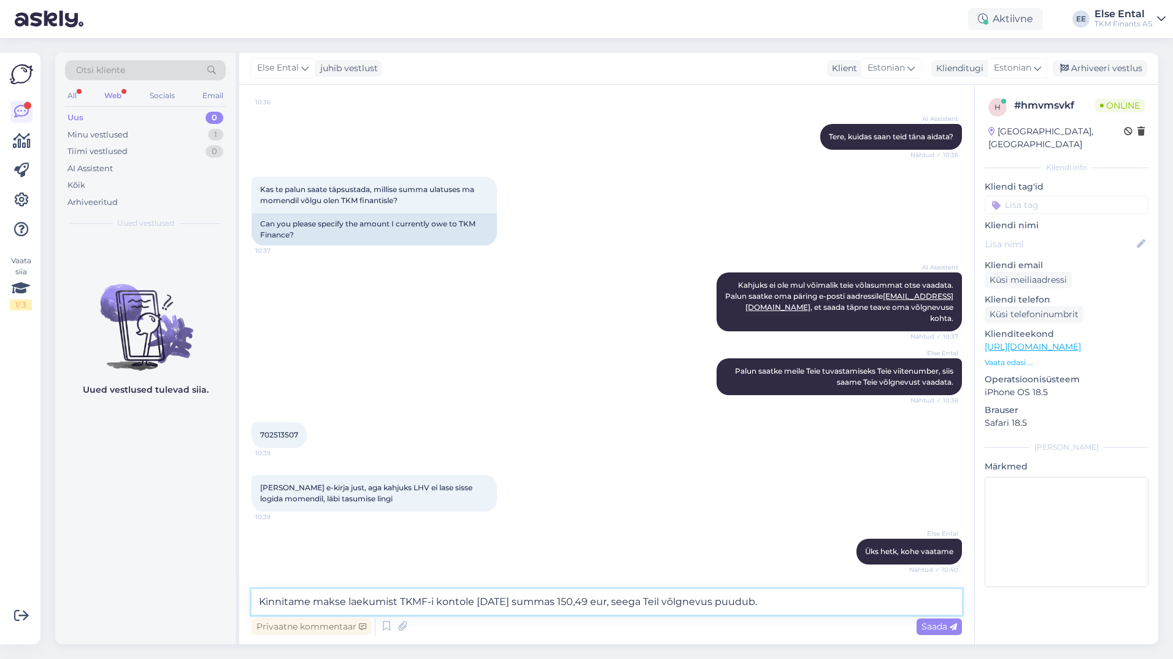
click at [783, 603] on textarea "Kinnitame makse laekumist TKMF-i kontole [DATE] summas 150,49 eur, seega Teil v…" at bounding box center [606, 602] width 710 height 26
click at [838, 605] on textarea "Kinnitame makse laekumist TKMF-i kontole [DATE] summas 150,49 eur, seega Teil v…" at bounding box center [606, 602] width 710 height 26
click at [798, 604] on textarea "Kinnitame makse laekumist TKMF-i kontole [DATE] summas 150,49 eur, seega Teil v…" at bounding box center [606, 602] width 710 height 26
type textarea "Kinnitame makse laekumist TKMF-i kontole [DATE] summas 150,49 eur, seega Teil v…"
click at [936, 619] on div "Saada" at bounding box center [938, 626] width 45 height 17
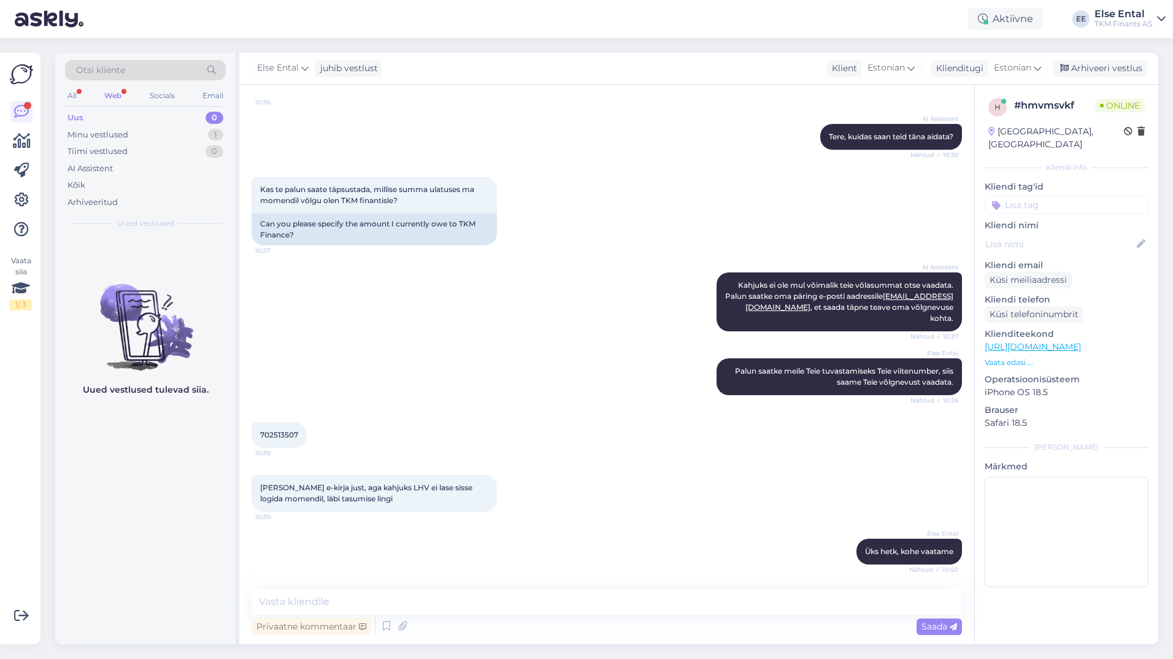
scroll to position [186, 0]
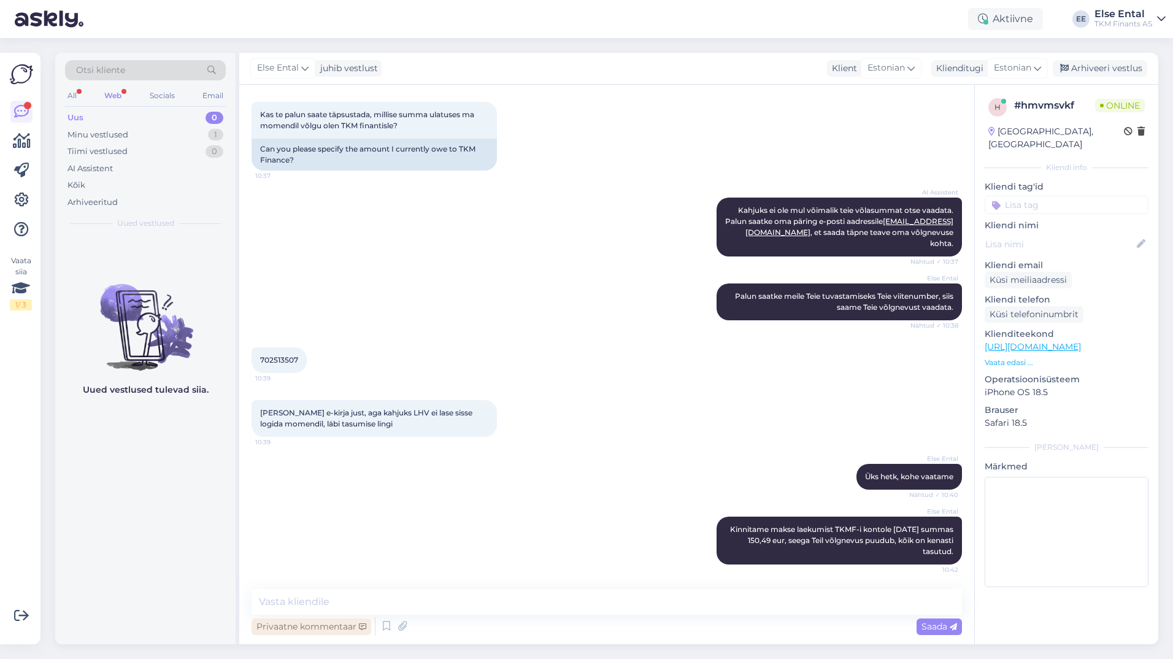
click at [356, 619] on div "Privaatne kommentaar" at bounding box center [311, 626] width 120 height 17
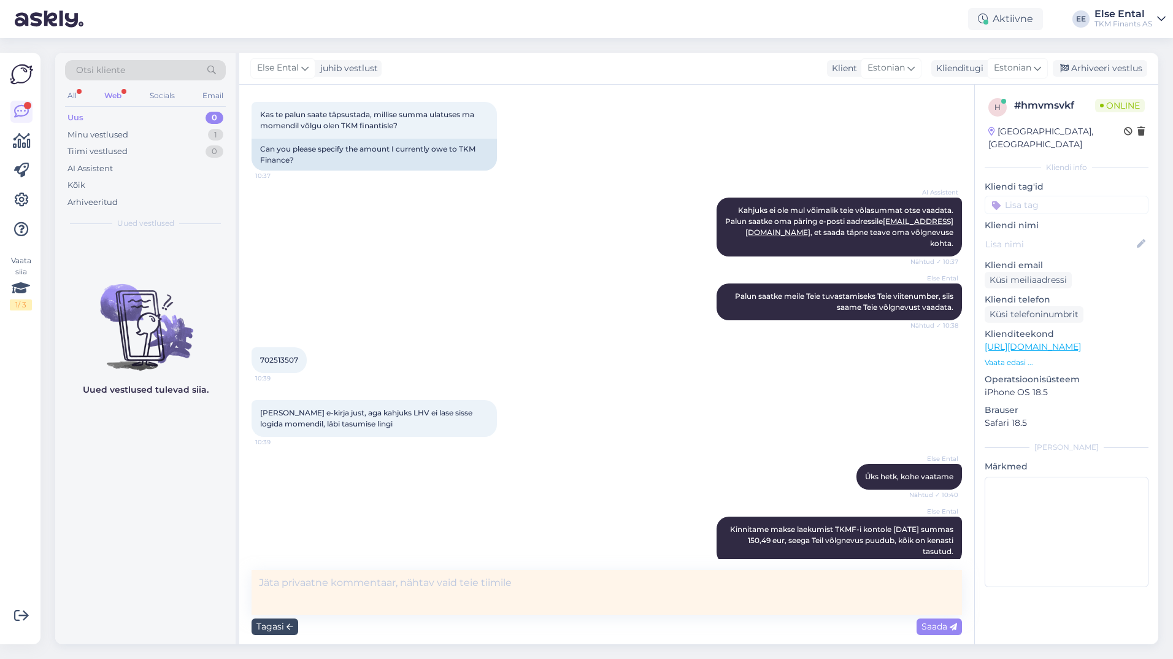
click at [261, 621] on div "Tagasi" at bounding box center [274, 626] width 47 height 17
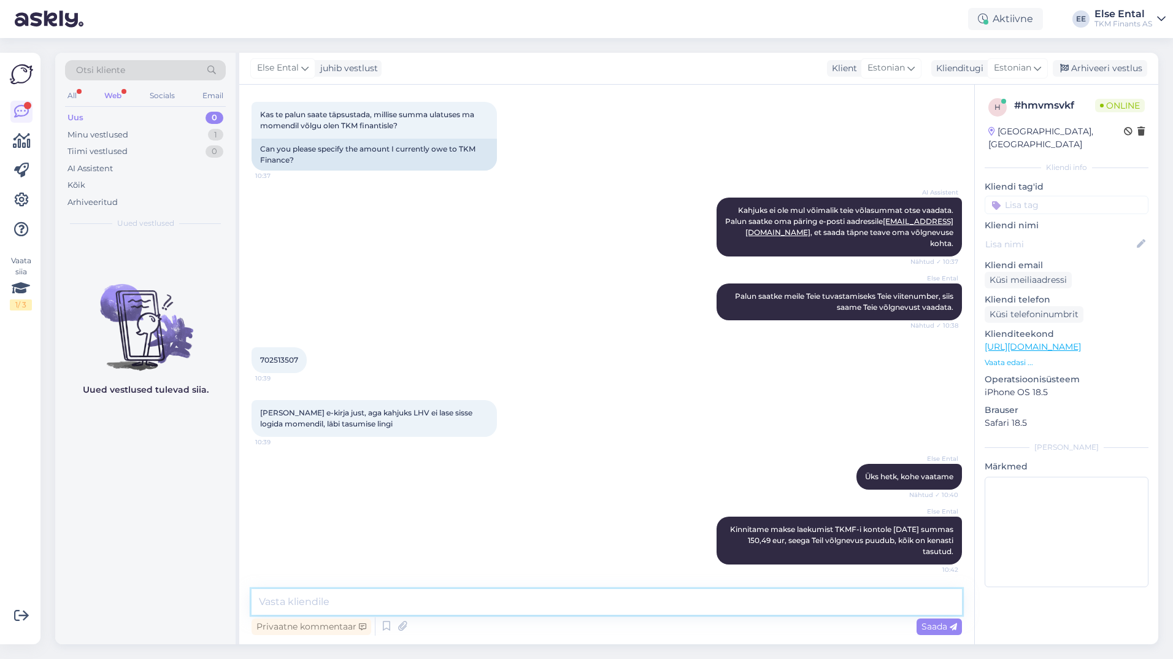
click at [316, 603] on textarea at bounding box center [606, 602] width 710 height 26
type textarea "Saite"
drag, startPoint x: 256, startPoint y: 603, endPoint x: 210, endPoint y: 599, distance: 46.3
click at [210, 599] on div "Otsi kliente All Web Socials Email Uus 0 Minu vestlused 1 Tiimi vestlused 0 AI …" at bounding box center [606, 348] width 1103 height 591
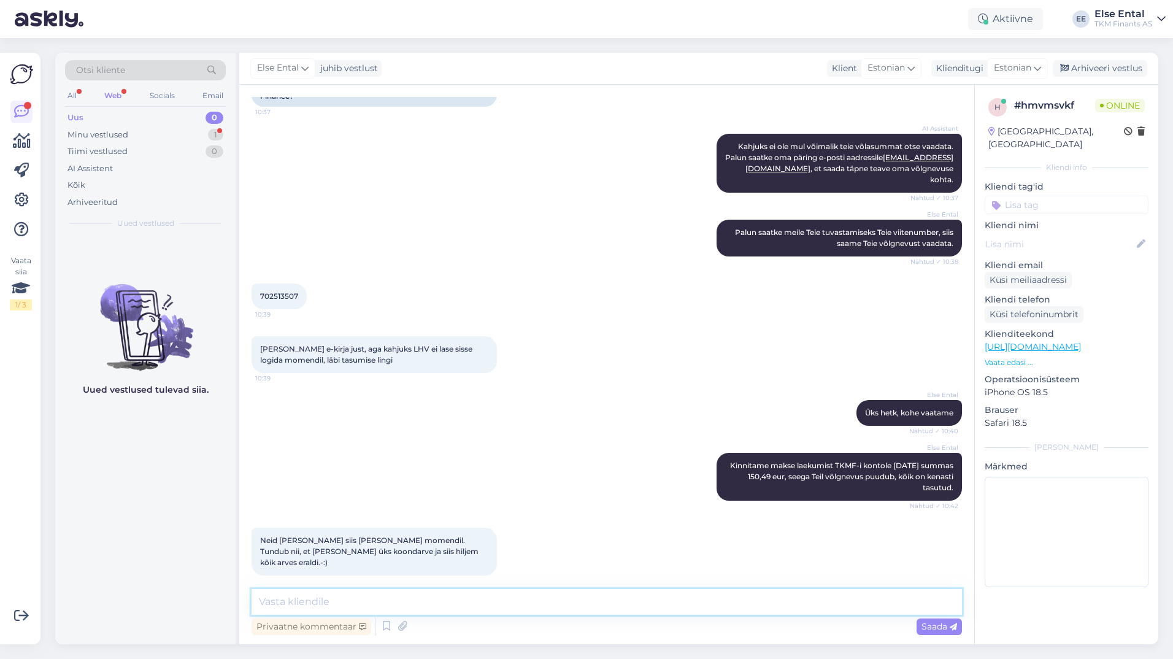
click at [341, 590] on textarea at bounding box center [606, 602] width 710 height 26
paste textarea "1243665"
paste textarea "150.49"
click at [497, 608] on textarea "Teile esitati [DATE] arve 1243665 summas 150.49" at bounding box center [606, 602] width 710 height 26
click at [524, 603] on textarea "Teile esitati [DATE] arve 1243665 summas 150,49" at bounding box center [606, 602] width 710 height 26
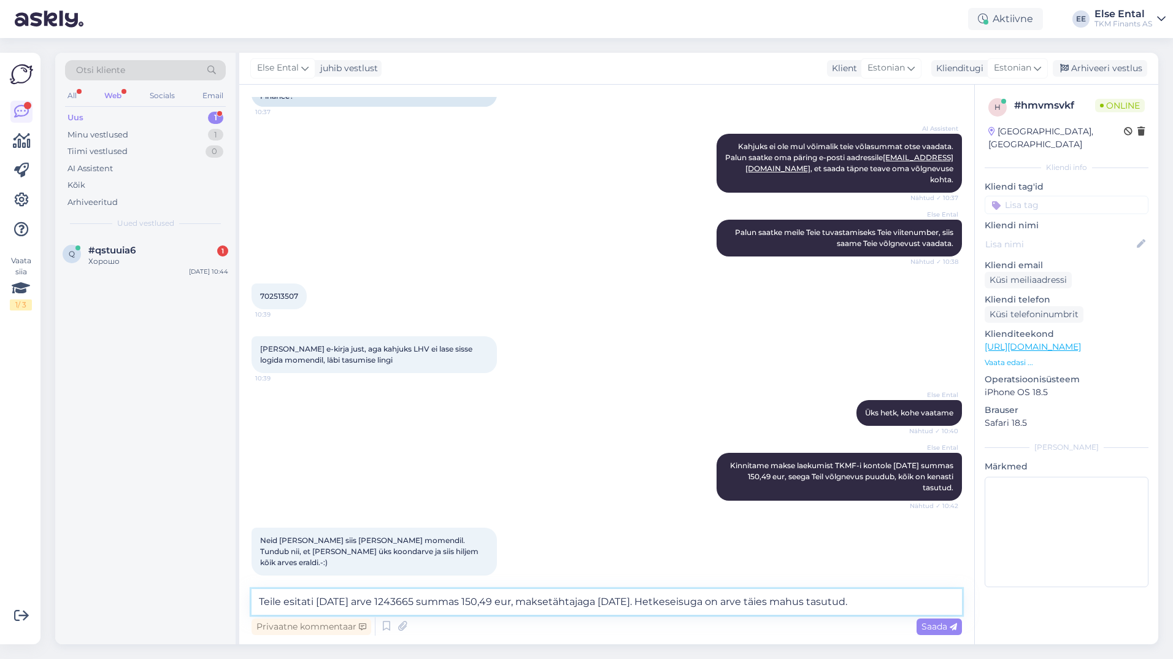
type textarea "Teile esitati [DATE] arve 1243665 summas 150,49 eur, maksetähtajaga [DATE]. Het…"
click at [886, 599] on textarea "Teile esitati [DATE] arve 1243665 summas 150,49 eur, maksetähtajaga [DATE]. Het…" at bounding box center [606, 602] width 710 height 26
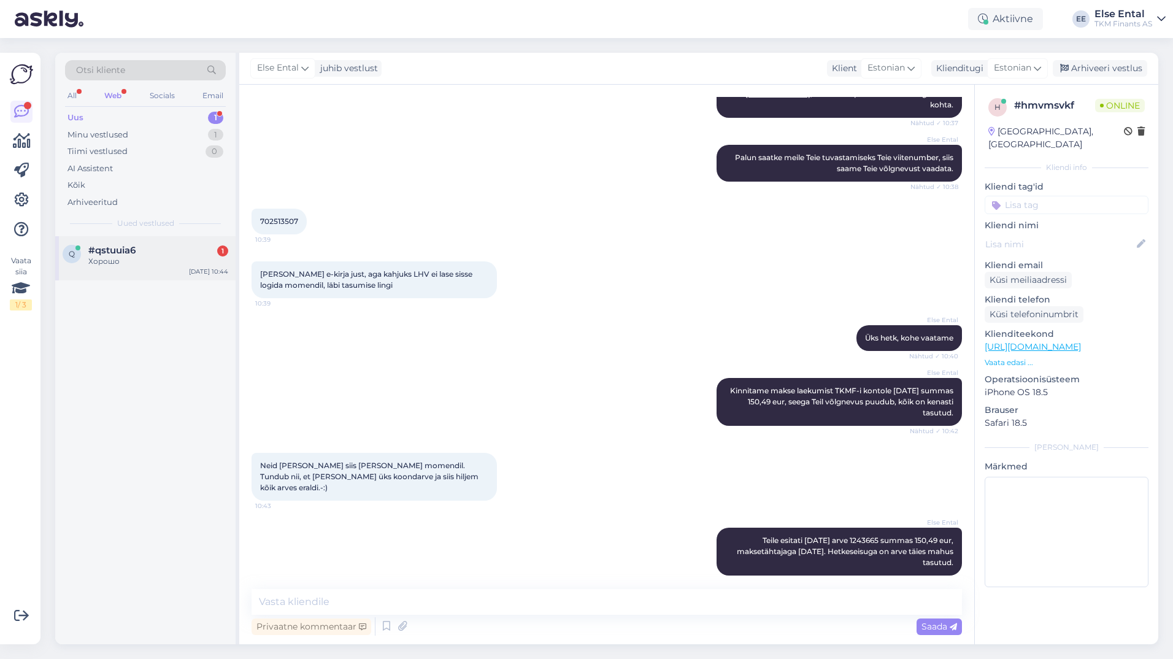
click at [146, 270] on div "q #qstuuia6 1 Хорошо [DATE] 10:44" at bounding box center [145, 258] width 180 height 44
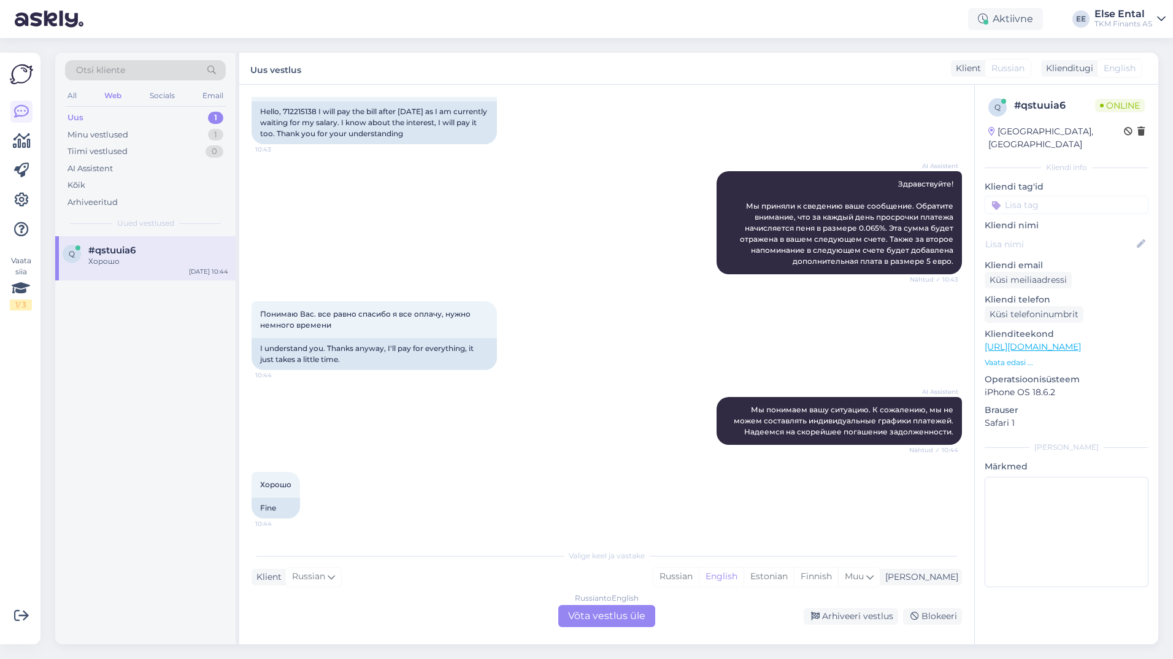
click at [624, 614] on div "Russian to English Võta vestlus üle" at bounding box center [606, 616] width 97 height 22
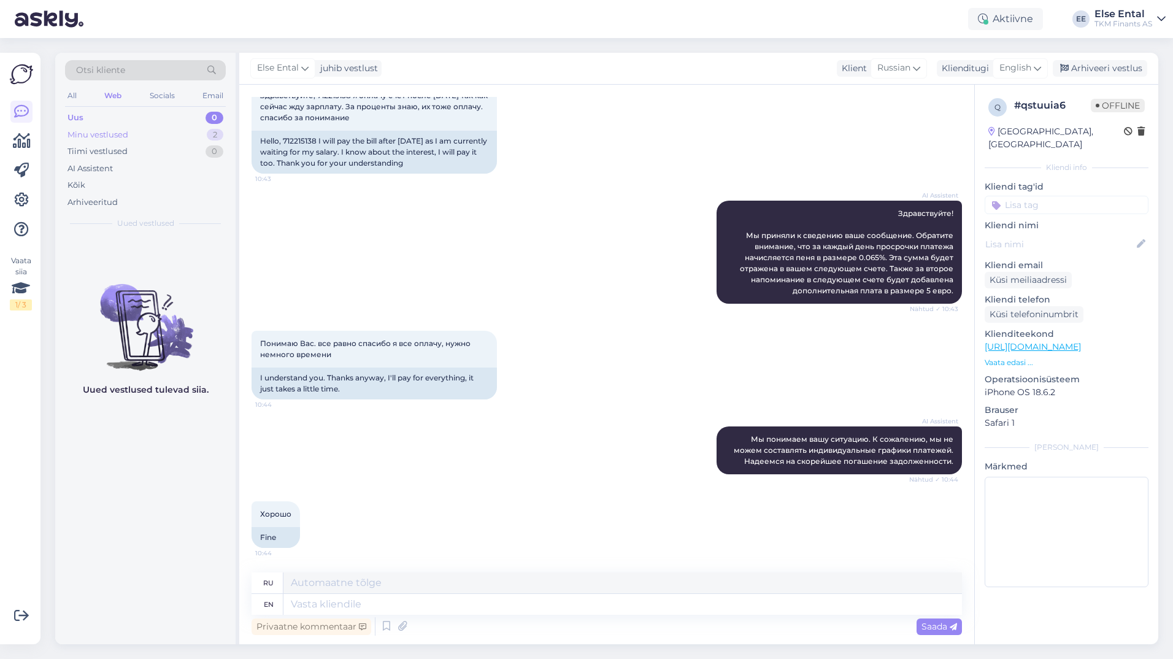
click at [111, 129] on div "Minu vestlused" at bounding box center [97, 135] width 61 height 12
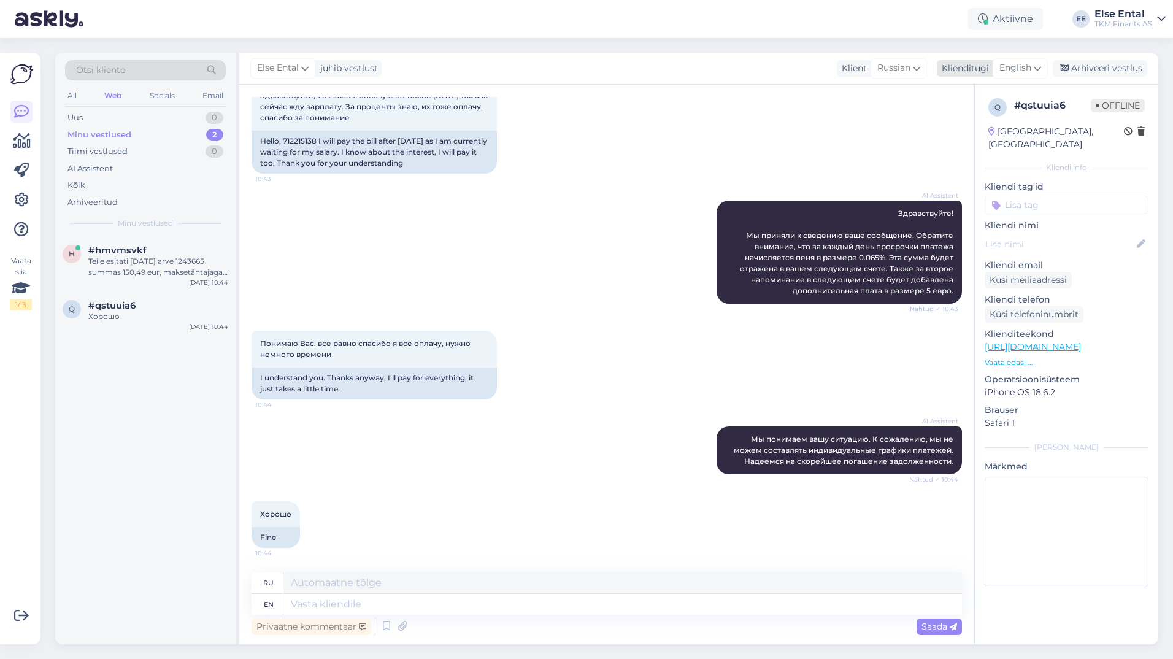
click at [1026, 66] on span "English" at bounding box center [1015, 67] width 32 height 13
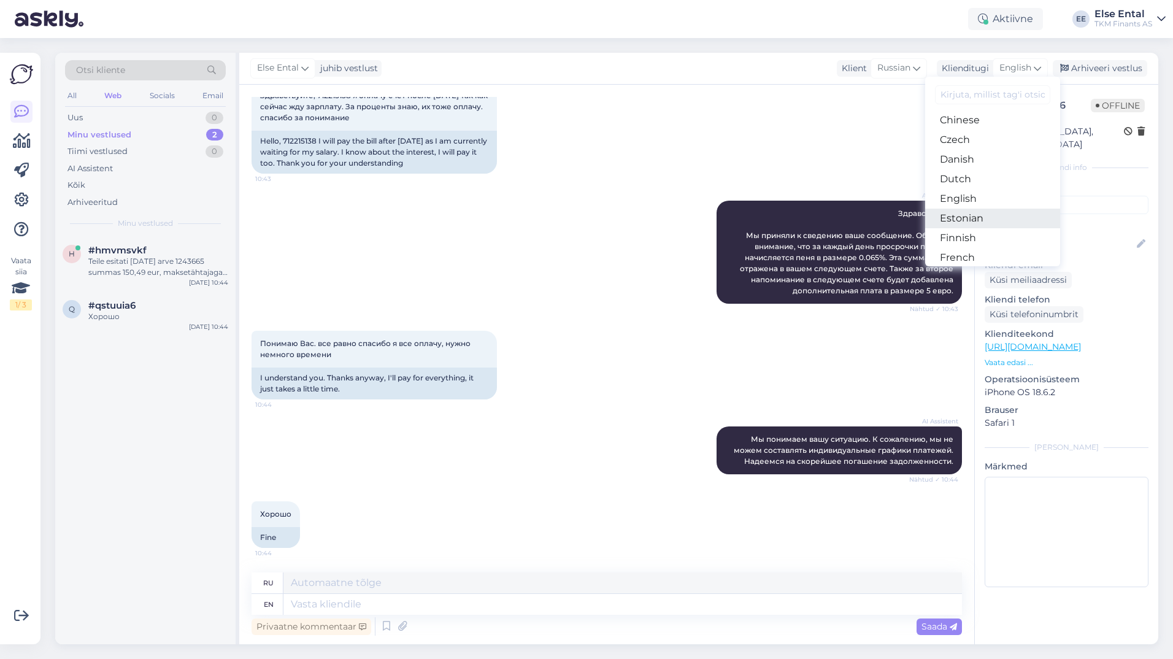
click at [969, 220] on link "Estonian" at bounding box center [992, 219] width 135 height 20
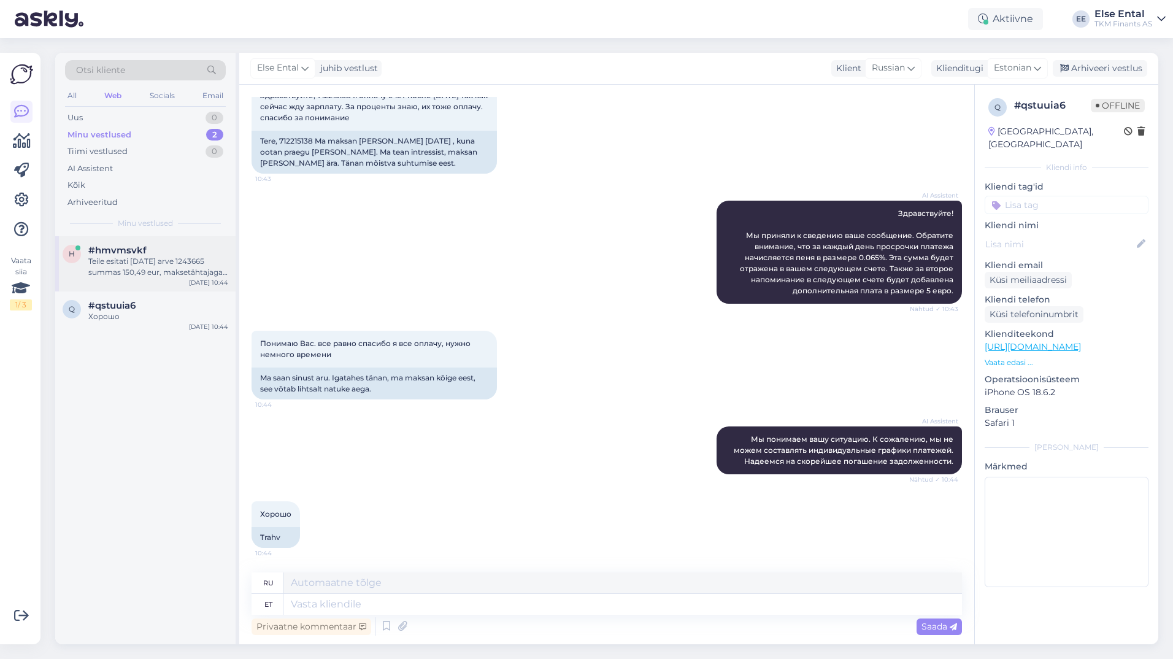
click at [123, 272] on div "Teile esitati [DATE] arve 1243665 summas 150,49 eur, maksetähtajaga [DATE]. Het…" at bounding box center [158, 267] width 140 height 22
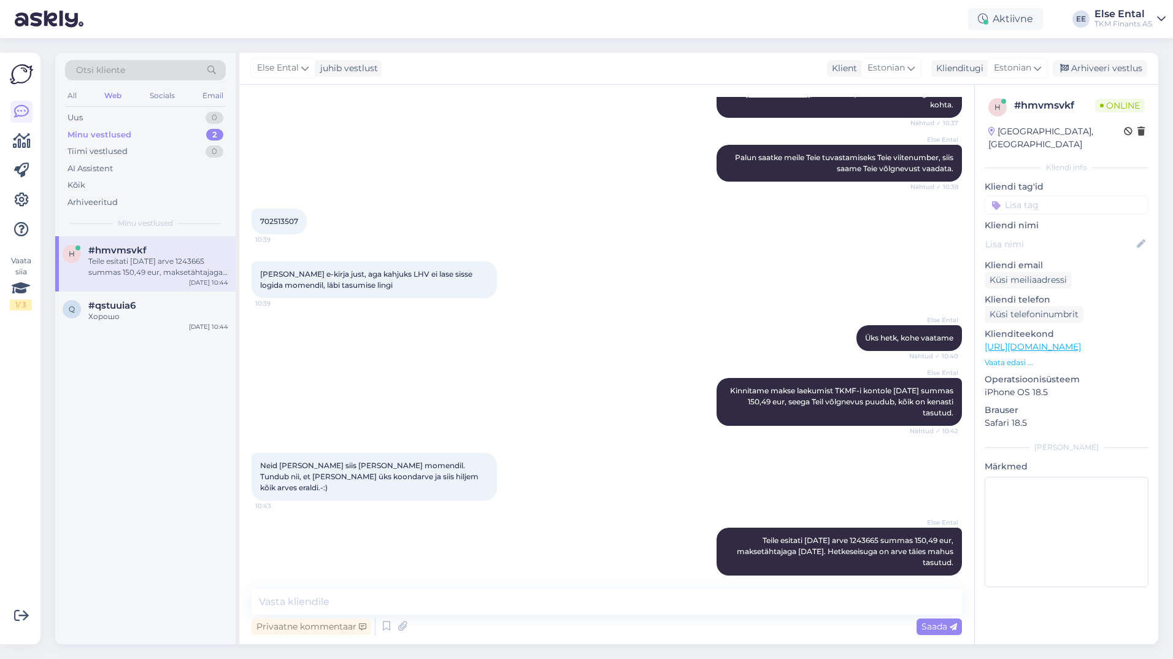
scroll to position [557, 0]
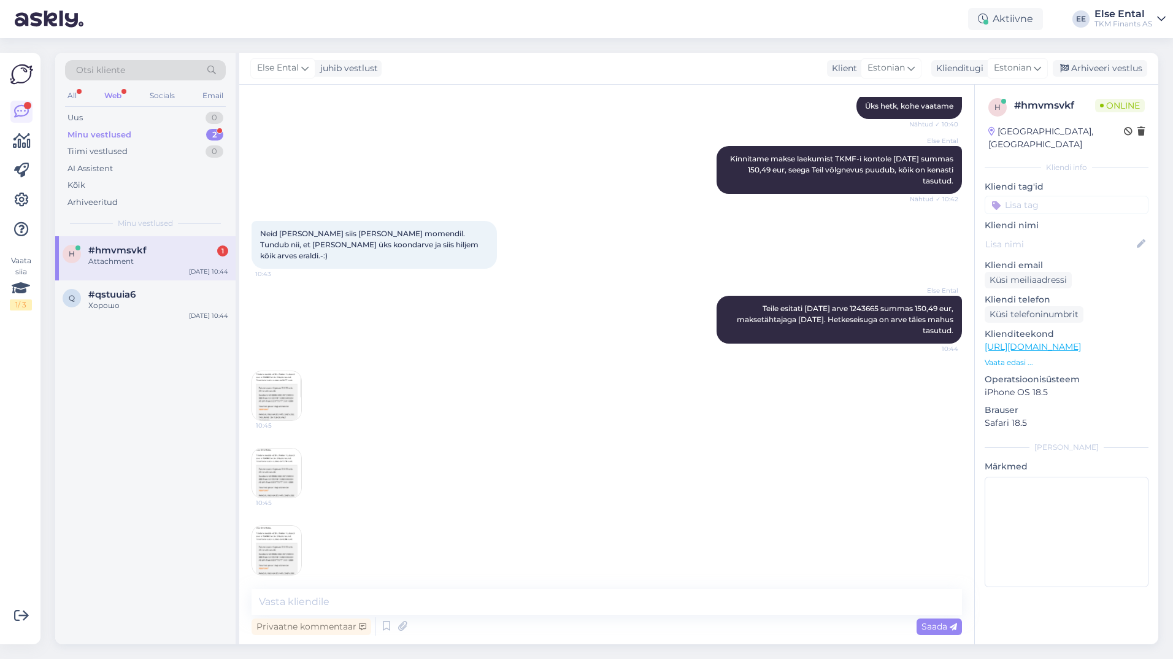
click at [277, 396] on img at bounding box center [276, 395] width 49 height 49
click at [278, 459] on img at bounding box center [276, 472] width 49 height 49
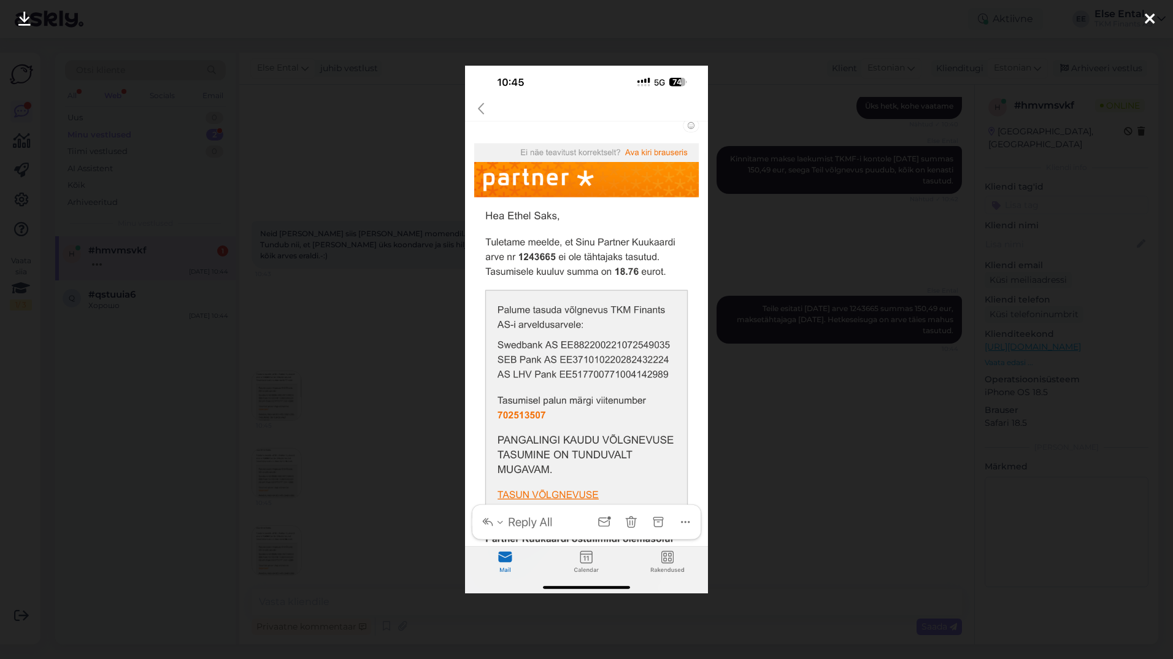
scroll to position [610, 0]
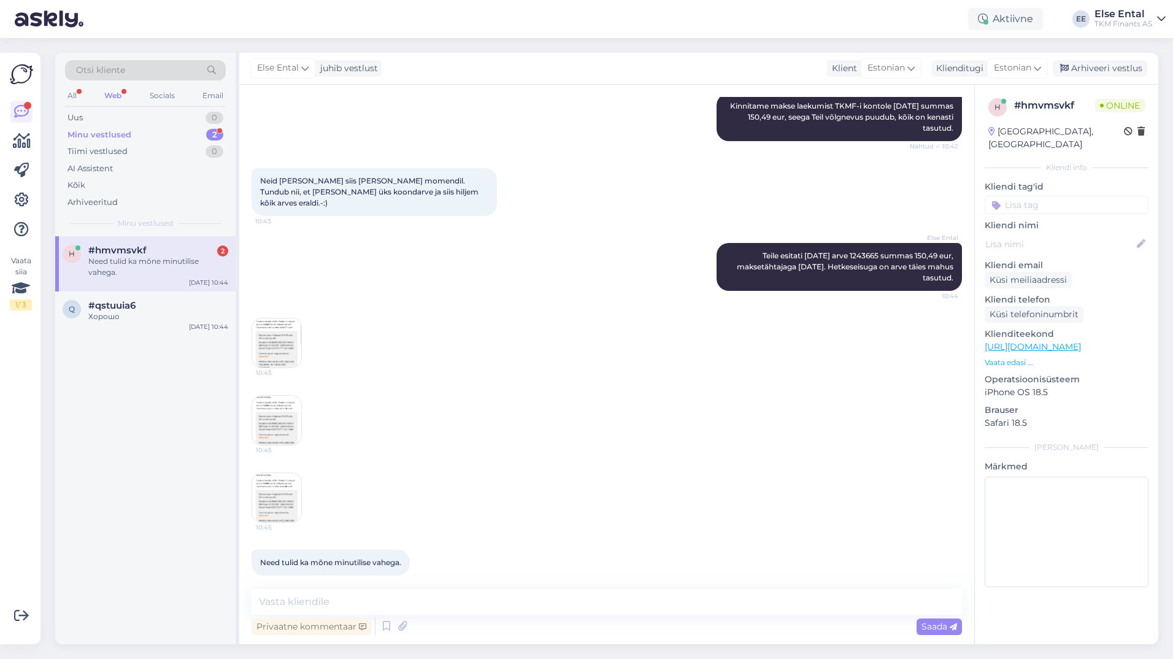
click at [276, 487] on img at bounding box center [276, 497] width 49 height 49
click at [348, 599] on textarea at bounding box center [606, 602] width 710 height 26
click at [349, 599] on textarea at bounding box center [606, 602] width 710 height 26
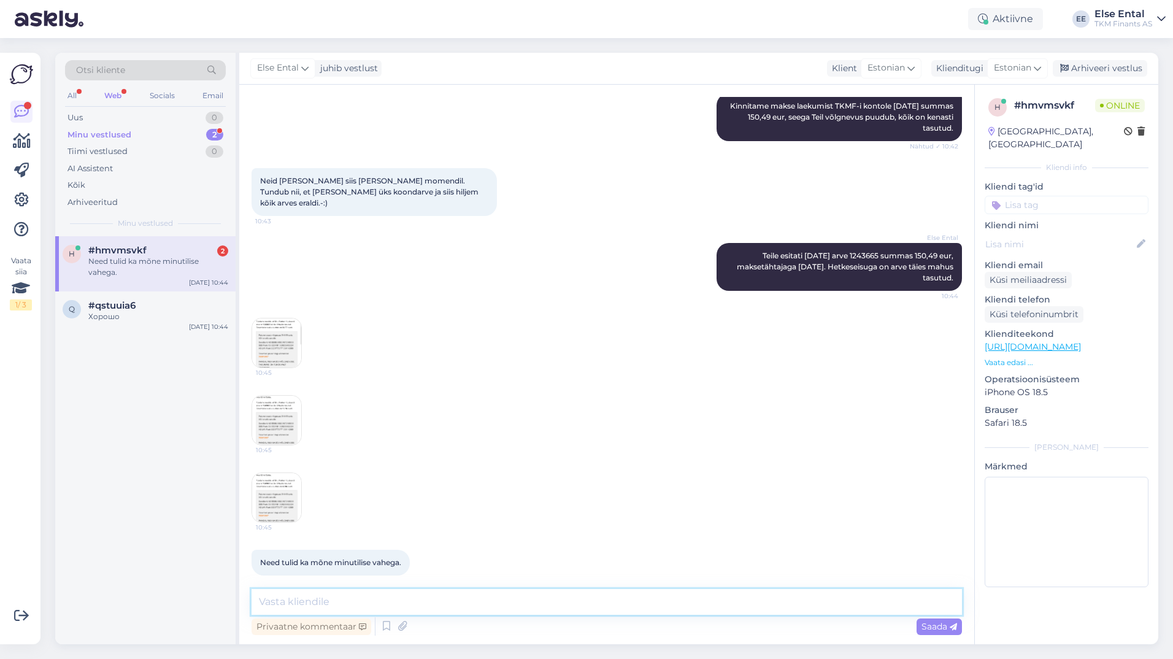
click at [349, 599] on textarea at bounding box center [606, 602] width 710 height 26
click at [268, 485] on img at bounding box center [276, 497] width 49 height 49
click at [330, 600] on textarea at bounding box center [606, 602] width 710 height 26
click at [329, 602] on textarea "Saite need teated põhju" at bounding box center [606, 602] width 710 height 26
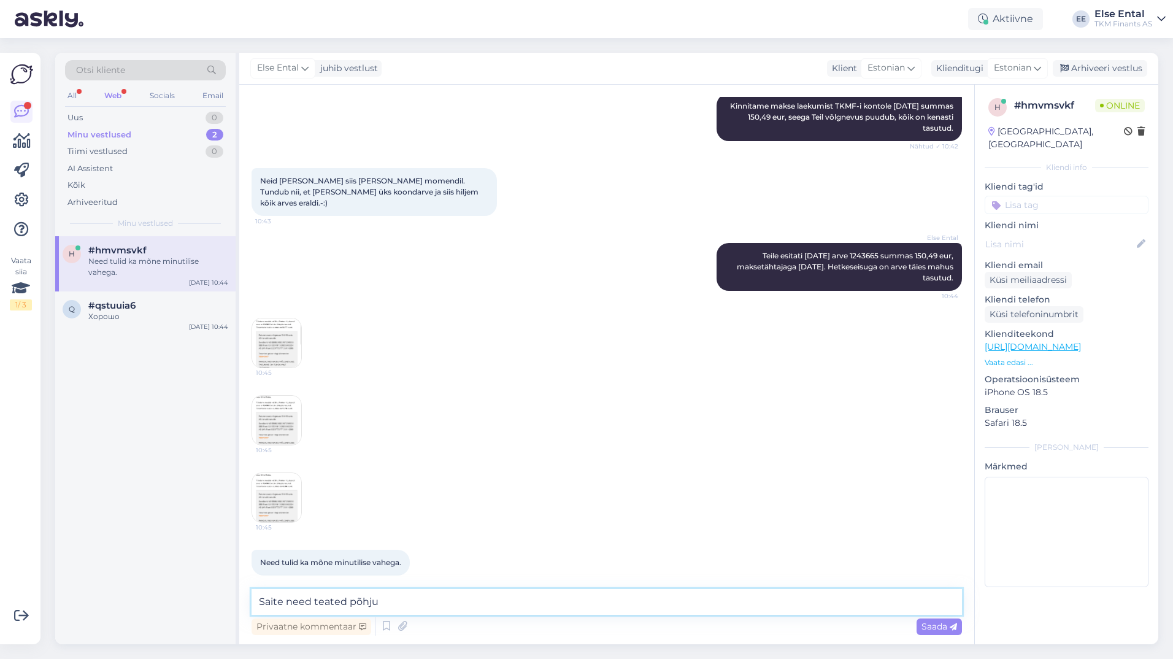
click at [417, 605] on textarea "Saite need teated põhju" at bounding box center [606, 602] width 710 height 26
click at [272, 480] on img at bounding box center [276, 497] width 49 height 49
click at [320, 603] on textarea "Saite need teated põhjusel, et arve tasumise tähtaeg oli [DATE]. Kuna arve on n…" at bounding box center [606, 602] width 710 height 26
click at [633, 602] on textarea "Saite need meeldetuletused põhjusel, et arve tasumise tähtaeg oli [DATE]. Kuna …" at bounding box center [606, 602] width 710 height 26
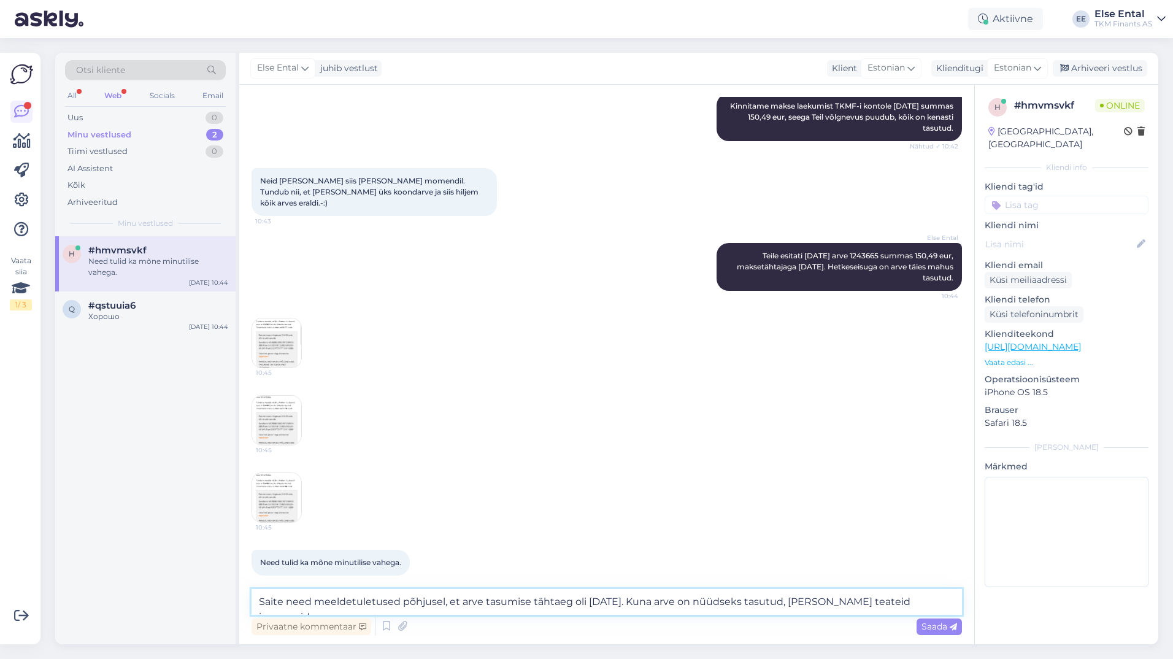
click at [948, 603] on textarea "Saite need meeldetuletused põhjusel, et arve tasumise tähtaeg oli [DATE]. Kuna …" at bounding box center [606, 602] width 710 height 26
type textarea "Saite need meeldetuletused põhjusel, et arve tasumise tähtaeg oli [DATE]. Kuna …"
click at [947, 627] on span "Saada" at bounding box center [939, 626] width 36 height 11
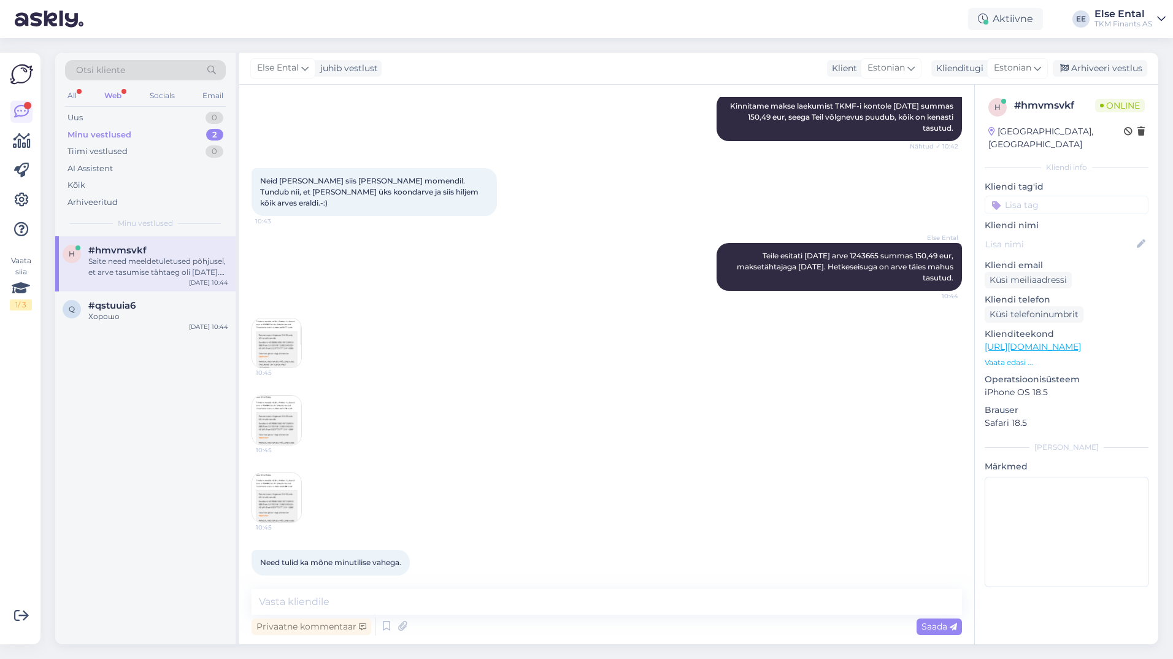
scroll to position [684, 0]
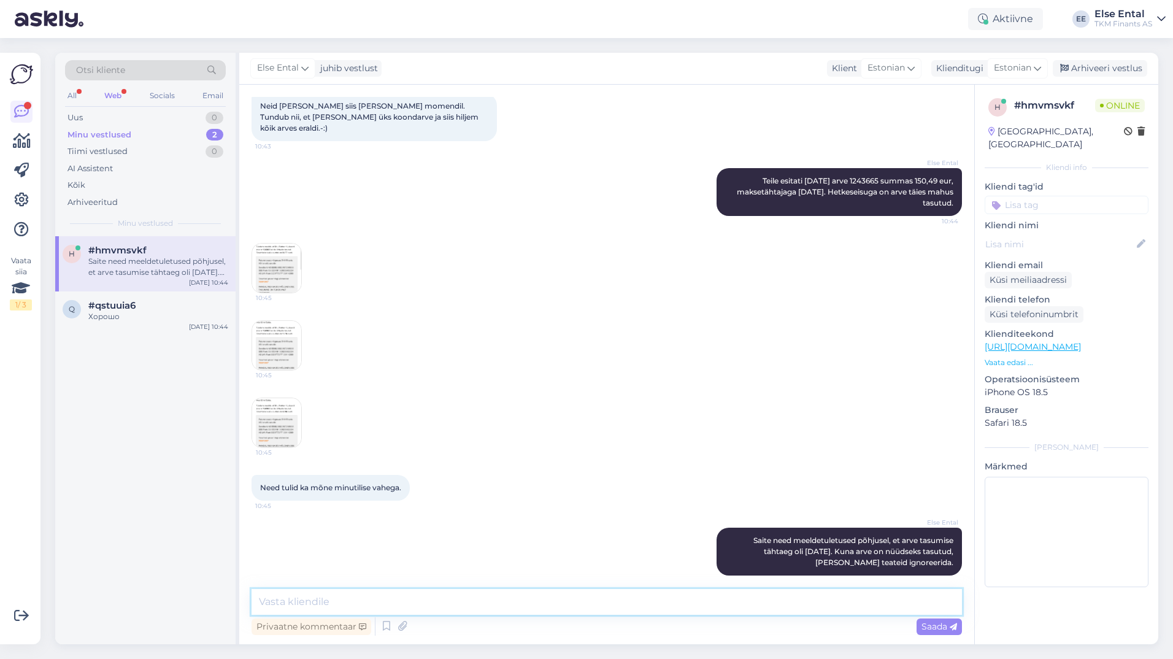
click at [461, 613] on textarea at bounding box center [606, 602] width 710 height 26
click at [535, 612] on textarea "Meeldetuletused tulevad tõepoolest iga lepingu" at bounding box center [606, 602] width 710 height 26
click at [561, 598] on textarea "Meeldetuletused tulevad tõepoolest iga lepingu kohta eraldi, kõik need lepingud…" at bounding box center [606, 602] width 710 height 26
type textarea "Meeldetuletused tulevad tõepoolest iga lepingu kohta eraldi, kuid kõik need lep…"
click at [937, 627] on span "Saada" at bounding box center [939, 626] width 36 height 11
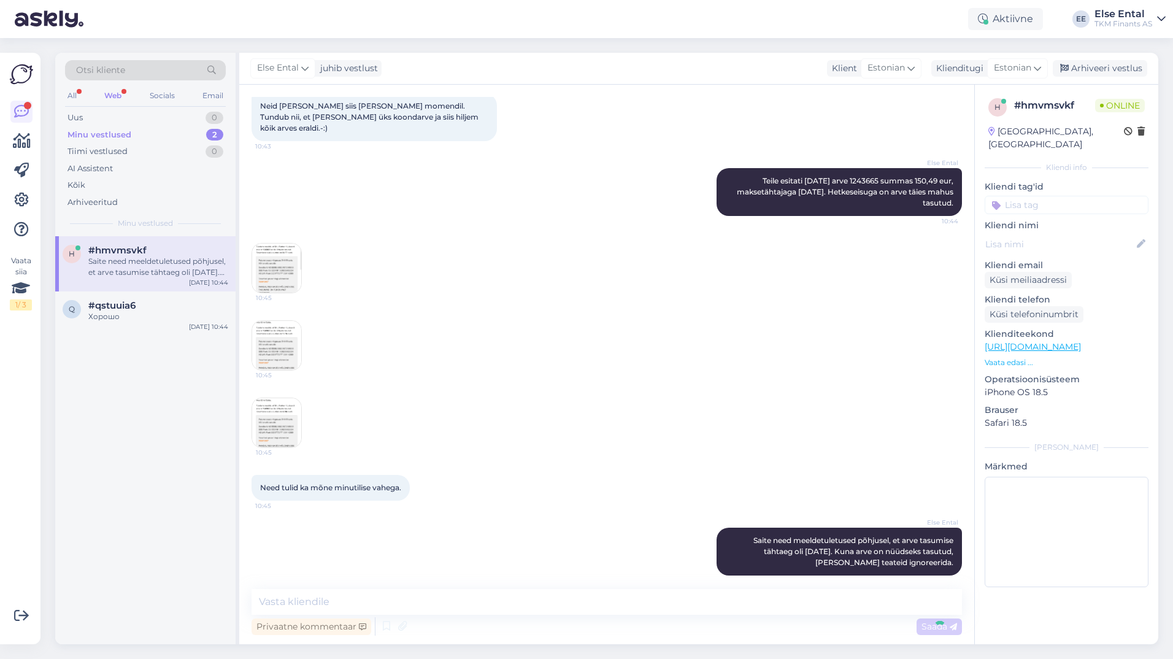
scroll to position [759, 0]
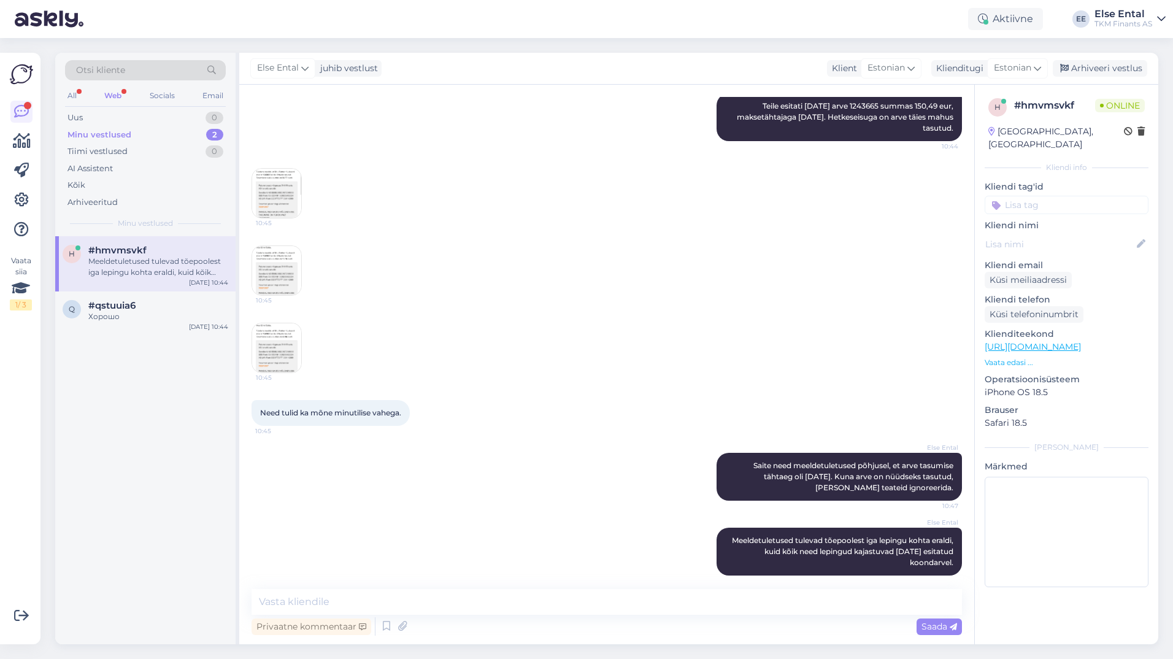
click at [281, 326] on img at bounding box center [276, 347] width 49 height 49
click at [93, 303] on span "#qstuuia6" at bounding box center [111, 305] width 47 height 11
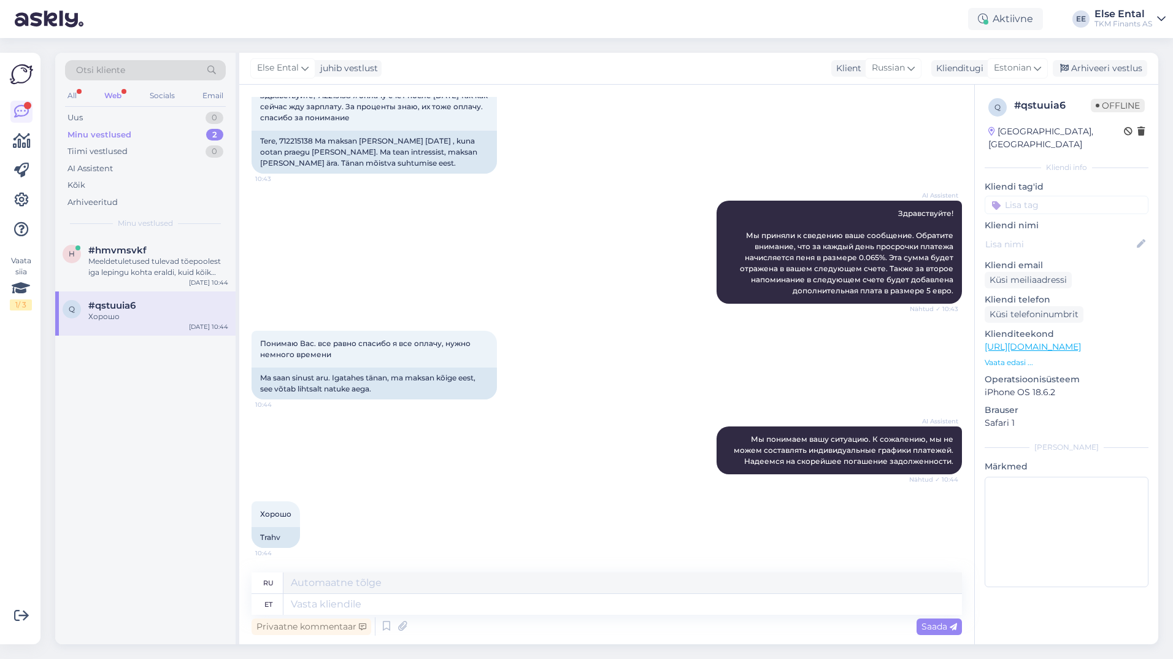
scroll to position [0, 0]
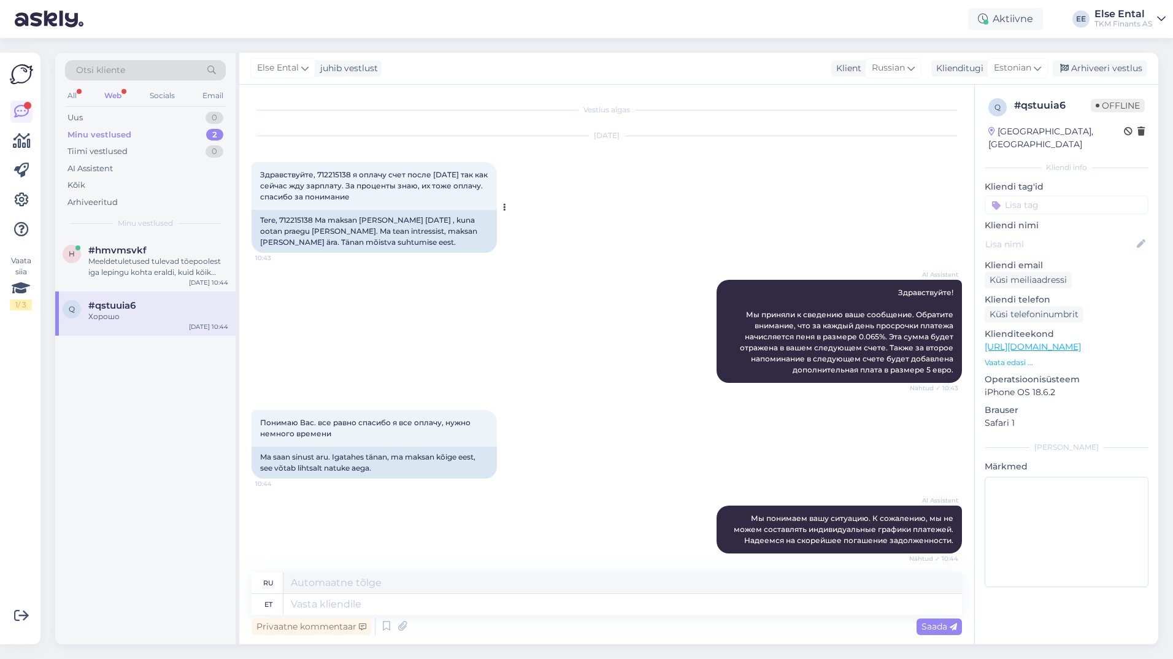
click at [329, 172] on span "Здравствуйте, 712215138 я оплачу счет после [DATE] так как сейчас жду зарплату.…" at bounding box center [374, 185] width 229 height 31
click at [435, 249] on div "Vestlus algas [DATE] Здравствуйте, 712215138 я оплачу счет после [DATE] так как…" at bounding box center [611, 329] width 721 height 464
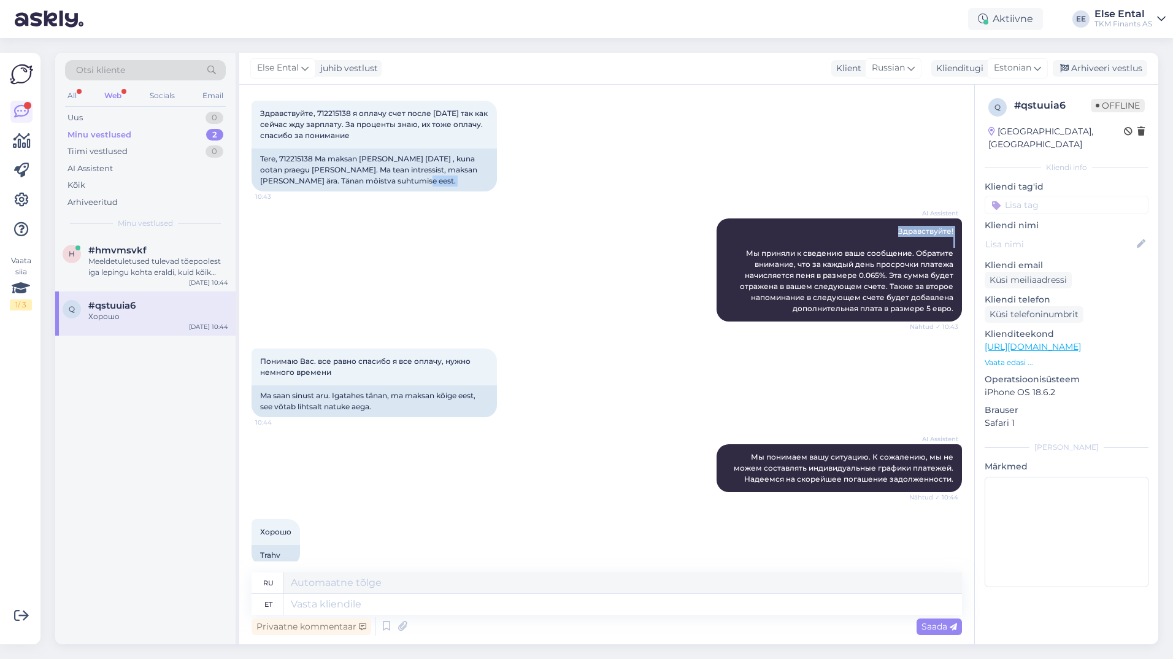
drag, startPoint x: 435, startPoint y: 249, endPoint x: 376, endPoint y: 238, distance: 60.5
click at [376, 238] on div "AI Assistent Здравствуйте! Мы приняли к сведению ваше сообщение. Обратите внима…" at bounding box center [606, 270] width 710 height 130
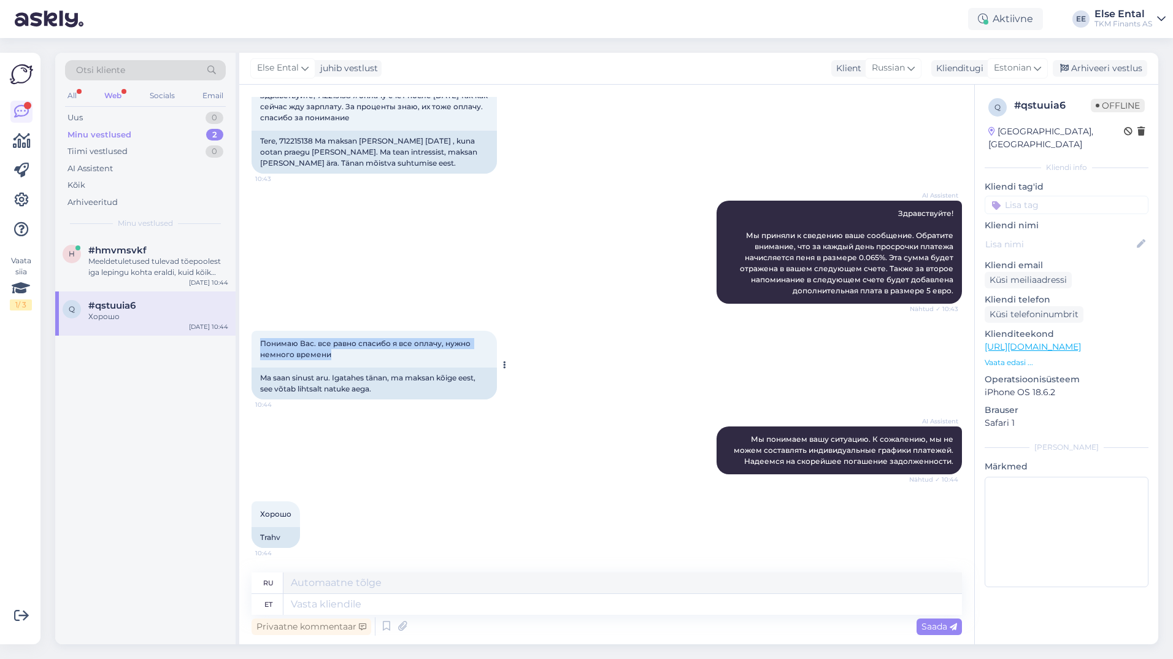
drag, startPoint x: 356, startPoint y: 359, endPoint x: 259, endPoint y: 343, distance: 98.2
click at [259, 343] on div "Понимаю Вас. все равно спасибо я все оплачу, нужно немного времени 10:44" at bounding box center [373, 349] width 245 height 37
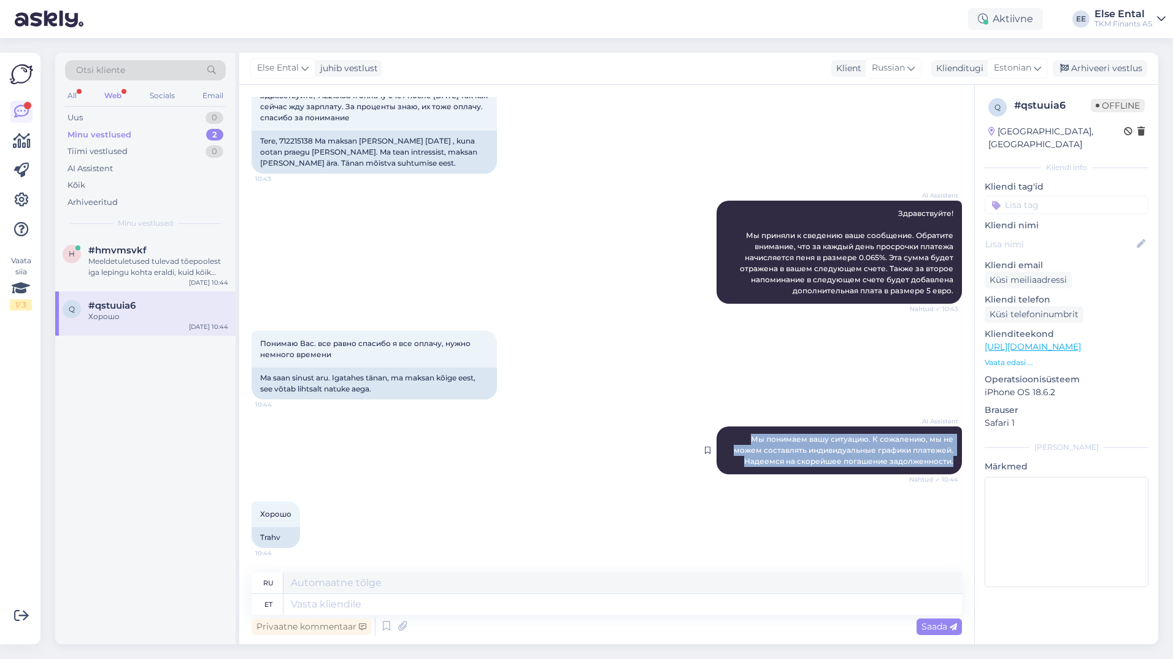
drag, startPoint x: 947, startPoint y: 462, endPoint x: 716, endPoint y: 431, distance: 233.2
click at [716, 431] on div "AI Assistent Мы понимаем вашу ситуацию. К сожалению, мы не можем составлять инд…" at bounding box center [838, 450] width 245 height 48
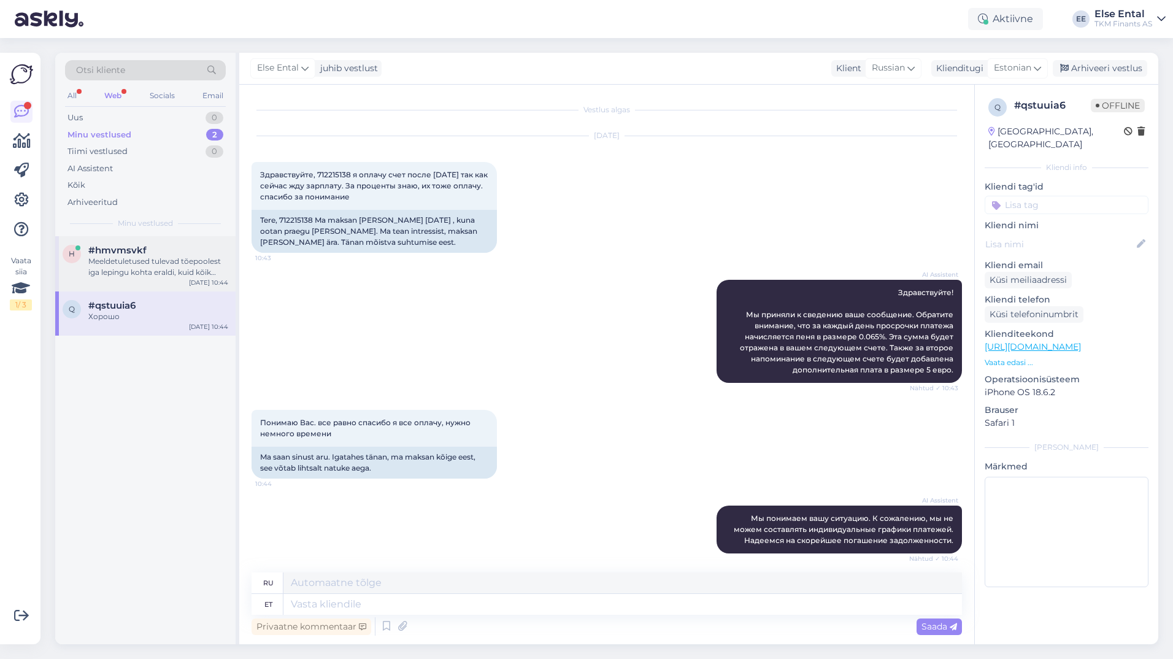
click at [128, 266] on div "Meeldetuletused tulevad tõepoolest iga lepingu kohta eraldi, kuid kõik need lep…" at bounding box center [158, 267] width 140 height 22
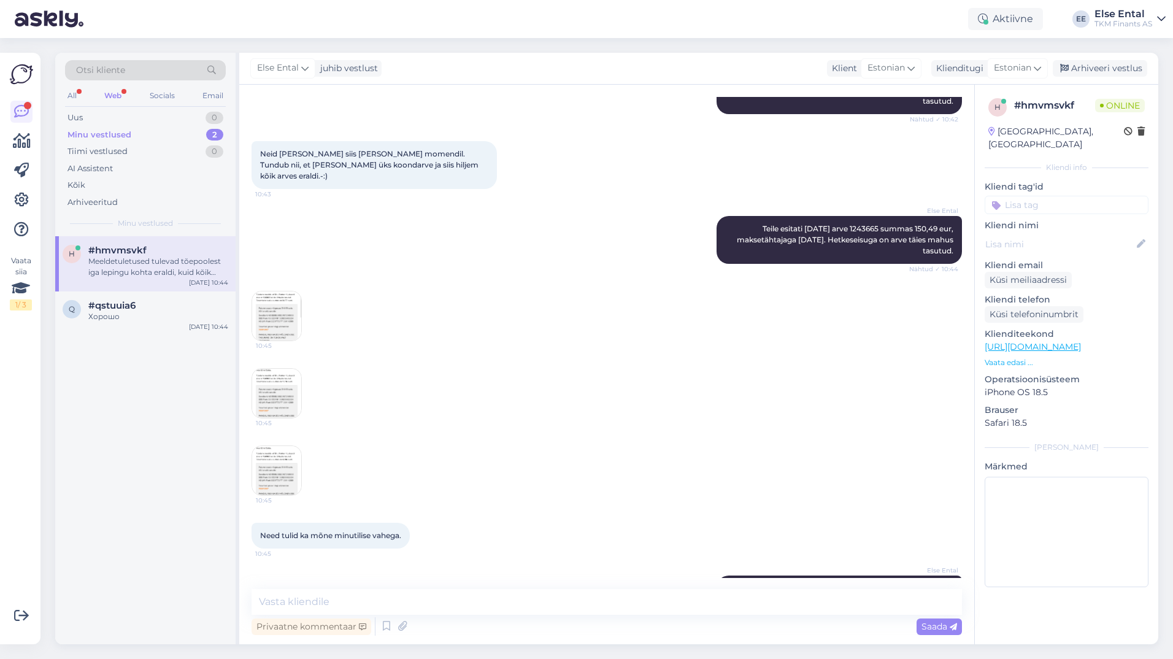
scroll to position [759, 0]
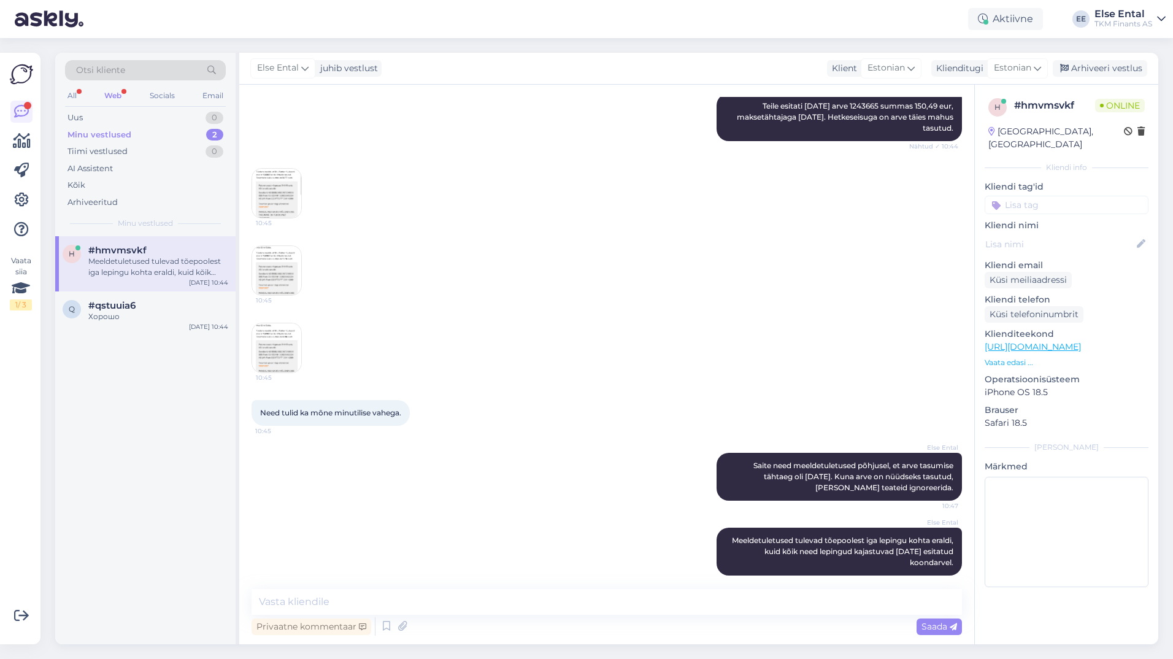
click at [115, 90] on div "Web" at bounding box center [113, 96] width 22 height 16
click at [139, 268] on div "Meeldetuletused tulevad tõepoolest iga lepingu kohta eraldi, kuid kõik need lep…" at bounding box center [158, 267] width 140 height 22
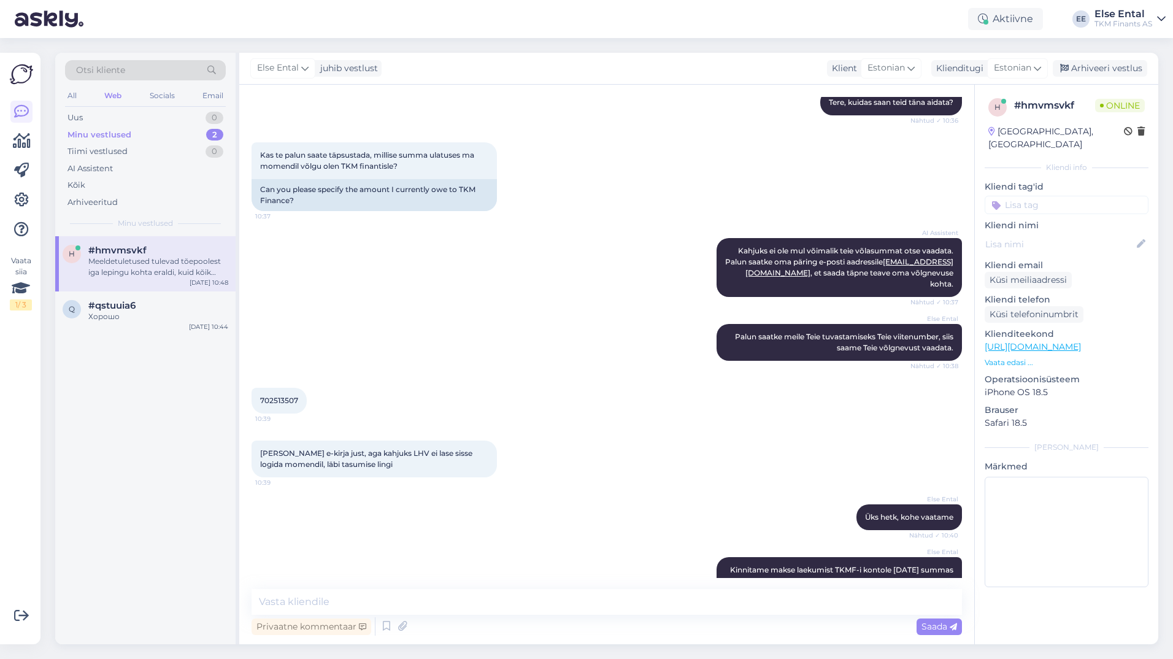
scroll to position [0, 0]
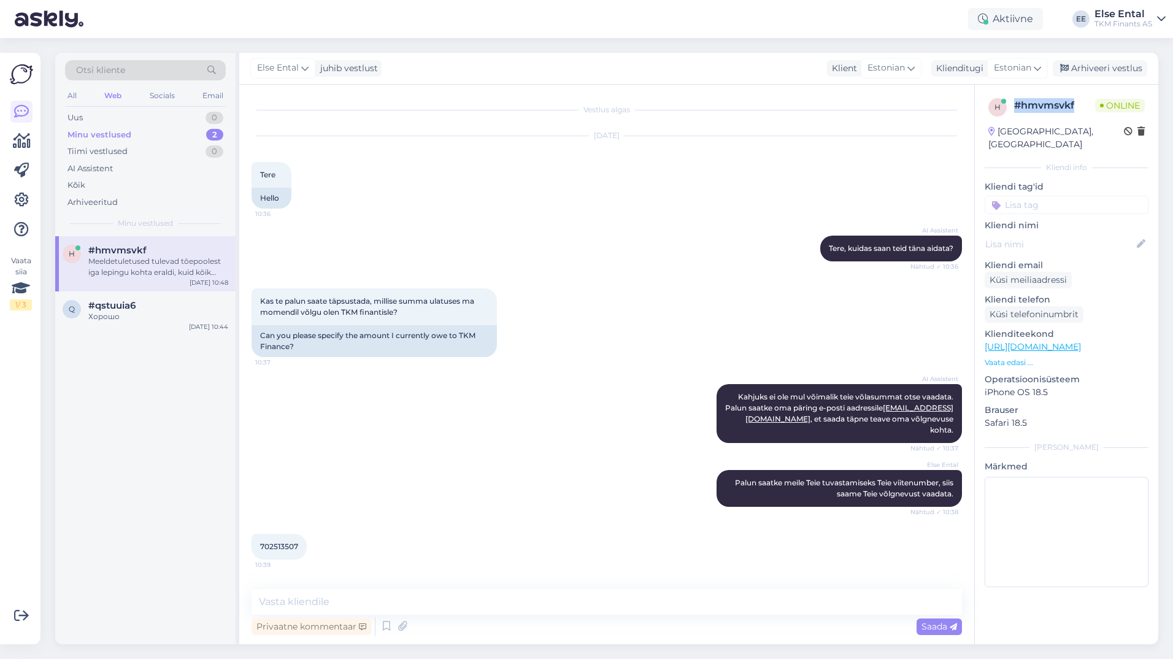
drag, startPoint x: 1076, startPoint y: 105, endPoint x: 1014, endPoint y: 107, distance: 62.6
click at [1014, 107] on div "# hmvmsvkf" at bounding box center [1054, 105] width 81 height 15
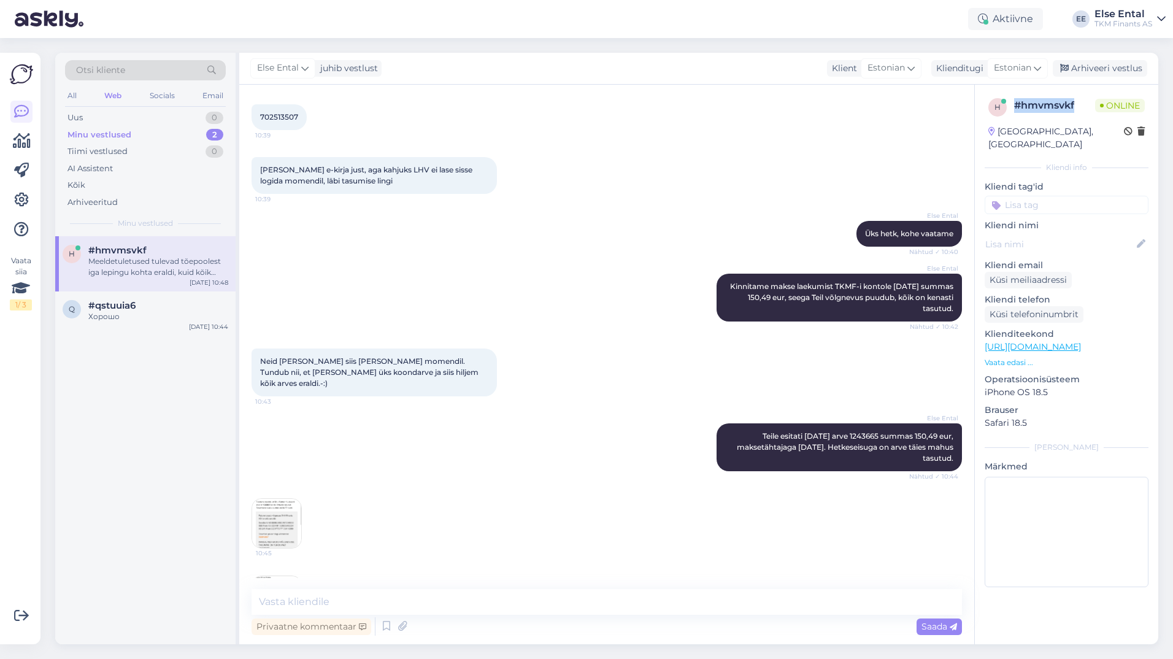
scroll to position [759, 0]
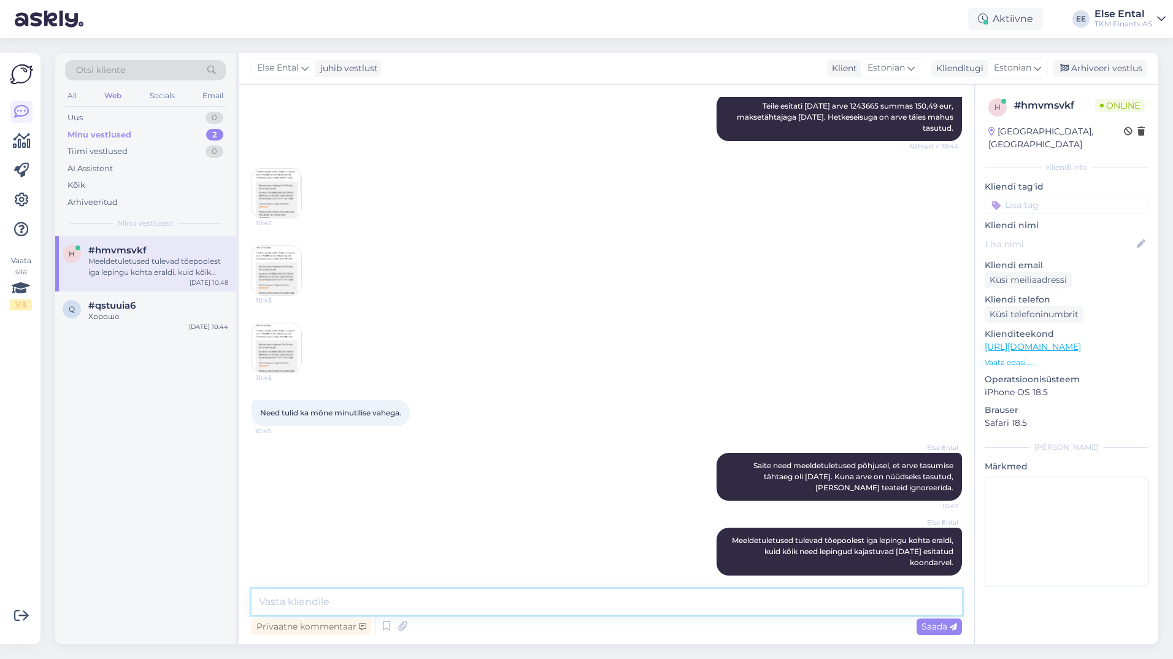
click at [550, 611] on textarea at bounding box center [606, 602] width 710 height 26
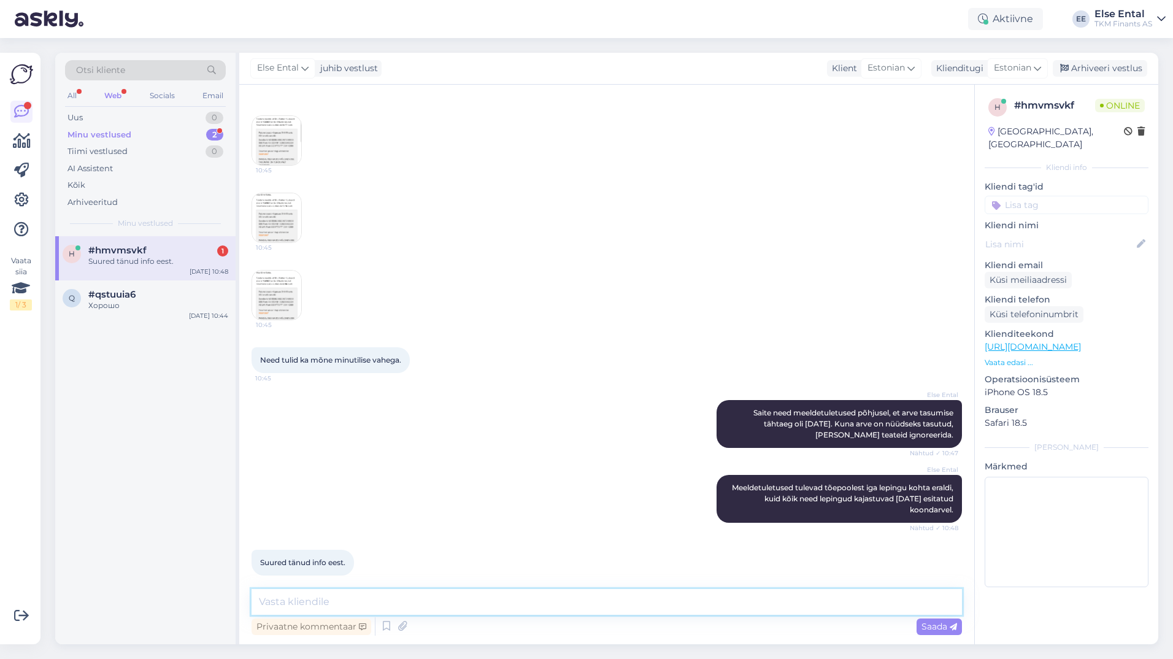
drag, startPoint x: 312, startPoint y: 595, endPoint x: 323, endPoint y: 598, distance: 12.0
click at [312, 595] on textarea at bounding box center [606, 602] width 710 height 26
click at [312, 601] on textarea at bounding box center [606, 602] width 710 height 26
click at [256, 602] on textarea "Kena päeva Teile!" at bounding box center [606, 602] width 710 height 26
click at [417, 608] on textarea "Palun. Kena päeva Teile!" at bounding box center [606, 602] width 710 height 26
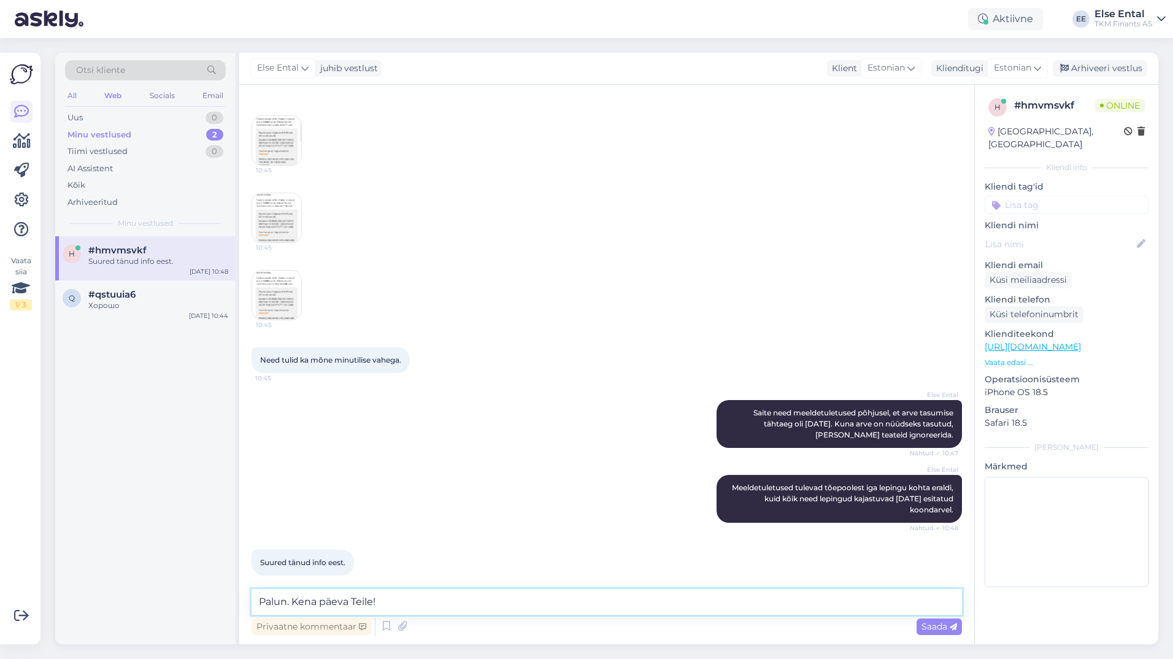
type textarea "Palun. Kena päeva Teile!"
click at [962, 634] on div "Vestlus algas [DATE] Tere 10:36 Hello AI Assistent [PERSON_NAME], kuidas saan t…" at bounding box center [606, 364] width 735 height 559
click at [946, 626] on span "Saada" at bounding box center [939, 626] width 36 height 11
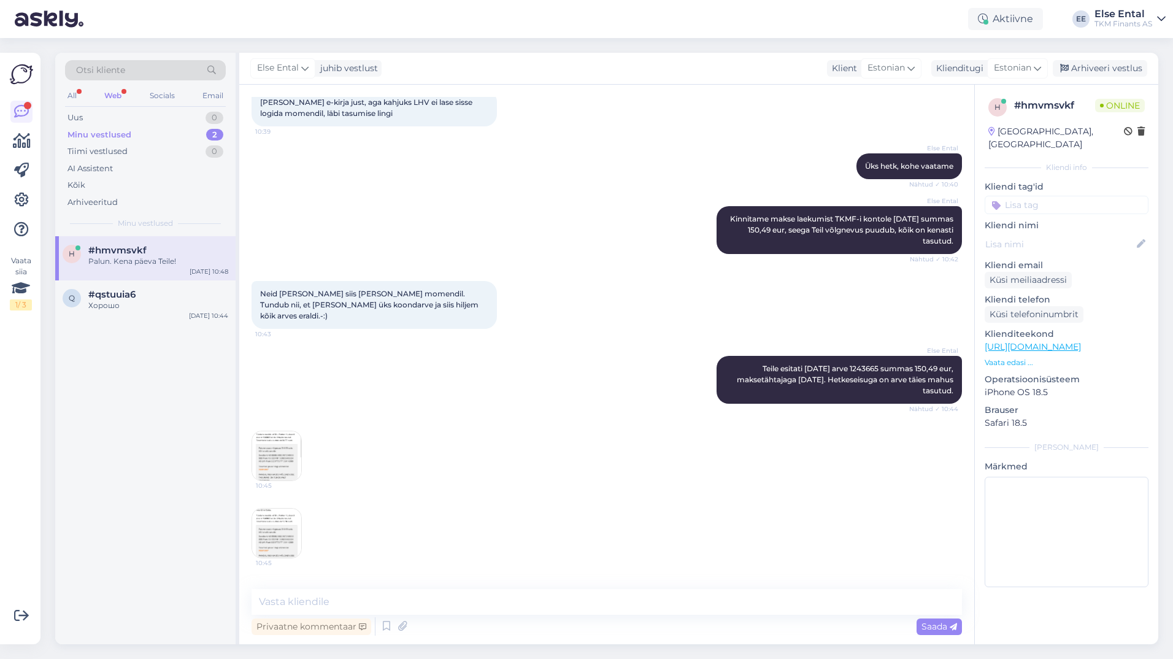
scroll to position [313, 0]
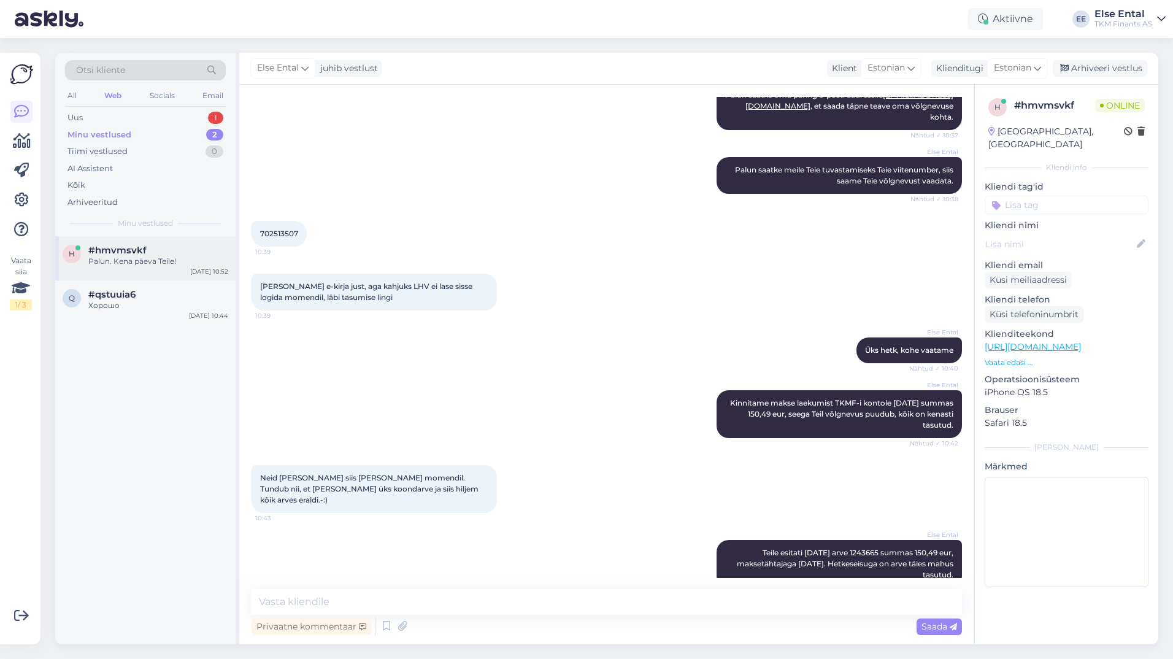
click at [141, 264] on div "Palun. Kena päeva Teile!" at bounding box center [158, 261] width 140 height 11
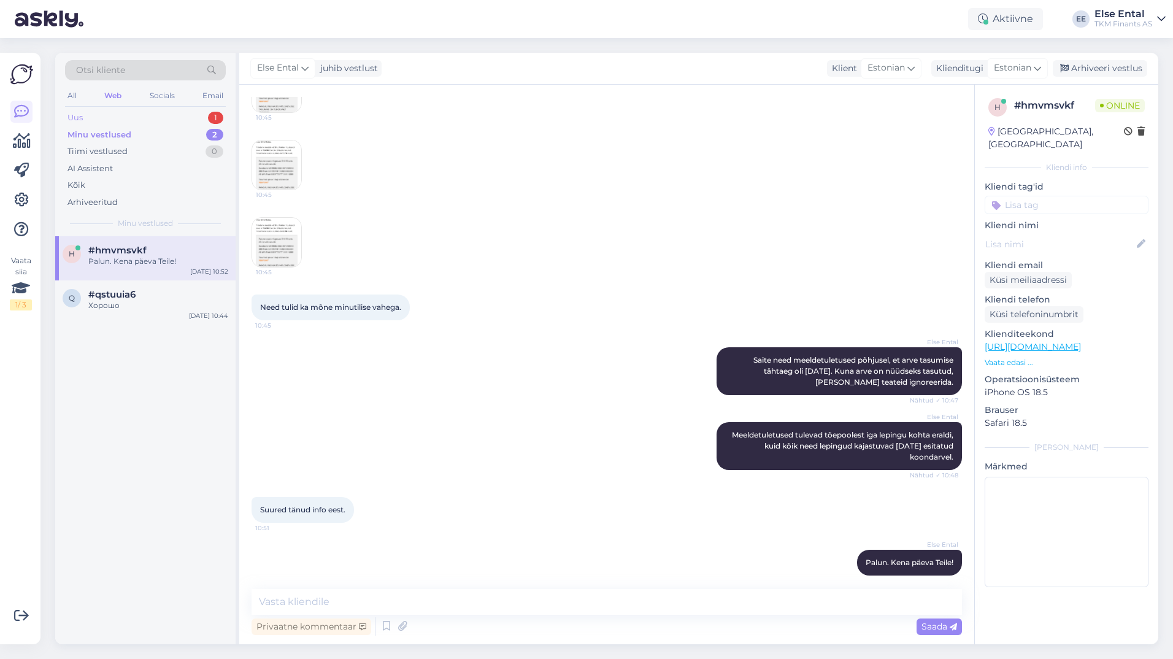
click at [102, 112] on div "Uus 1" at bounding box center [145, 117] width 161 height 17
click at [107, 277] on div "I am routing this question to the colleague who is responsible for this topic. …" at bounding box center [158, 267] width 140 height 22
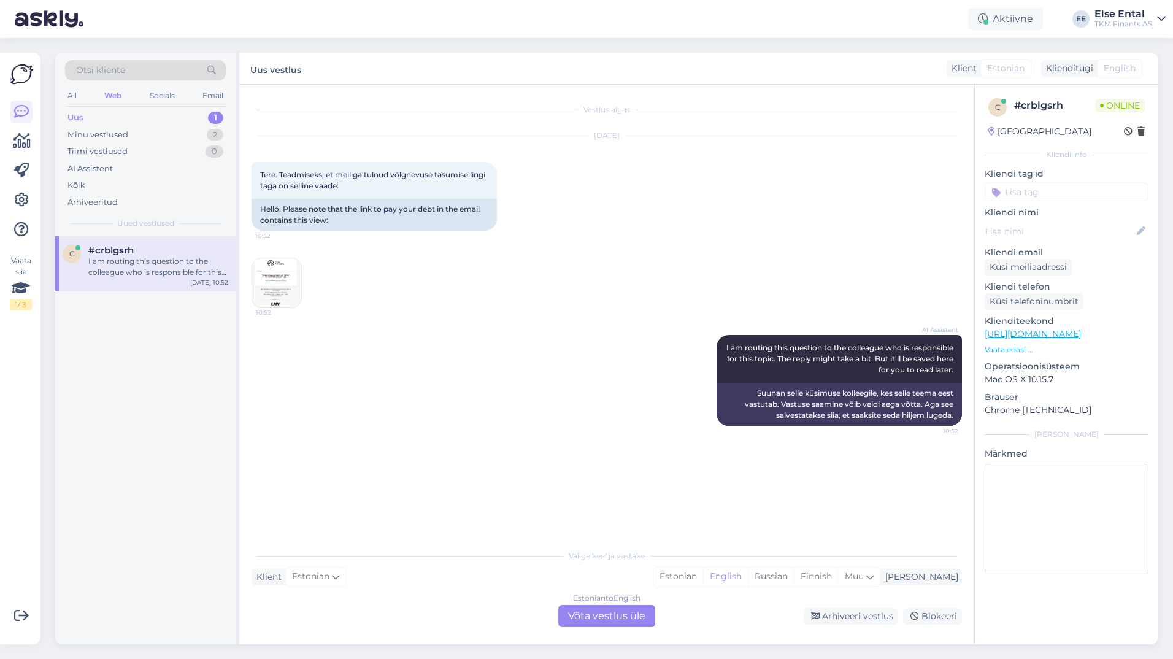
scroll to position [0, 0]
click at [274, 282] on img at bounding box center [276, 282] width 49 height 49
click at [608, 618] on div "Estonian to English Võta vestlus üle" at bounding box center [606, 616] width 97 height 22
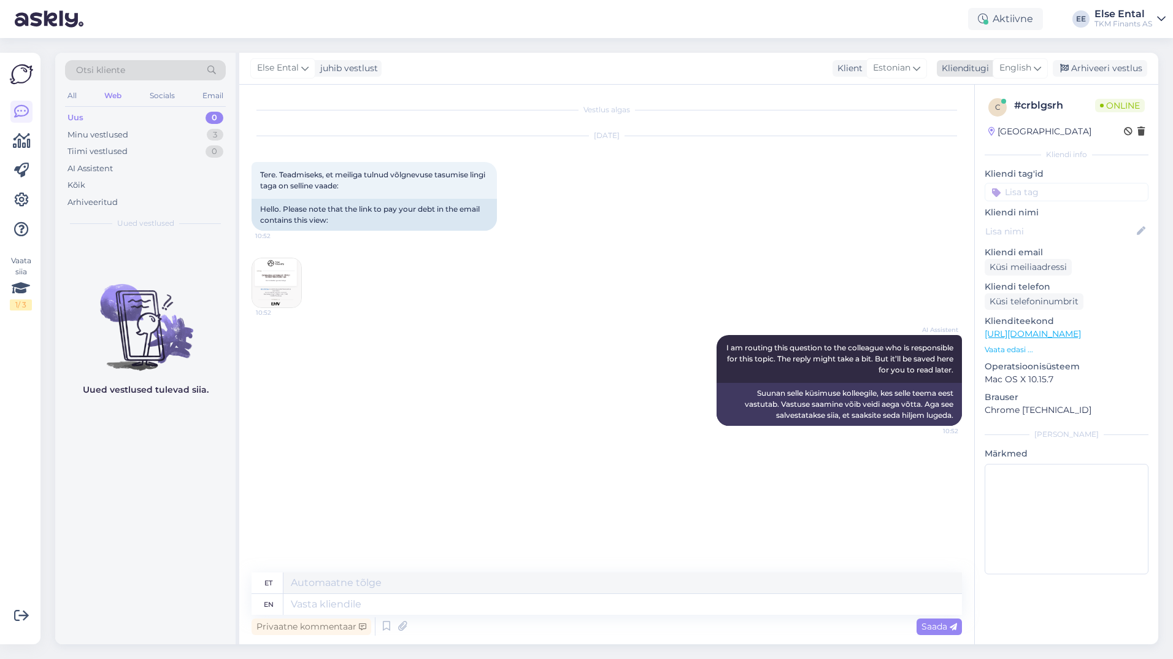
click at [1033, 64] on div "English" at bounding box center [1019, 68] width 55 height 20
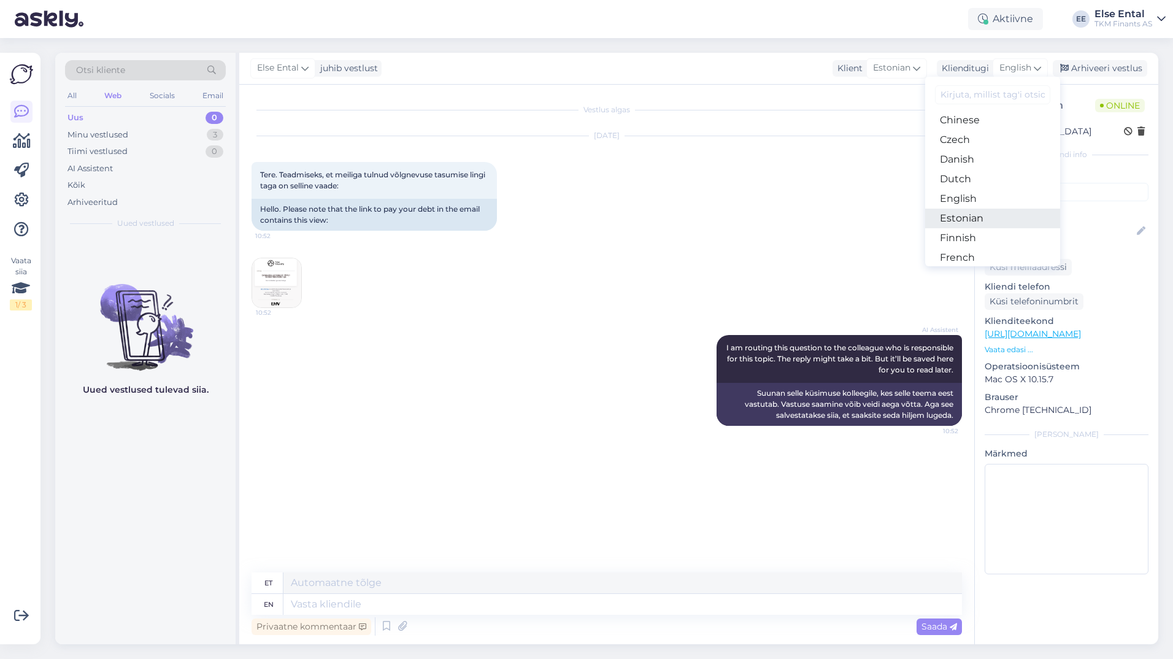
click at [975, 213] on link "Estonian" at bounding box center [992, 219] width 135 height 20
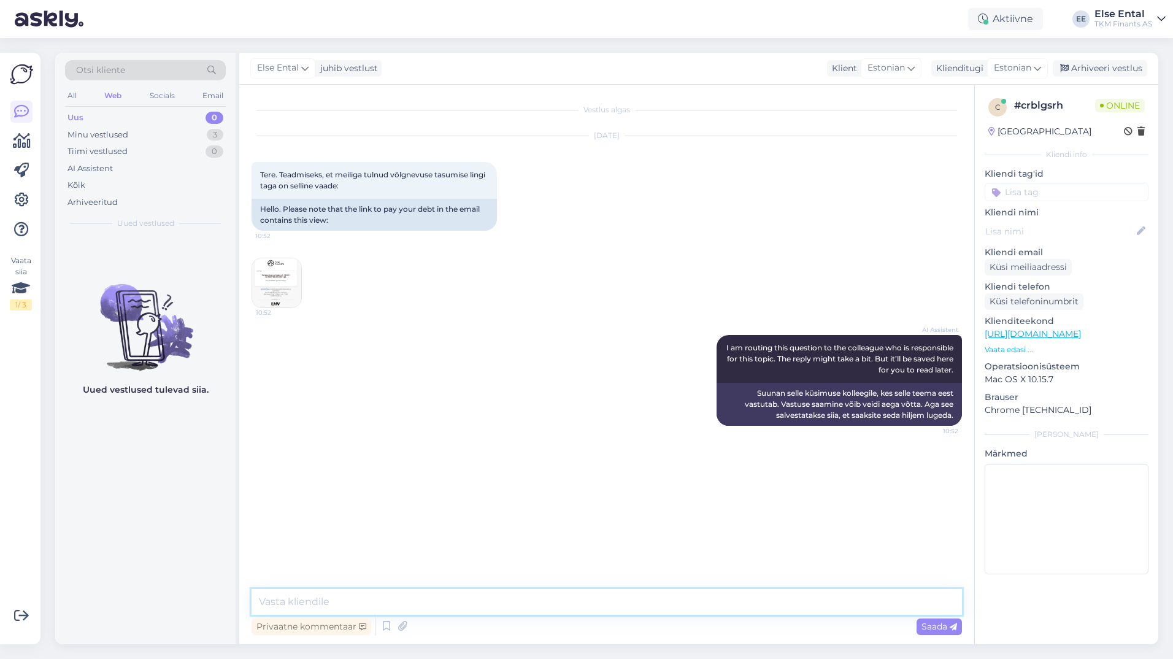
click at [326, 607] on textarea at bounding box center [606, 602] width 710 height 26
click at [308, 600] on textarea "Tere! Aitäh teavitamast." at bounding box center [606, 602] width 710 height 26
click at [307, 600] on textarea "Tere! Aitäh teavitamast." at bounding box center [606, 602] width 710 height 26
click at [296, 602] on textarea "Tere! Aitäh teavitamast." at bounding box center [606, 602] width 710 height 26
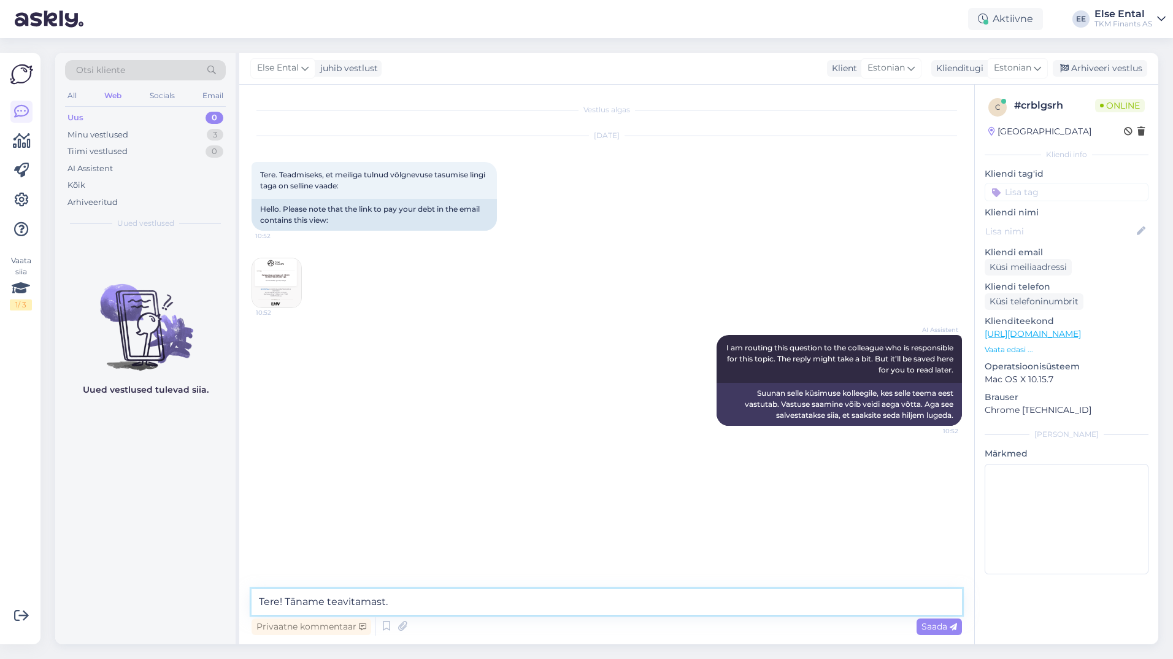
click at [423, 605] on textarea "Tere! Täname teavitamast." at bounding box center [606, 602] width 710 height 26
click at [602, 600] on textarea "Tere! Täname teavitamast. Hakkame asjaolusid uurima." at bounding box center [606, 602] width 710 height 26
click at [438, 603] on textarea "Tere! Täname teavitamast. Hakkame asjaolusid uurima." at bounding box center [606, 602] width 710 height 26
click at [622, 609] on textarea "Tere! Täname teavitamast. Hakkame [PERSON_NAME] asjaolusid uurima." at bounding box center [606, 602] width 710 height 26
click at [400, 603] on textarea "Tere! Täname teavitamast. Hakkame [PERSON_NAME] asjaolusid uurima." at bounding box center [606, 602] width 710 height 26
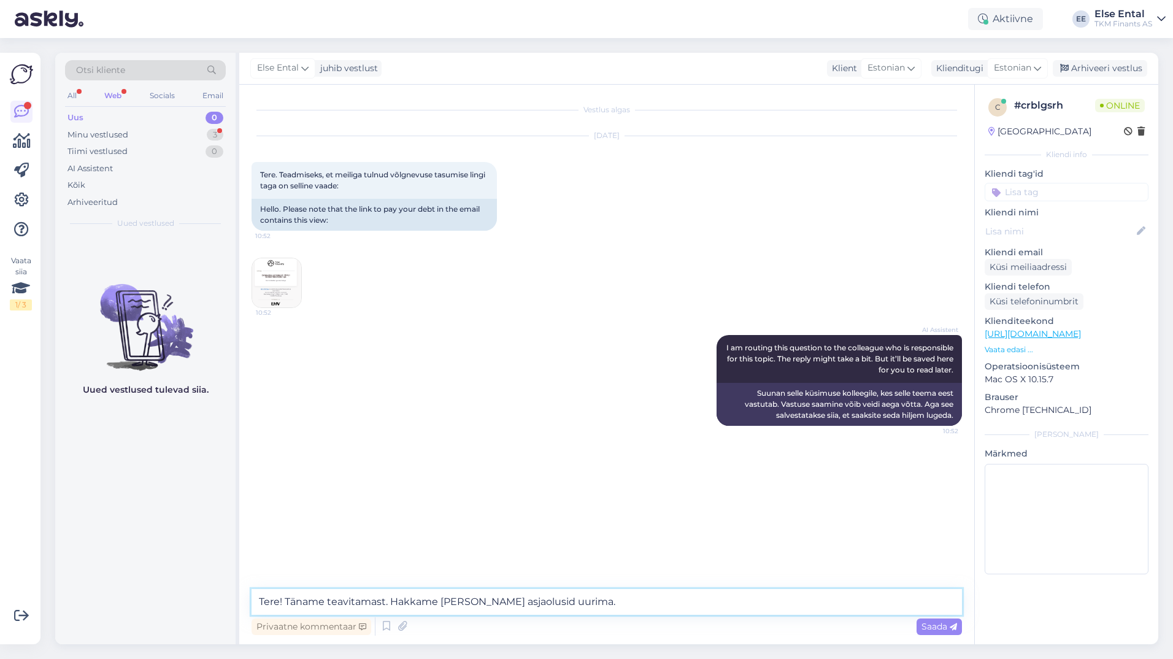
click at [400, 603] on textarea "Tere! Täname teavitamast. Hakkame [PERSON_NAME] asjaolusid uurima." at bounding box center [606, 602] width 710 height 26
type textarea "Tere! Täname teavitamast. Asume [PERSON_NAME] asjaolusid uurima."
click at [675, 615] on div "Privaatne kommentaar Saada" at bounding box center [606, 625] width 710 height 23
click at [943, 622] on span "Saada" at bounding box center [939, 626] width 36 height 11
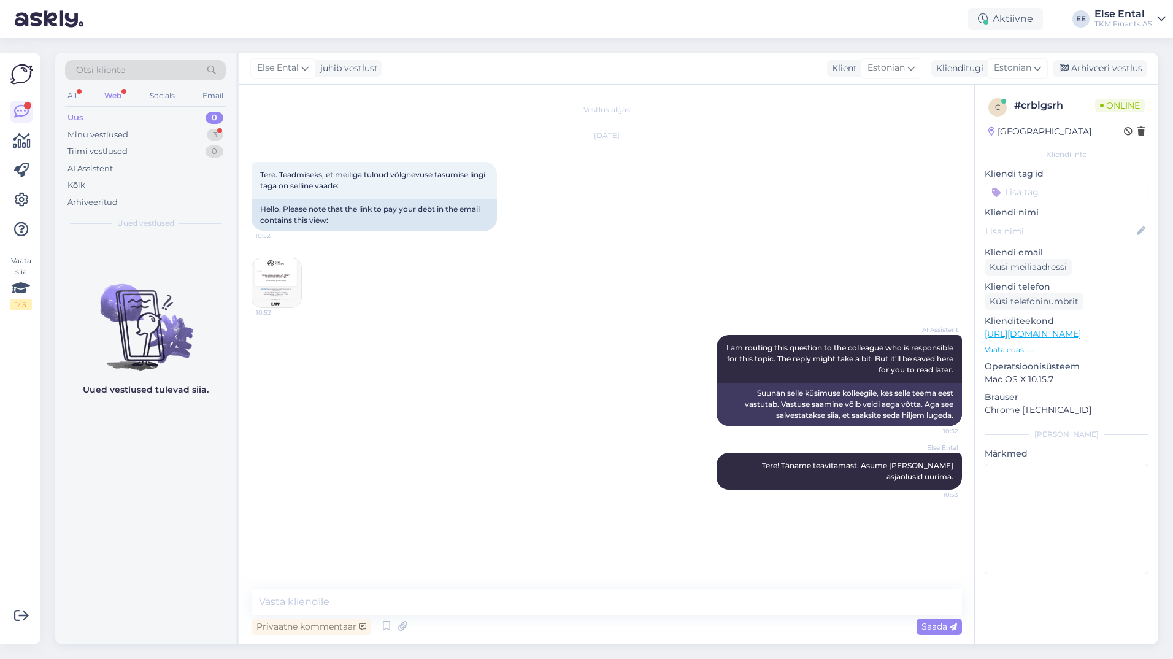
click at [272, 288] on img at bounding box center [276, 282] width 49 height 49
click at [110, 476] on div "Uued vestlused tulevad siia." at bounding box center [145, 440] width 180 height 408
drag, startPoint x: 355, startPoint y: 188, endPoint x: 280, endPoint y: 178, distance: 75.5
click at [280, 178] on span "Tere. Teadmiseks, et meiliga tulnud võlgnevuse tasumise lingi taga on selline v…" at bounding box center [373, 180] width 227 height 20
click at [131, 493] on div "Uued vestlused tulevad siia." at bounding box center [145, 440] width 180 height 408
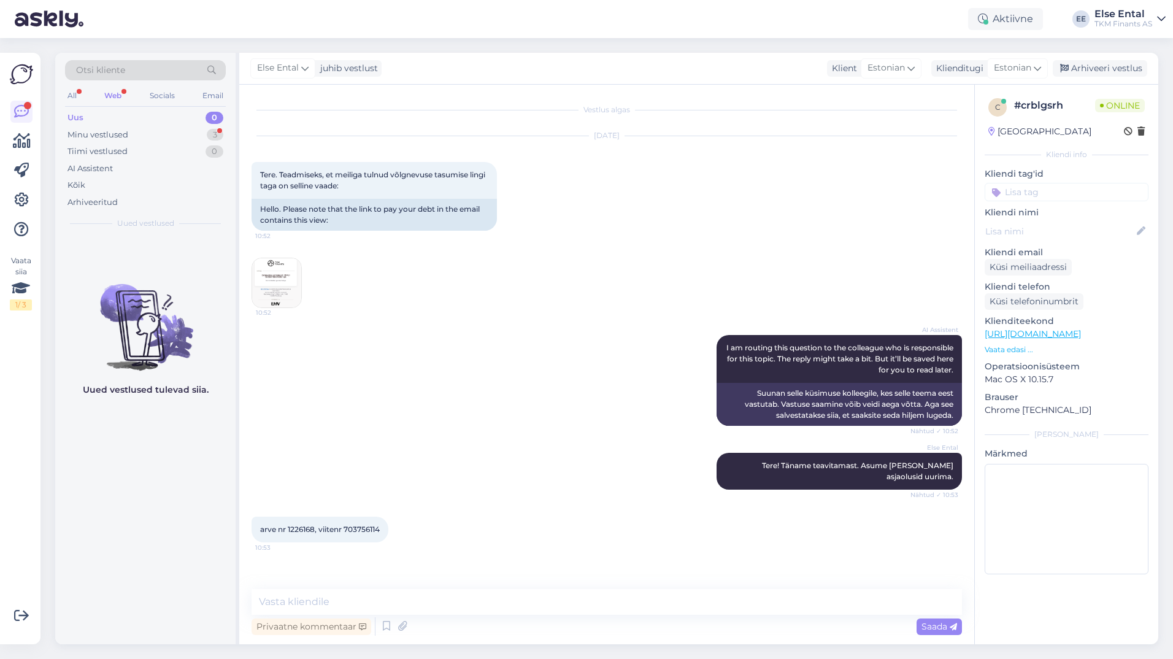
click at [266, 277] on img at bounding box center [276, 282] width 49 height 49
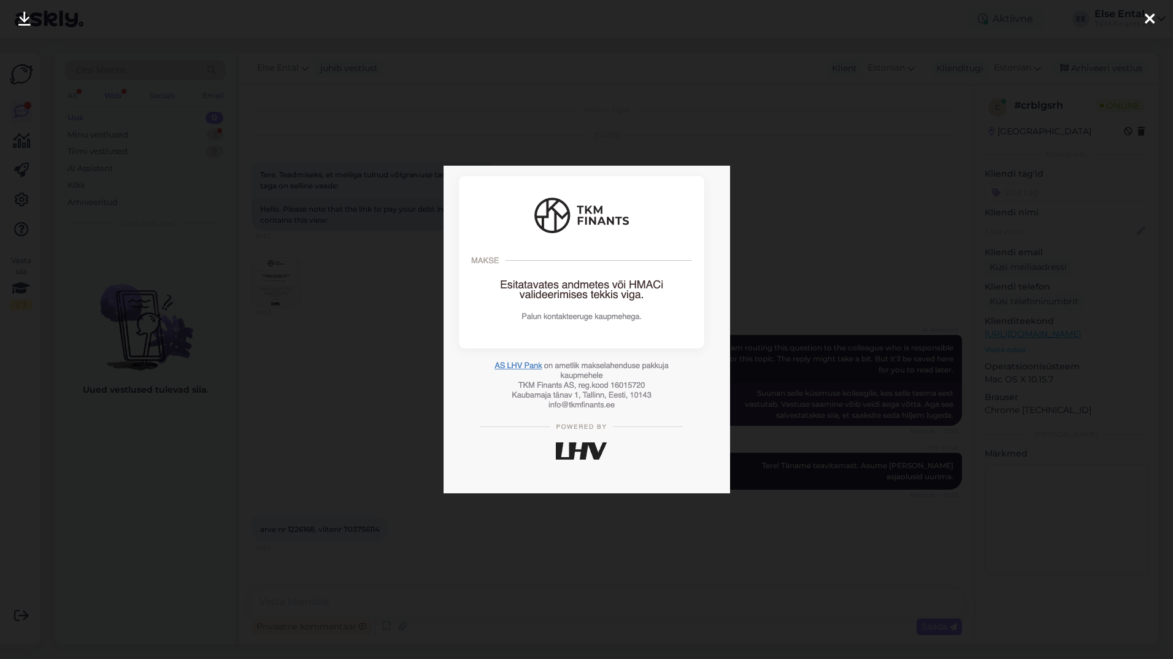
scroll to position [20, 0]
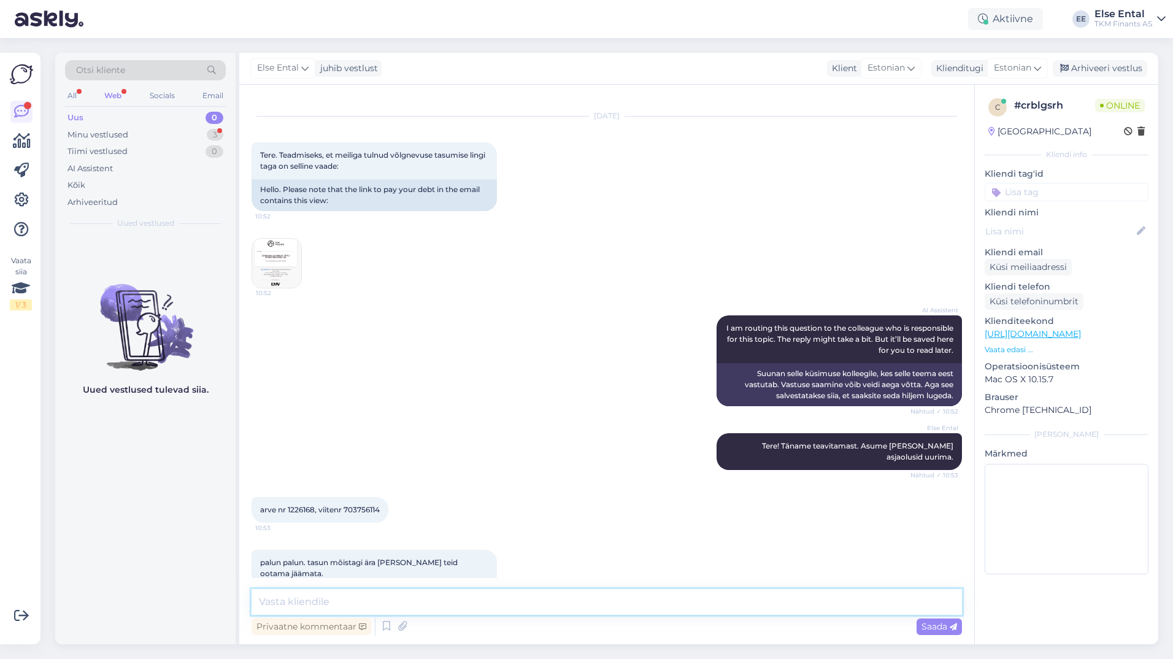
click at [435, 599] on textarea at bounding box center [606, 602] width 710 height 26
click at [368, 597] on textarea at bounding box center [606, 602] width 710 height 26
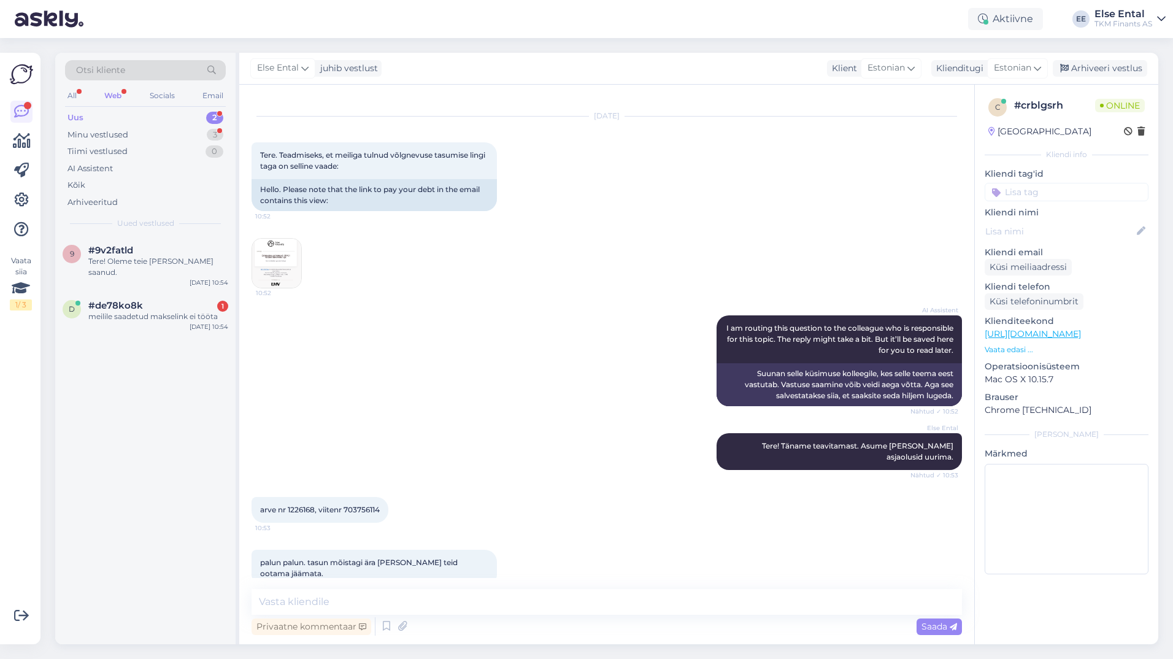
click at [114, 353] on div "9 #9v2fatld Tere! Oleme teie [PERSON_NAME] saanud. [DATE] 10:54 d #de78ko8k 1 m…" at bounding box center [145, 440] width 180 height 408
click at [301, 505] on span "arve nr 1226168, viitenr 703756114" at bounding box center [320, 509] width 120 height 9
drag, startPoint x: 301, startPoint y: 497, endPoint x: 350, endPoint y: 492, distance: 49.3
click at [350, 497] on div "arve nr 1226168, viitenr 703756114 10:53" at bounding box center [319, 510] width 137 height 26
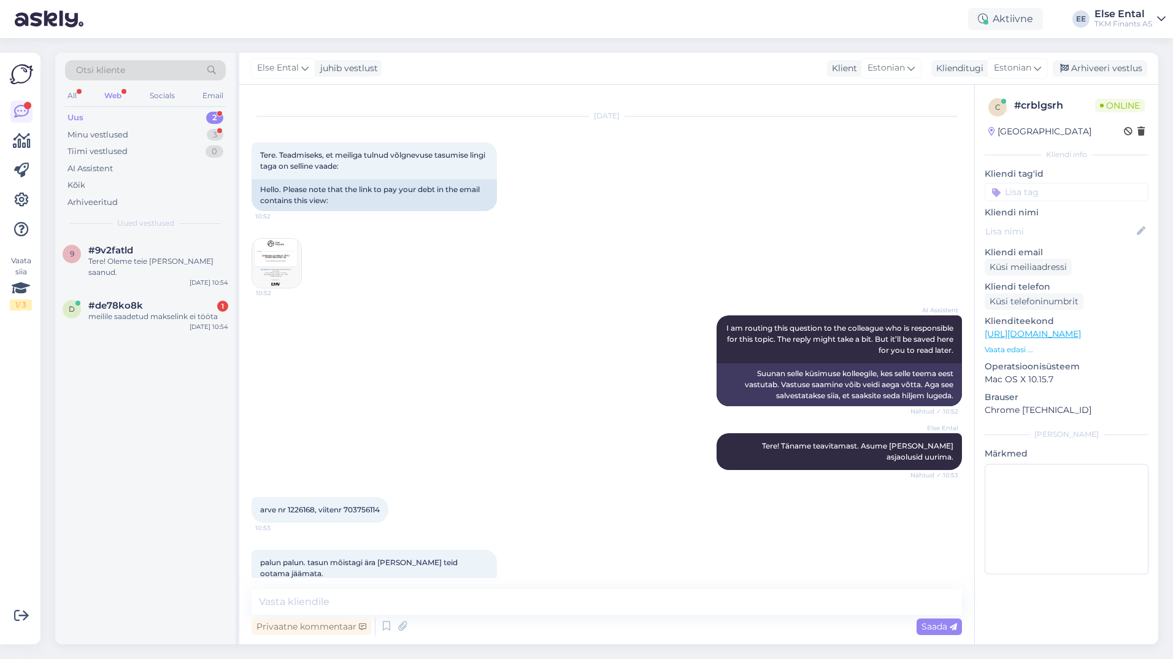
click at [364, 505] on div "arve nr 1226168, viitenr 703756114 10:53" at bounding box center [319, 510] width 137 height 26
click at [364, 505] on span "arve nr 1226168, viitenr 703756114" at bounding box center [320, 509] width 120 height 9
click at [426, 607] on textarea at bounding box center [606, 602] width 710 height 26
click at [426, 605] on textarea at bounding box center [606, 602] width 710 height 26
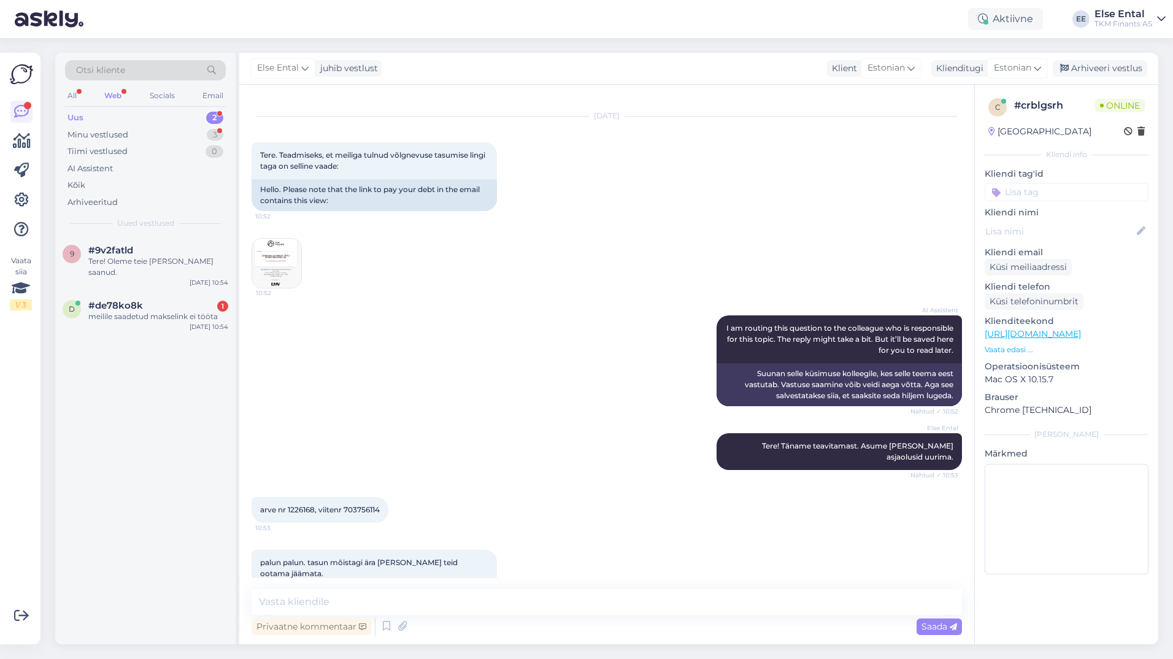
click at [98, 503] on div "9 #9v2fatld Tere! Oleme teie [PERSON_NAME] saanud. [DATE] 10:54 d #de78ko8k 1 m…" at bounding box center [145, 440] width 180 height 408
click at [362, 505] on span "arve nr 1226168, viitenr 703756114" at bounding box center [320, 509] width 120 height 9
click at [307, 591] on textarea at bounding box center [606, 602] width 710 height 26
click at [109, 112] on div "Uus 2" at bounding box center [145, 117] width 161 height 17
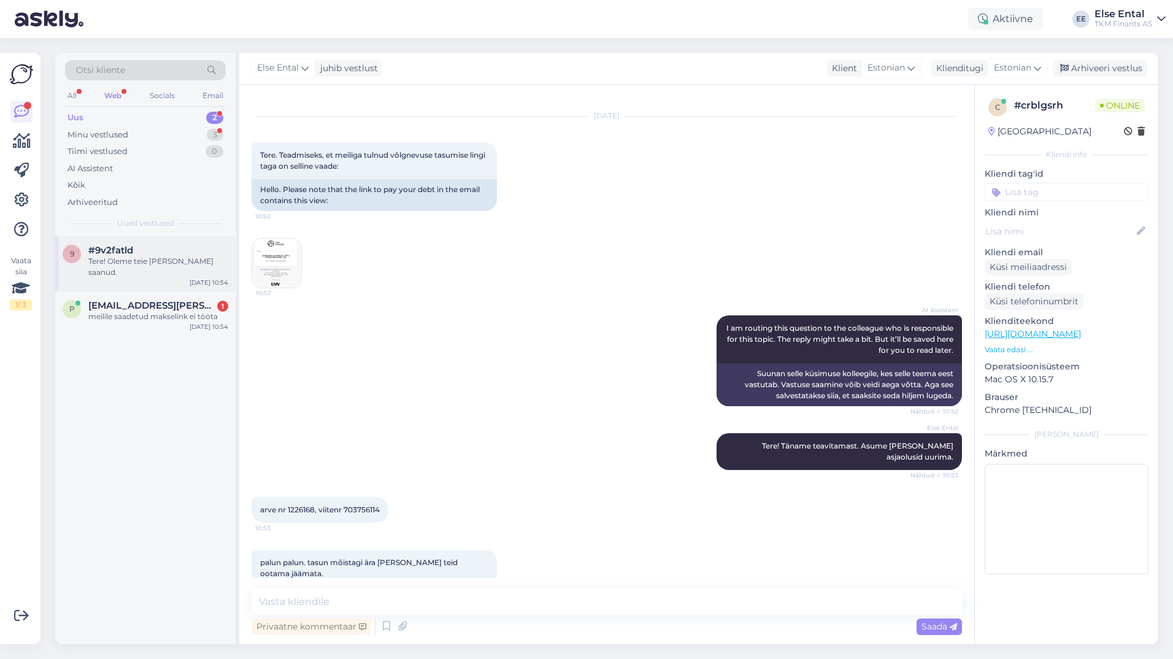
click at [115, 256] on div "Tere! Oleme teie [PERSON_NAME] saanud." at bounding box center [158, 267] width 140 height 22
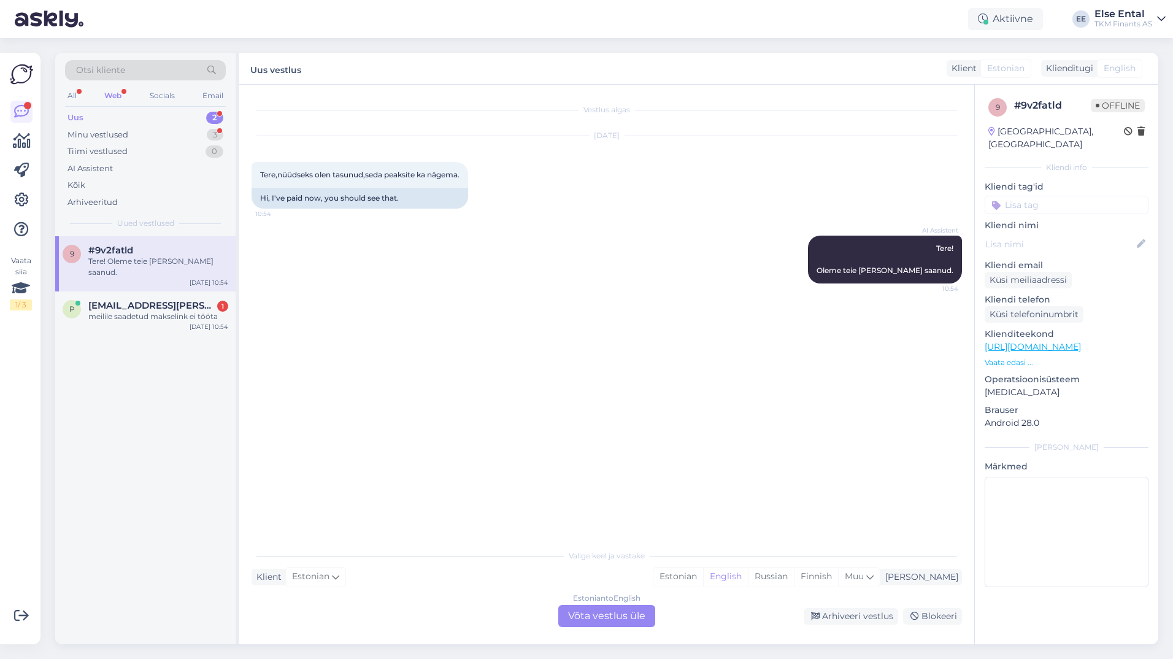
scroll to position [0, 0]
click at [591, 614] on div "Estonian to English Võta vestlus üle" at bounding box center [606, 616] width 97 height 22
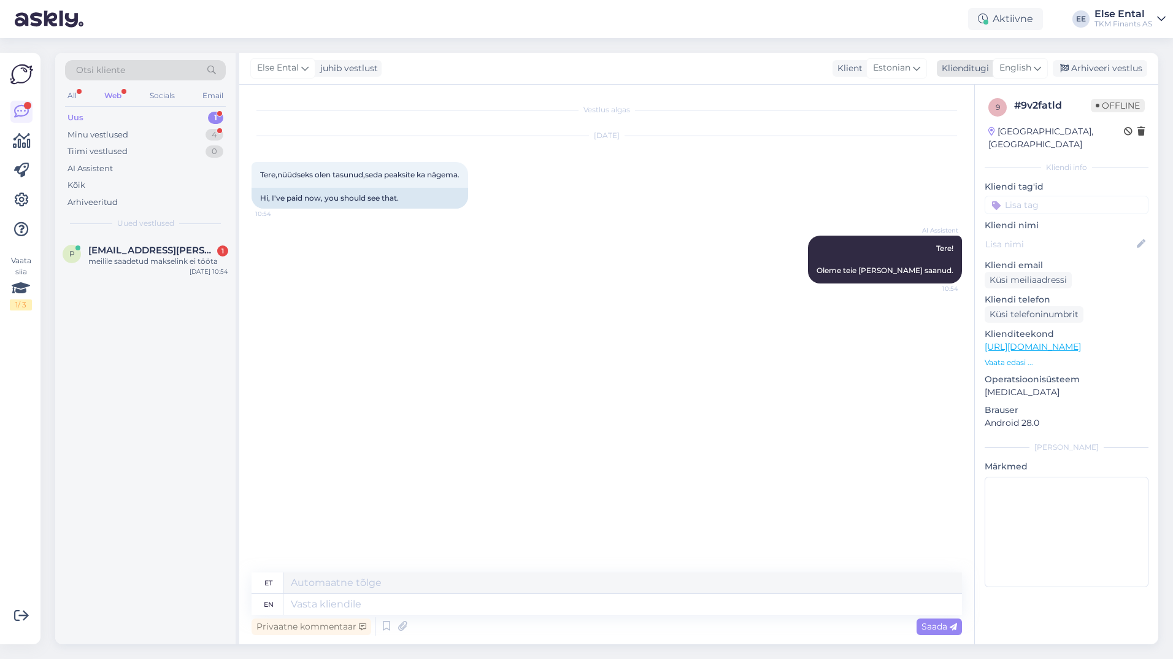
click at [1022, 66] on span "English" at bounding box center [1015, 67] width 32 height 13
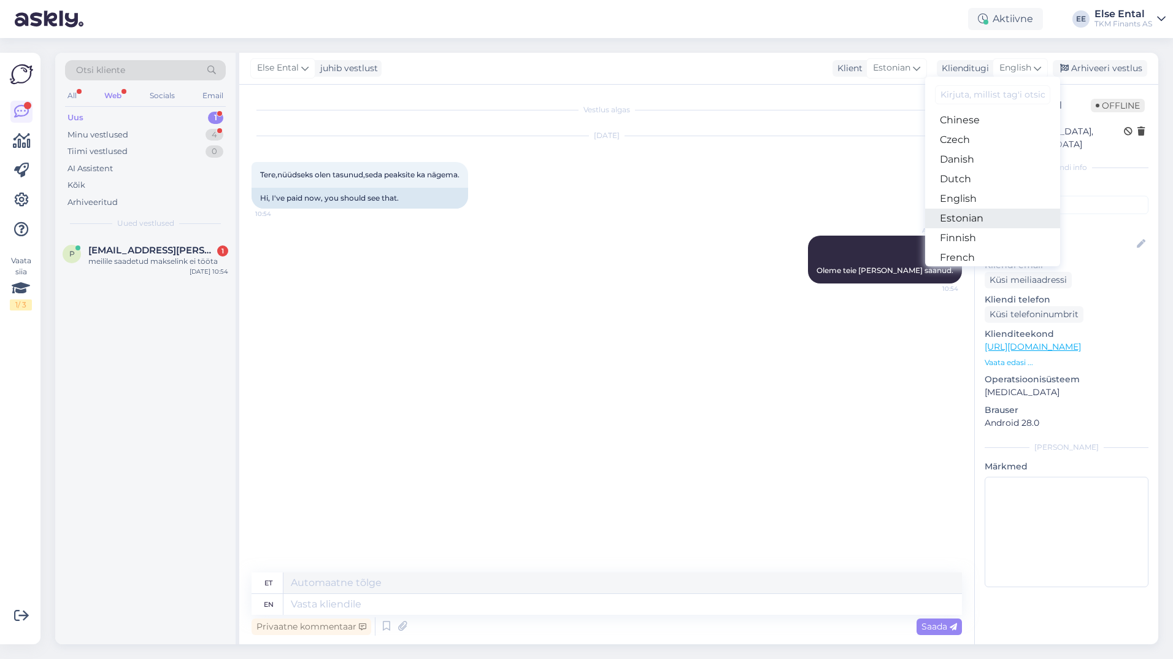
click at [968, 218] on link "Estonian" at bounding box center [992, 219] width 135 height 20
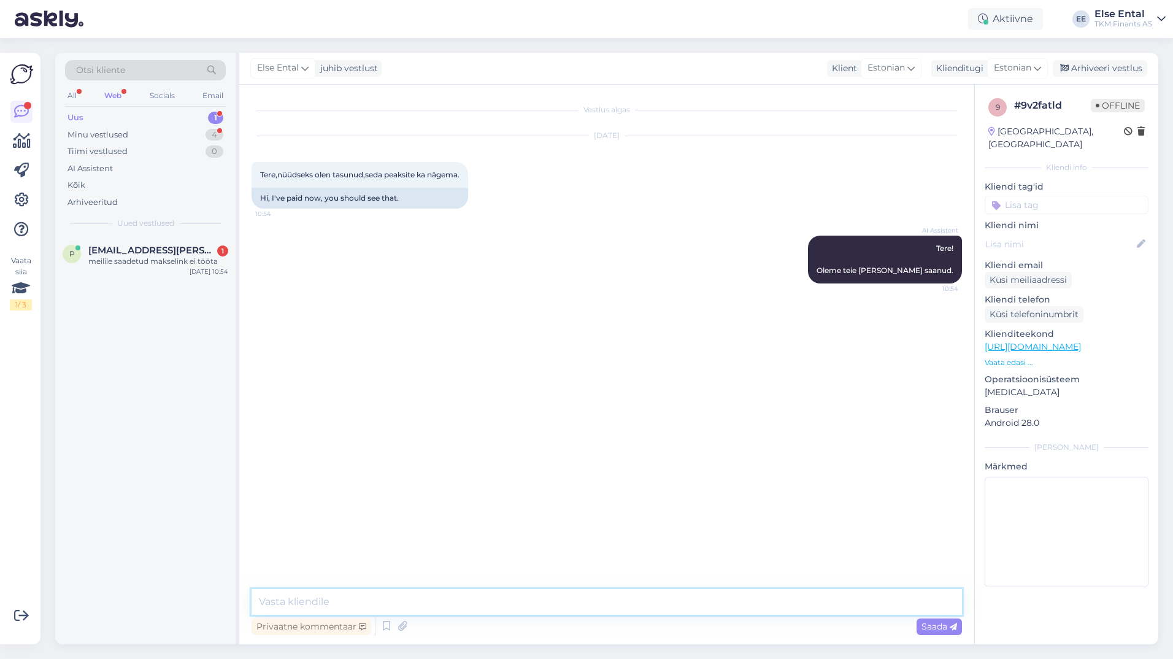
click at [429, 609] on textarea at bounding box center [606, 602] width 710 height 26
click at [385, 624] on icon at bounding box center [386, 626] width 15 height 18
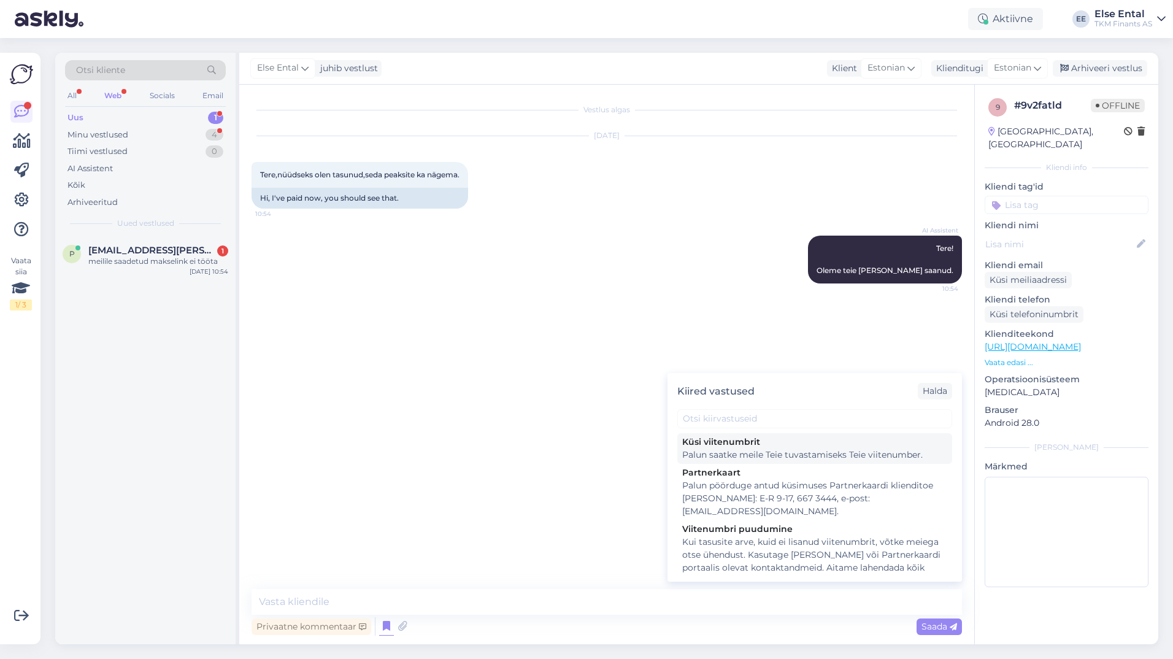
click at [730, 454] on div "Palun saatke meile Teie tuvastamiseks Teie viitenumber." at bounding box center [814, 454] width 265 height 13
type textarea "Palun saatke meile Teie tuvastamiseks Teie viitenumber."
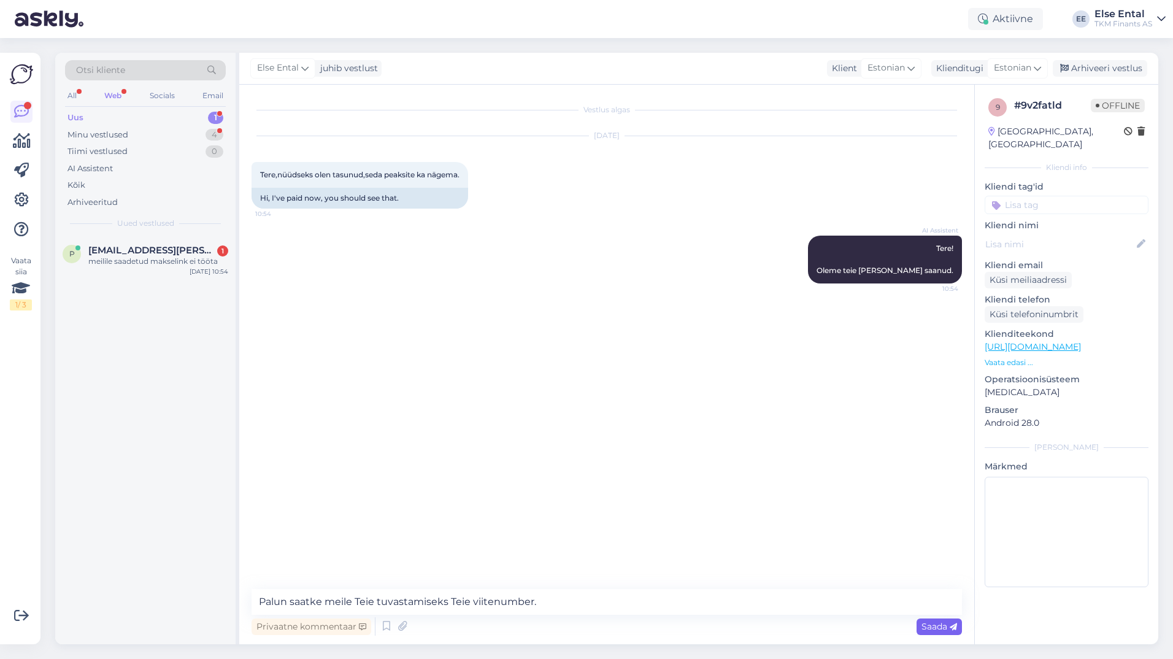
click at [938, 622] on span "Saada" at bounding box center [939, 626] width 36 height 11
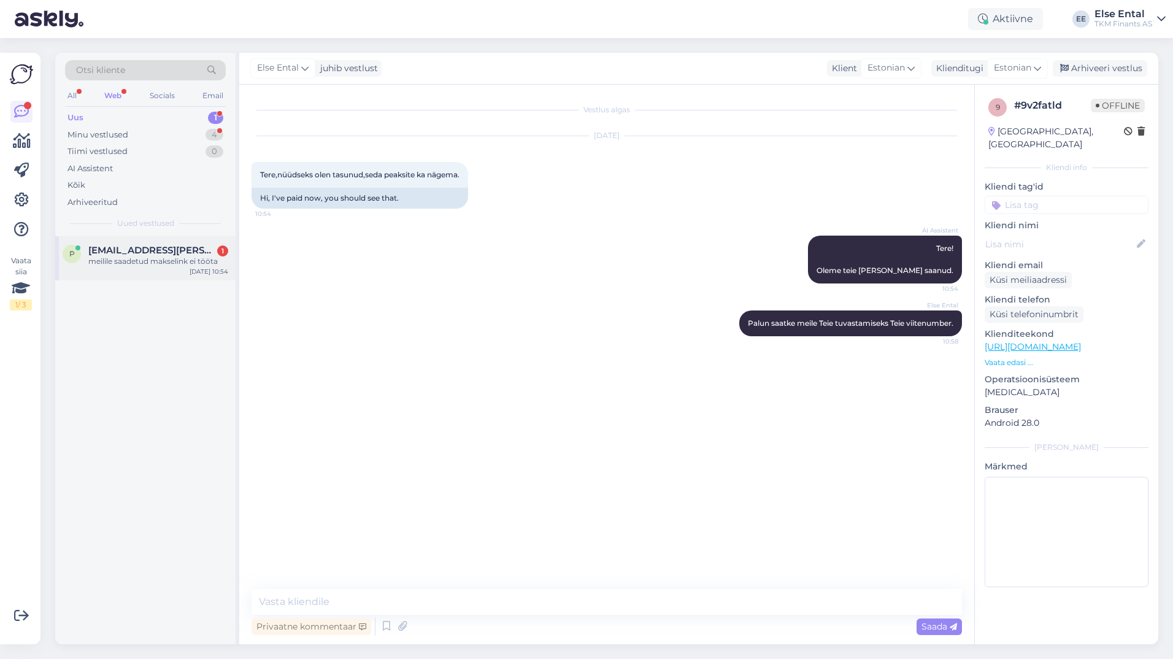
click at [163, 257] on div "meilile saadetud makselink ei tööta" at bounding box center [158, 261] width 140 height 11
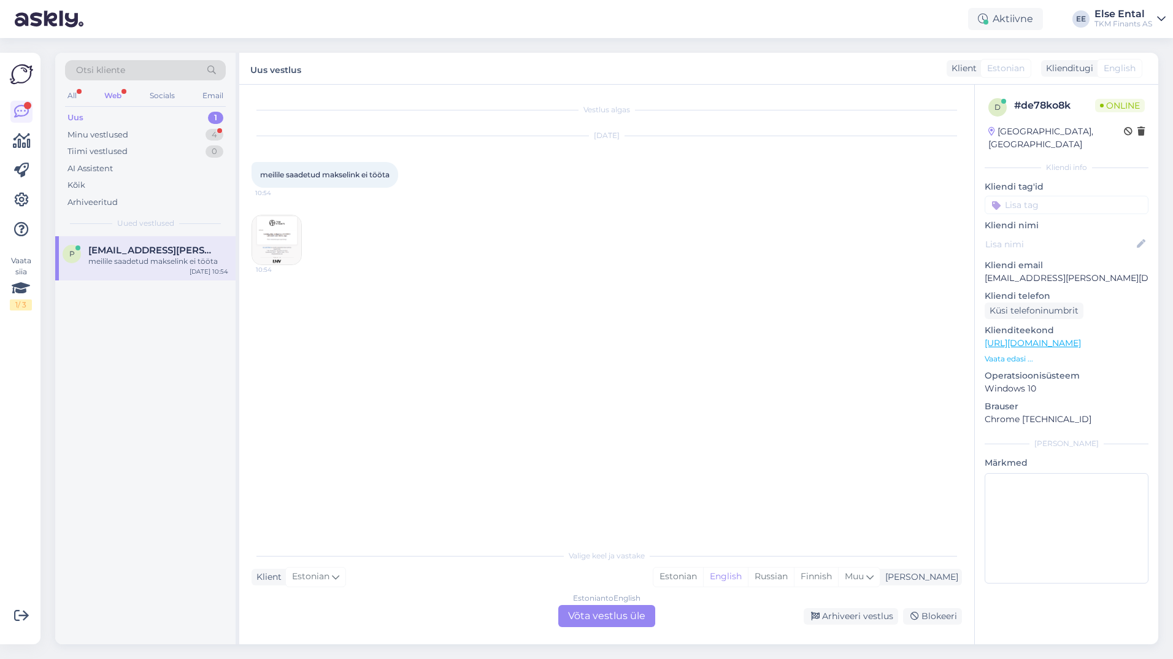
click at [280, 221] on img at bounding box center [276, 239] width 49 height 49
click at [94, 388] on div "p [EMAIL_ADDRESS][PERSON_NAME][DOMAIN_NAME] meilile saadetud makselink ei tööta…" at bounding box center [145, 440] width 180 height 408
click at [612, 615] on div "Estonian to English Võta vestlus üle" at bounding box center [606, 616] width 97 height 22
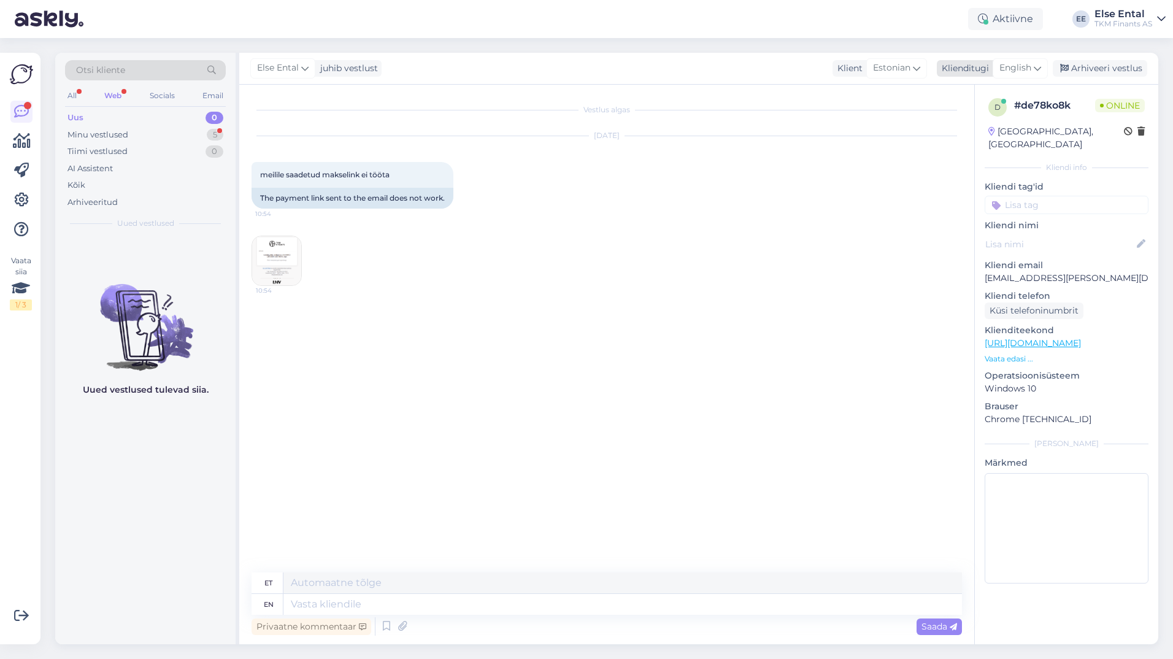
click at [1008, 63] on span "English" at bounding box center [1015, 67] width 32 height 13
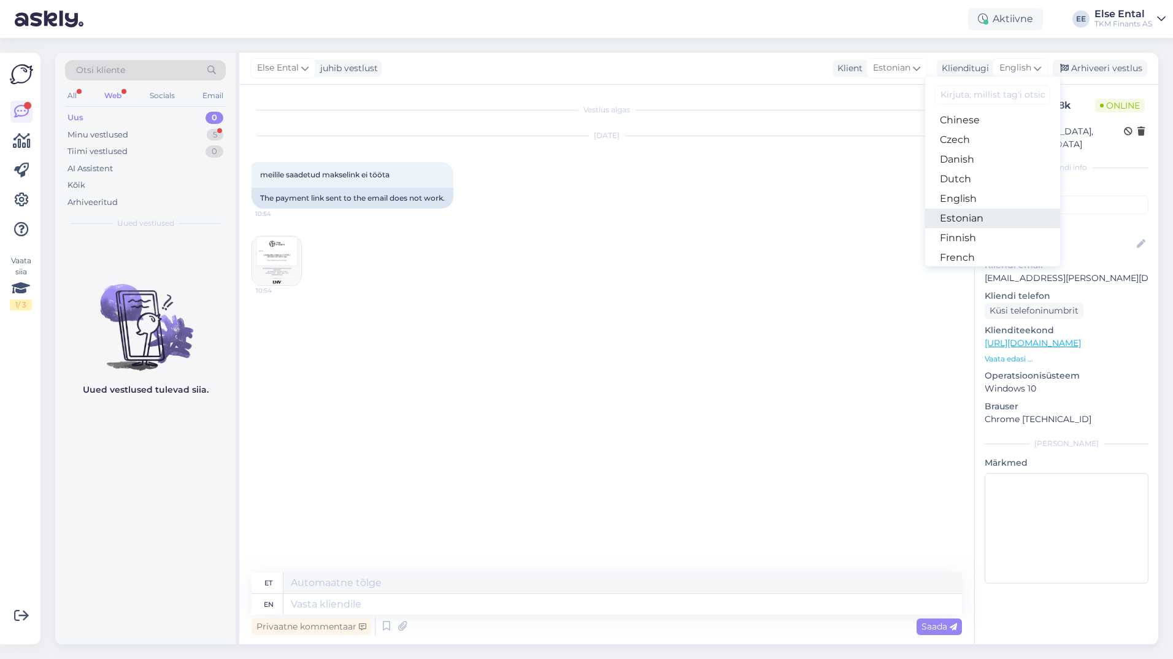
click at [965, 221] on link "Estonian" at bounding box center [992, 219] width 135 height 20
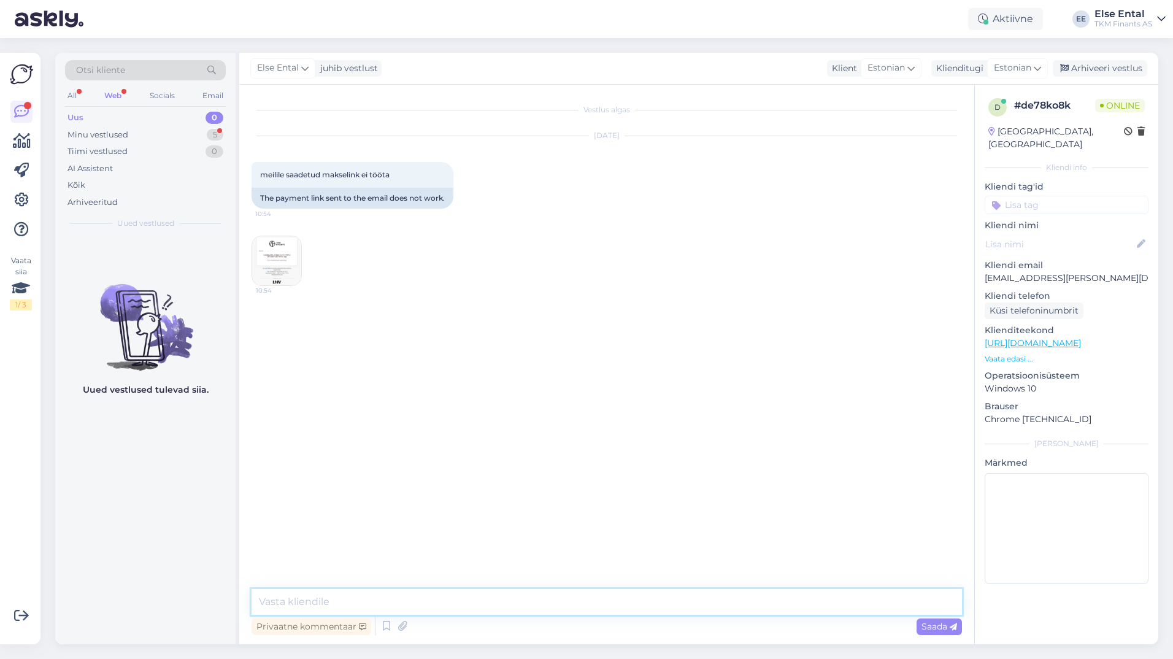
click at [314, 589] on textarea at bounding box center [606, 602] width 710 height 26
click at [161, 137] on div "Minu vestlused 5" at bounding box center [145, 134] width 161 height 17
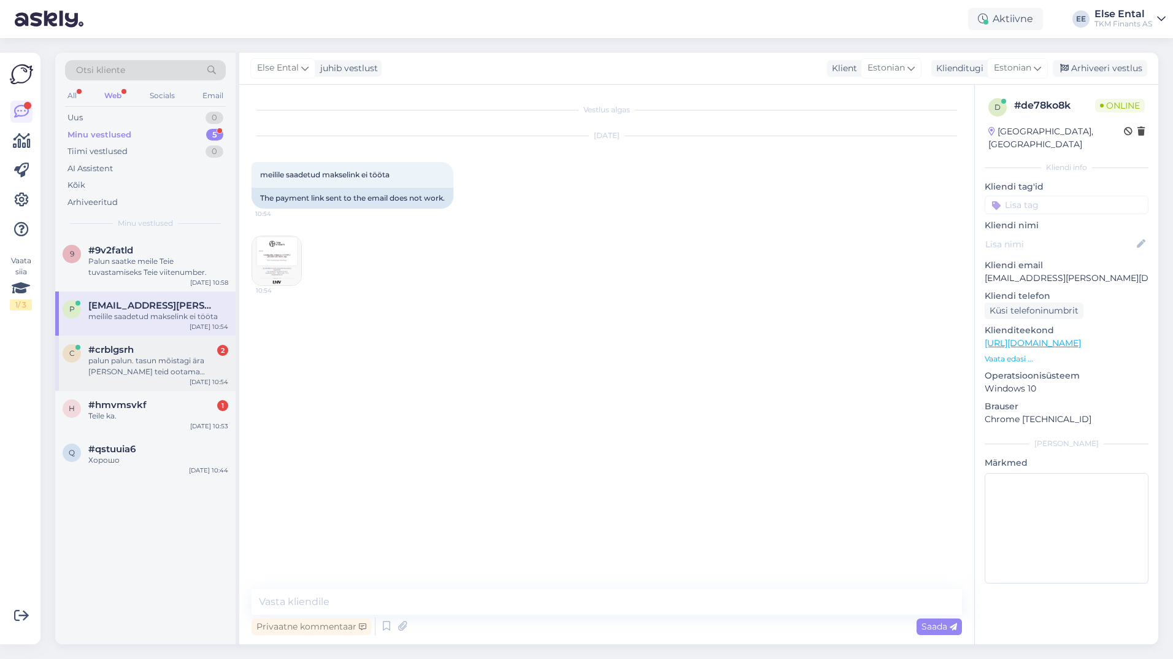
click at [159, 349] on div "#crblgsrh 2" at bounding box center [158, 349] width 140 height 11
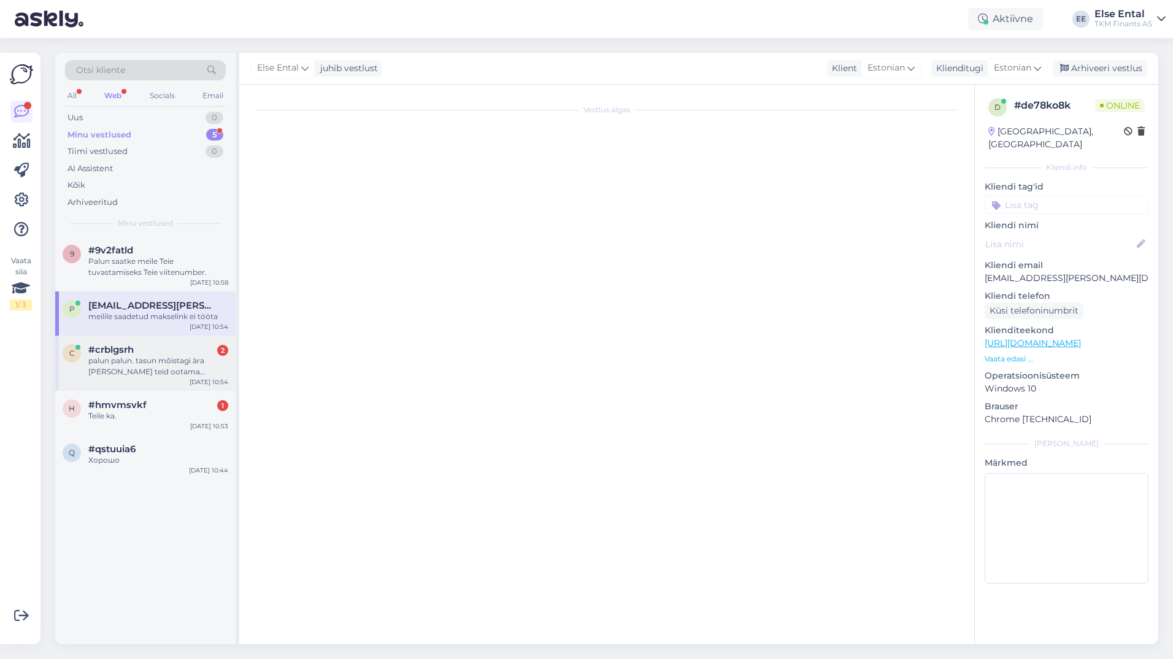
scroll to position [20, 0]
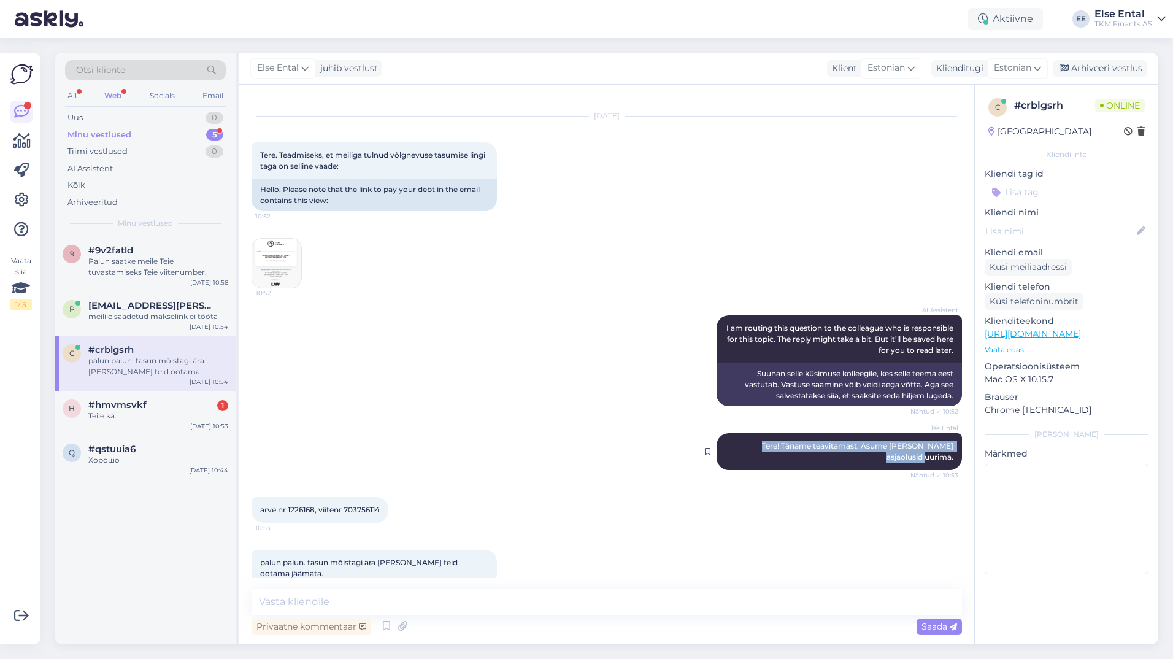
drag, startPoint x: 949, startPoint y: 447, endPoint x: 721, endPoint y: 443, distance: 228.2
click at [721, 443] on div "Else Ental Tere! Täname teavitamast. Asume [PERSON_NAME] asjaolusid uurima. Näh…" at bounding box center [838, 451] width 245 height 37
click at [136, 314] on div "meilile saadetud makselink ei tööta" at bounding box center [158, 316] width 140 height 11
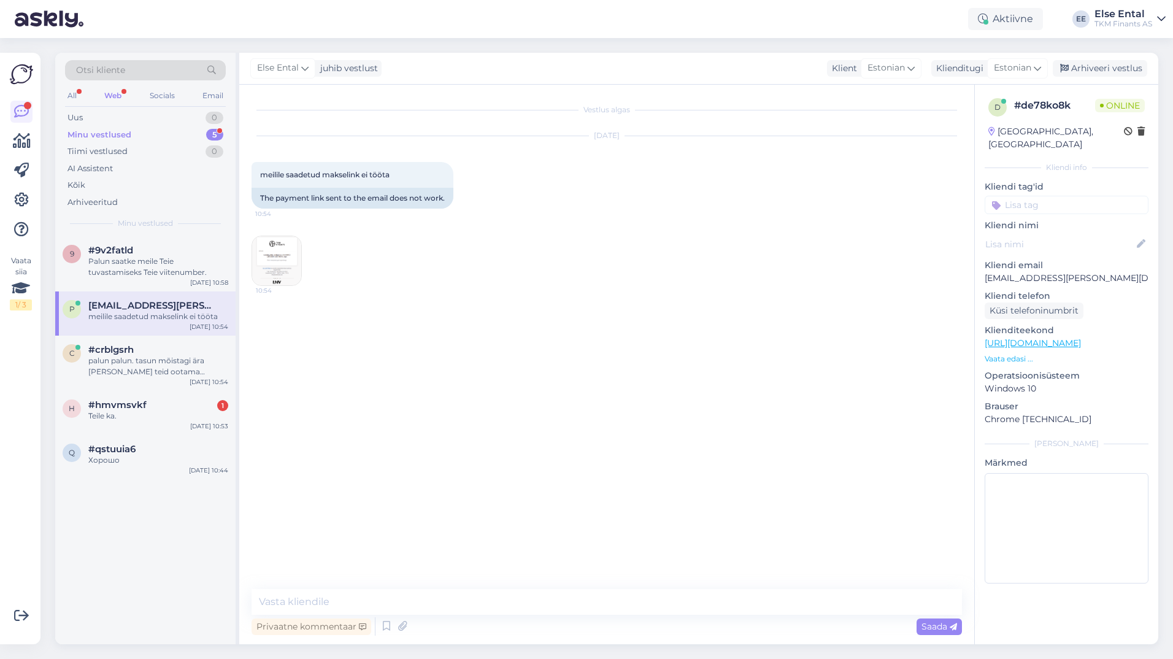
scroll to position [0, 0]
click at [372, 590] on div "Vestlus algas [DATE] meilile saadetud makselink ei tööta 10:54 The payment link…" at bounding box center [606, 364] width 735 height 559
click at [358, 598] on textarea at bounding box center [606, 602] width 710 height 26
click at [349, 597] on textarea at bounding box center [606, 602] width 710 height 26
paste textarea "Tere! Täname teavitamast. Asume [PERSON_NAME] asjaolusid uurima."
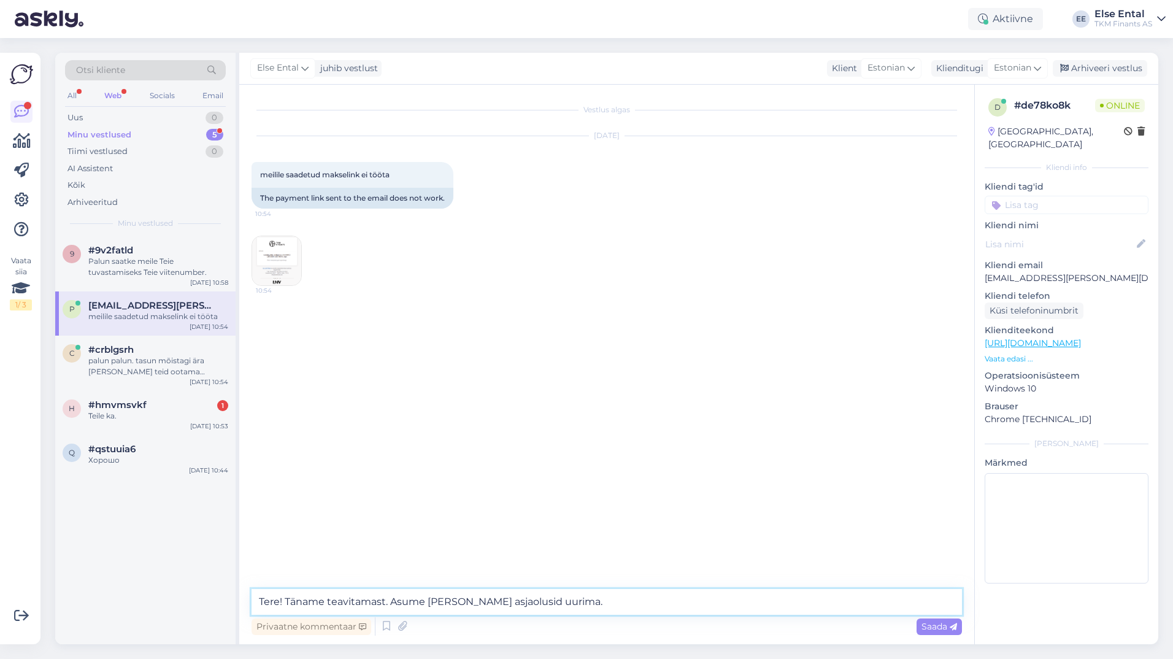
click at [587, 603] on textarea "Tere! Täname teavitamast. Asume [PERSON_NAME] asjaolusid uurima." at bounding box center [606, 602] width 710 height 26
click at [775, 596] on textarea "Tere! Täname teavitamast. Asume [PERSON_NAME] asjaolusid uurima. Vabandame võim…" at bounding box center [606, 602] width 710 height 26
click at [817, 602] on textarea "Tere! Täname teavitamast. Asume [PERSON_NAME] asjaolusid uurima. Vabandame võim…" at bounding box center [606, 602] width 710 height 26
type textarea "Tere! Täname teavitamast. Asume [PERSON_NAME] asjaolusid uurima. Vabandame võim…"
click at [937, 628] on span "Saada" at bounding box center [939, 626] width 36 height 11
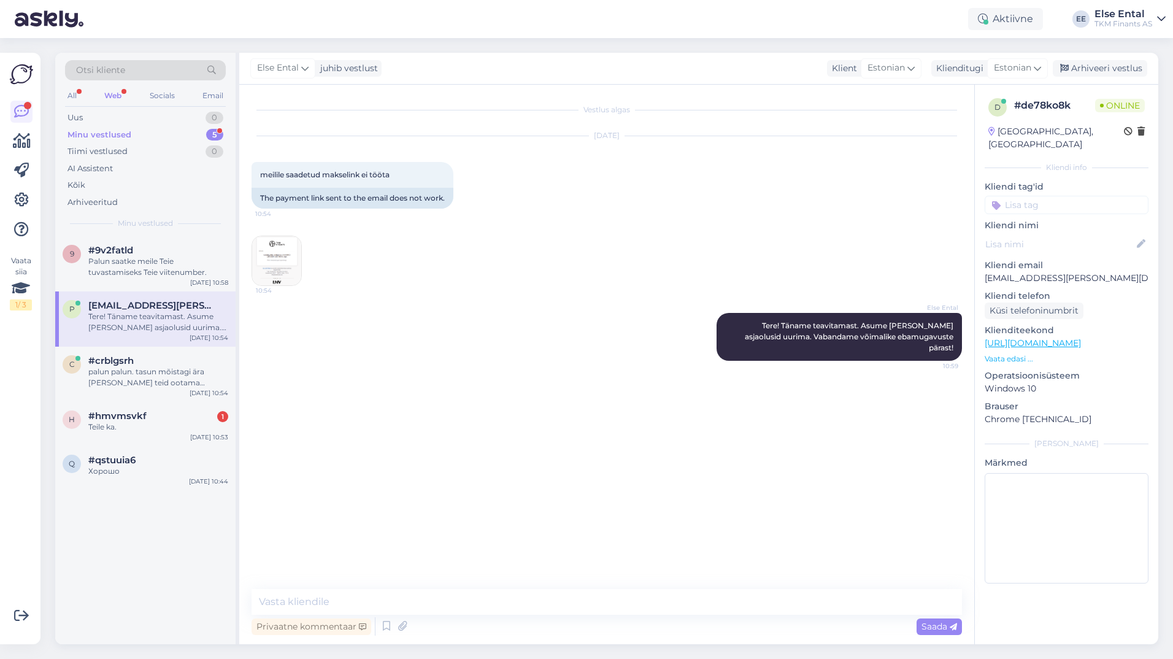
click at [118, 312] on div "Tere! Täname teavitamast. Asume [PERSON_NAME] asjaolusid uurima. Vabandame võim…" at bounding box center [158, 322] width 140 height 22
click at [118, 412] on span "#hmvmsvkf" at bounding box center [117, 415] width 58 height 11
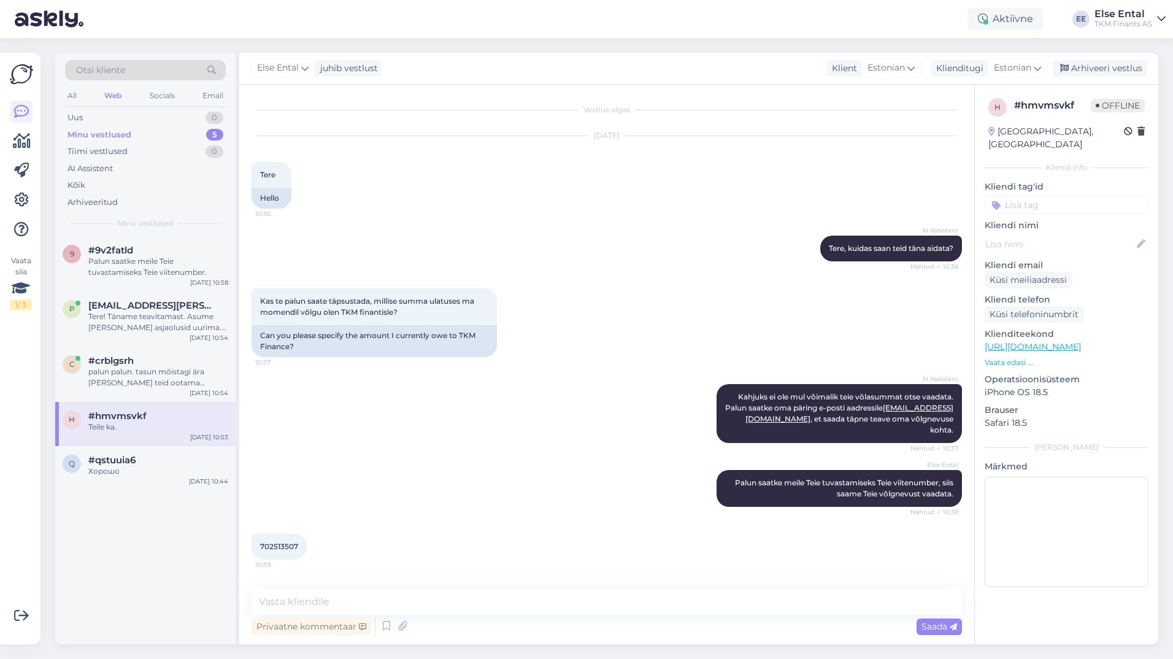
scroll to position [917, 0]
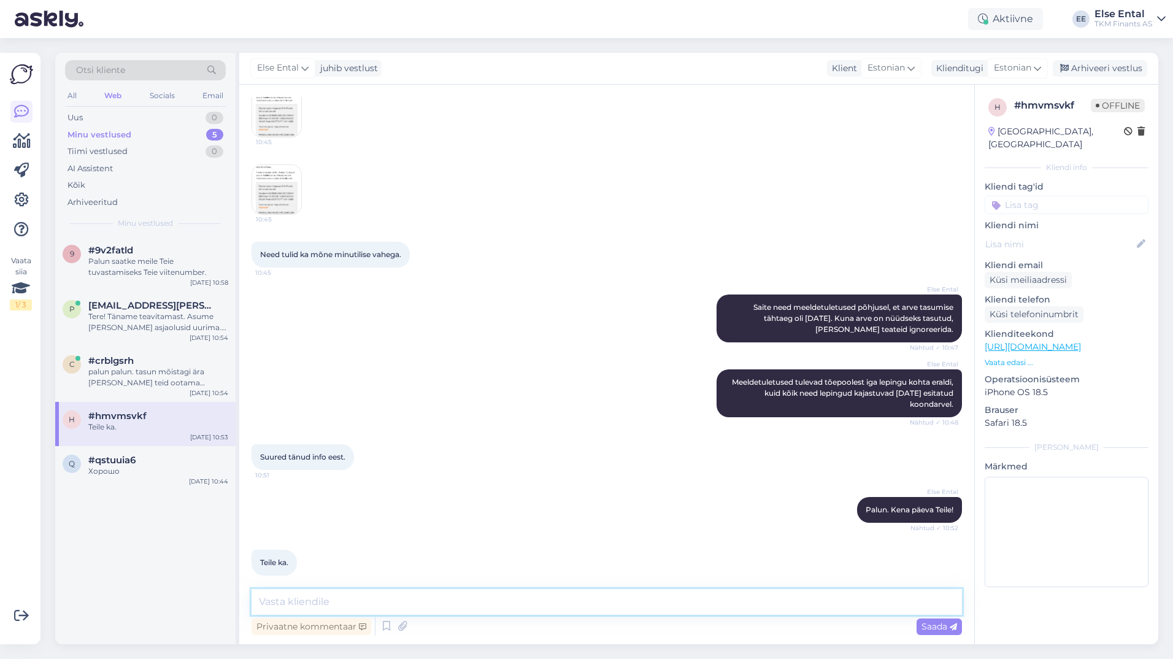
click at [339, 596] on textarea at bounding box center [606, 602] width 710 height 26
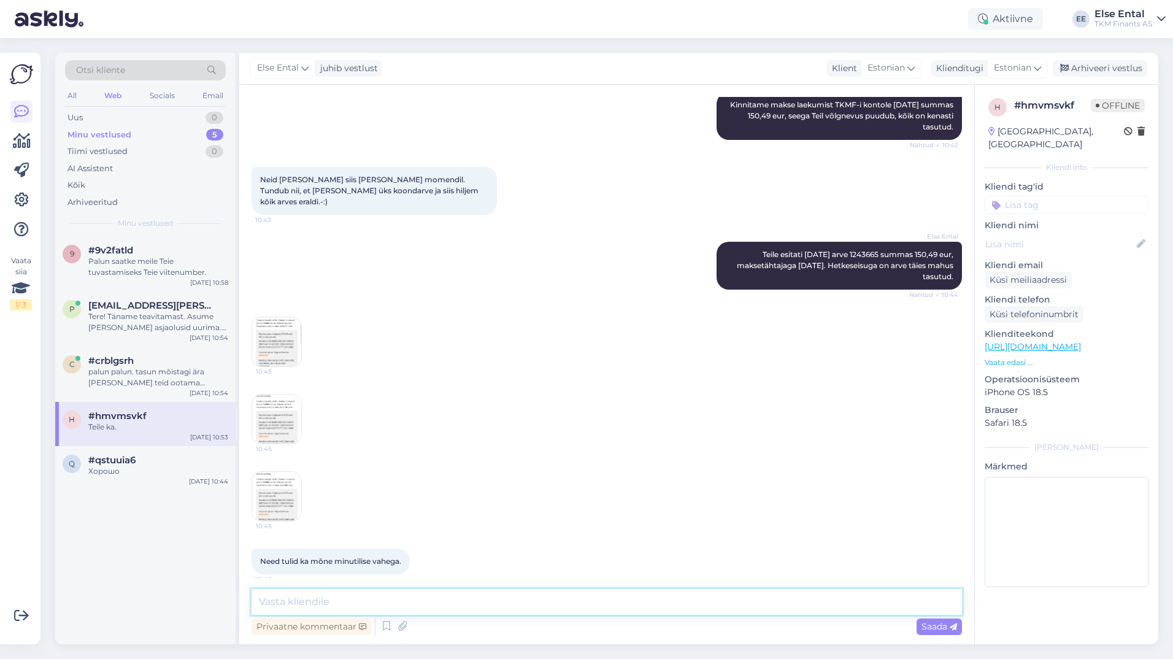
scroll to position [549, 0]
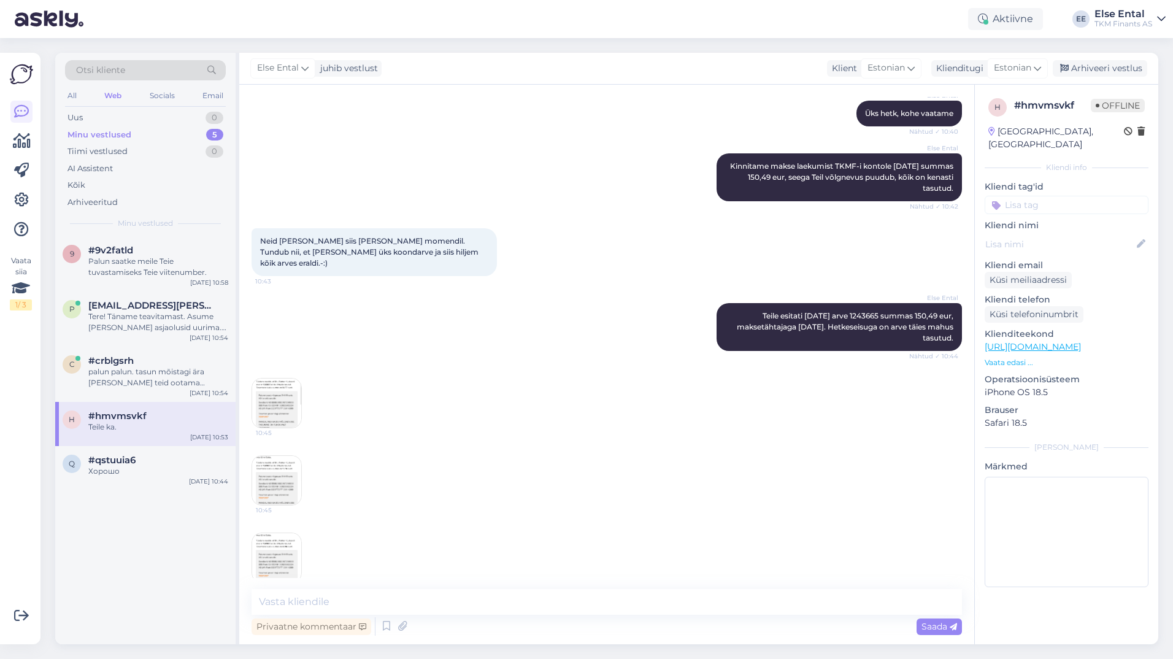
click at [280, 456] on img at bounding box center [276, 480] width 49 height 49
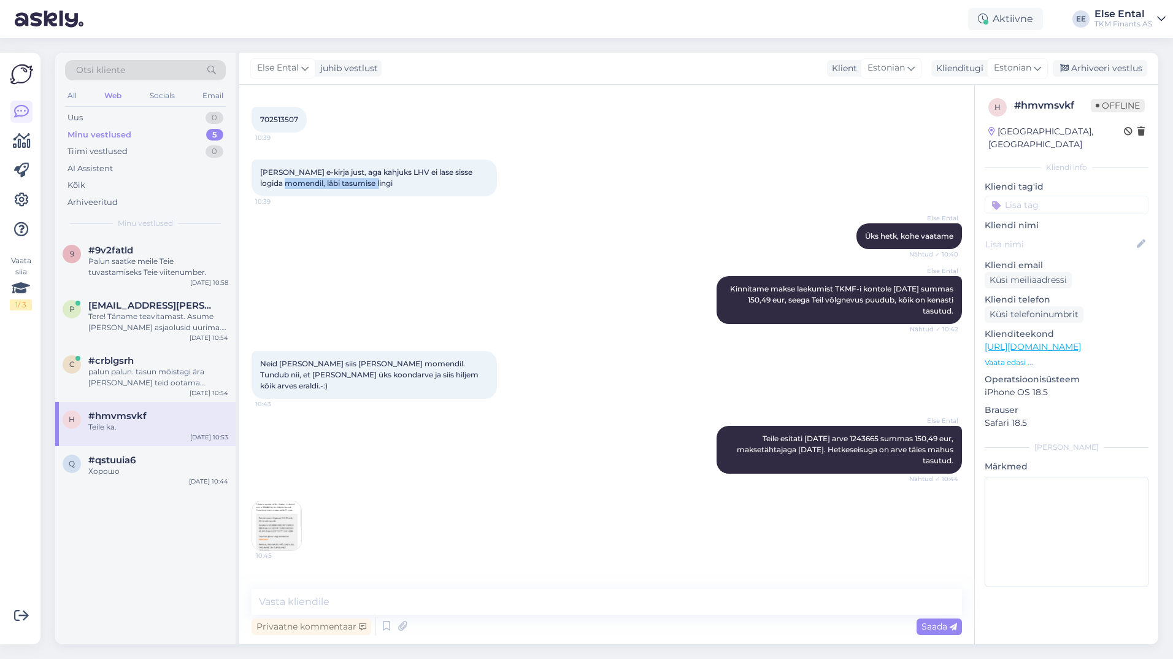
drag, startPoint x: 385, startPoint y: 186, endPoint x: 285, endPoint y: 179, distance: 100.2
click at [285, 179] on div "[PERSON_NAME] e-kirja just, aga kahjuks LHV ei lase sisse logida momendil, läbi…" at bounding box center [373, 177] width 245 height 37
drag, startPoint x: 285, startPoint y: 179, endPoint x: 356, endPoint y: 254, distance: 103.2
click at [356, 252] on div "Else Ental Üks hetk, kohe vaatame Nähtud ✓ 10:40" at bounding box center [606, 236] width 710 height 53
click at [112, 467] on div "Хорошо" at bounding box center [158, 470] width 140 height 11
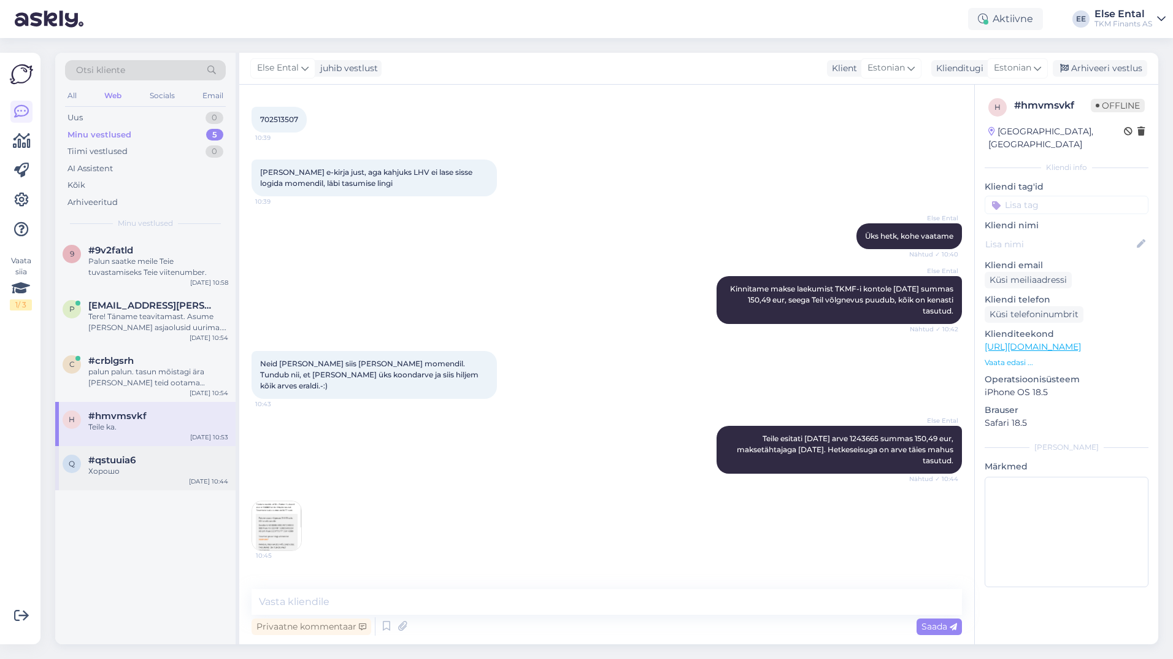
scroll to position [79, 0]
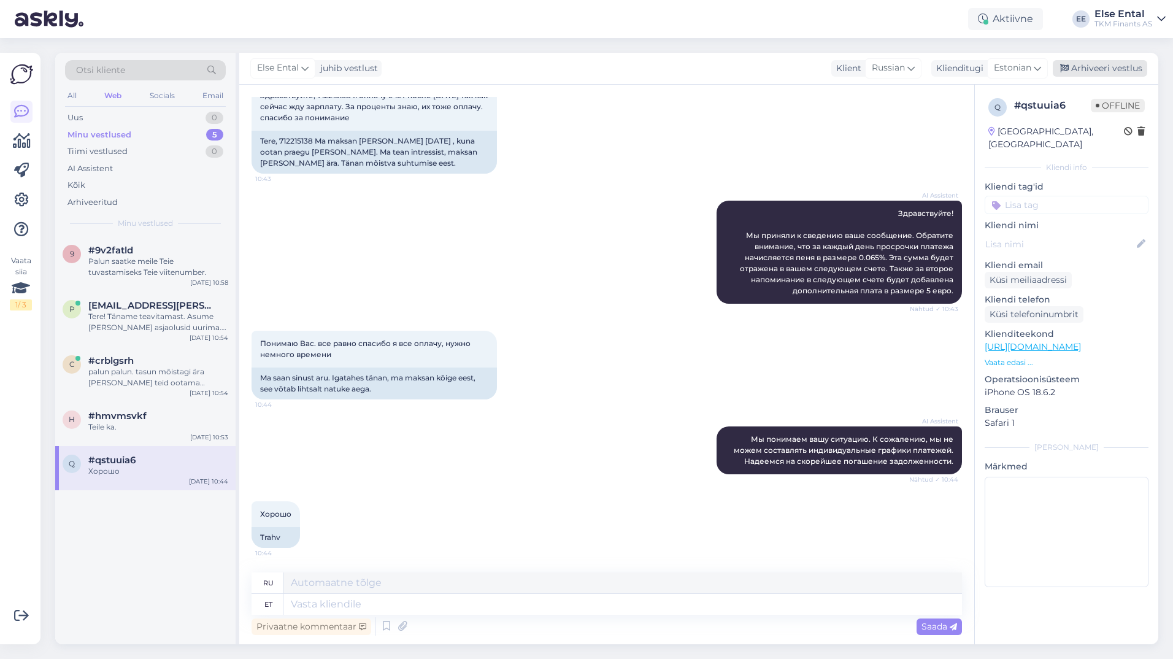
click at [1111, 69] on div "Arhiveeri vestlus" at bounding box center [1099, 68] width 94 height 17
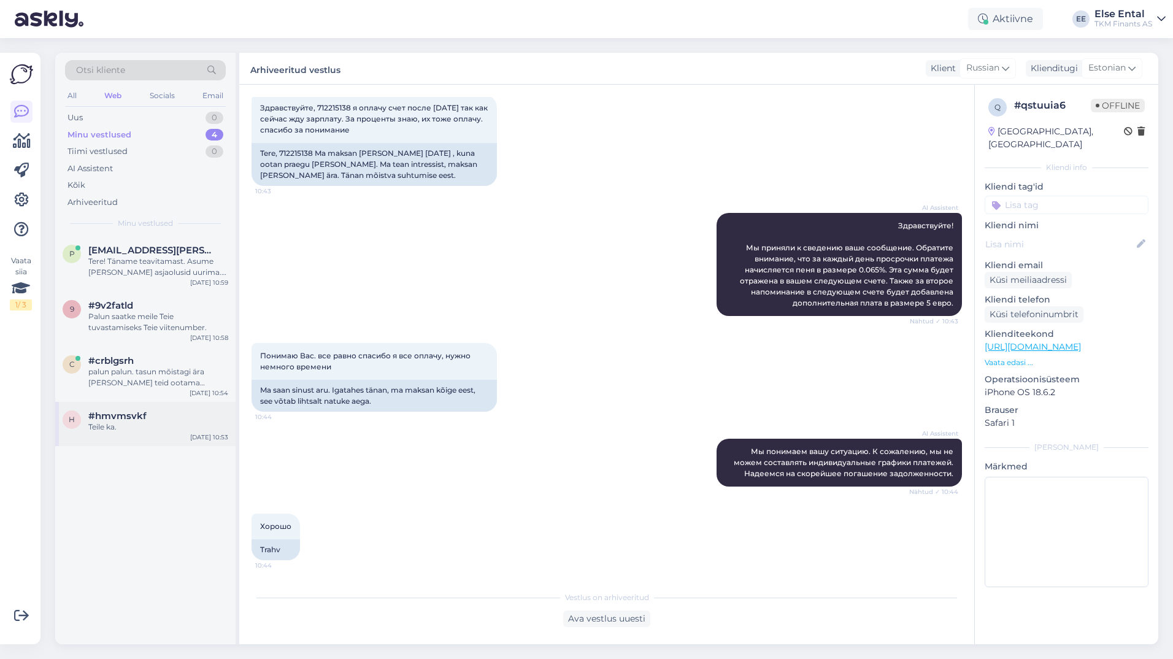
click at [146, 413] on div "#hmvmsvkf" at bounding box center [158, 415] width 140 height 11
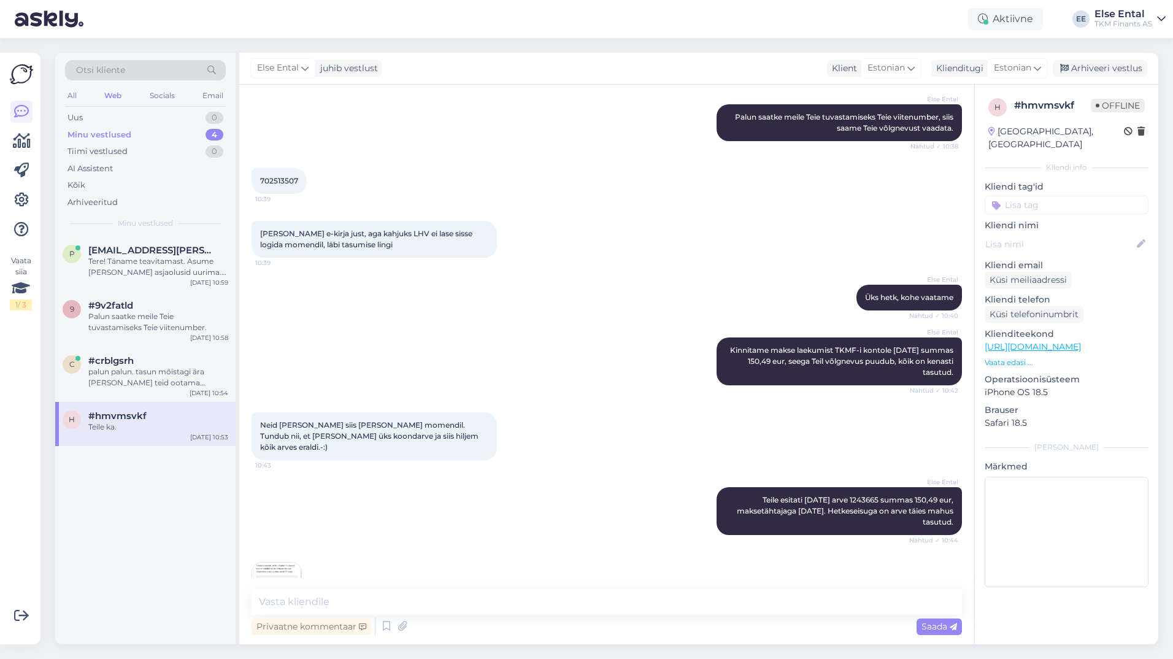
scroll to position [120, 0]
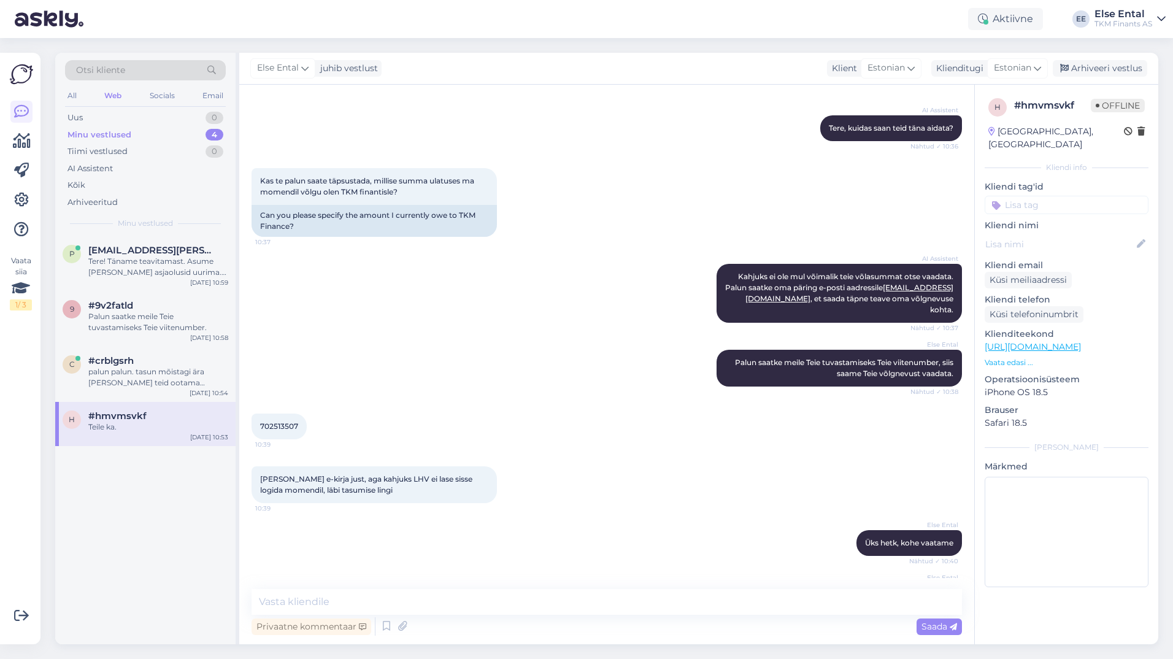
click at [288, 426] on span "702513507" at bounding box center [279, 425] width 38 height 9
click at [126, 377] on div "palun palun. tasun mõistagi ära [PERSON_NAME] teid ootama jäämata." at bounding box center [158, 377] width 140 height 22
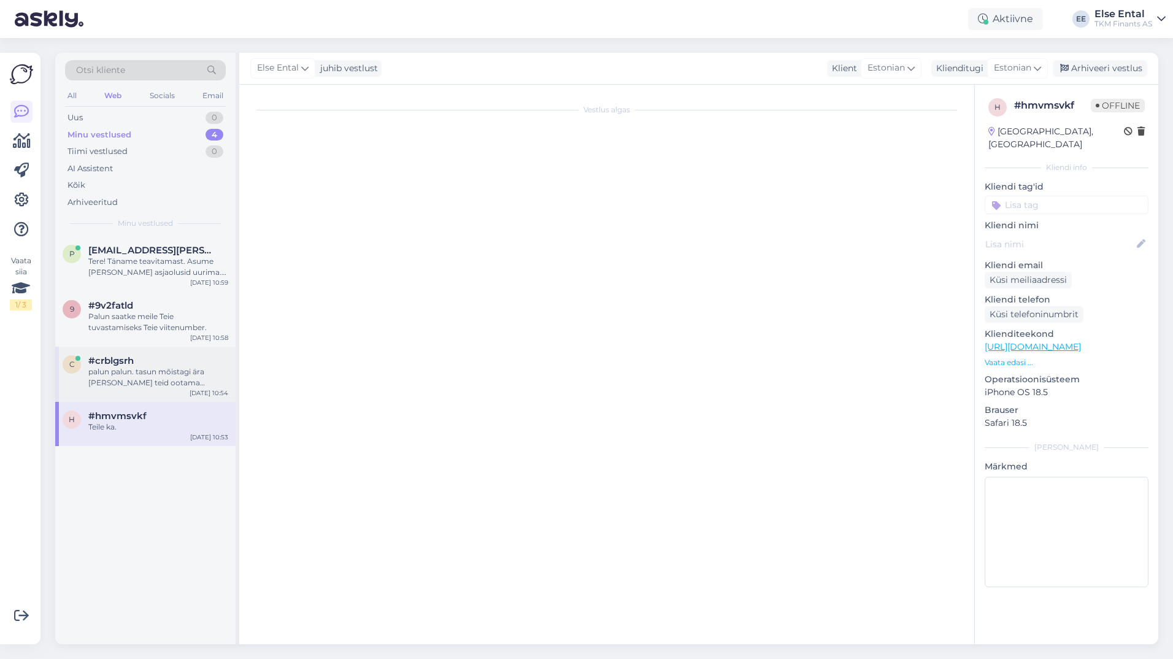
scroll to position [20, 0]
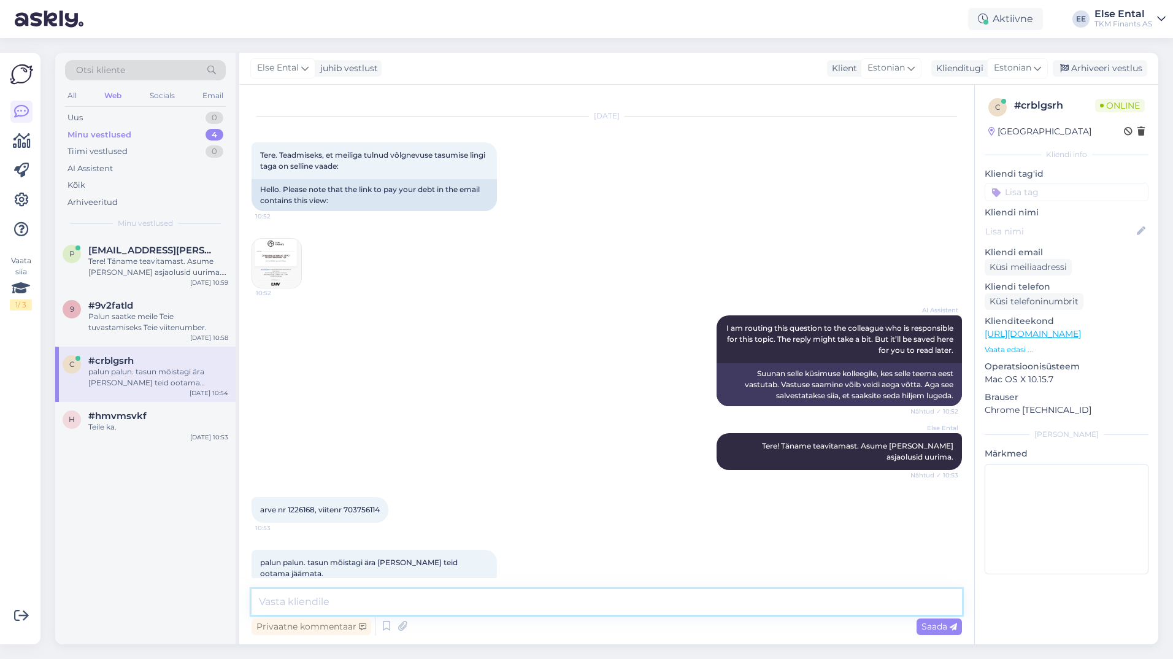
click at [343, 596] on textarea at bounding box center [606, 602] width 710 height 26
click at [266, 604] on textarea "Vabandame võimalike ebamugavuste pärast." at bounding box center [606, 602] width 710 height 26
click at [511, 606] on textarea "Väga vabandame võimalike ebamugavuste pärast." at bounding box center [606, 602] width 710 height 26
click at [521, 600] on textarea "Väga vabandame võimalike ebamugavuste pärast." at bounding box center [606, 602] width 710 height 26
click at [527, 603] on textarea "Väga vabandame võimalike ebamugavuste pärast." at bounding box center [606, 602] width 710 height 26
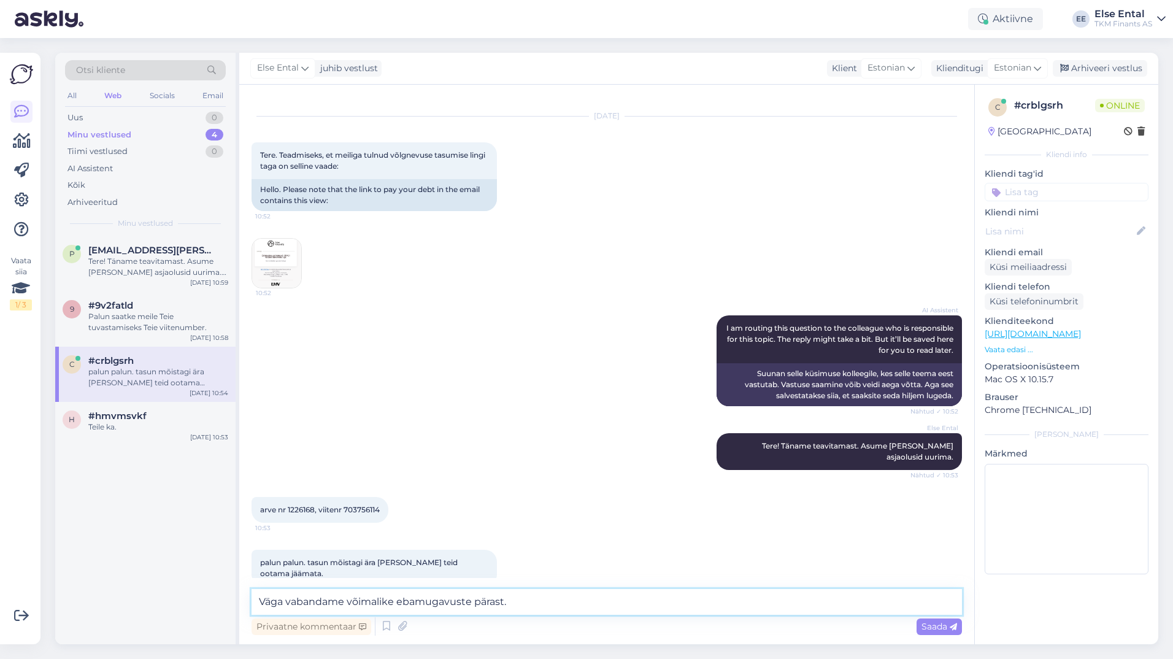
click at [532, 600] on textarea "Väga vabandame võimalike ebamugavuste pärast." at bounding box center [606, 602] width 710 height 26
type textarea "Väga vabandame võimalike ebamugavuste pärast."
click at [919, 630] on div "Saada" at bounding box center [938, 626] width 45 height 17
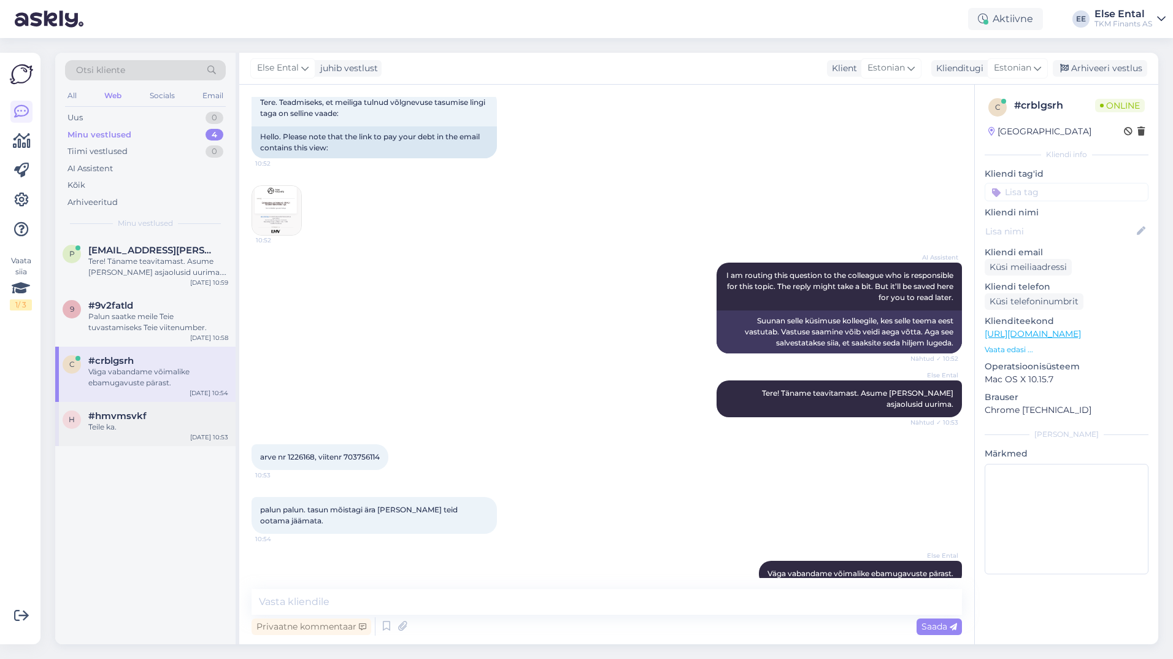
click at [118, 411] on span "#hmvmsvkf" at bounding box center [117, 415] width 58 height 11
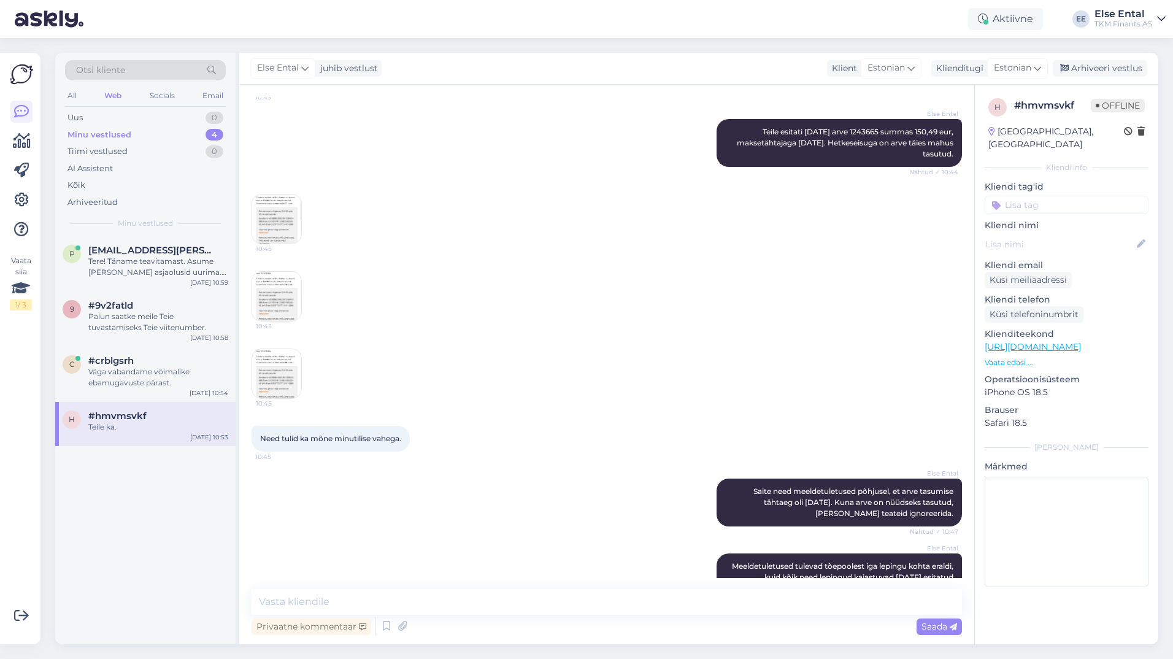
scroll to position [917, 0]
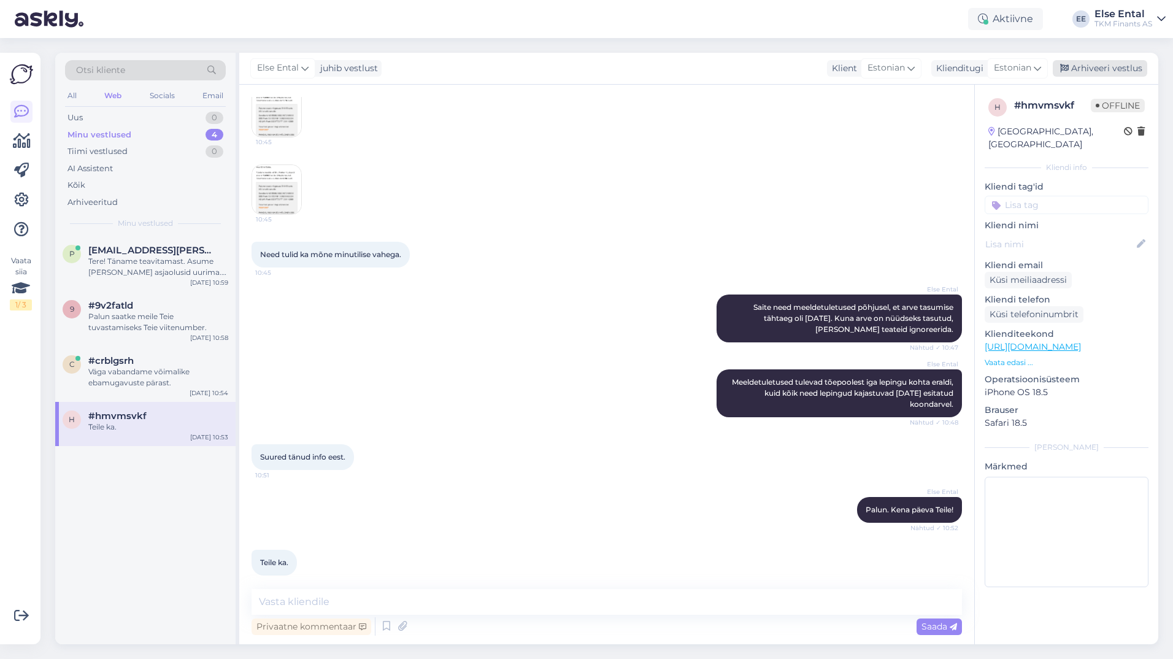
click at [1119, 67] on div "Arhiveeri vestlus" at bounding box center [1099, 68] width 94 height 17
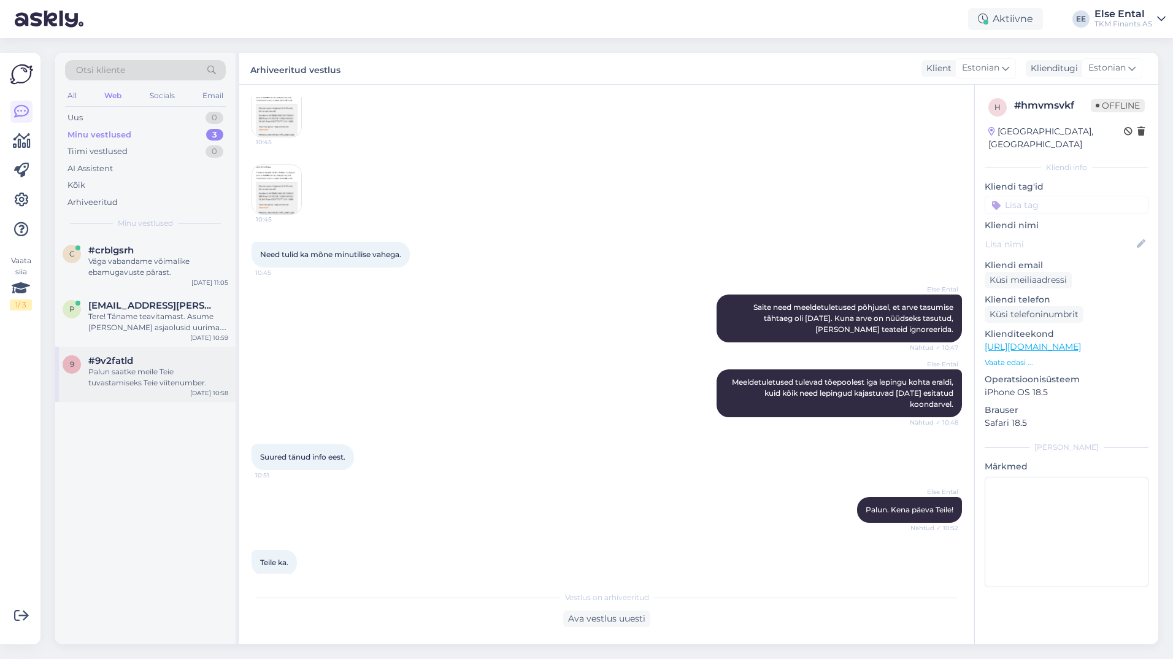
click at [128, 369] on div "Palun saatke meile Teie tuvastamiseks Teie viitenumber." at bounding box center [158, 377] width 140 height 22
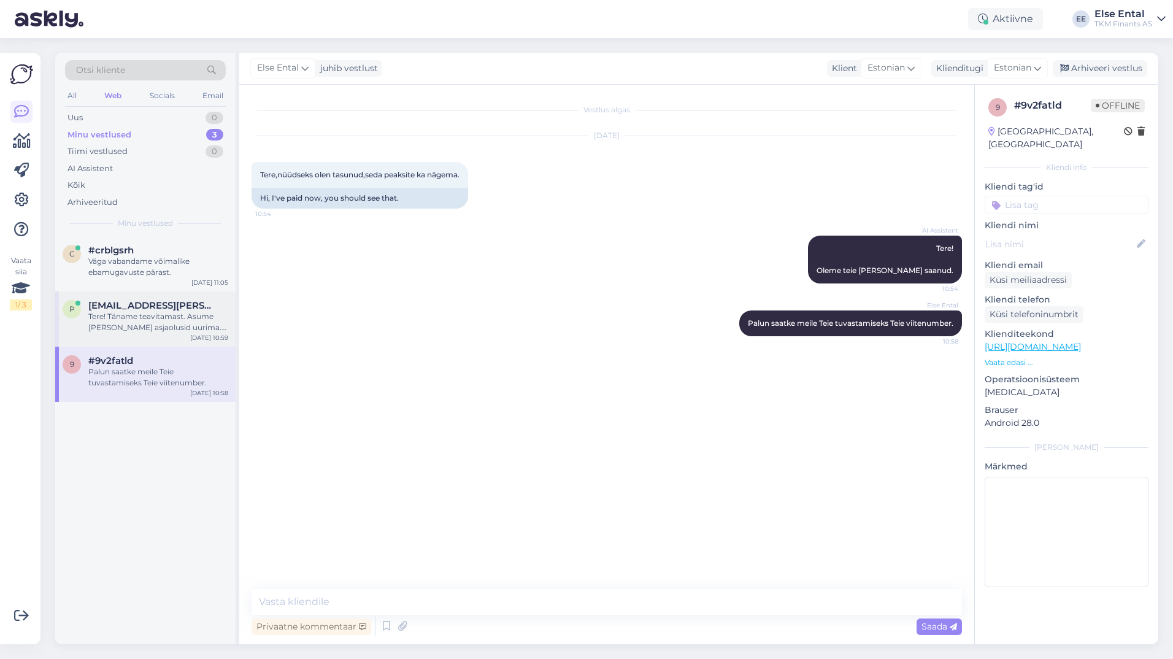
click at [170, 327] on div "Tere! Täname teavitamast. Asume [PERSON_NAME] asjaolusid uurima. Vabandame võim…" at bounding box center [158, 322] width 140 height 22
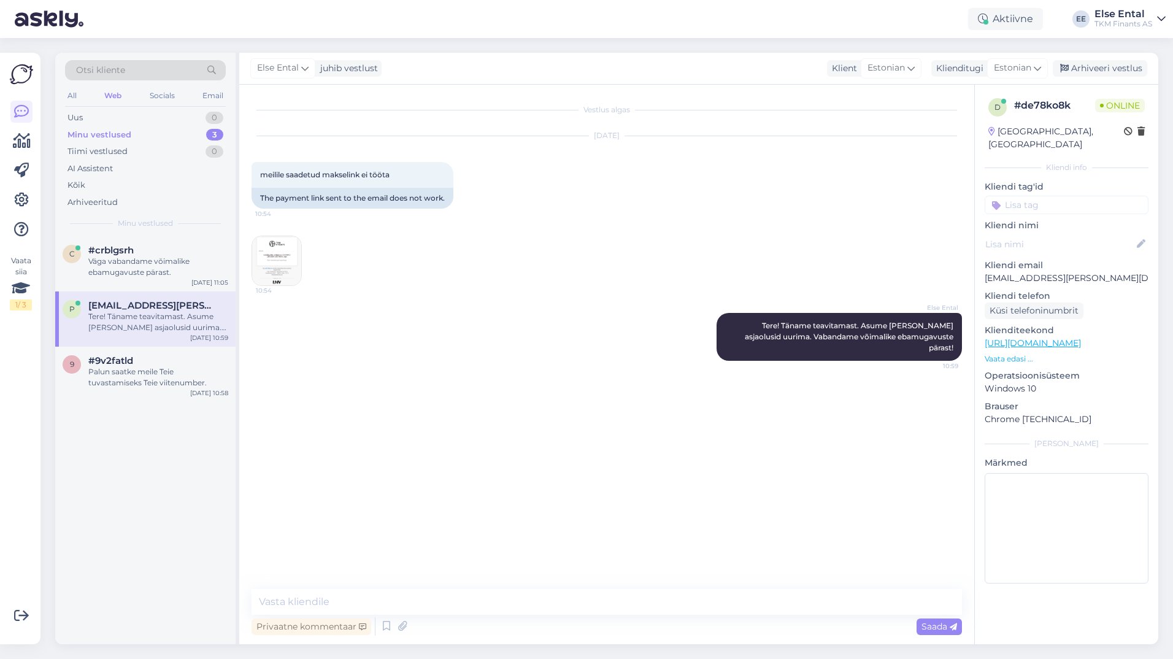
click at [277, 262] on img at bounding box center [276, 260] width 49 height 49
click at [92, 374] on div "Palun saatke meile Teie tuvastamiseks Teie viitenumber." at bounding box center [158, 377] width 140 height 22
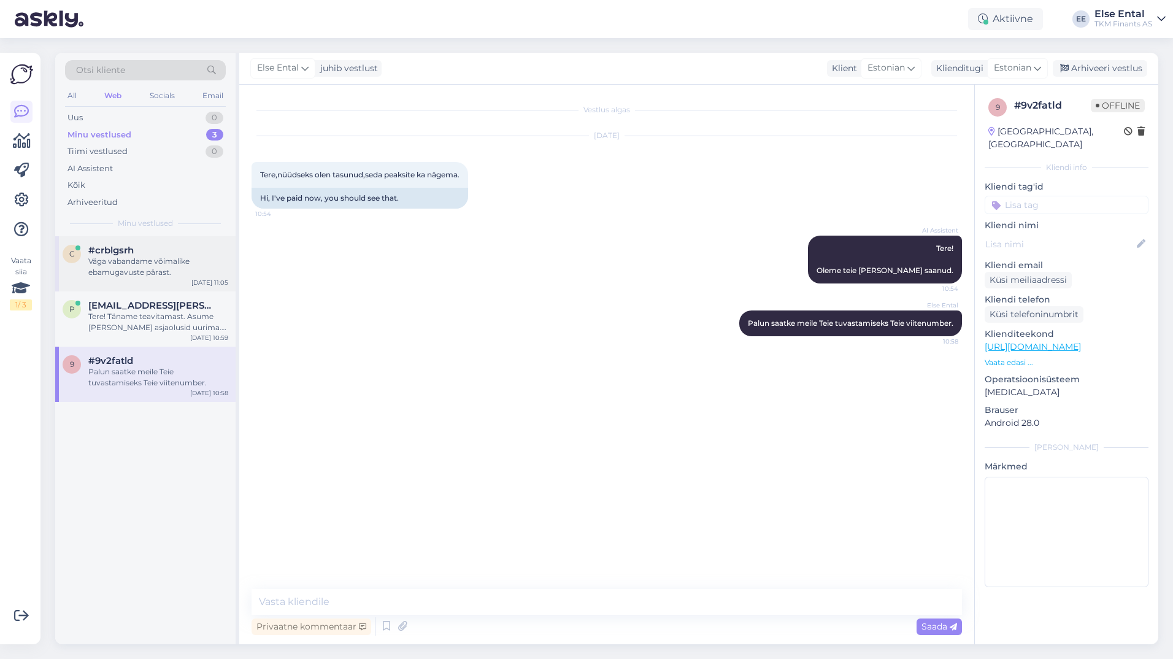
click at [125, 262] on div "Väga vabandame võimalike ebamugavuste pärast." at bounding box center [158, 267] width 140 height 22
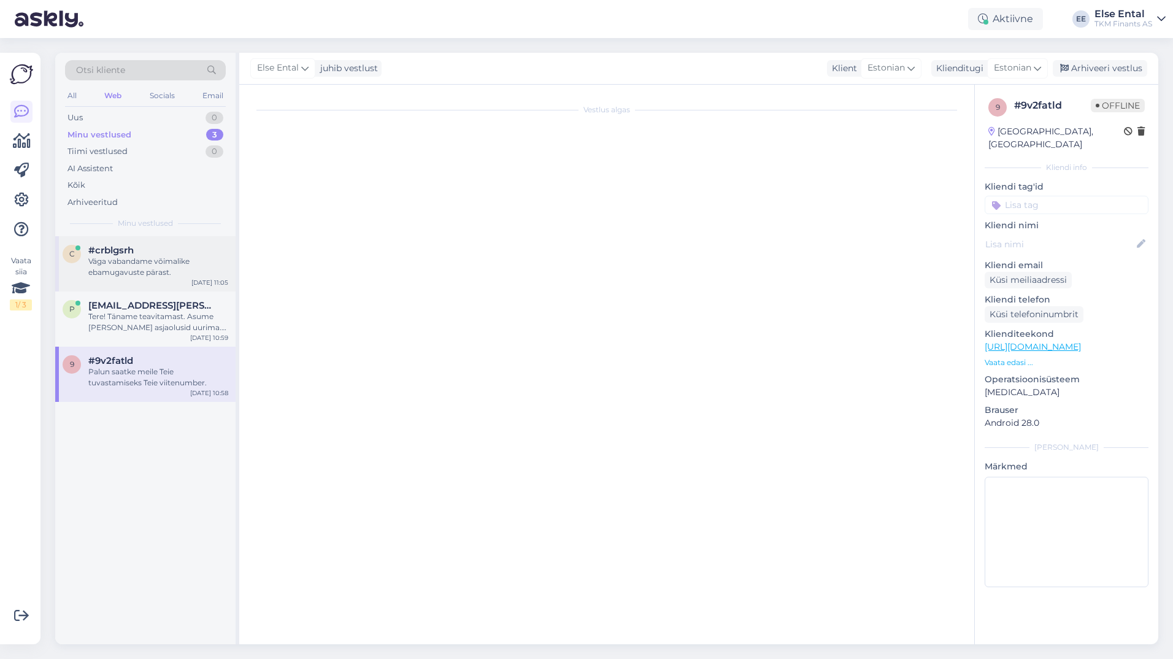
scroll to position [72, 0]
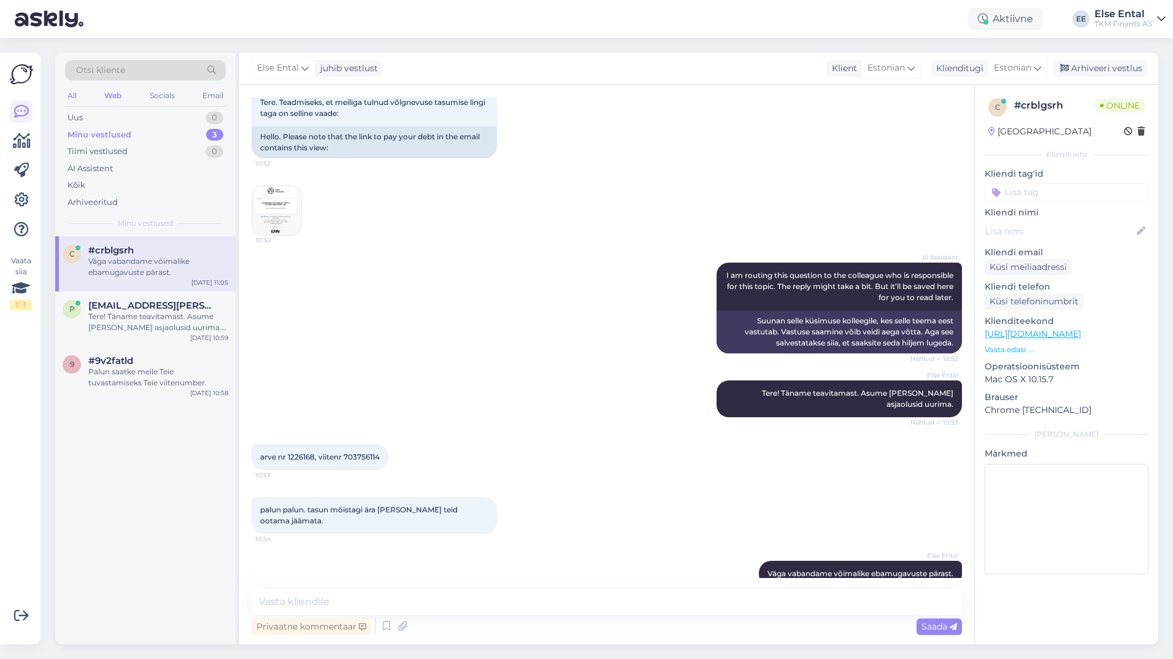
click at [362, 452] on span "arve nr 1226168, viitenr 703756114" at bounding box center [320, 456] width 120 height 9
click at [104, 117] on div "Uus 1" at bounding box center [145, 117] width 161 height 17
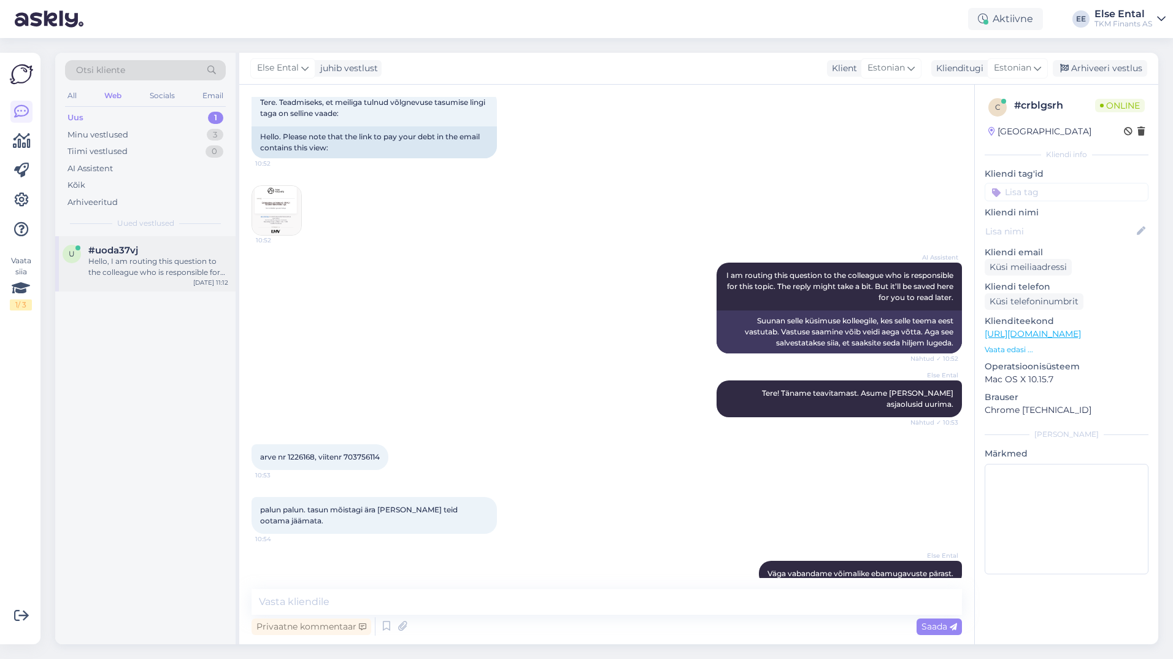
click at [128, 261] on div "Hello, I am routing this question to the colleague who is responsible for this …" at bounding box center [158, 267] width 140 height 22
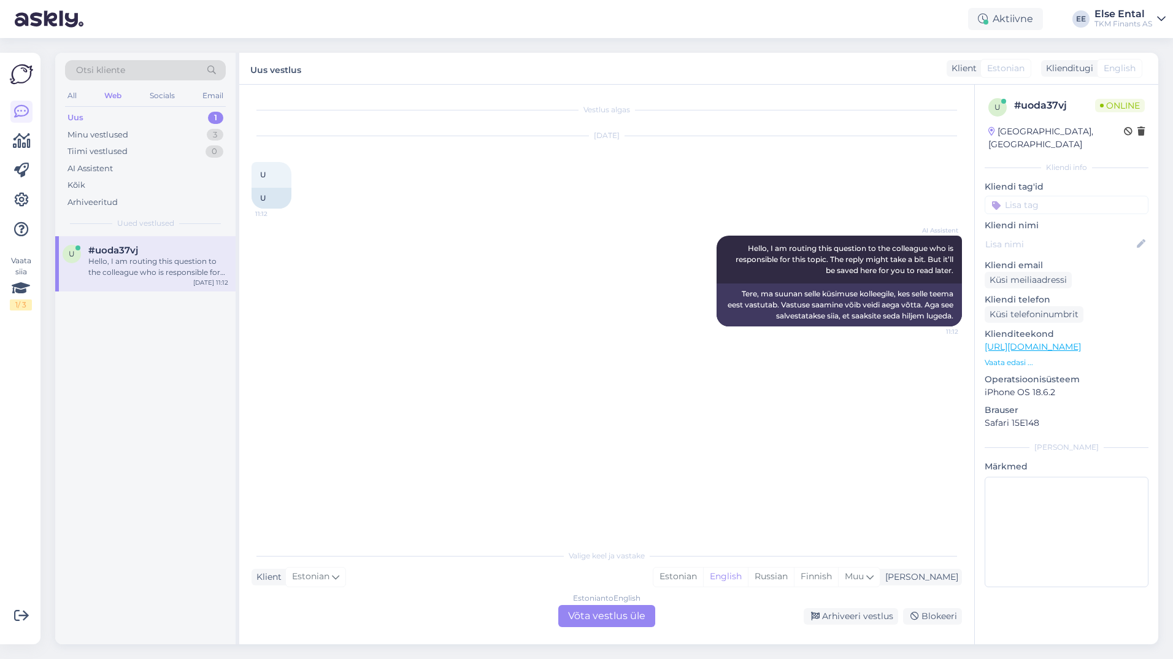
click at [616, 615] on div "Estonian to English Võta vestlus üle" at bounding box center [606, 616] width 97 height 22
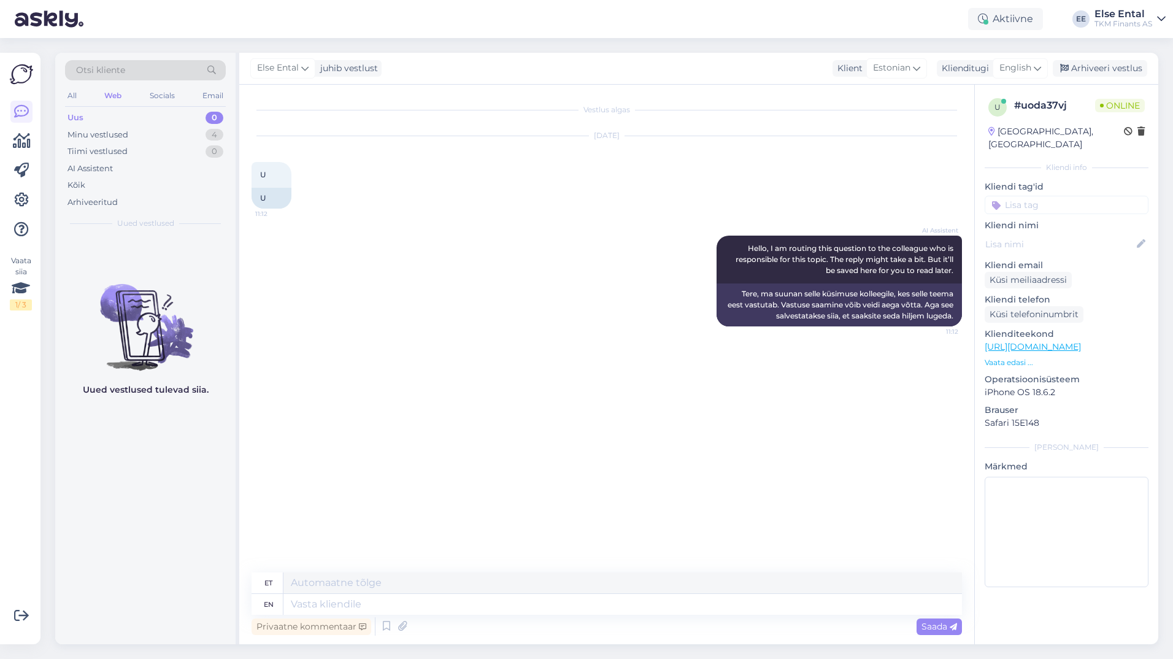
click at [1025, 57] on div "Else Ental juhib vestlust Klient Estonian Arabic Belarusian Bulgarian Chinese C…" at bounding box center [698, 69] width 919 height 32
click at [1024, 67] on span "English" at bounding box center [1015, 67] width 32 height 13
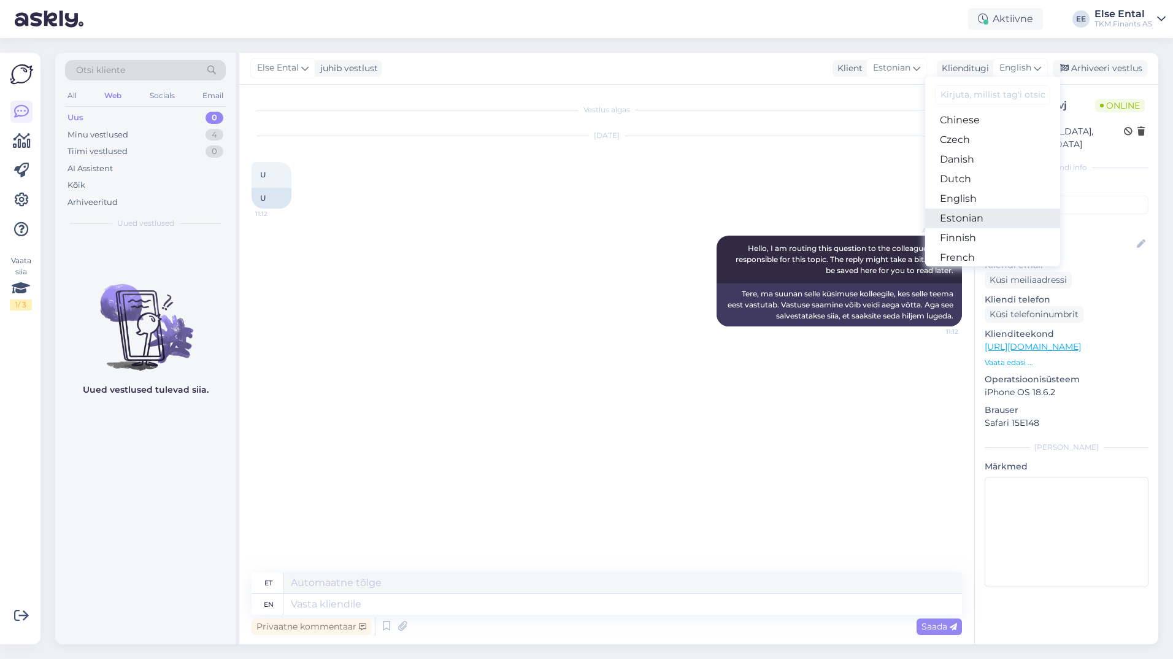
click at [962, 221] on link "Estonian" at bounding box center [992, 219] width 135 height 20
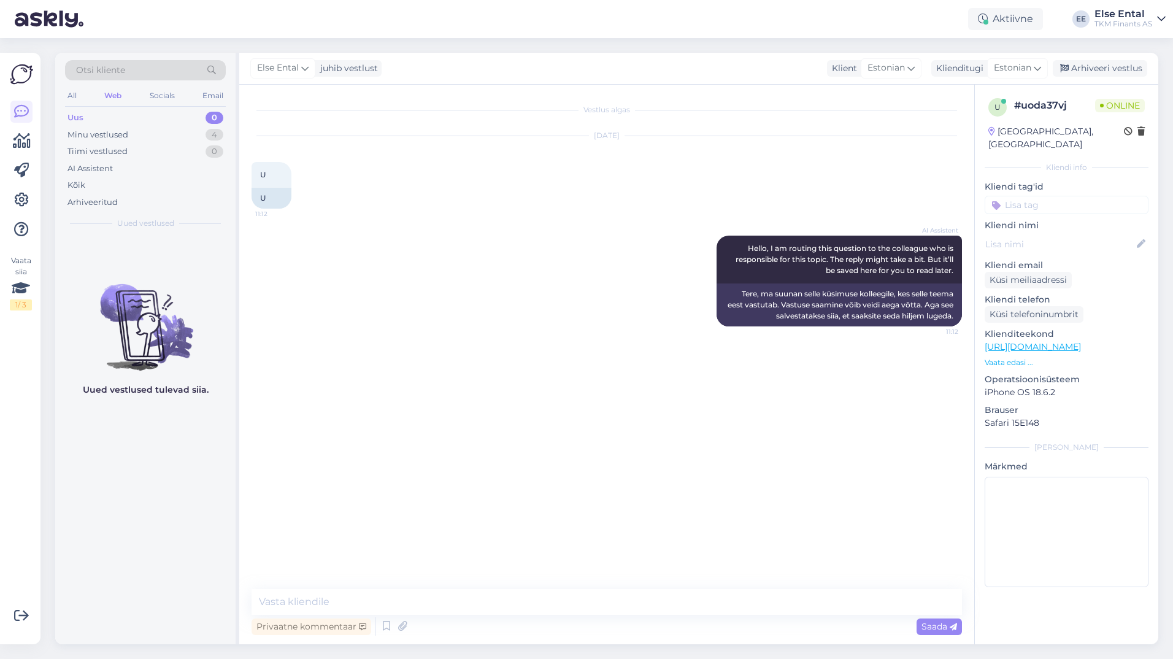
click at [348, 580] on div "Vestlus algas [DATE] U 11:12 U AI Assistent Hello, I am routing this question t…" at bounding box center [606, 364] width 735 height 559
click at [342, 601] on textarea at bounding box center [606, 602] width 710 height 26
type textarea "Tere, kuidas saame Teid aidata?"
click at [479, 605] on textarea "Tere, kuidas saame Teid aidata?" at bounding box center [606, 602] width 710 height 26
click at [97, 148] on div "Tiimi vestlused" at bounding box center [97, 151] width 60 height 12
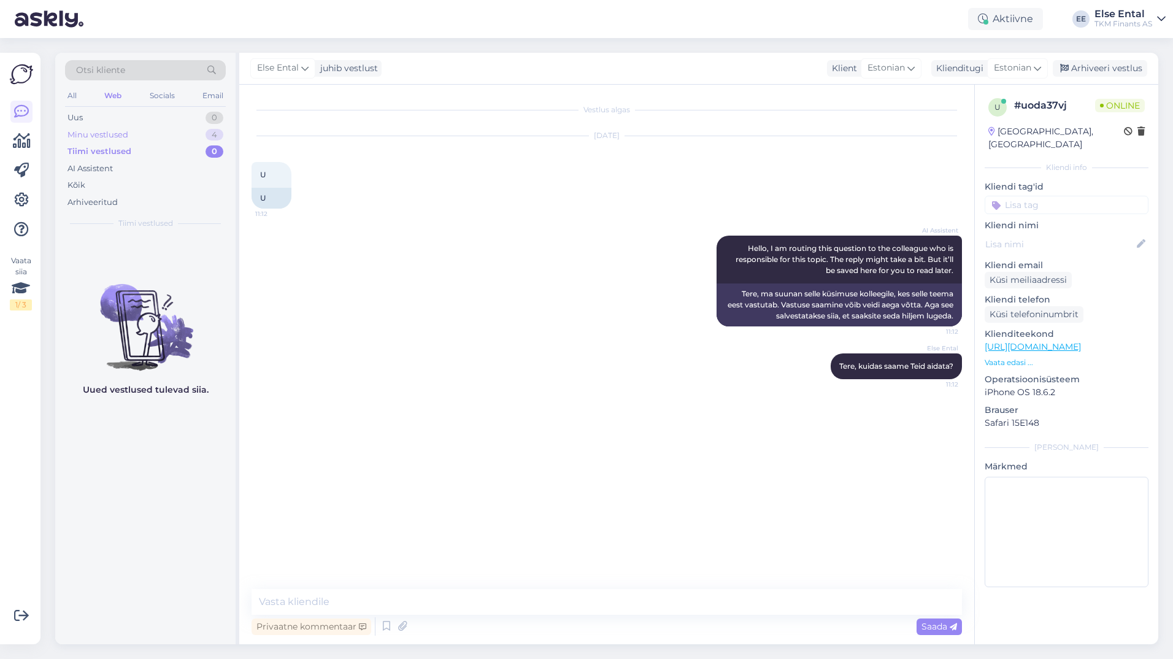
click at [99, 139] on div "Minu vestlused" at bounding box center [97, 135] width 61 height 12
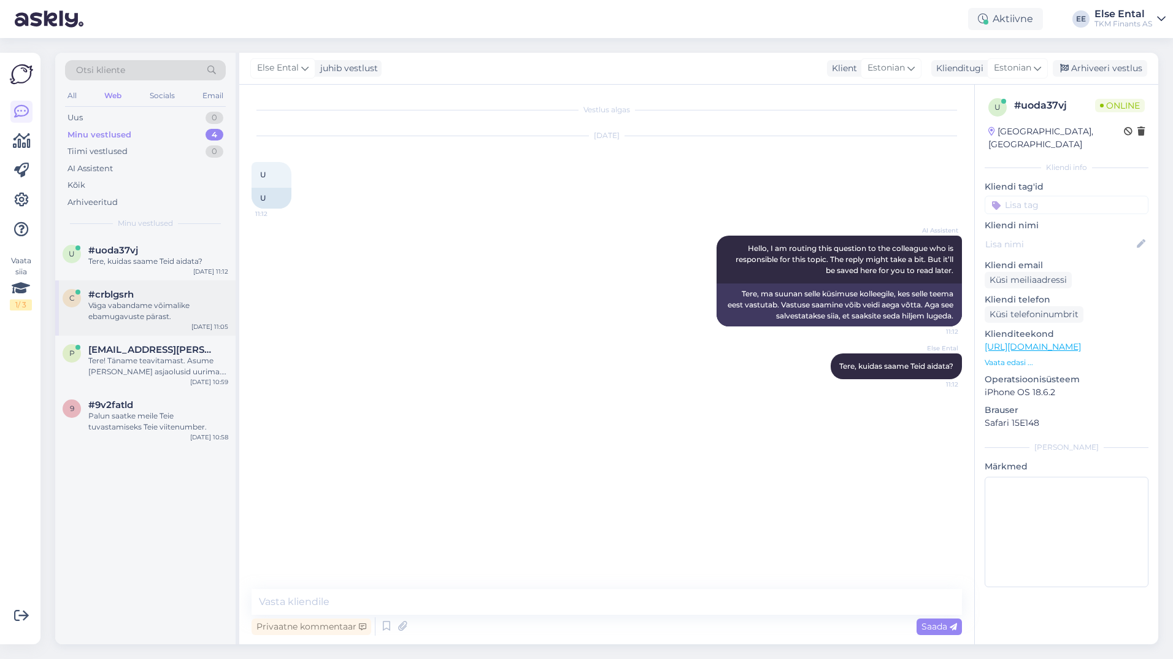
click at [132, 309] on div "Väga vabandame võimalike ebamugavuste pärast." at bounding box center [158, 311] width 140 height 22
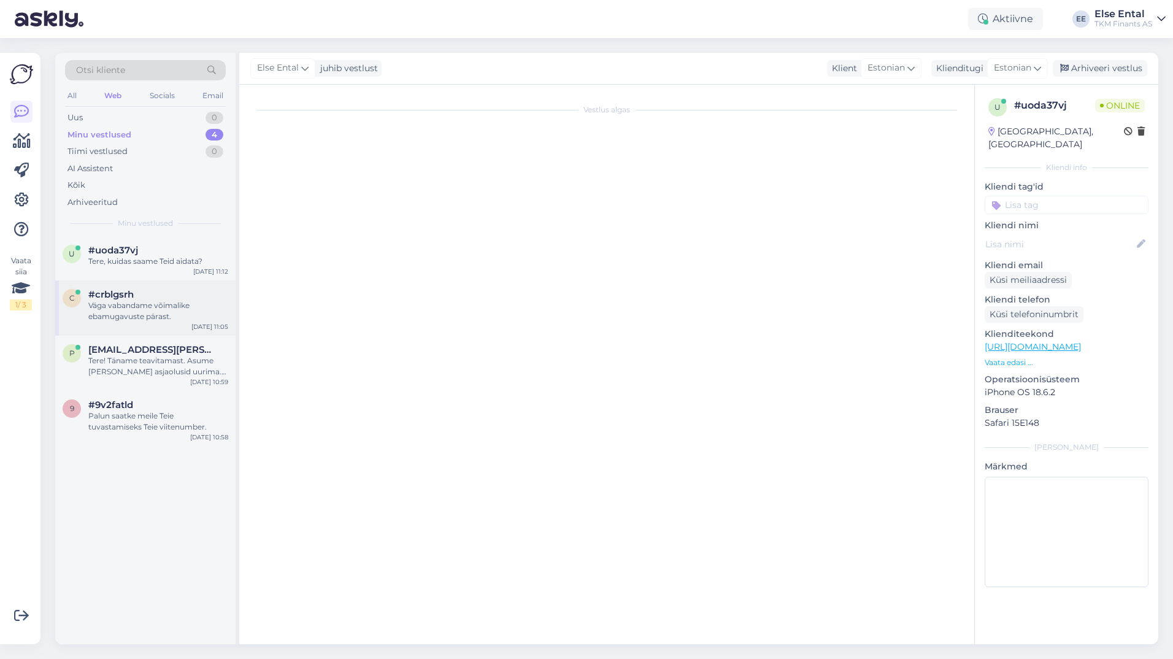
scroll to position [72, 0]
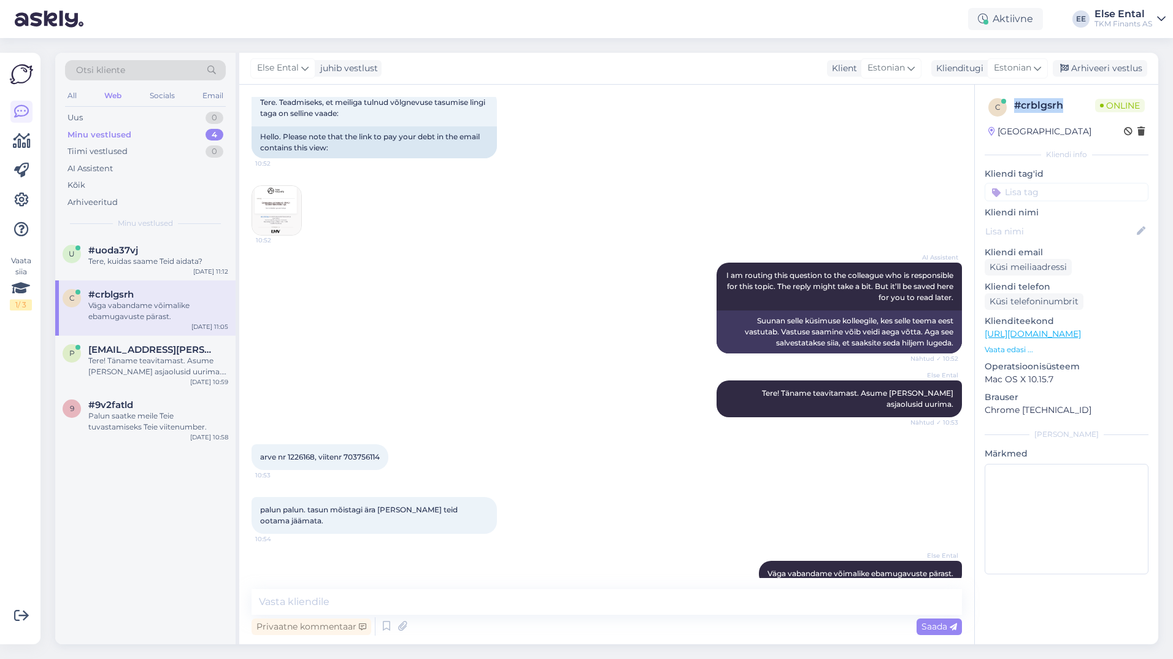
drag, startPoint x: 1064, startPoint y: 110, endPoint x: 1014, endPoint y: 112, distance: 50.3
click at [1014, 112] on div "# crblgsrh" at bounding box center [1054, 105] width 81 height 15
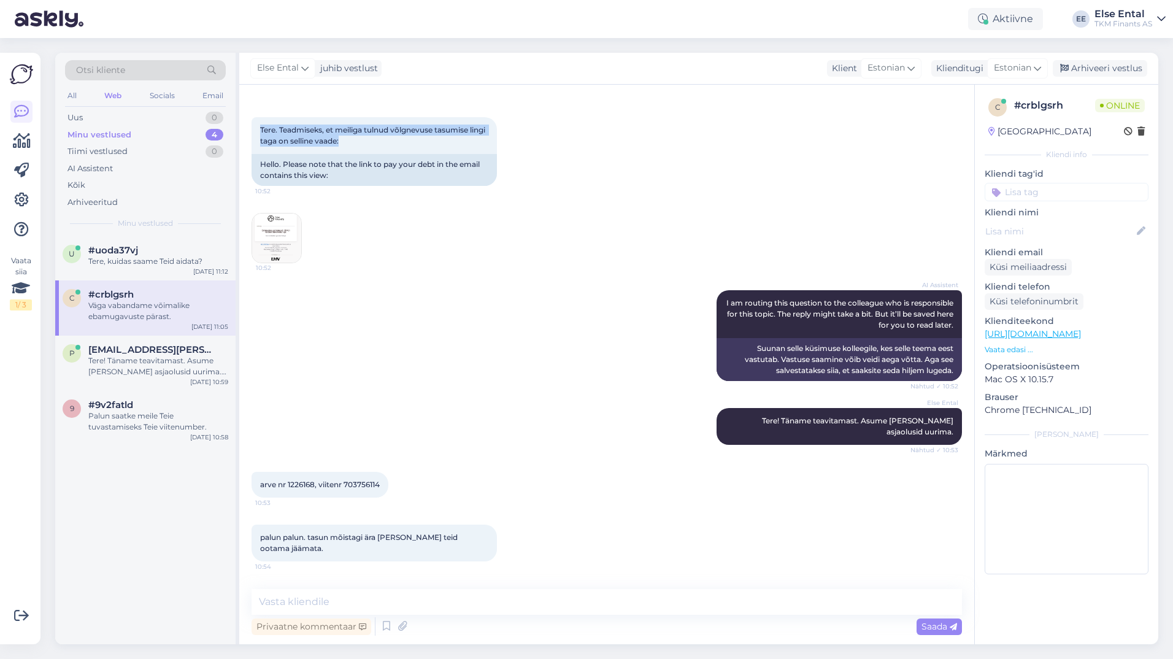
scroll to position [0, 0]
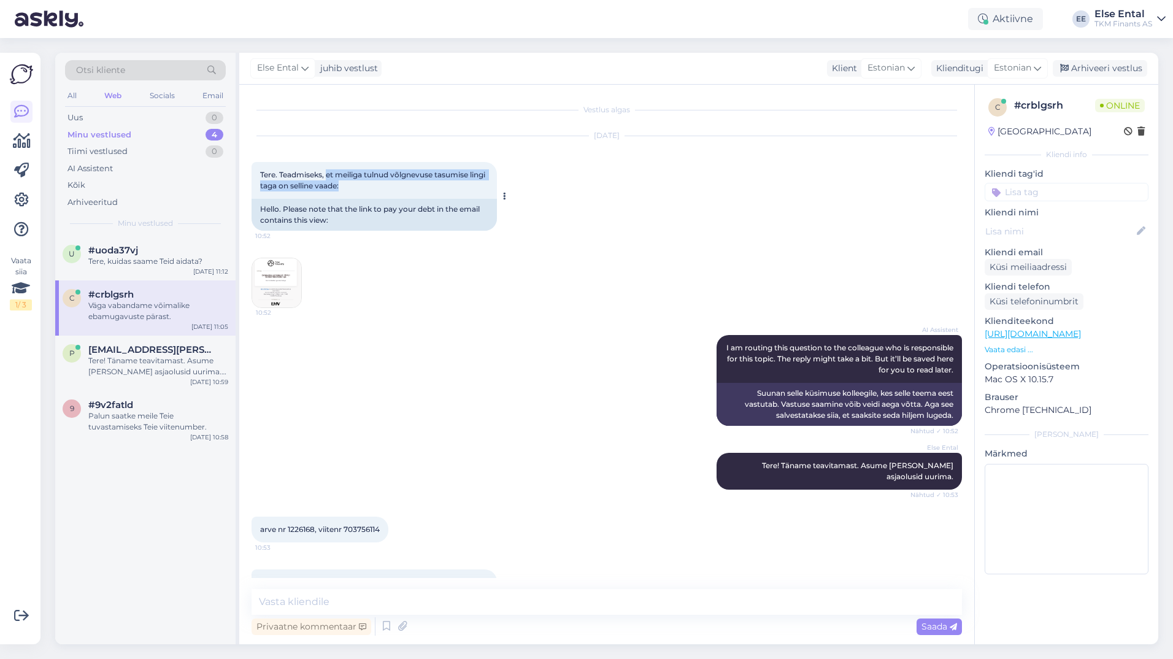
drag, startPoint x: 369, startPoint y: 117, endPoint x: 327, endPoint y: 177, distance: 72.6
click at [327, 177] on div "Tere. Teadmiseks, et meiliga tulnud võlgnevuse tasumise lingi taga on selline v…" at bounding box center [373, 180] width 245 height 37
click at [283, 294] on img at bounding box center [276, 282] width 49 height 49
click at [278, 277] on img at bounding box center [276, 282] width 49 height 49
click at [346, 190] on div "Tere. Teadmiseks, et meiliga tulnud võlgnevuse tasumise lingi taga on selline v…" at bounding box center [373, 180] width 245 height 37
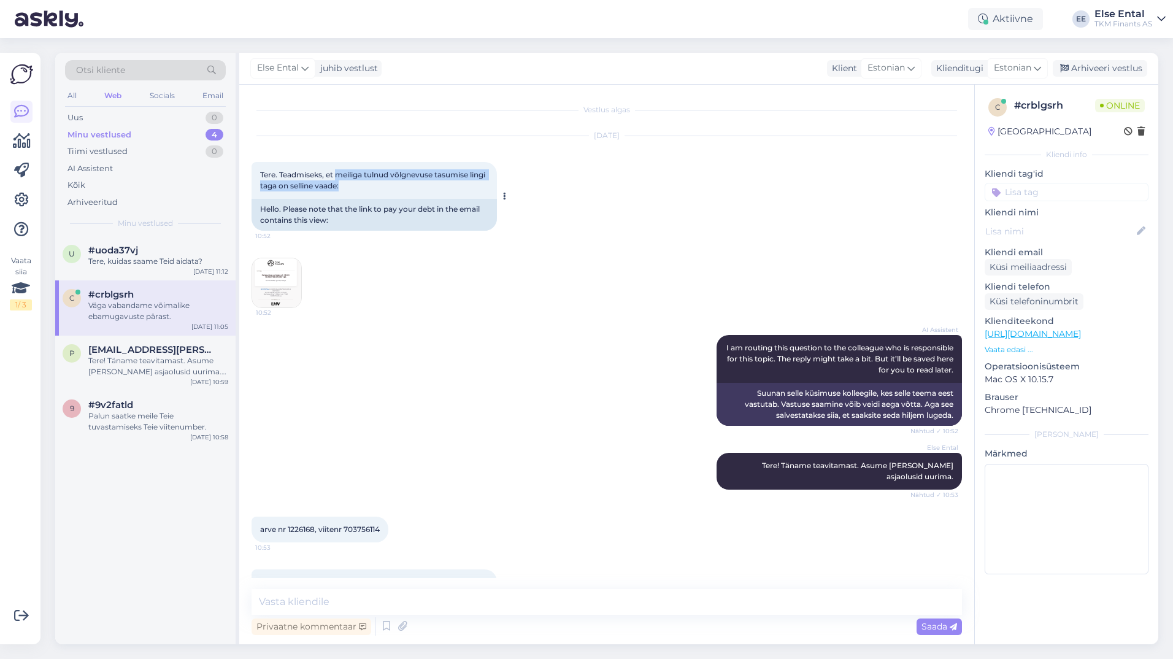
drag, startPoint x: 359, startPoint y: 186, endPoint x: 338, endPoint y: 178, distance: 22.1
click at [338, 178] on div "Tere. Teadmiseks, et meiliga tulnud võlgnevuse tasumise lingi taga on selline v…" at bounding box center [373, 180] width 245 height 37
click at [132, 362] on div "Tere! Täname teavitamast. Asume [PERSON_NAME] asjaolusid uurima. Vabandame võim…" at bounding box center [158, 366] width 140 height 22
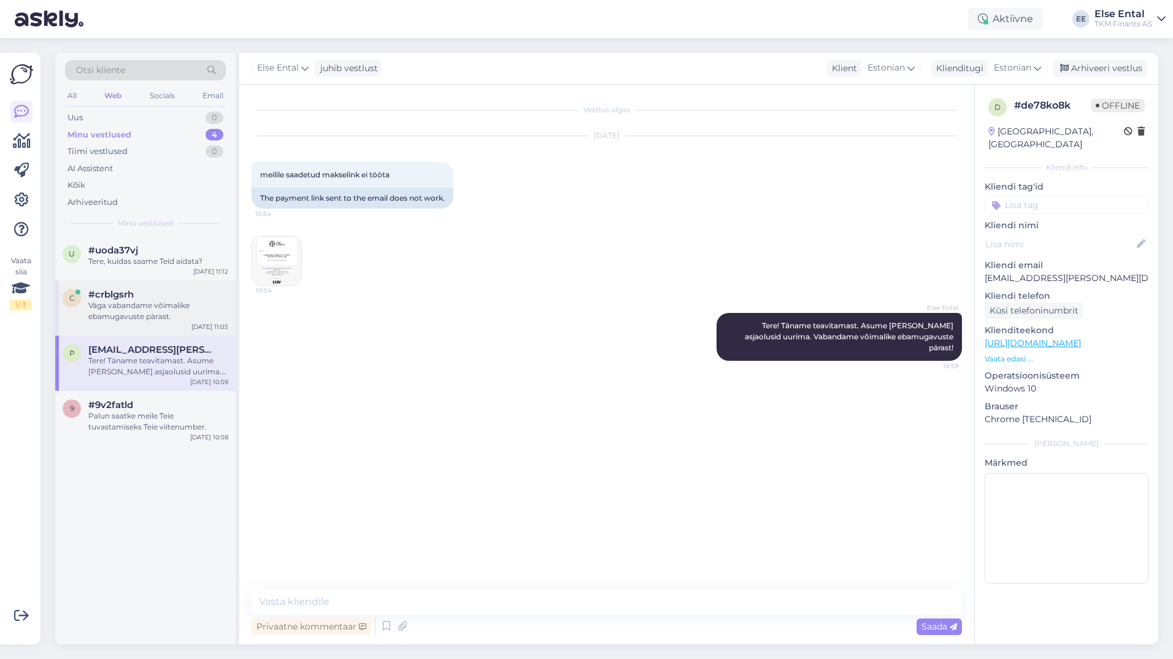
click at [117, 300] on div "Väga vabandame võimalike ebamugavuste pärast." at bounding box center [158, 311] width 140 height 22
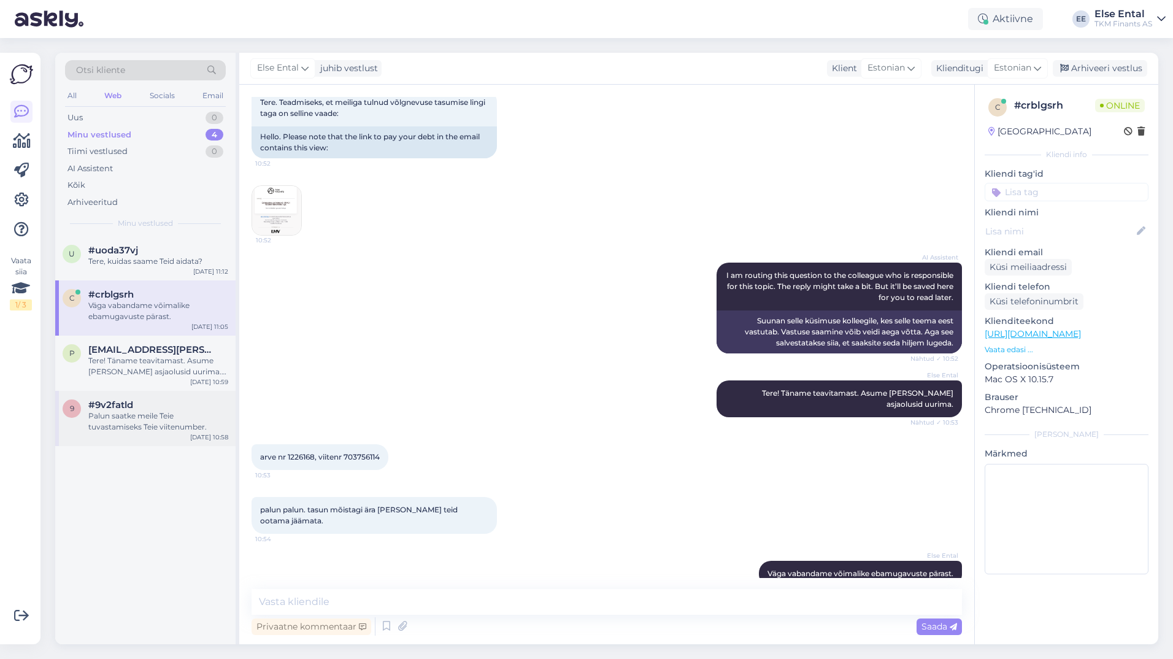
click at [112, 424] on div "Palun saatke meile Teie tuvastamiseks Teie viitenumber." at bounding box center [158, 421] width 140 height 22
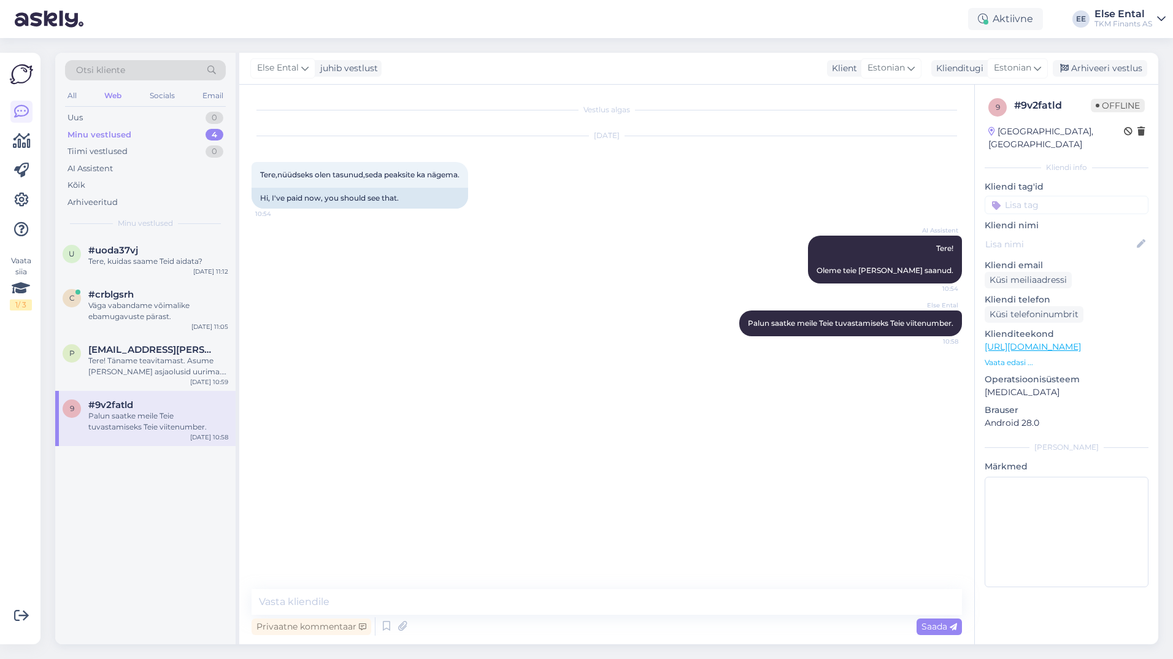
scroll to position [0, 0]
click at [116, 243] on div "u #uoda37vj Tere, kuidas saame Teid aidata? [DATE] 11:12" at bounding box center [145, 258] width 180 height 44
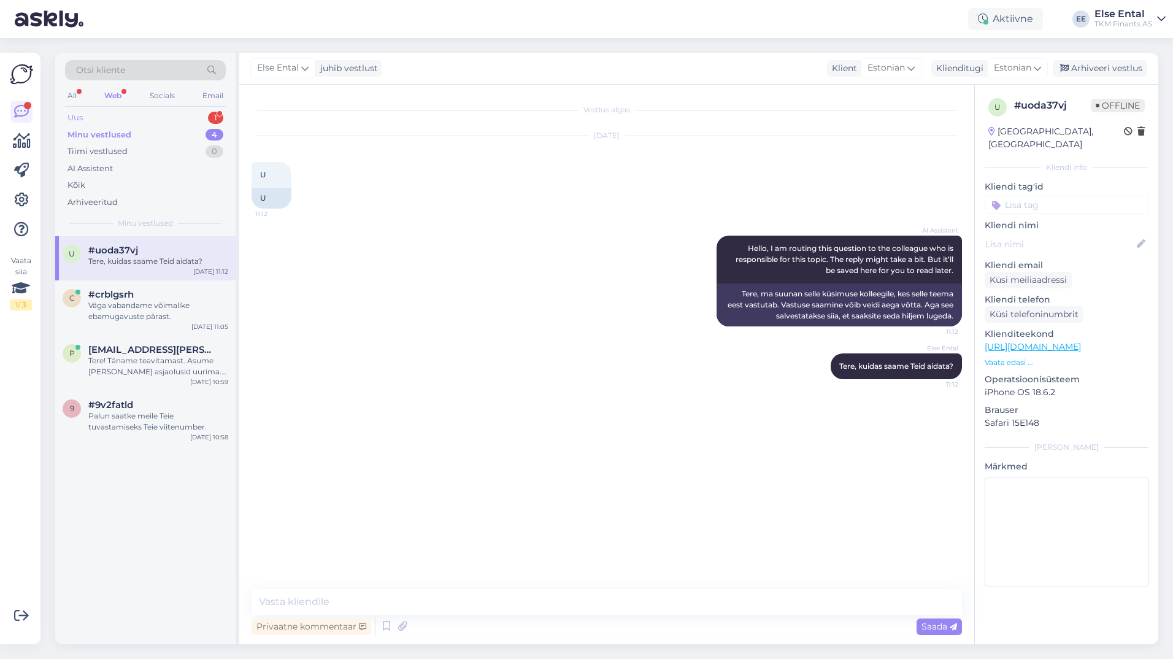
click at [117, 117] on div "Uus 1" at bounding box center [145, 117] width 161 height 17
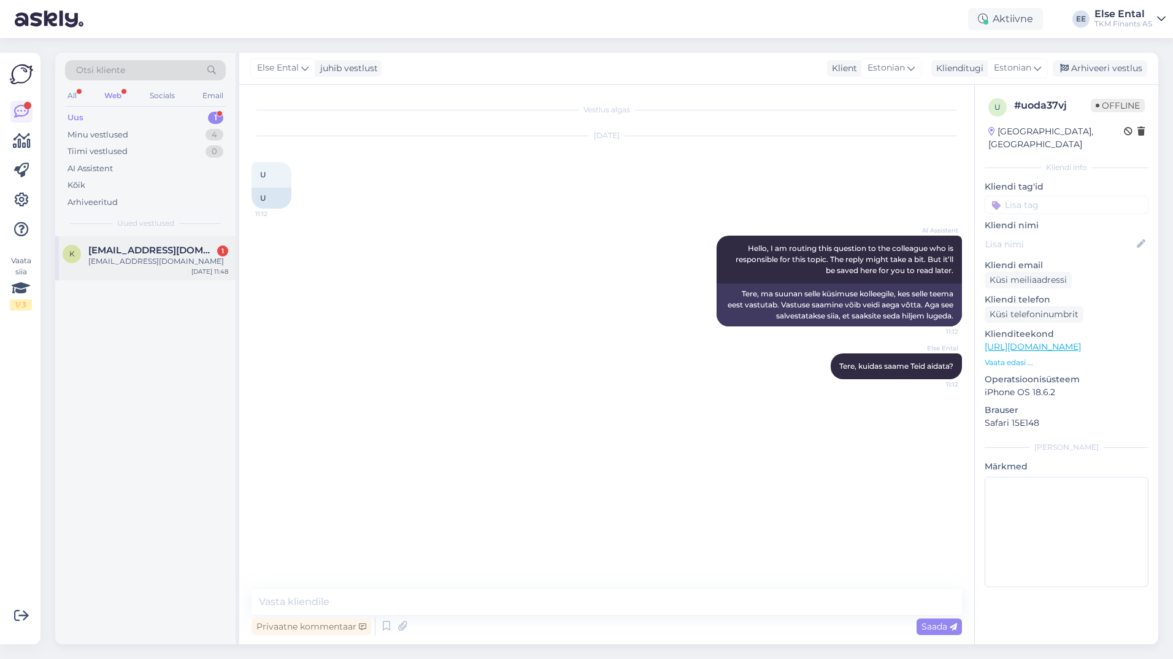
click at [129, 265] on div "[EMAIL_ADDRESS][DOMAIN_NAME]" at bounding box center [158, 261] width 140 height 11
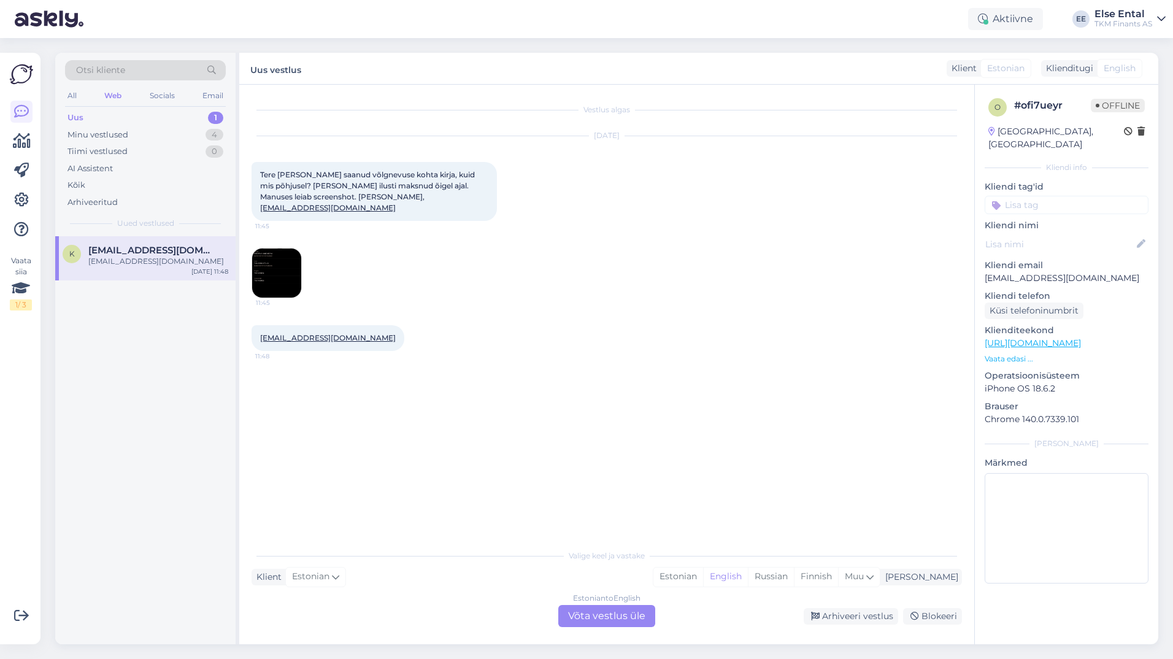
click at [278, 298] on span "11:45" at bounding box center [279, 302] width 46 height 9
drag, startPoint x: 380, startPoint y: 331, endPoint x: 261, endPoint y: 331, distance: 119.0
click at [261, 331] on div "[EMAIL_ADDRESS][DOMAIN_NAME] 11:48" at bounding box center [327, 338] width 153 height 26
click at [575, 610] on div "Estonian to English Võta vestlus üle" at bounding box center [606, 616] width 97 height 22
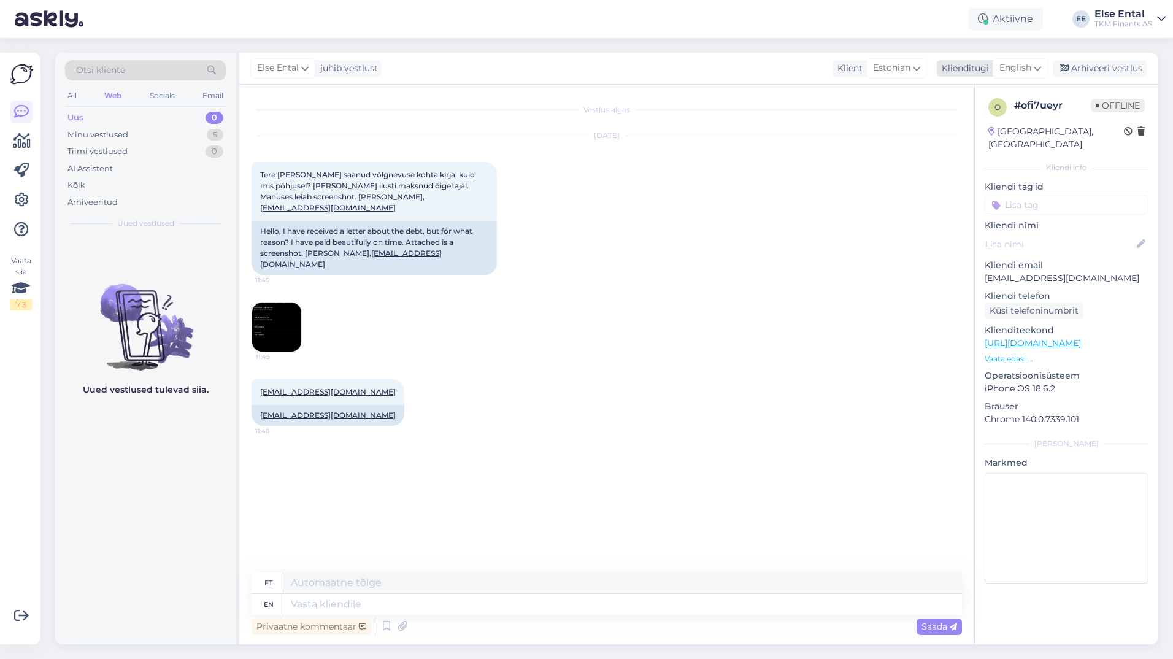
click at [1030, 69] on span "English" at bounding box center [1015, 67] width 32 height 13
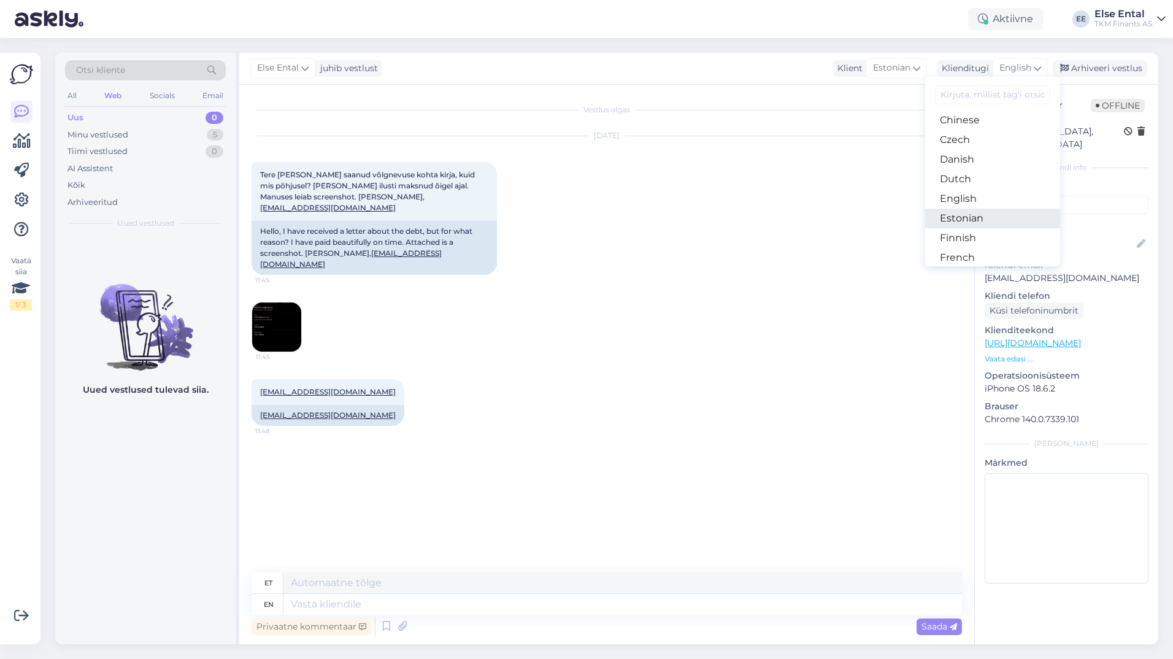
click at [979, 216] on link "Estonian" at bounding box center [992, 219] width 135 height 20
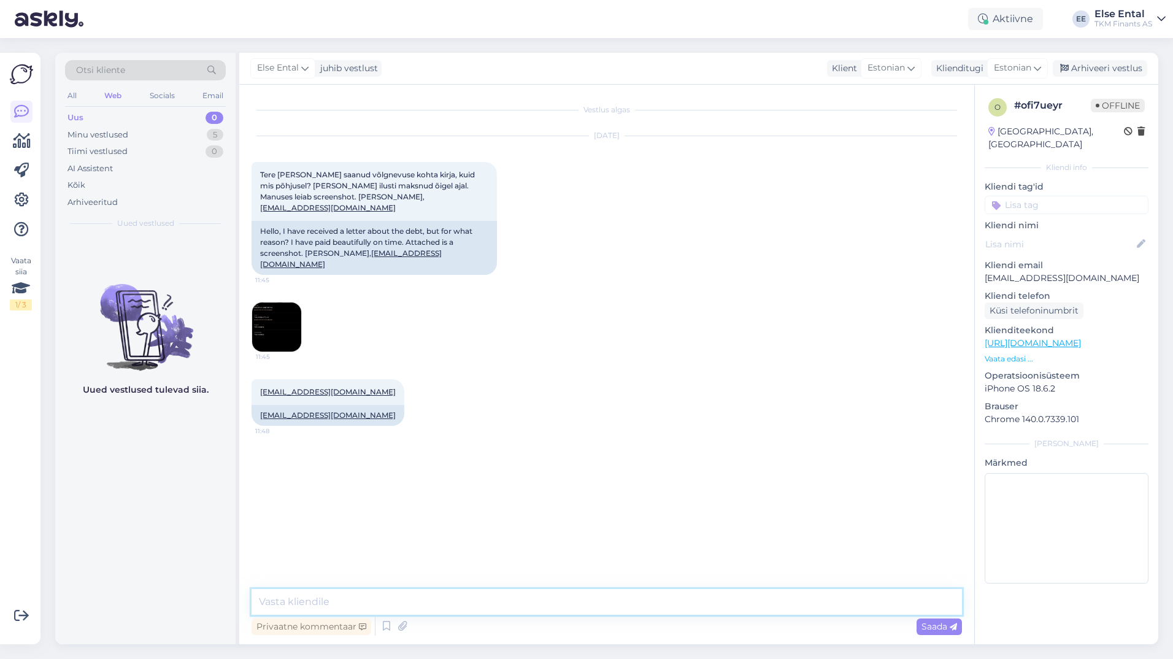
click at [353, 603] on textarea at bounding box center [606, 602] width 710 height 26
paste textarea "1233042"
paste textarea "45.86"
click at [519, 602] on textarea "Tere! [DATE] esitati Teile arve 1233042 summas 45.86" at bounding box center [606, 602] width 710 height 26
click at [573, 610] on textarea "Tere! [DATE] esitati Teile arve 1233042 summas 45,86" at bounding box center [606, 602] width 710 height 26
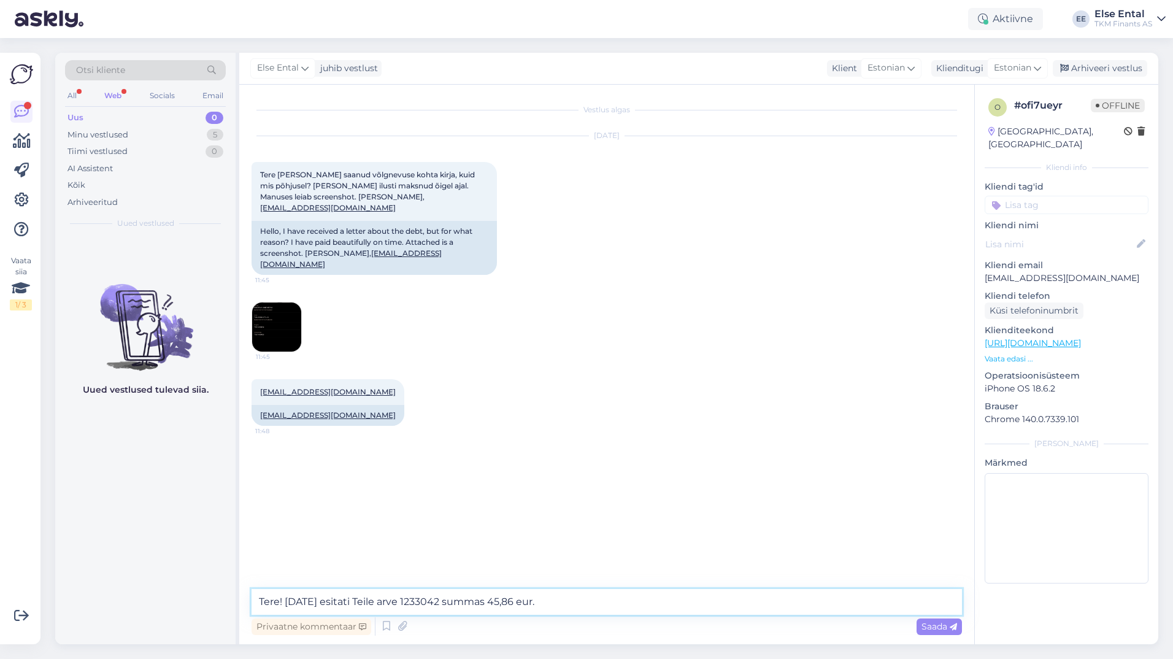
click at [589, 603] on textarea "Tere! [DATE] esitati Teile arve 1233042 summas 45,86 eur." at bounding box center [606, 602] width 710 height 26
paste textarea "42.86"
click at [887, 597] on textarea "Tere! [DATE] esitati Teile arve 1233042 summas 45,86 eur. Teie poolt toimus lae…" at bounding box center [606, 602] width 710 height 26
click at [905, 603] on textarea "Tere! [DATE] esitati Teile arve 1233042 summas 45,86 eur. Teie poolt toimus lae…" at bounding box center [606, 602] width 710 height 26
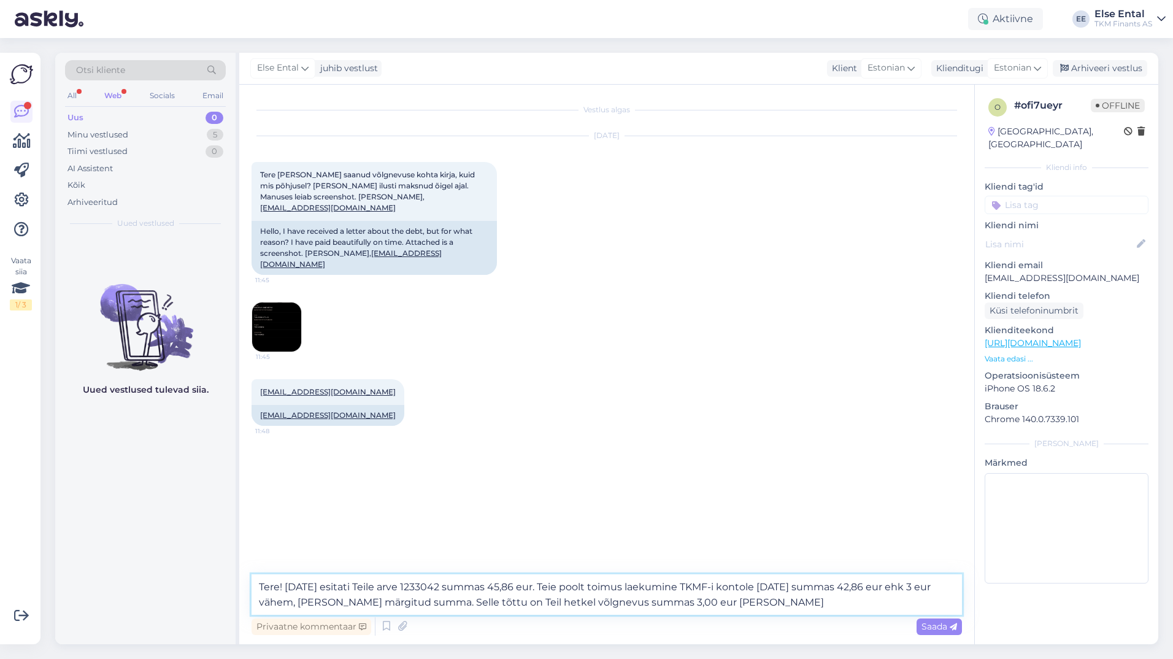
click at [775, 608] on textarea "Tere! [DATE] esitati Teile arve 1233042 summas 45,86 eur. Teie poolt toimus lae…" at bounding box center [606, 594] width 710 height 40
click at [277, 316] on img at bounding box center [276, 326] width 49 height 49
click at [277, 603] on textarea "Tere! [DATE] esitati Teile arve 1233042 summas 45,86 eur. Teie poolt toimus lae…" at bounding box center [606, 594] width 710 height 40
click at [886, 605] on textarea "Tere! [DATE] esitati Teile arve 1233042 summas 45,86 eur. Teie poolt toimus lae…" at bounding box center [606, 594] width 710 height 40
type textarea "Tere! [DATE] esitati Teile arve 1233042 summas 45,86 eur. Teie poolt toimus lae…"
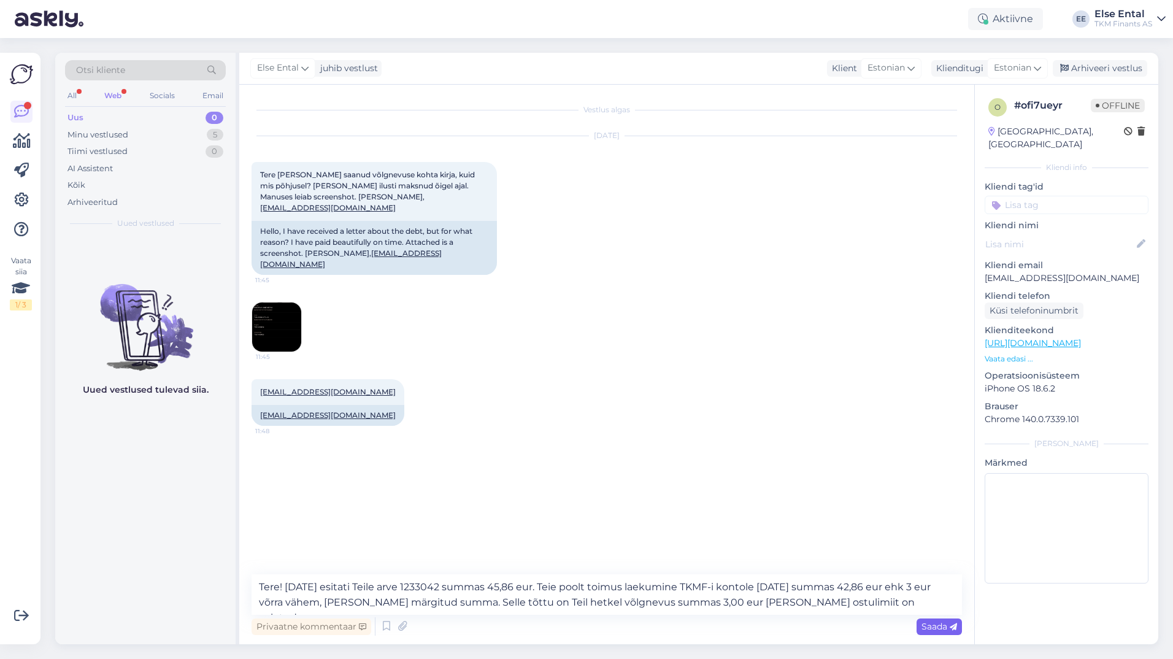
click at [940, 621] on span "Saada" at bounding box center [939, 626] width 36 height 11
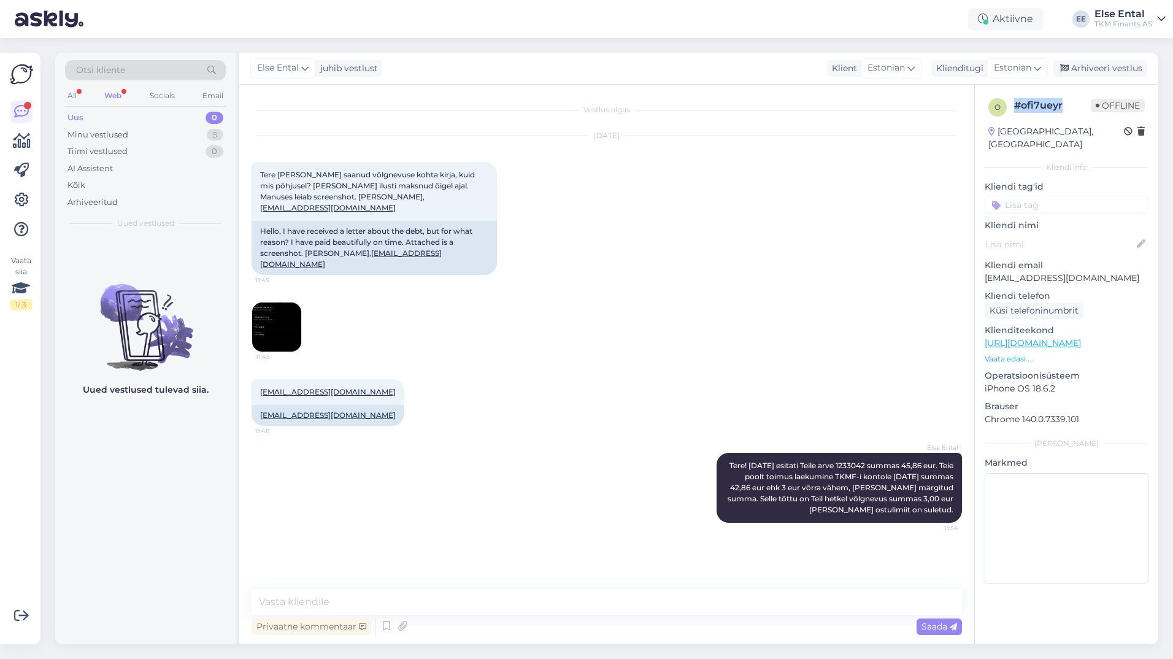
drag, startPoint x: 1049, startPoint y: 105, endPoint x: 1017, endPoint y: 108, distance: 32.6
click at [1017, 107] on div "# ofi7ueyr" at bounding box center [1052, 105] width 77 height 15
click at [274, 315] on img at bounding box center [276, 326] width 49 height 49
click at [110, 118] on div "Uus 0" at bounding box center [145, 117] width 161 height 17
drag, startPoint x: 461, startPoint y: 595, endPoint x: 459, endPoint y: 585, distance: 10.0
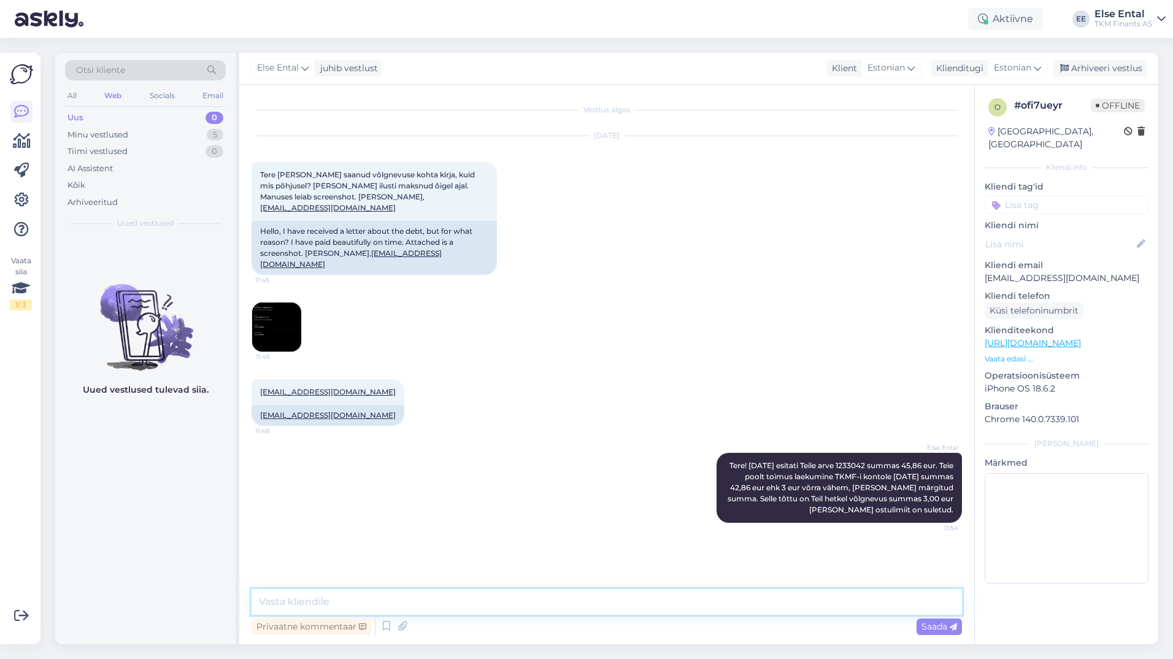
click at [460, 595] on textarea at bounding box center [606, 602] width 710 height 26
click at [94, 133] on div "Minu vestlused" at bounding box center [97, 135] width 61 height 12
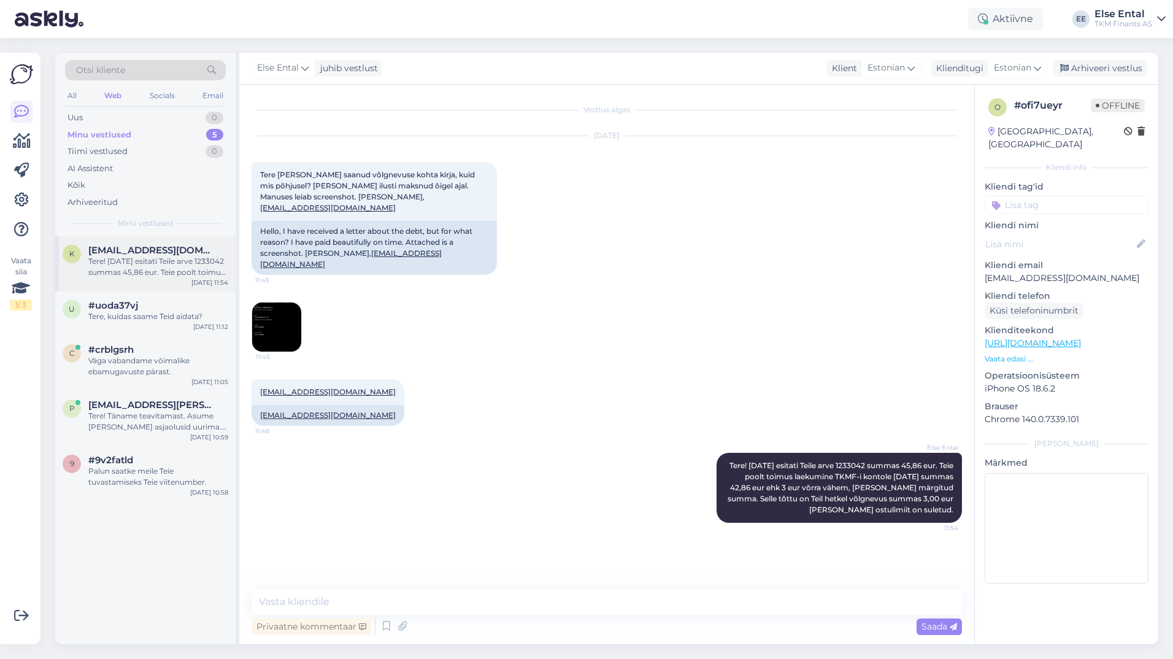
click at [147, 283] on div "k [EMAIL_ADDRESS][DOMAIN_NAME] Tere! [DATE] esitati Teile arve 1233042 summas 4…" at bounding box center [145, 263] width 180 height 55
click at [262, 320] on img at bounding box center [276, 326] width 49 height 49
click at [280, 310] on img at bounding box center [276, 326] width 49 height 49
click at [1098, 72] on div "Arhiveeri vestlus" at bounding box center [1099, 68] width 94 height 17
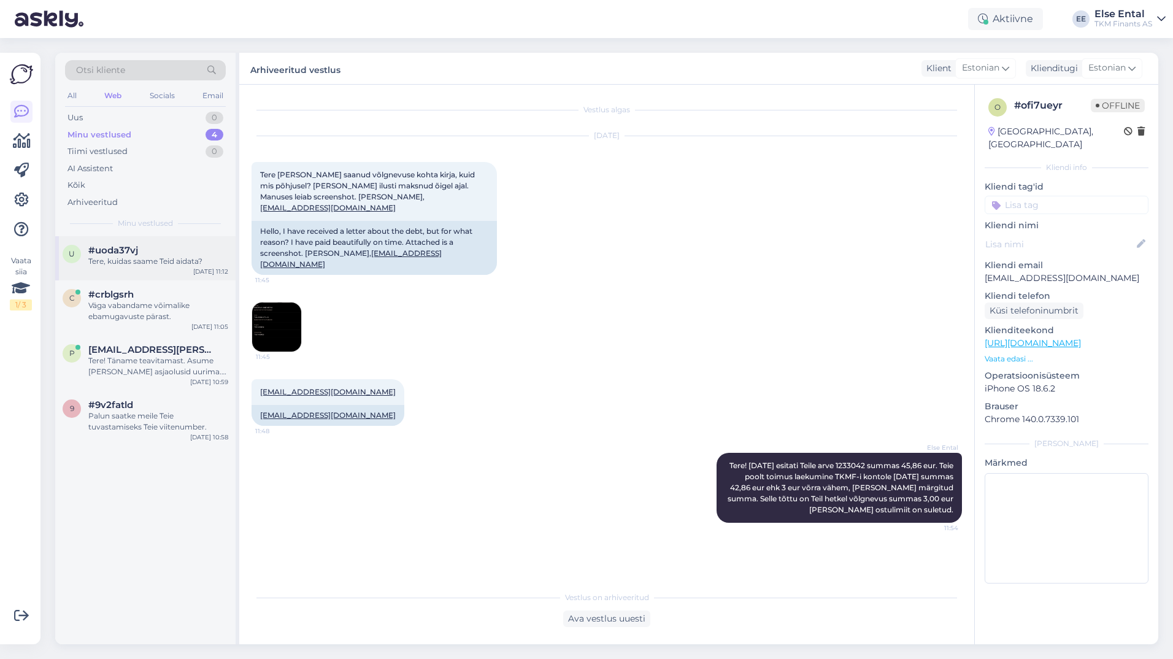
click at [141, 256] on div "Tere, kuidas saame Teid aidata?" at bounding box center [158, 261] width 140 height 11
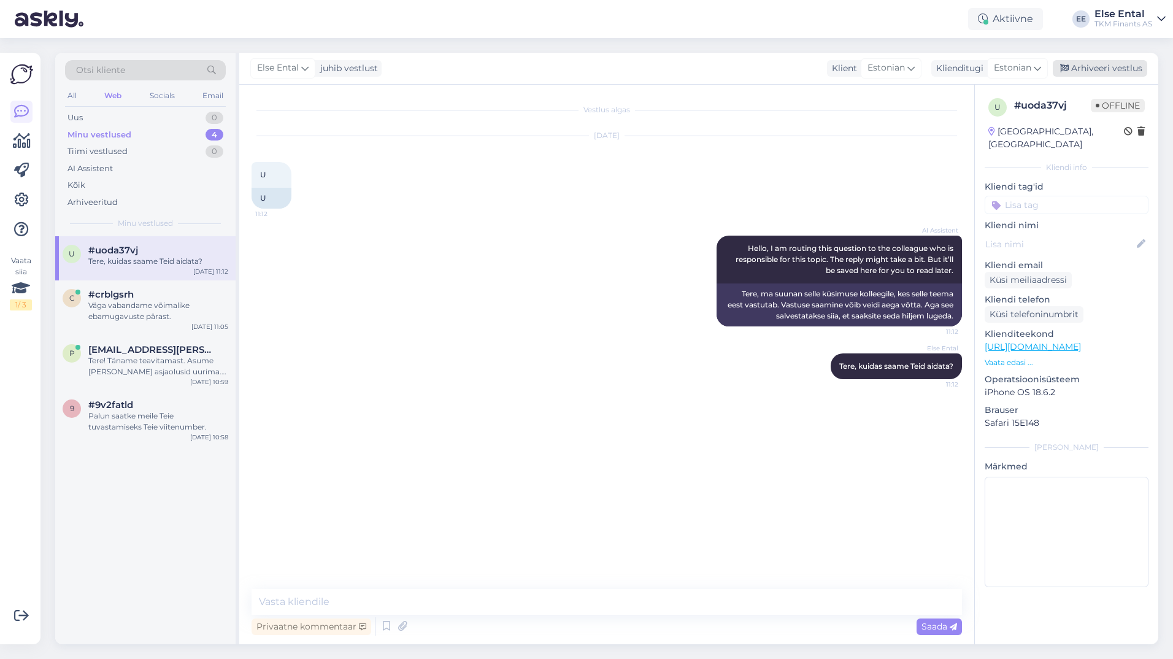
click at [1101, 68] on div "Arhiveeri vestlus" at bounding box center [1099, 68] width 94 height 17
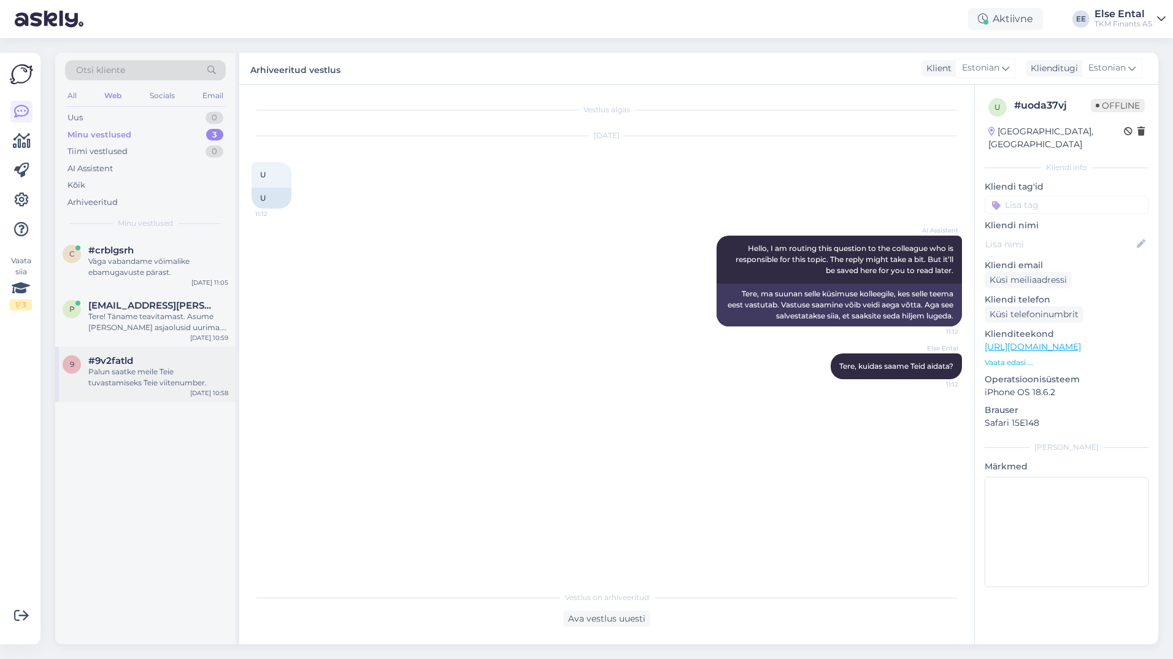
click at [122, 386] on div "Palun saatke meile Teie tuvastamiseks Teie viitenumber." at bounding box center [158, 377] width 140 height 22
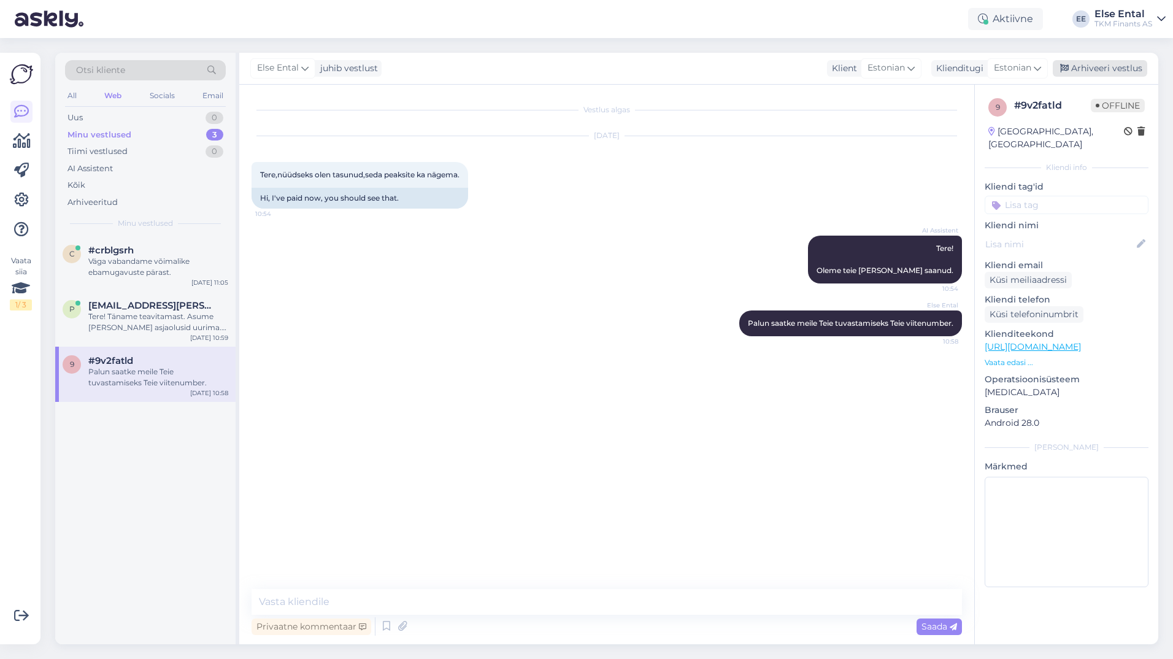
click at [1098, 71] on div "Arhiveeri vestlus" at bounding box center [1099, 68] width 94 height 17
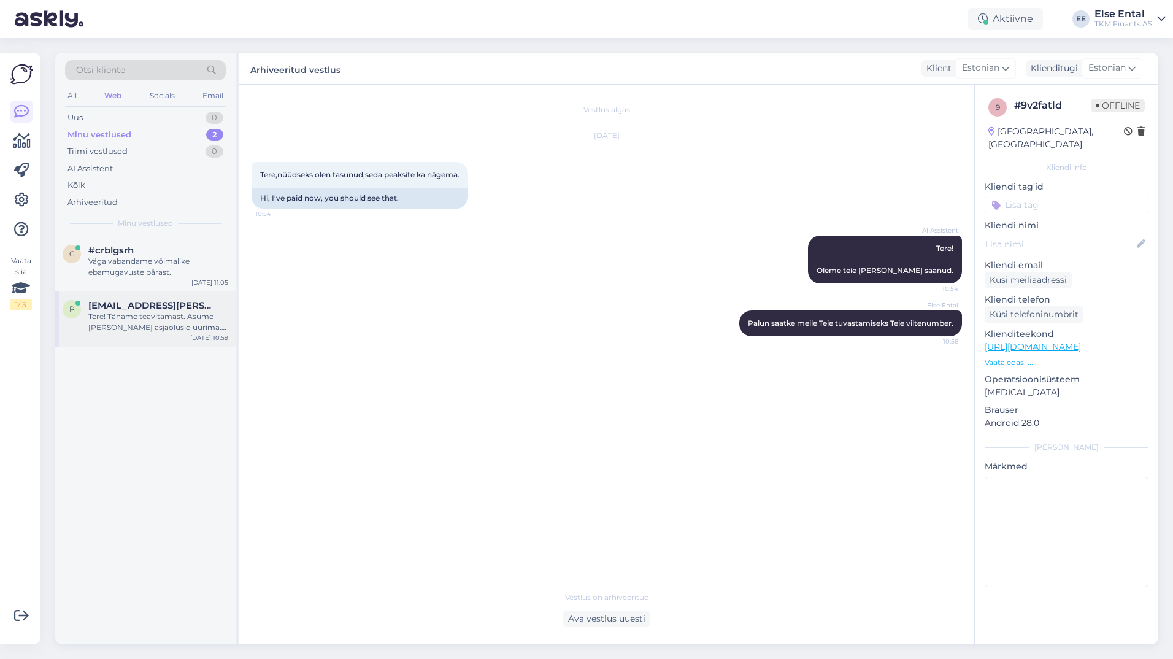
click at [154, 305] on span "[EMAIL_ADDRESS][PERSON_NAME][DOMAIN_NAME]" at bounding box center [152, 305] width 128 height 11
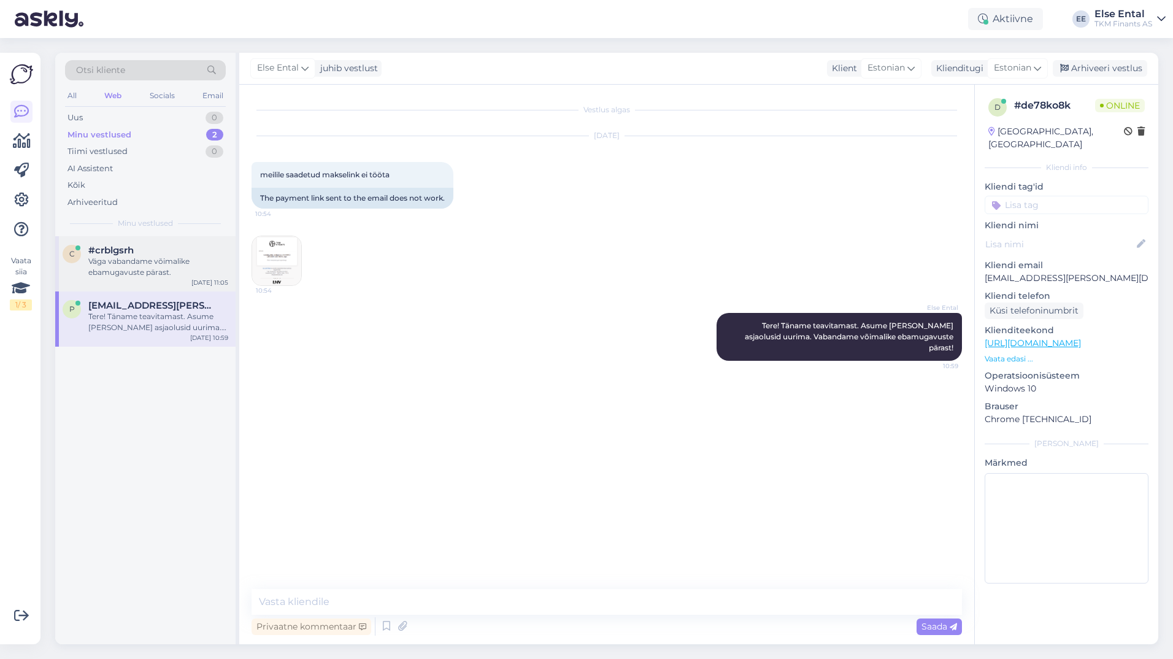
click at [107, 258] on div "Väga vabandame võimalike ebamugavuste pärast." at bounding box center [158, 267] width 140 height 22
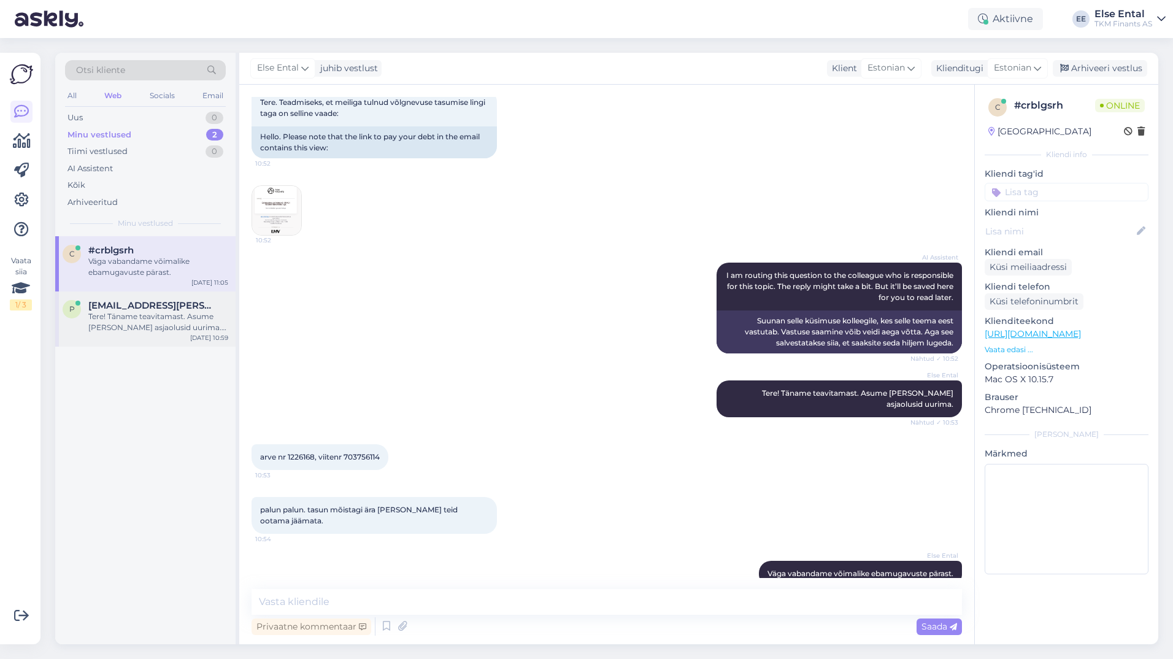
click at [104, 297] on div "p [EMAIL_ADDRESS][PERSON_NAME][DOMAIN_NAME] Tere! Täname teavitamast. Asume [PE…" at bounding box center [145, 318] width 180 height 55
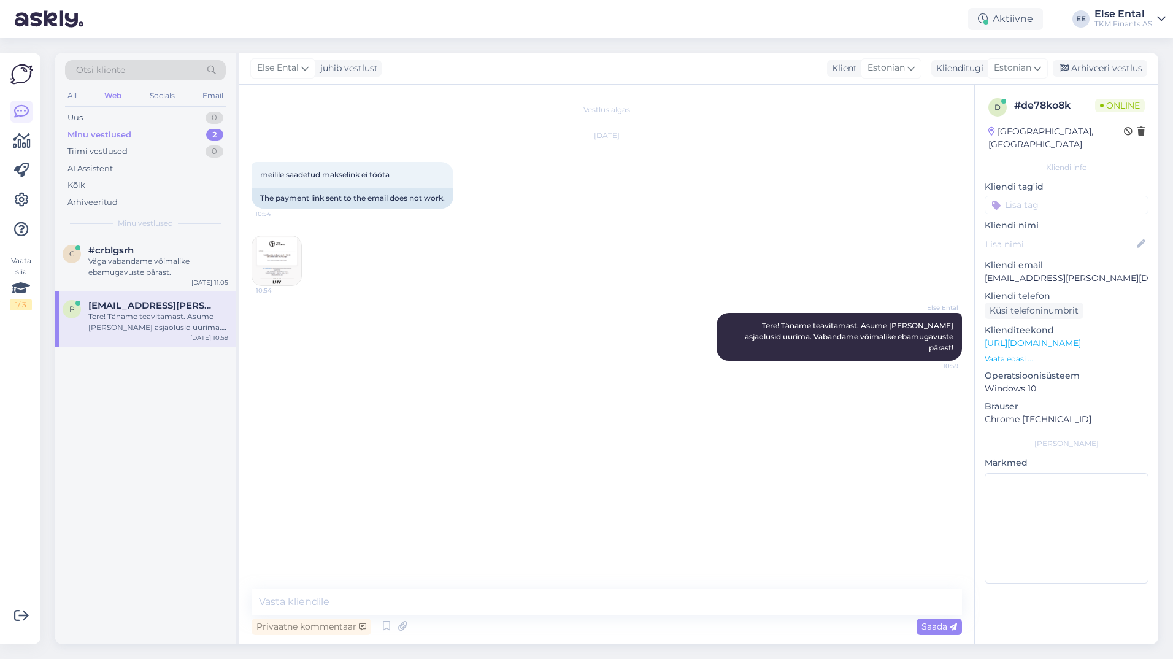
scroll to position [0, 0]
click at [106, 90] on div "Web" at bounding box center [113, 96] width 22 height 16
click at [104, 257] on div "Väga vabandame võimalike ebamugavuste pärast." at bounding box center [158, 267] width 140 height 22
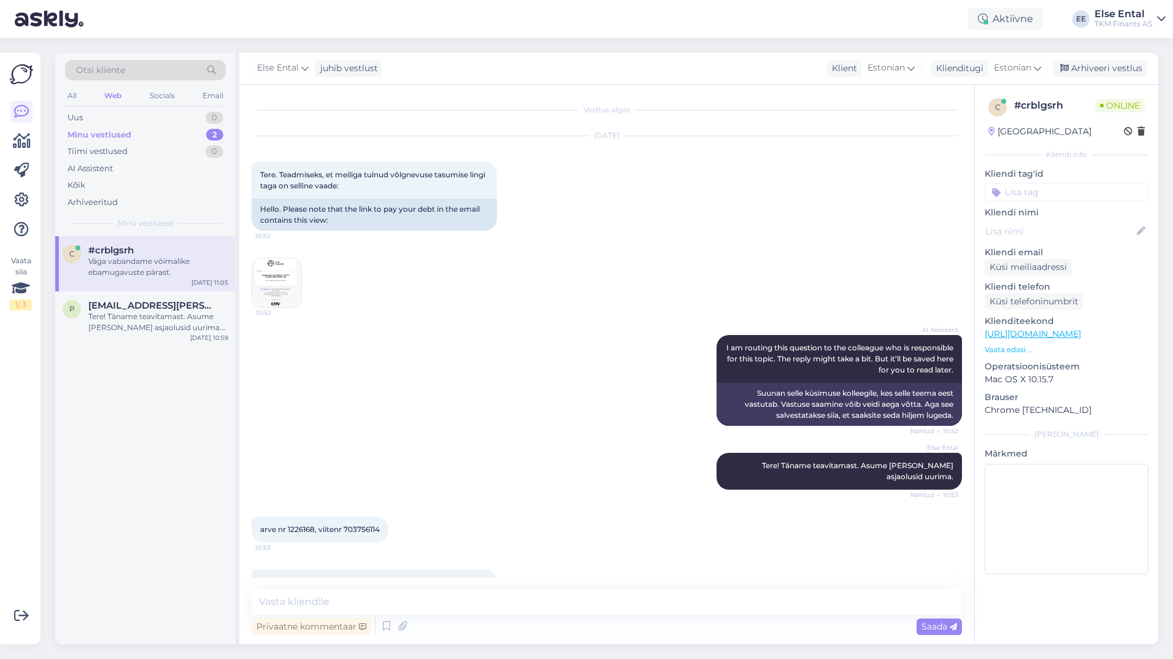
scroll to position [72, 0]
